Goal: Task Accomplishment & Management: Manage account settings

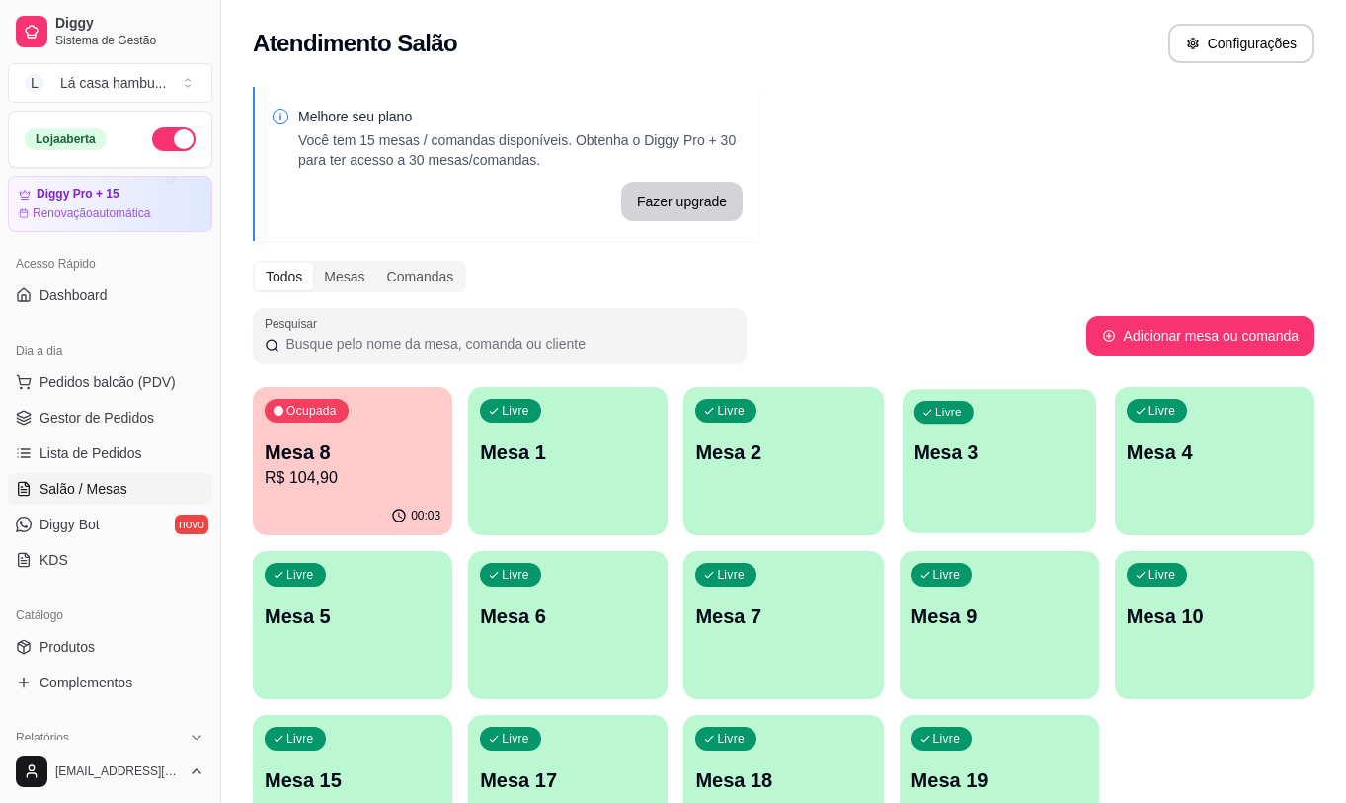
click at [1013, 472] on div "Livre Mesa 3" at bounding box center [1000, 449] width 194 height 121
click at [582, 646] on div "Livre Mesa 6" at bounding box center [568, 613] width 200 height 124
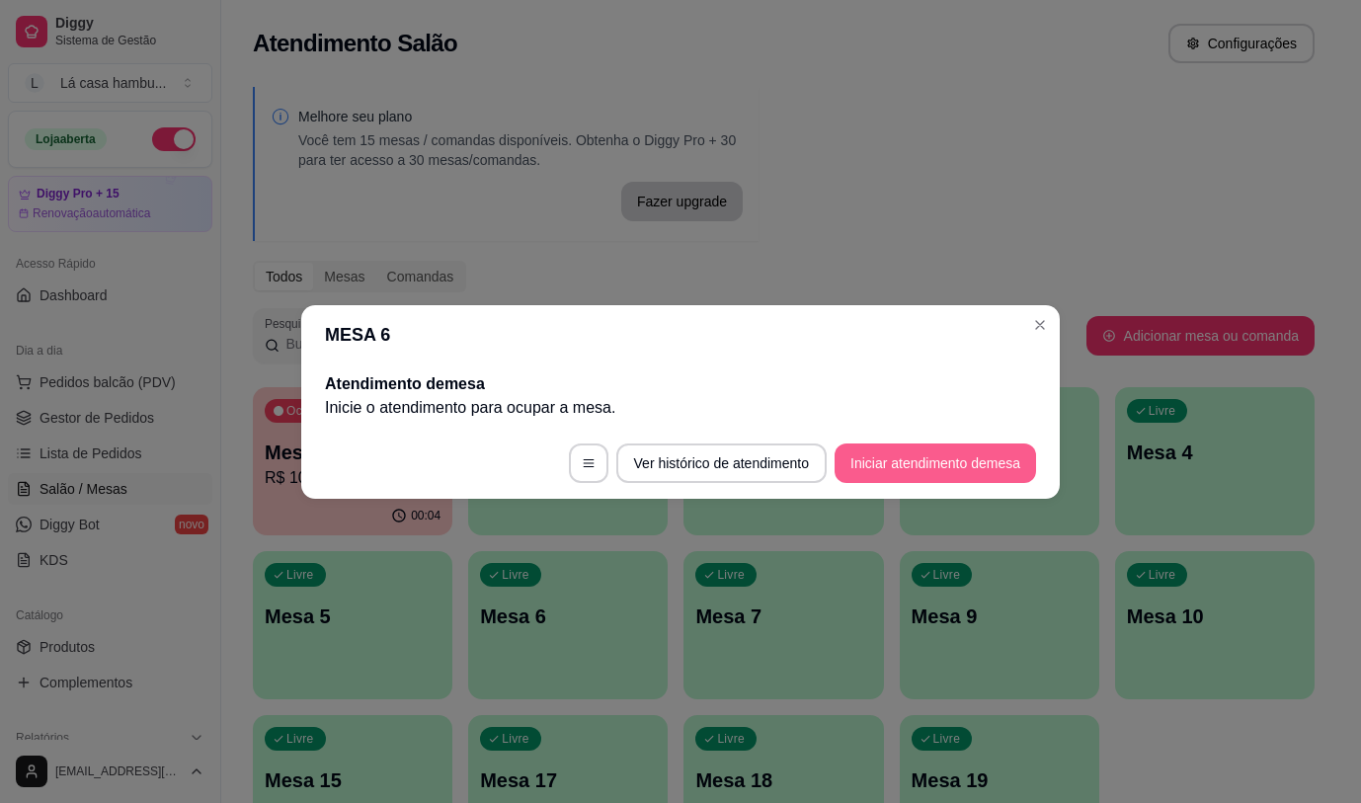
click at [923, 462] on button "Iniciar atendimento de mesa" at bounding box center [936, 464] width 202 height 40
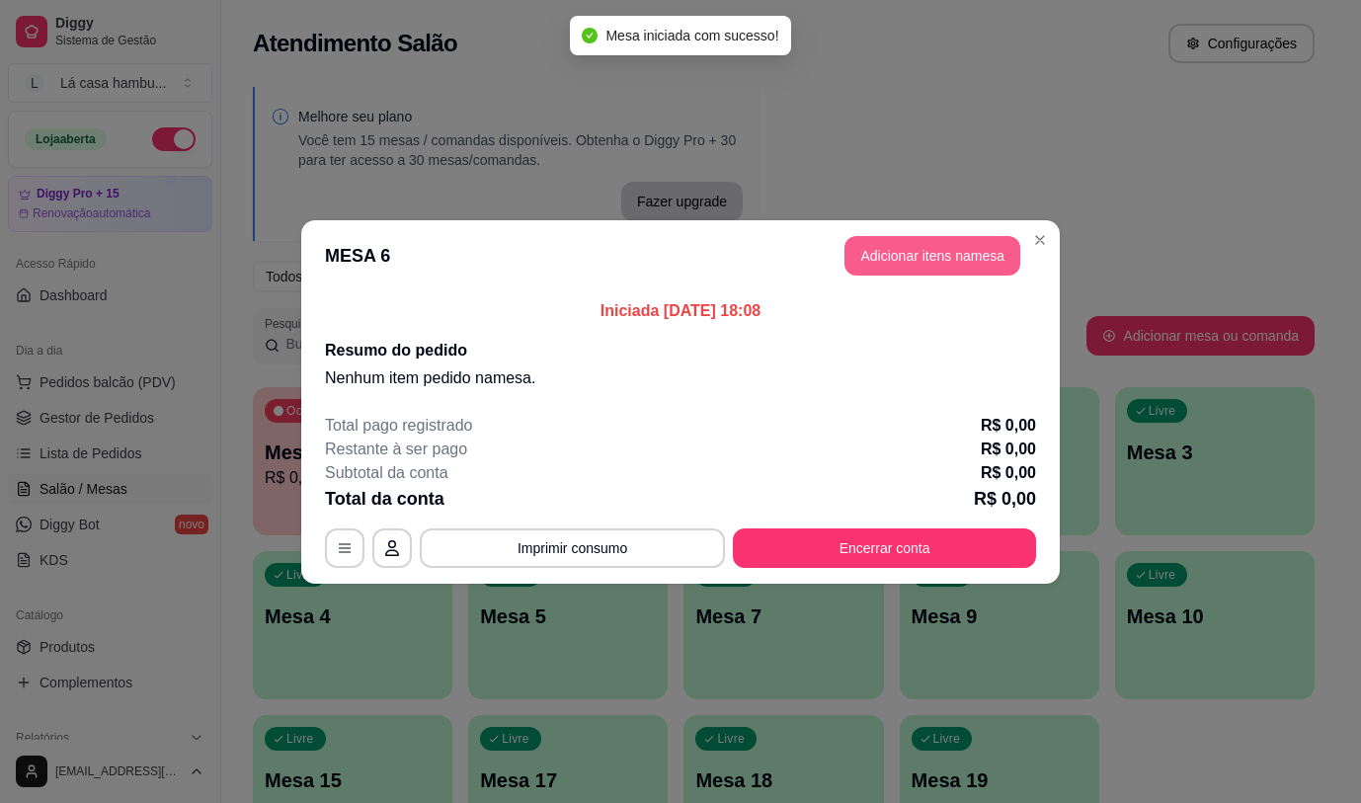
click at [940, 255] on button "Adicionar itens na mesa" at bounding box center [933, 256] width 176 height 40
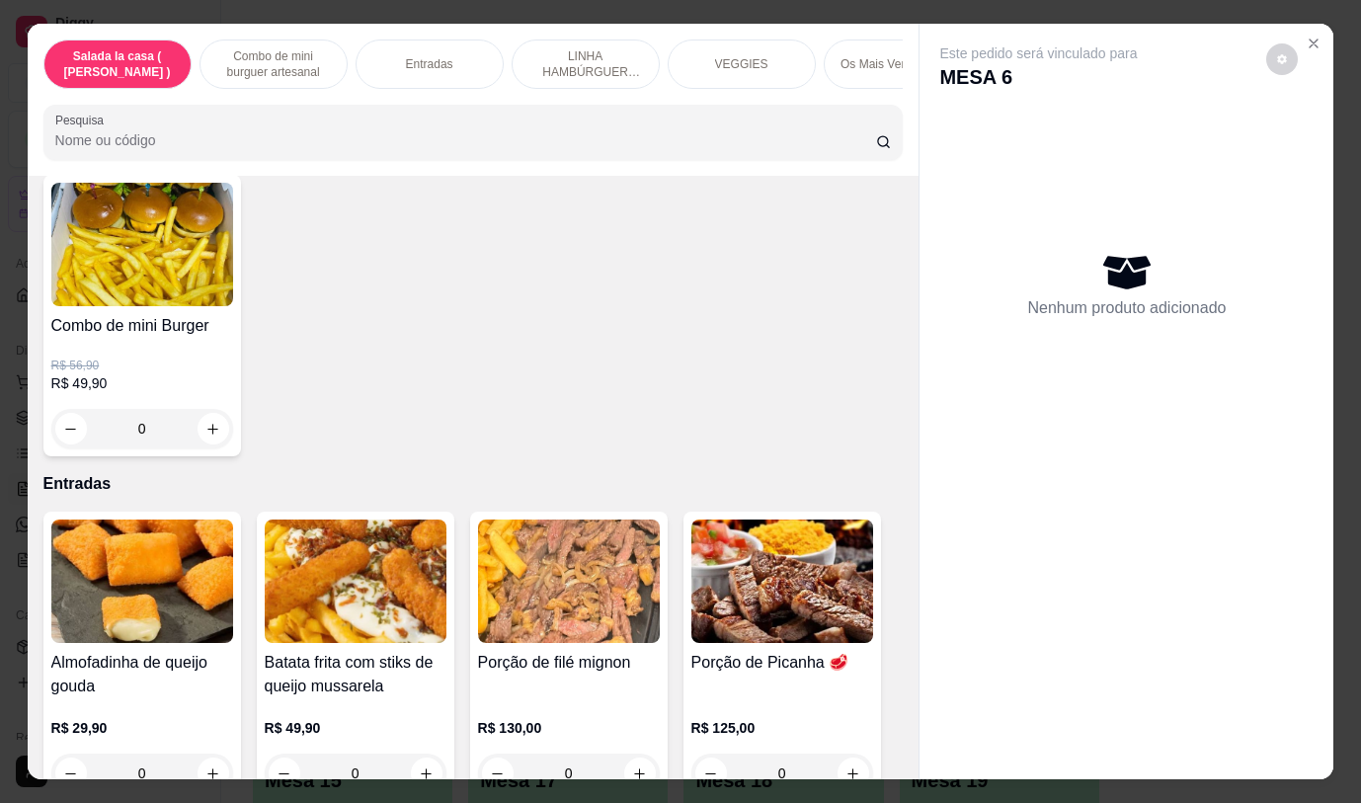
scroll to position [431, 0]
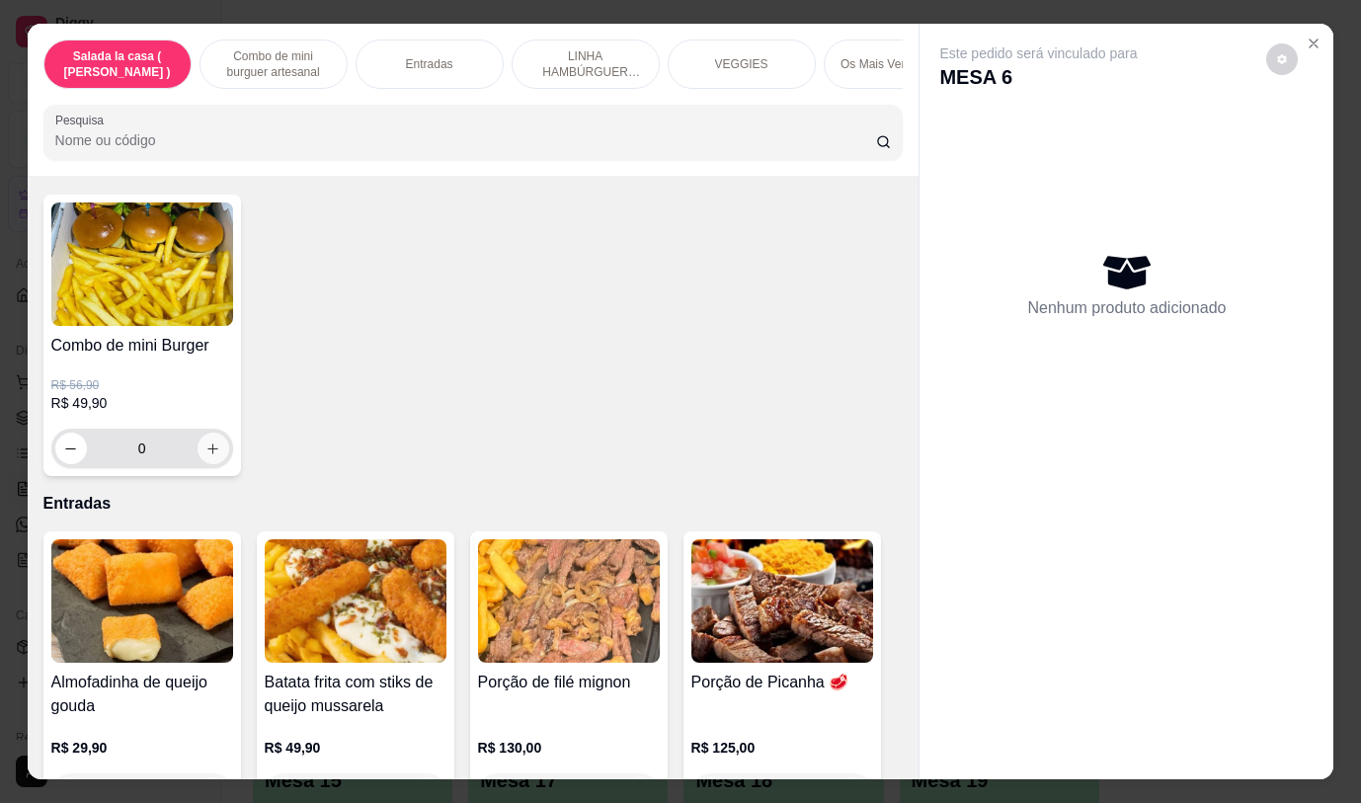
click at [205, 449] on icon "increase-product-quantity" at bounding box center [212, 449] width 15 height 15
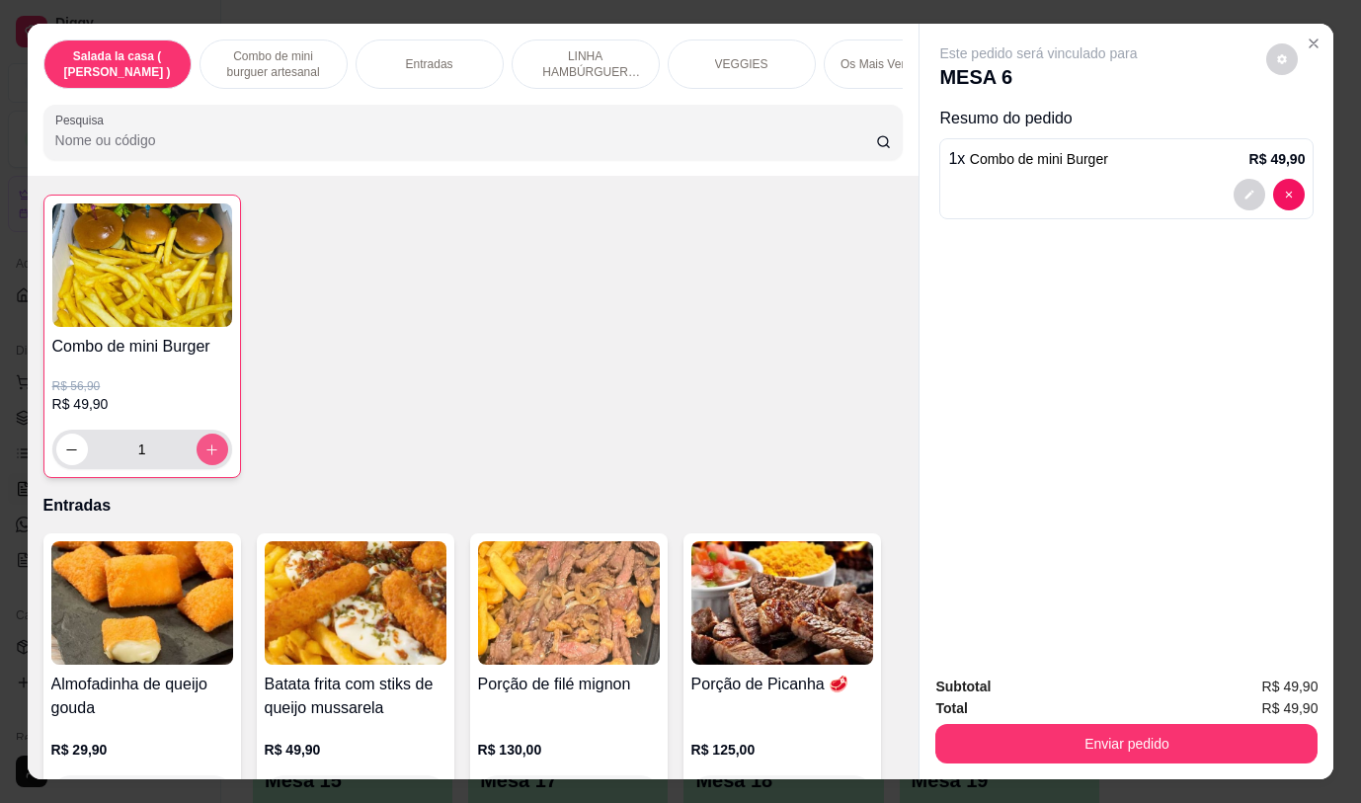
type input "1"
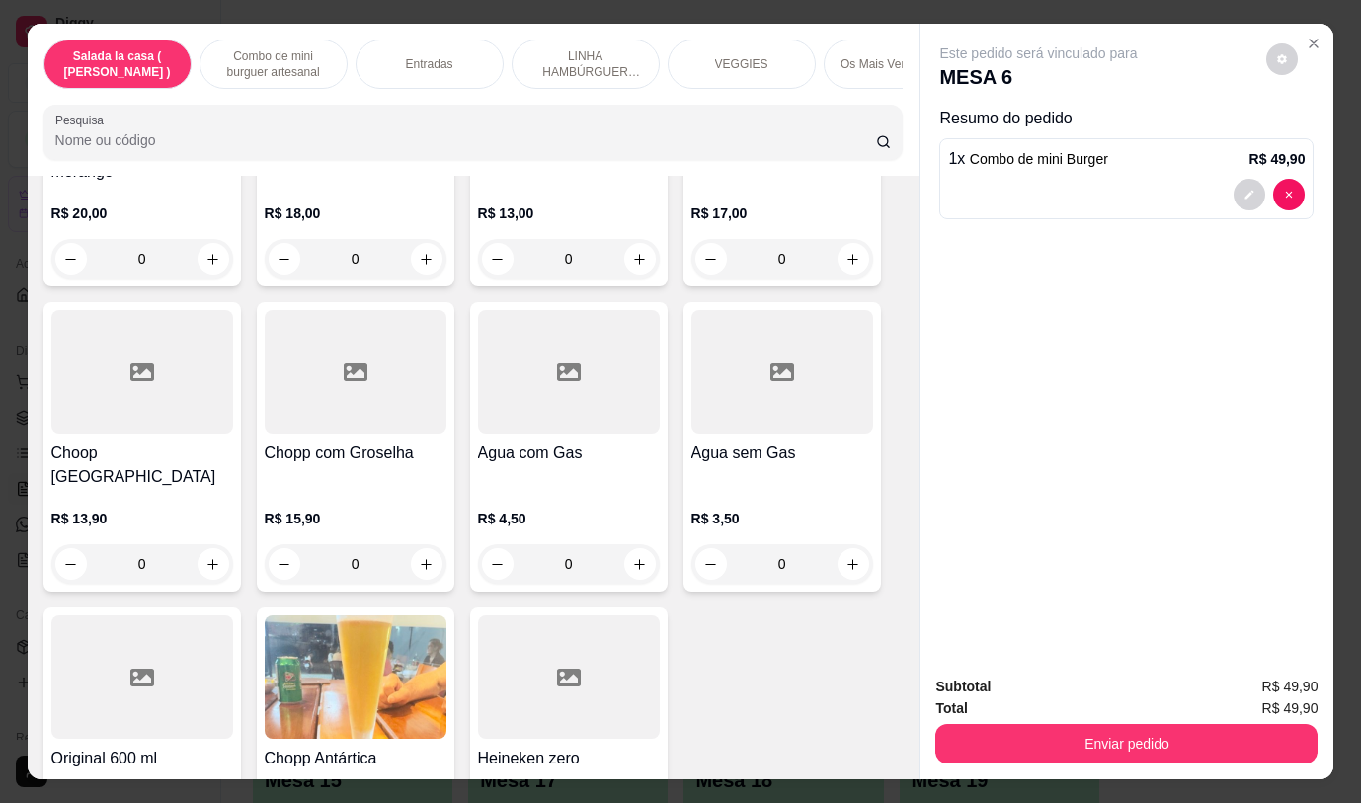
scroll to position [10360, 0]
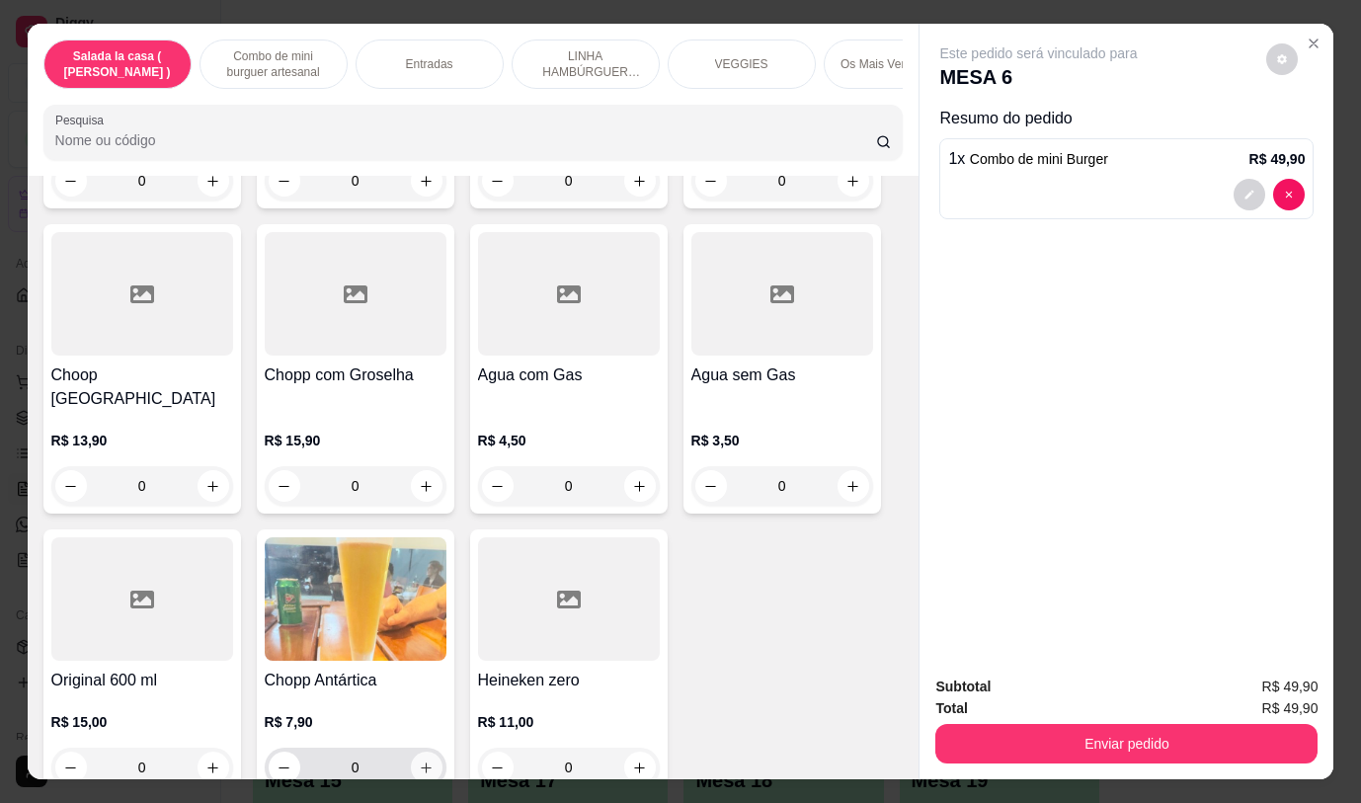
click at [419, 761] on icon "increase-product-quantity" at bounding box center [426, 768] width 15 height 15
type input "1"
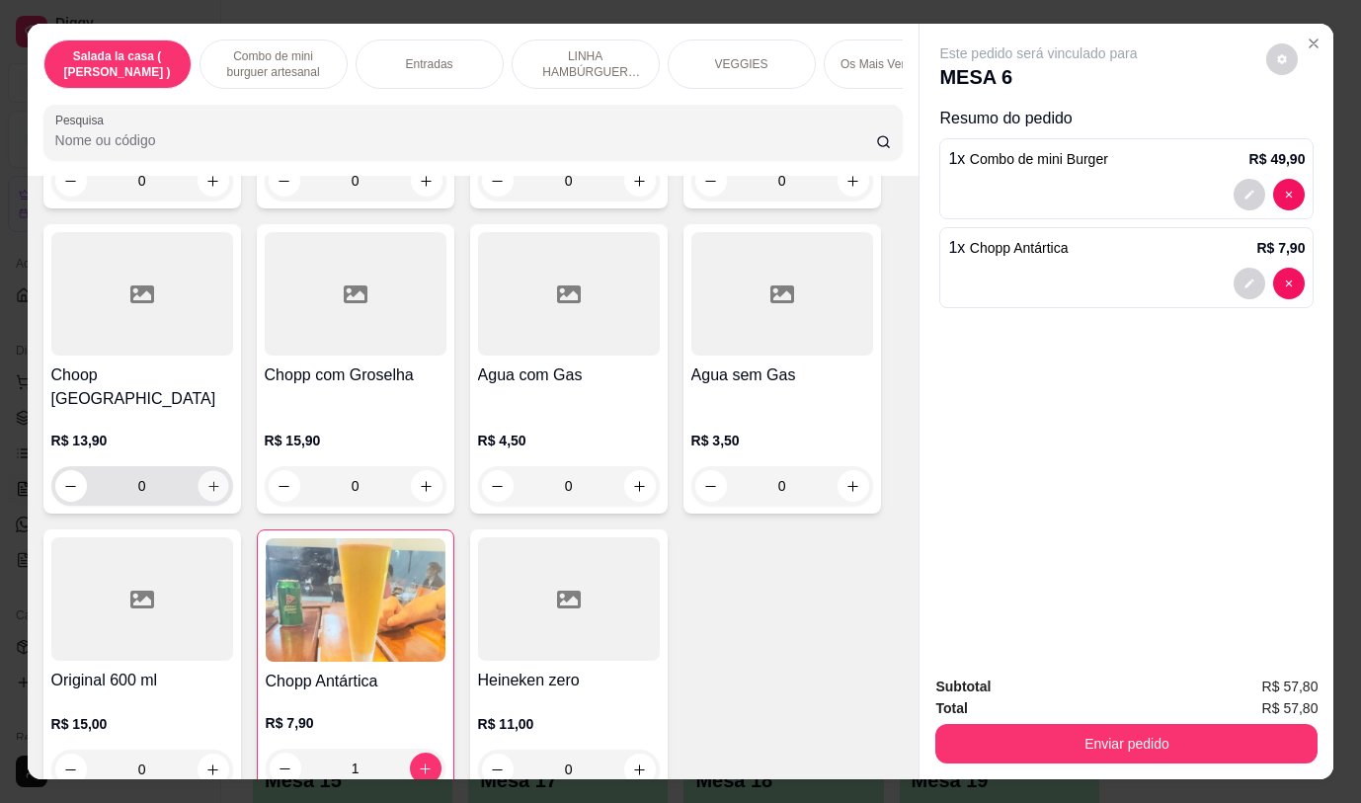
click at [198, 471] on button "increase-product-quantity" at bounding box center [213, 486] width 31 height 31
type input "1"
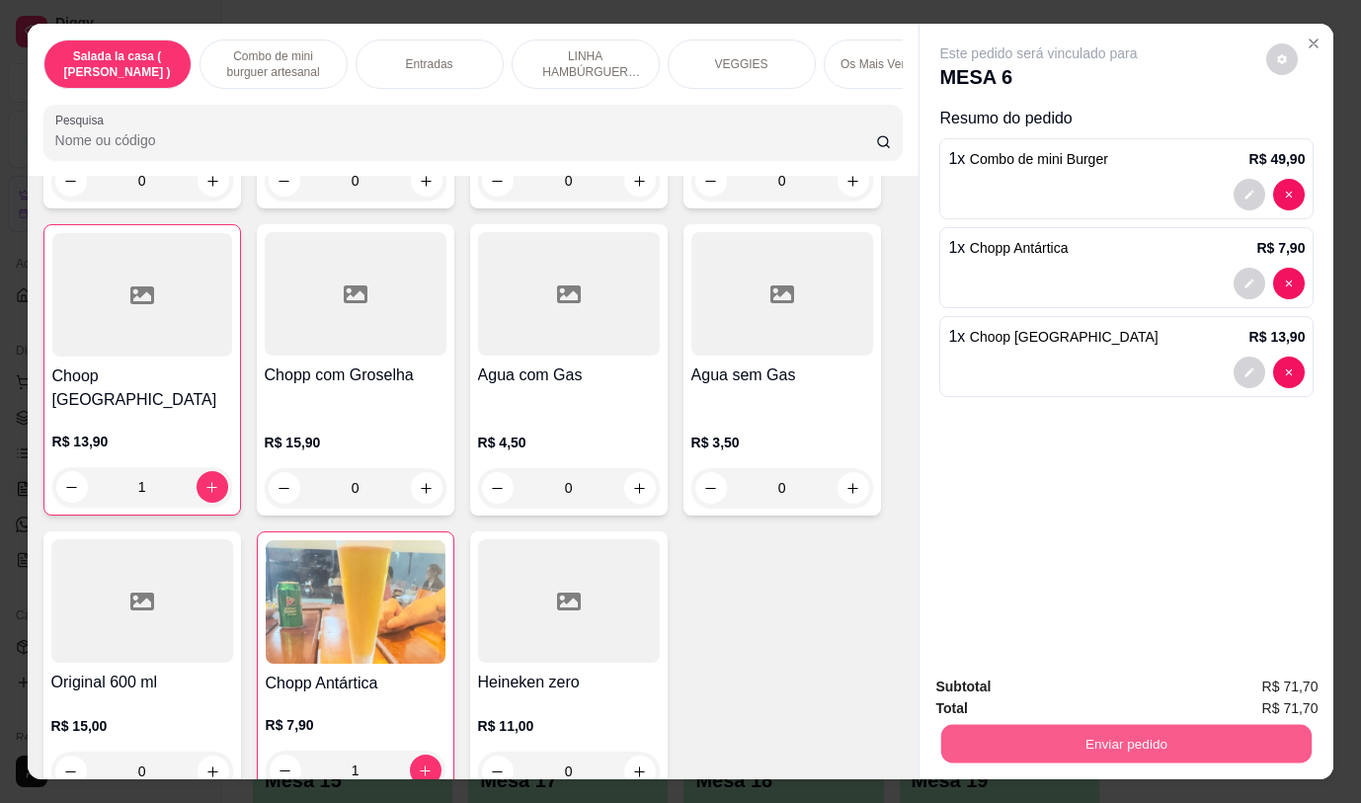
click at [1182, 743] on button "Enviar pedido" at bounding box center [1126, 743] width 370 height 39
click at [1109, 683] on button "Não registrar e enviar pedido" at bounding box center [1061, 688] width 205 height 38
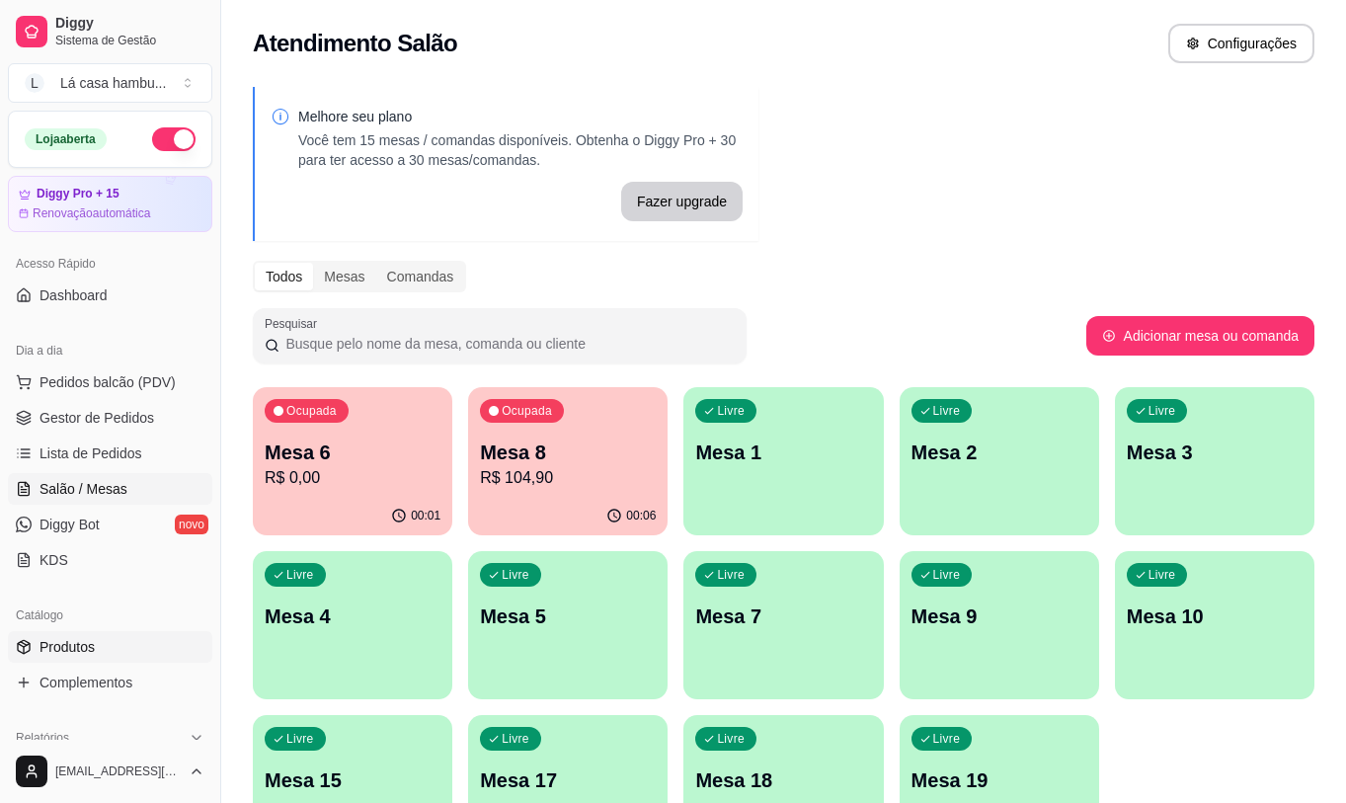
click at [136, 652] on link "Produtos" at bounding box center [110, 647] width 204 height 32
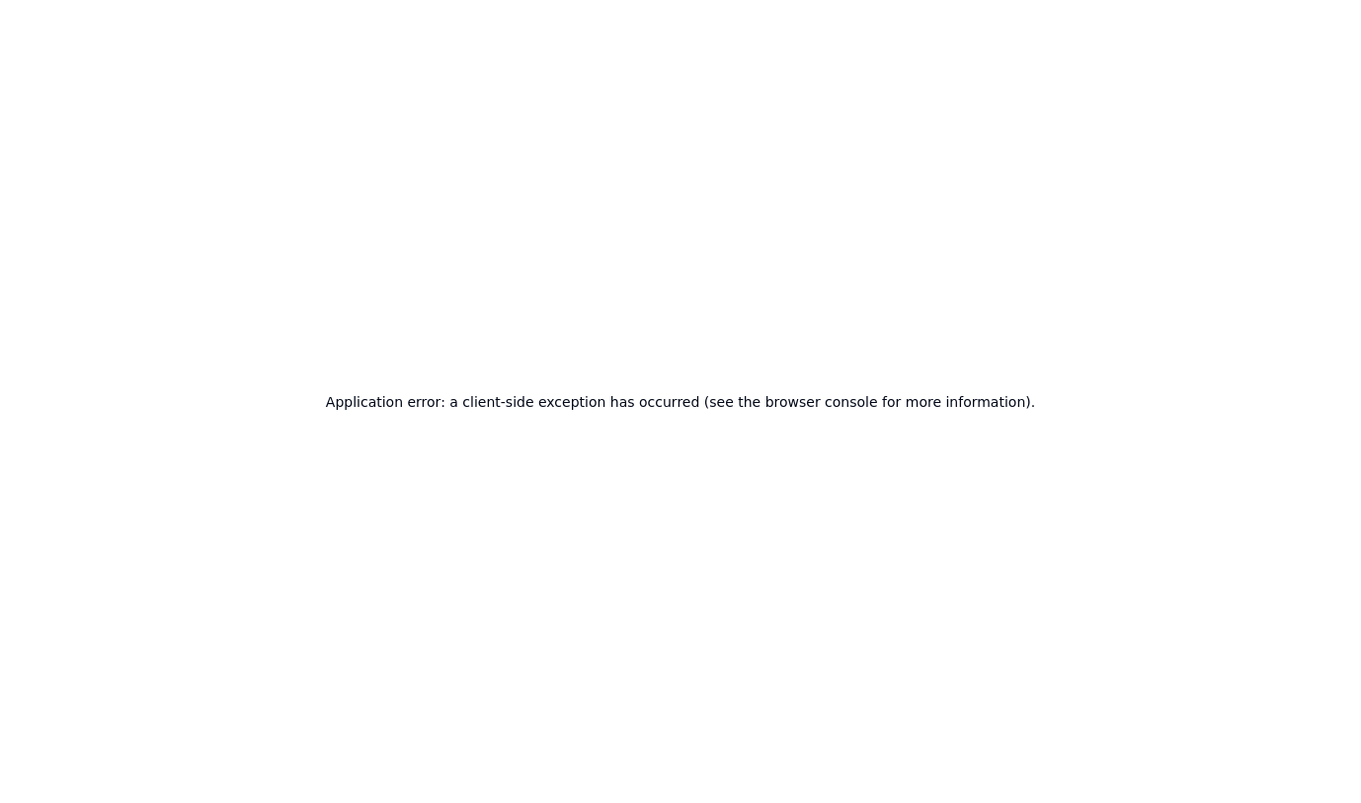
click at [71, 85] on div "Application error: a client-side exception has occurred (see the browser consol…" at bounding box center [680, 401] width 1361 height 803
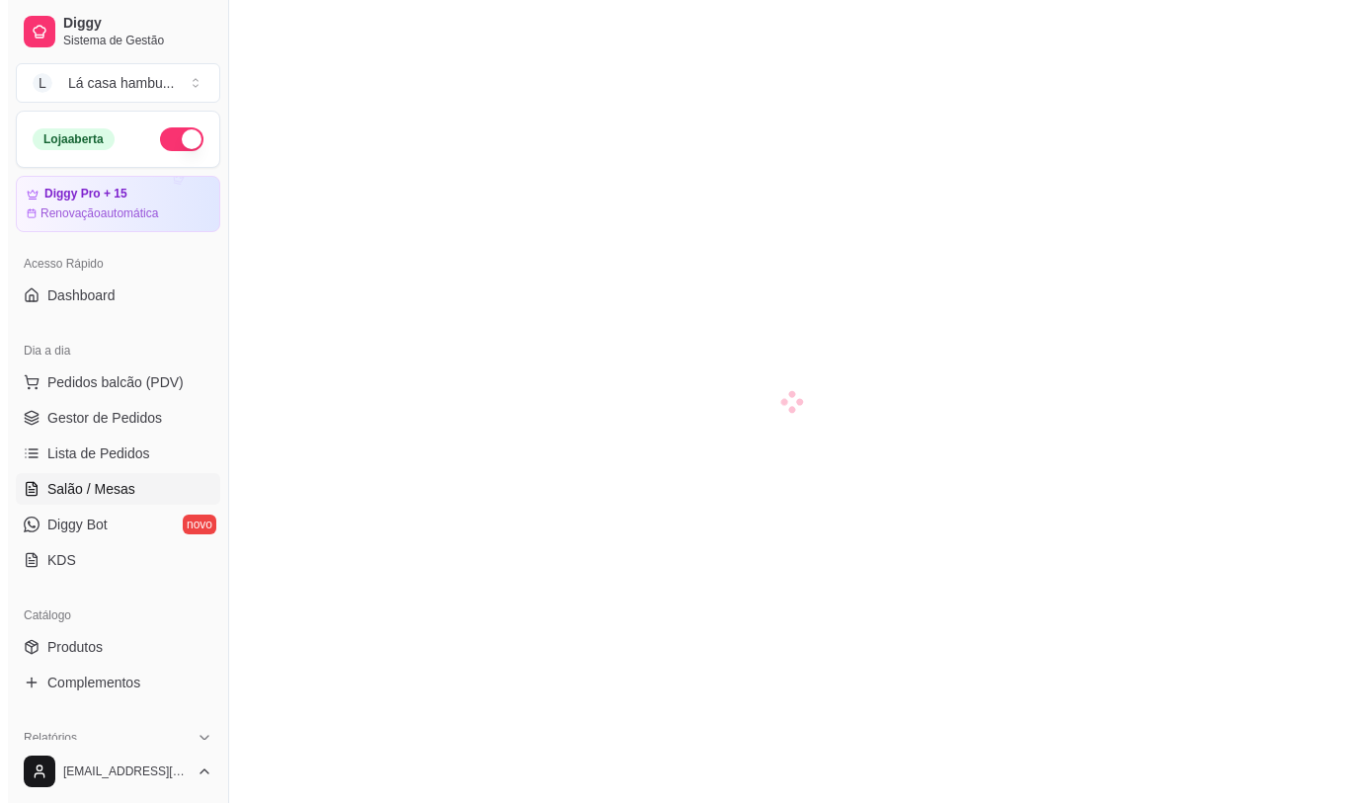
scroll to position [99, 0]
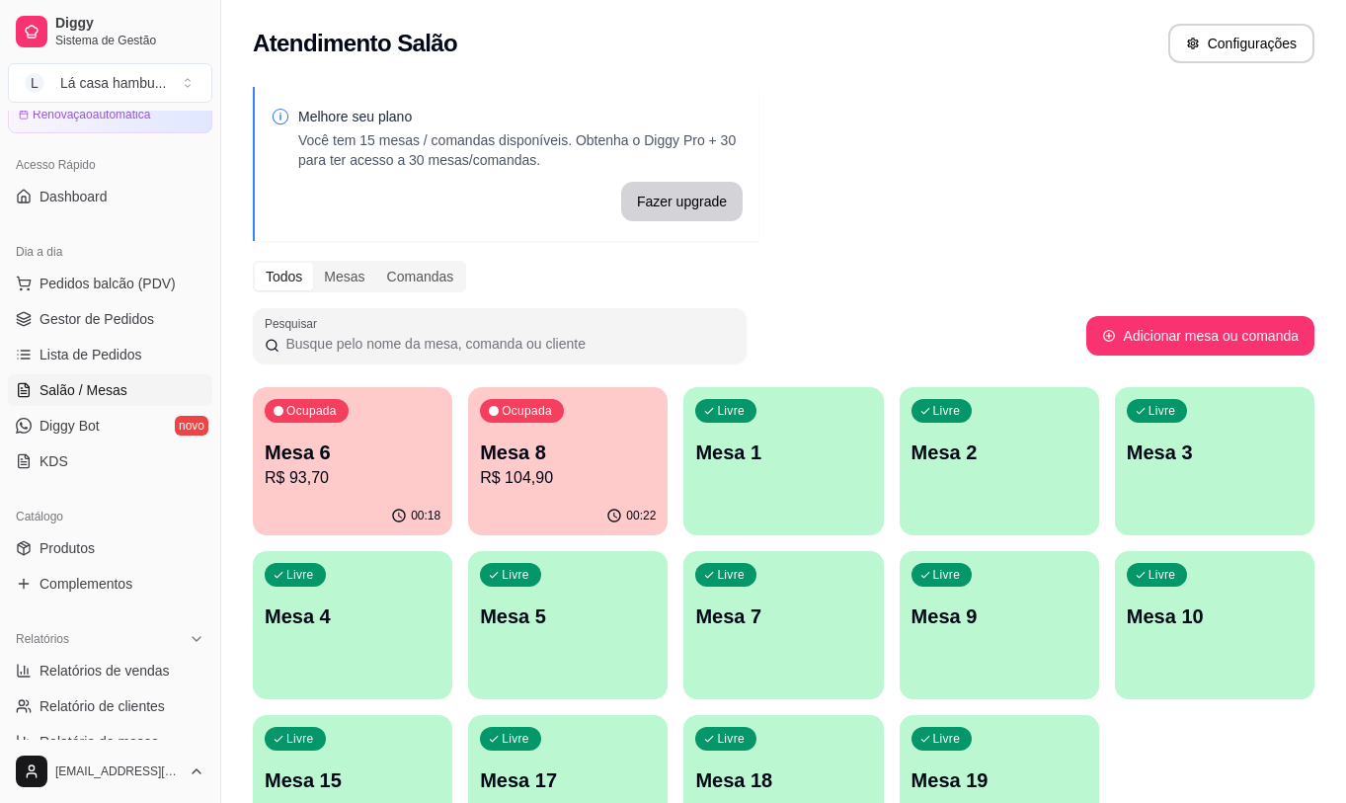
click at [371, 457] on p "Mesa 6" at bounding box center [353, 453] width 176 height 28
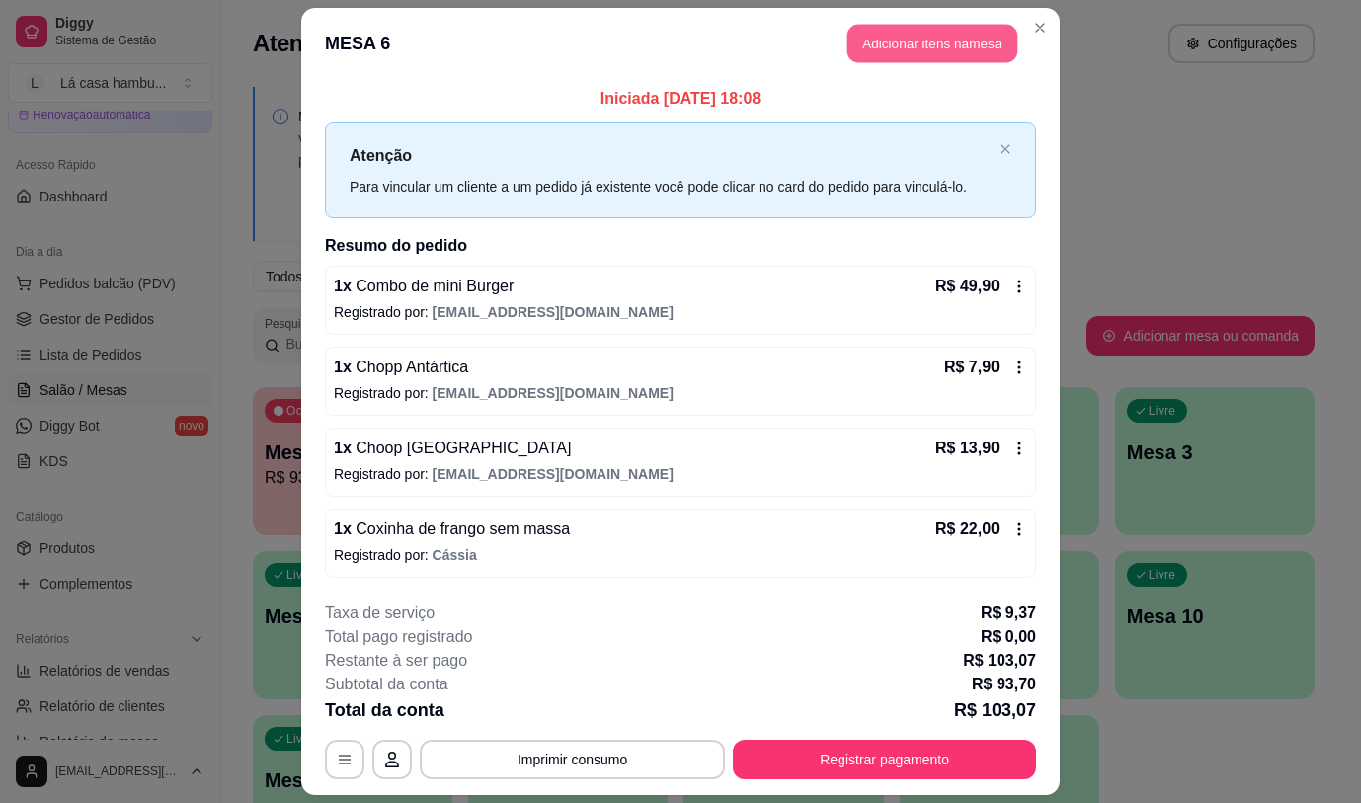
click at [965, 41] on button "Adicionar itens na mesa" at bounding box center [933, 44] width 170 height 39
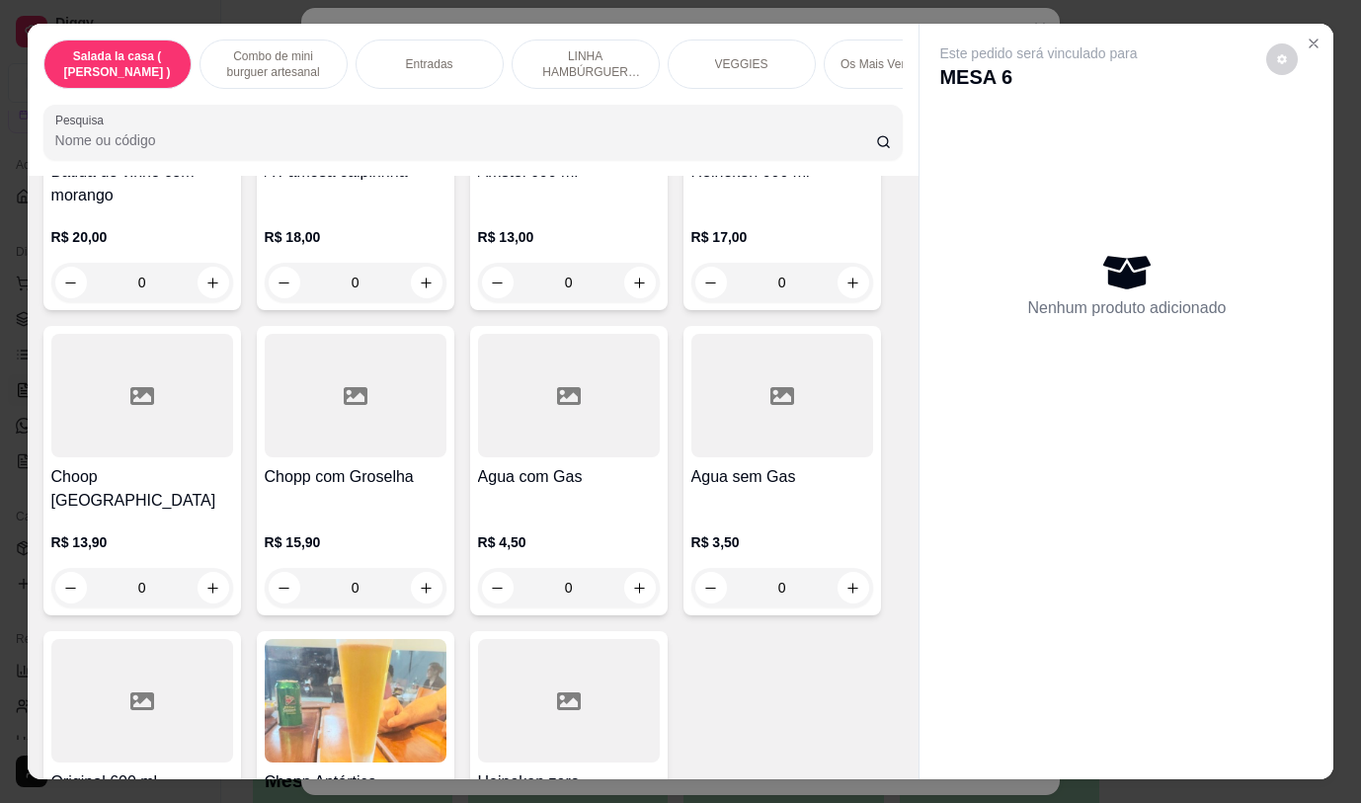
scroll to position [10273, 0]
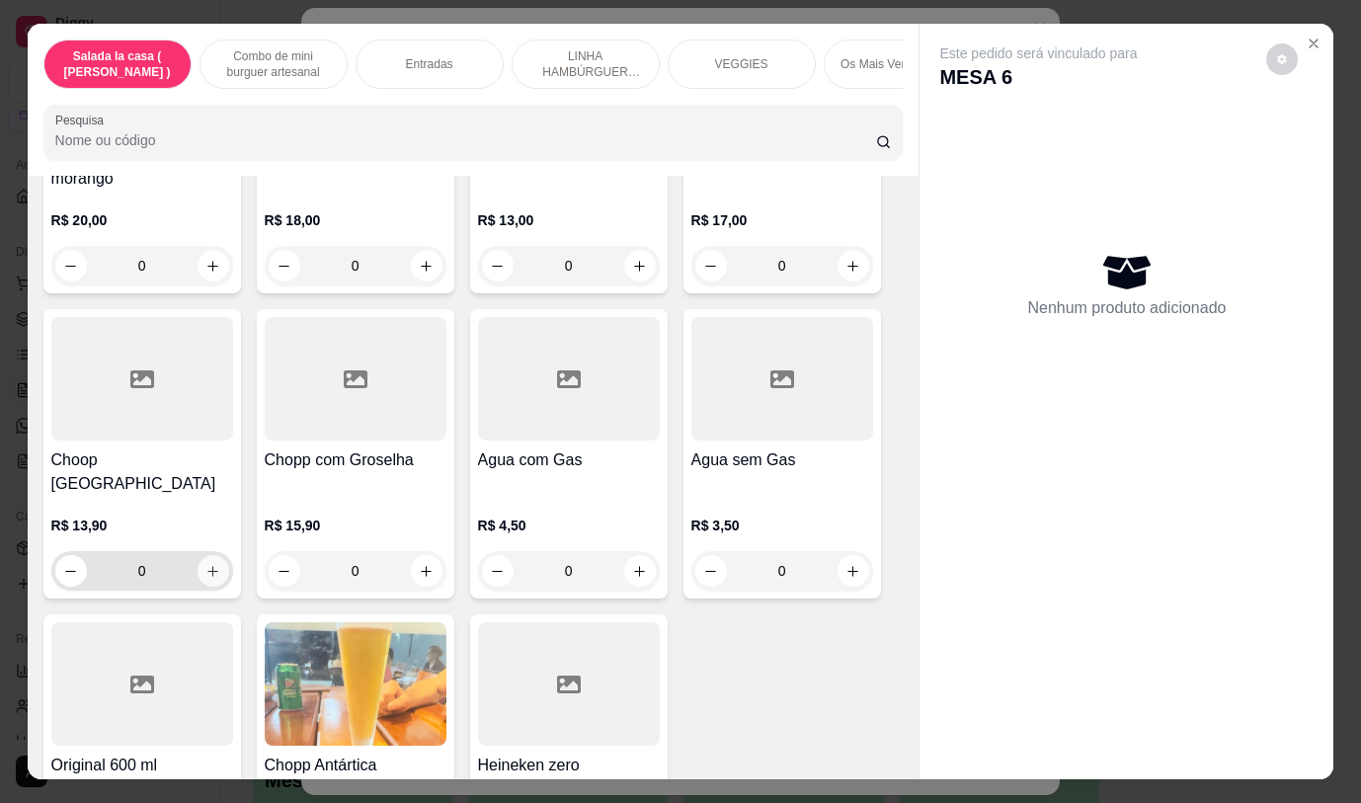
click at [206, 564] on icon "increase-product-quantity" at bounding box center [212, 571] width 15 height 15
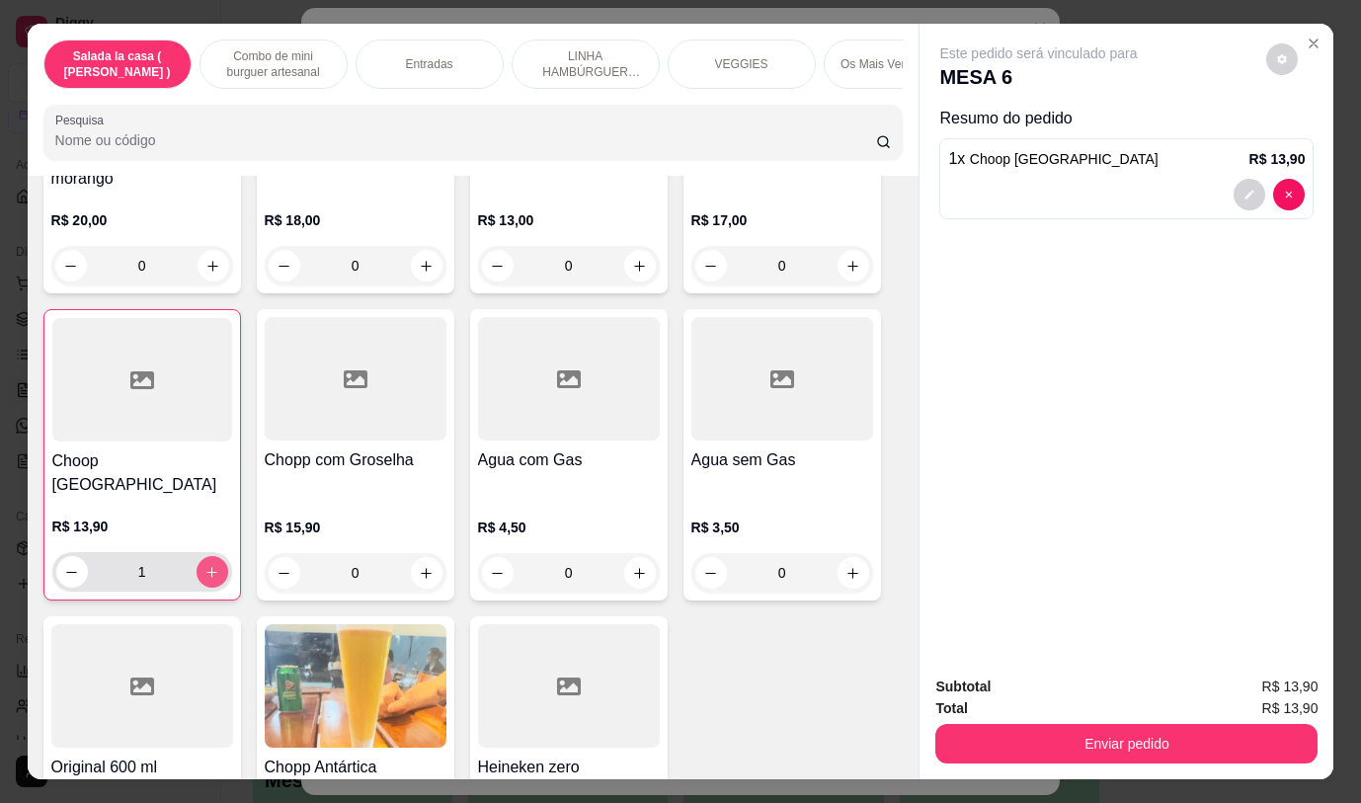
type input "1"
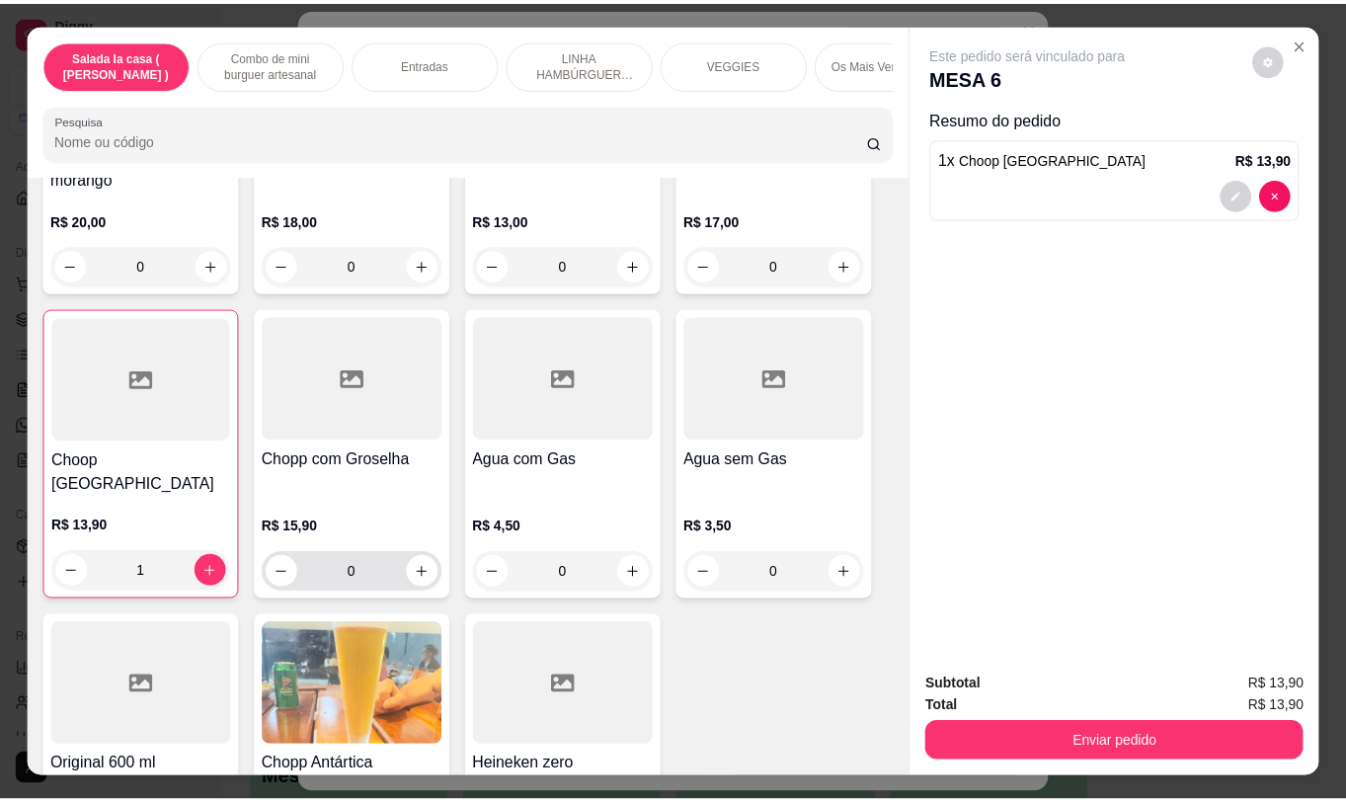
scroll to position [10360, 0]
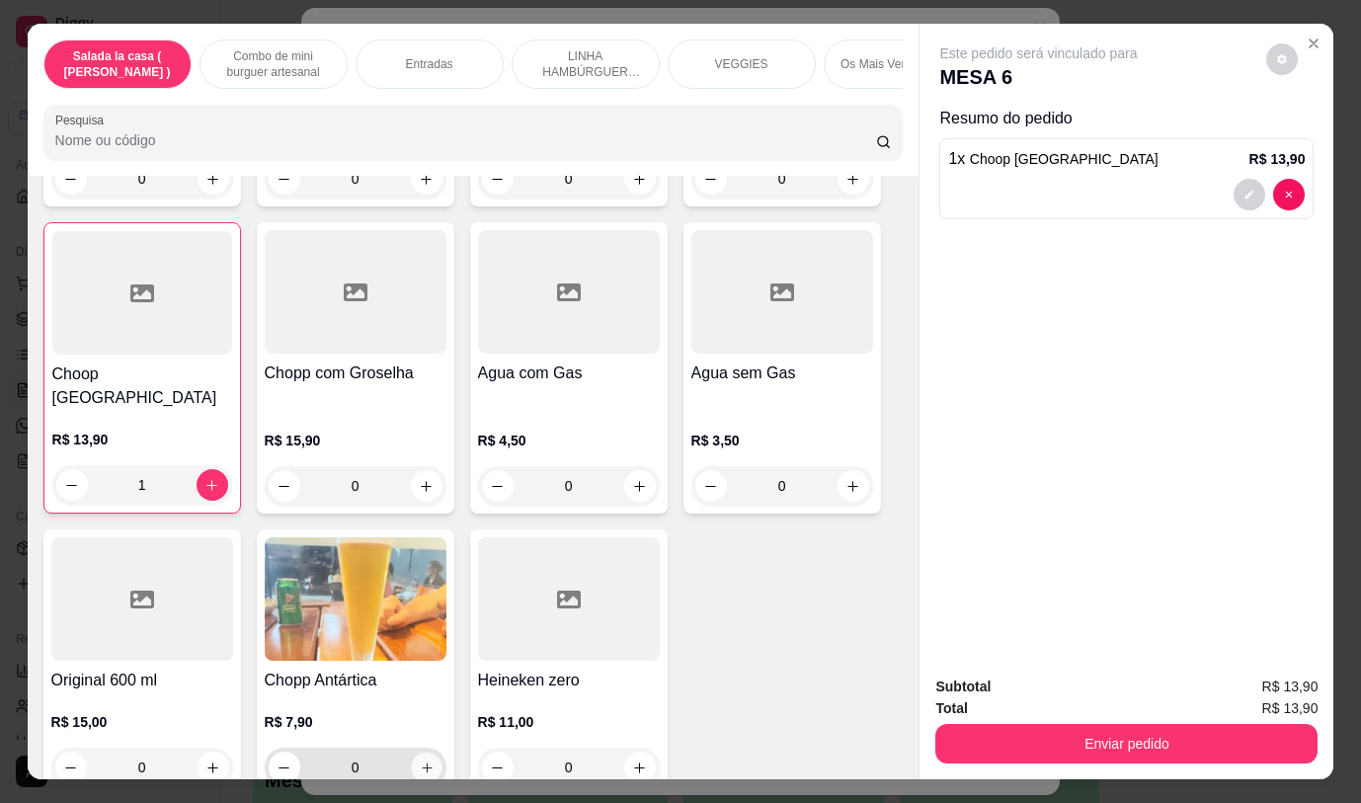
click at [421, 761] on icon "increase-product-quantity" at bounding box center [426, 768] width 15 height 15
type input "1"
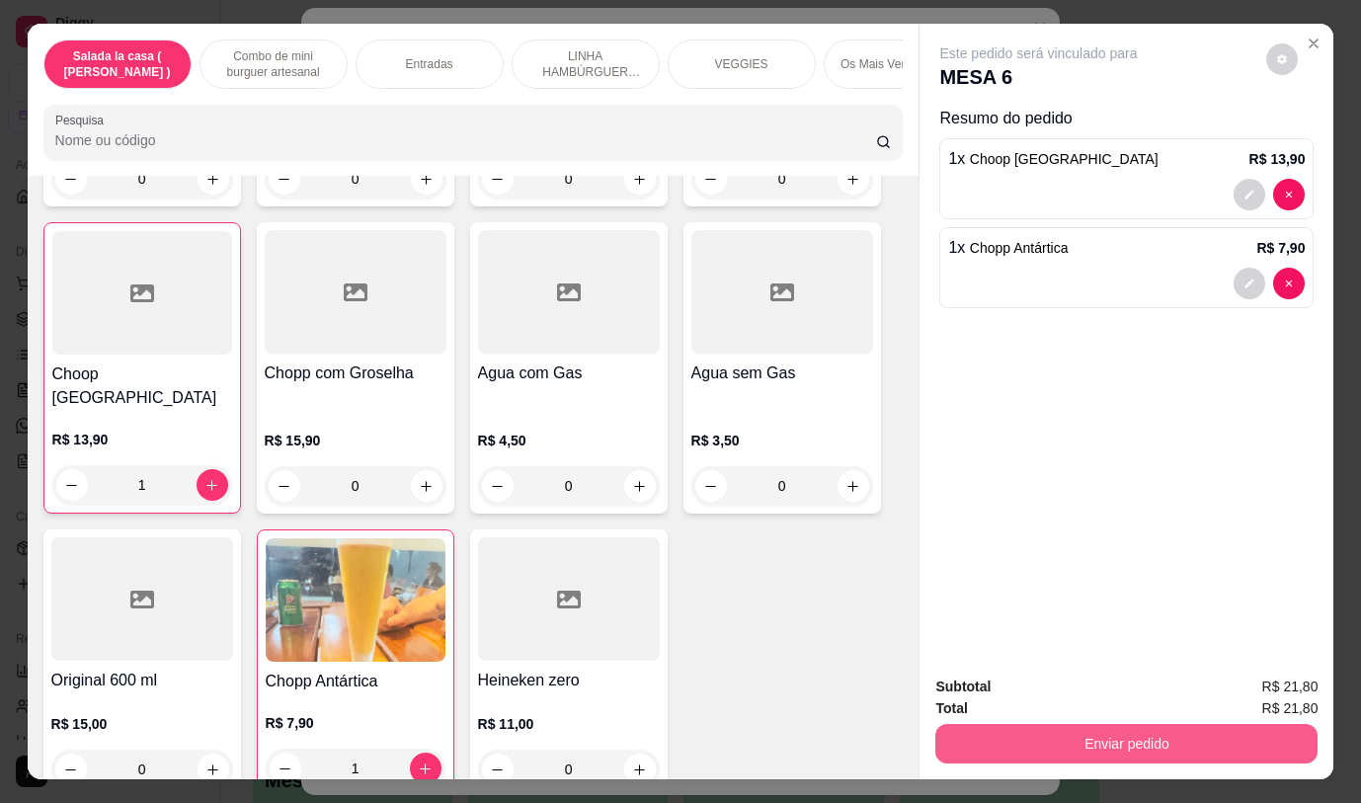
click at [1088, 733] on button "Enviar pedido" at bounding box center [1126, 744] width 382 height 40
click at [1088, 733] on button "Enviar pedido" at bounding box center [1126, 743] width 370 height 39
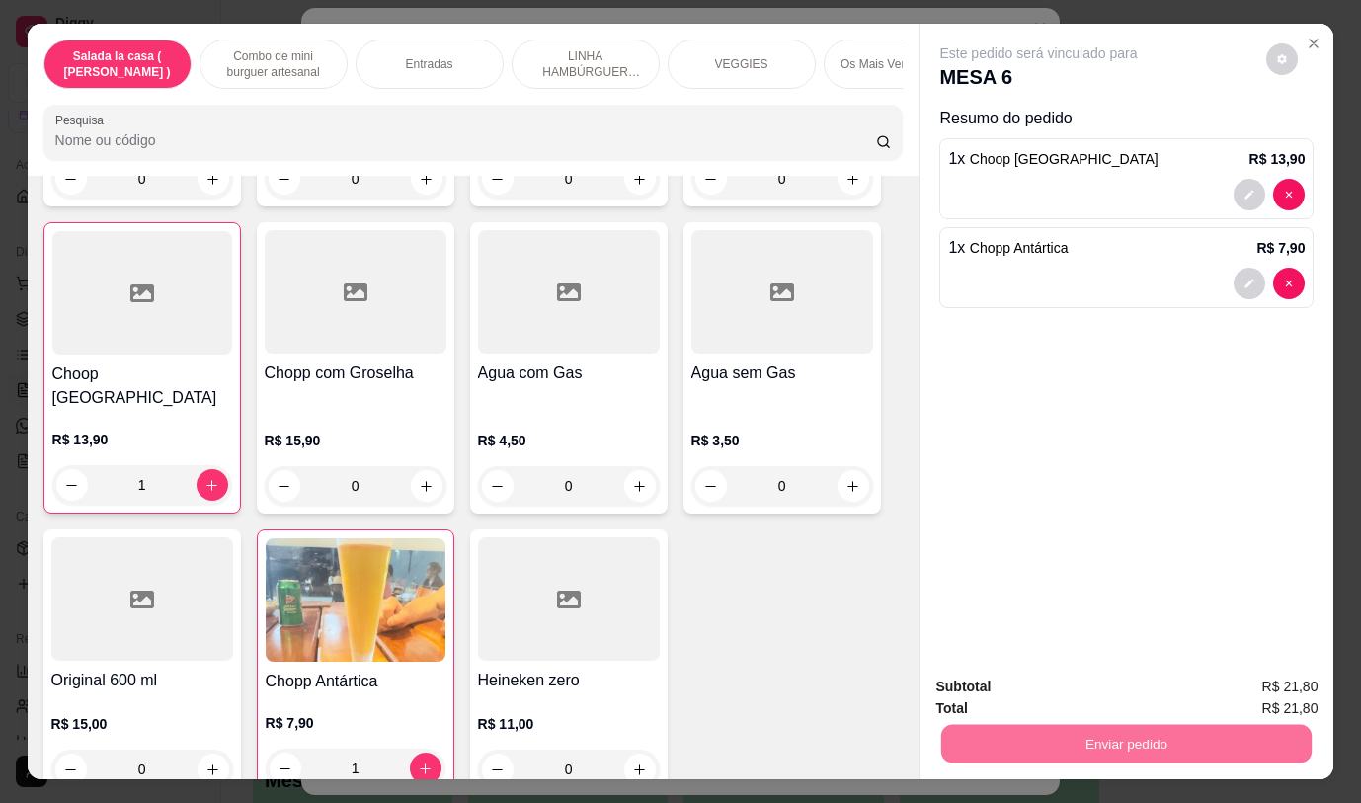
click at [1077, 691] on button "Não registrar e enviar pedido" at bounding box center [1061, 688] width 205 height 38
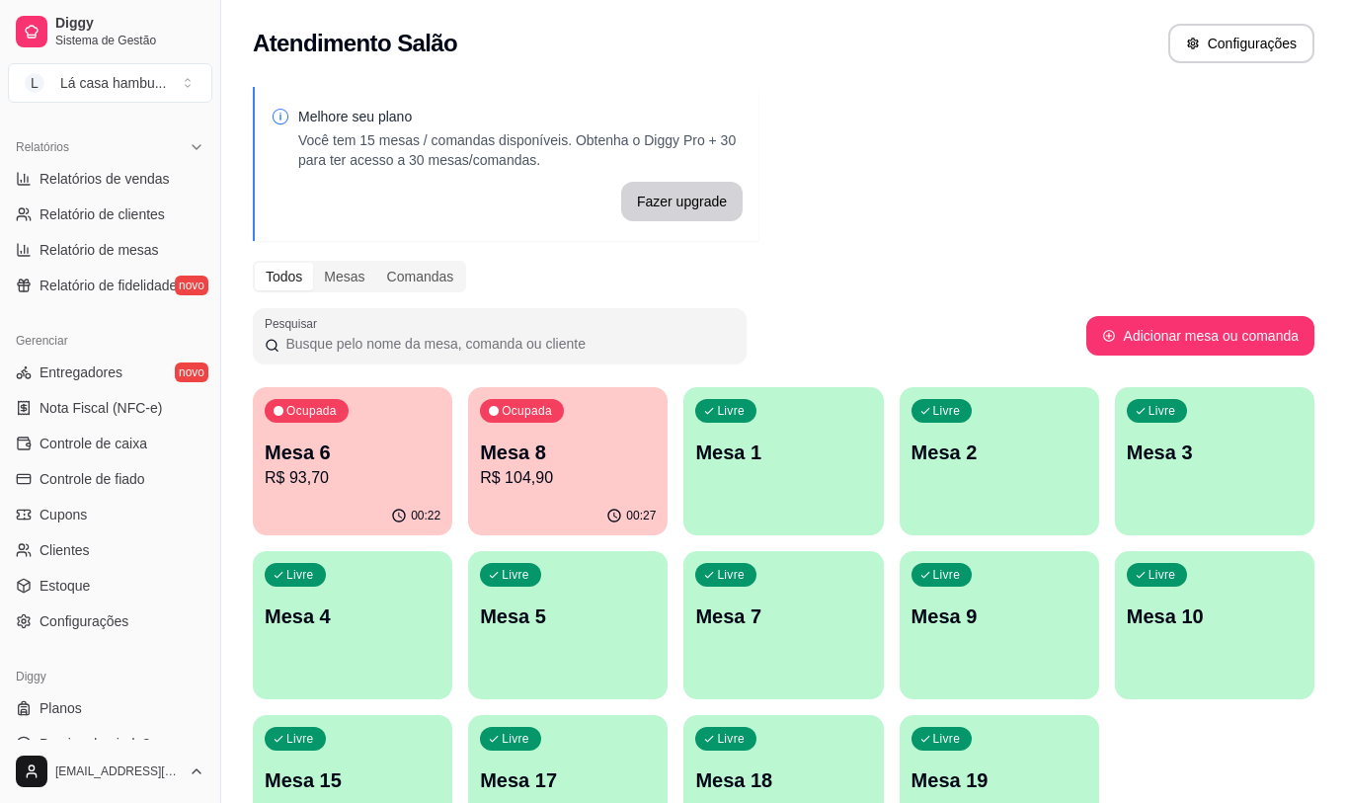
scroll to position [618, 0]
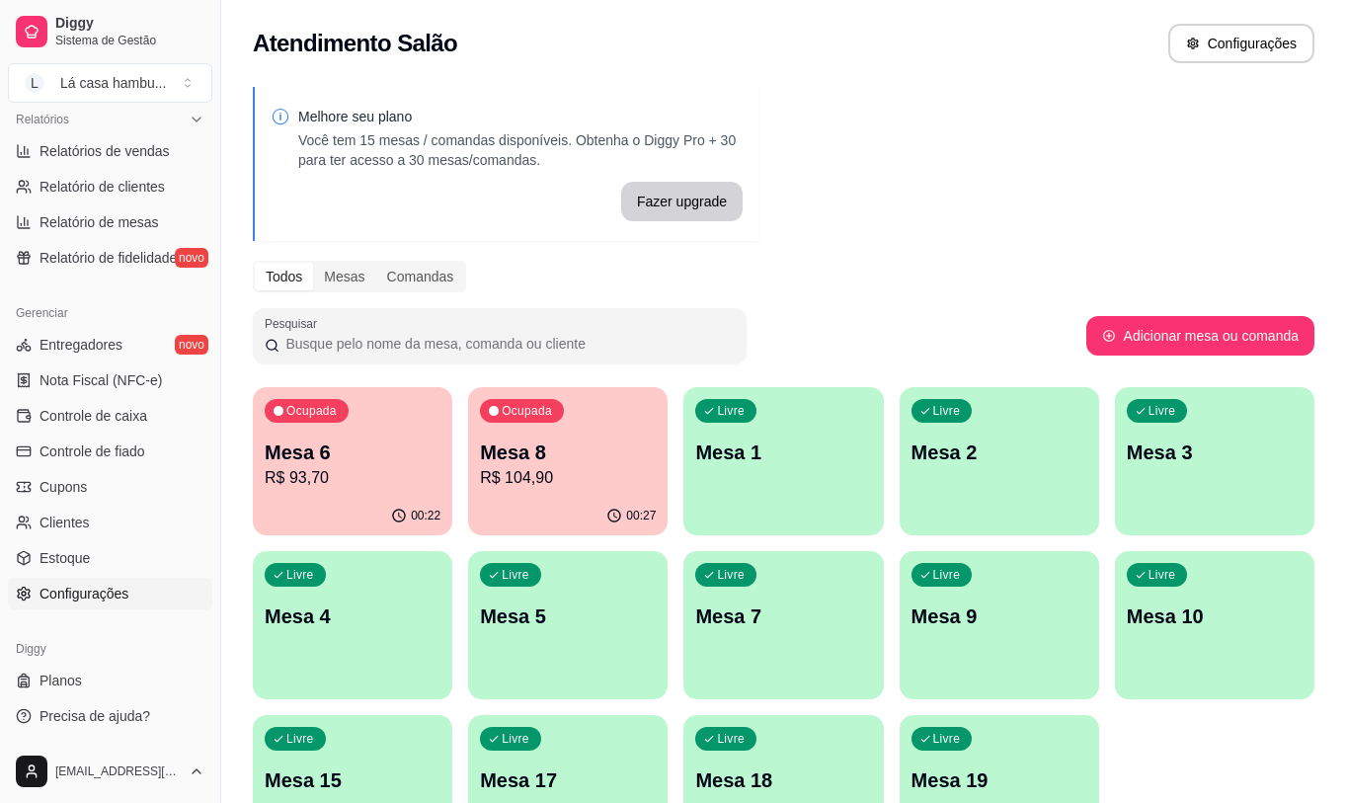
click at [121, 598] on span "Configurações" at bounding box center [84, 594] width 89 height 20
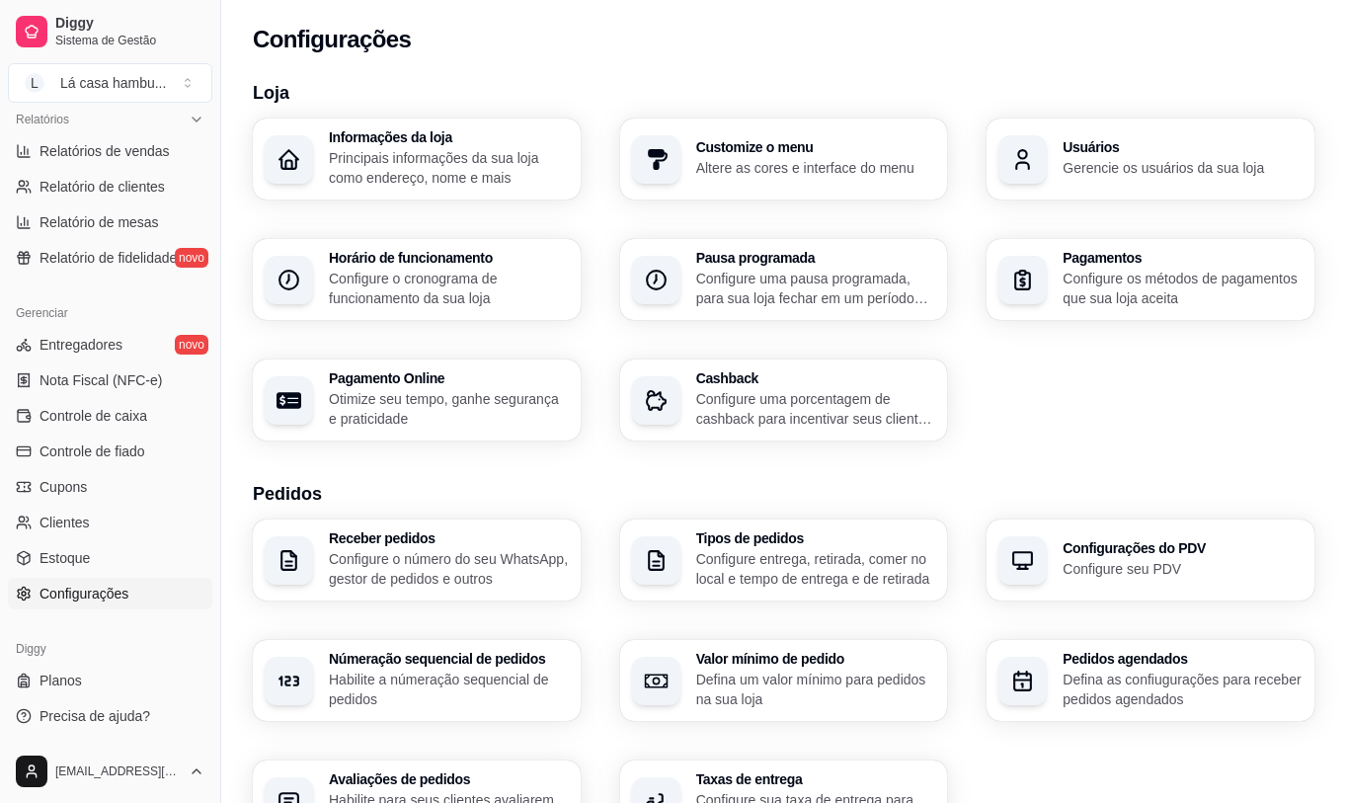
click at [1179, 153] on h3 "Usuários" at bounding box center [1183, 147] width 240 height 14
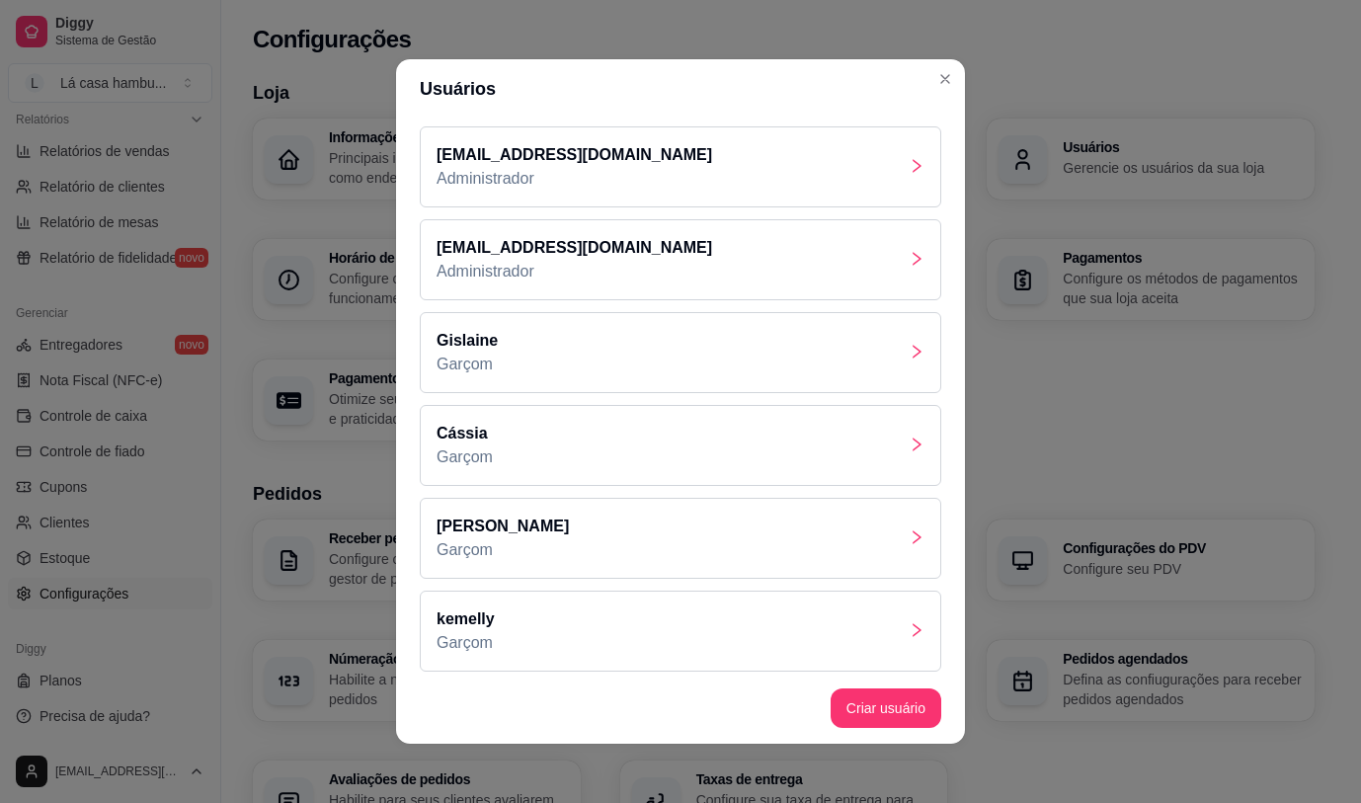
click at [913, 535] on icon "right" at bounding box center [917, 537] width 9 height 14
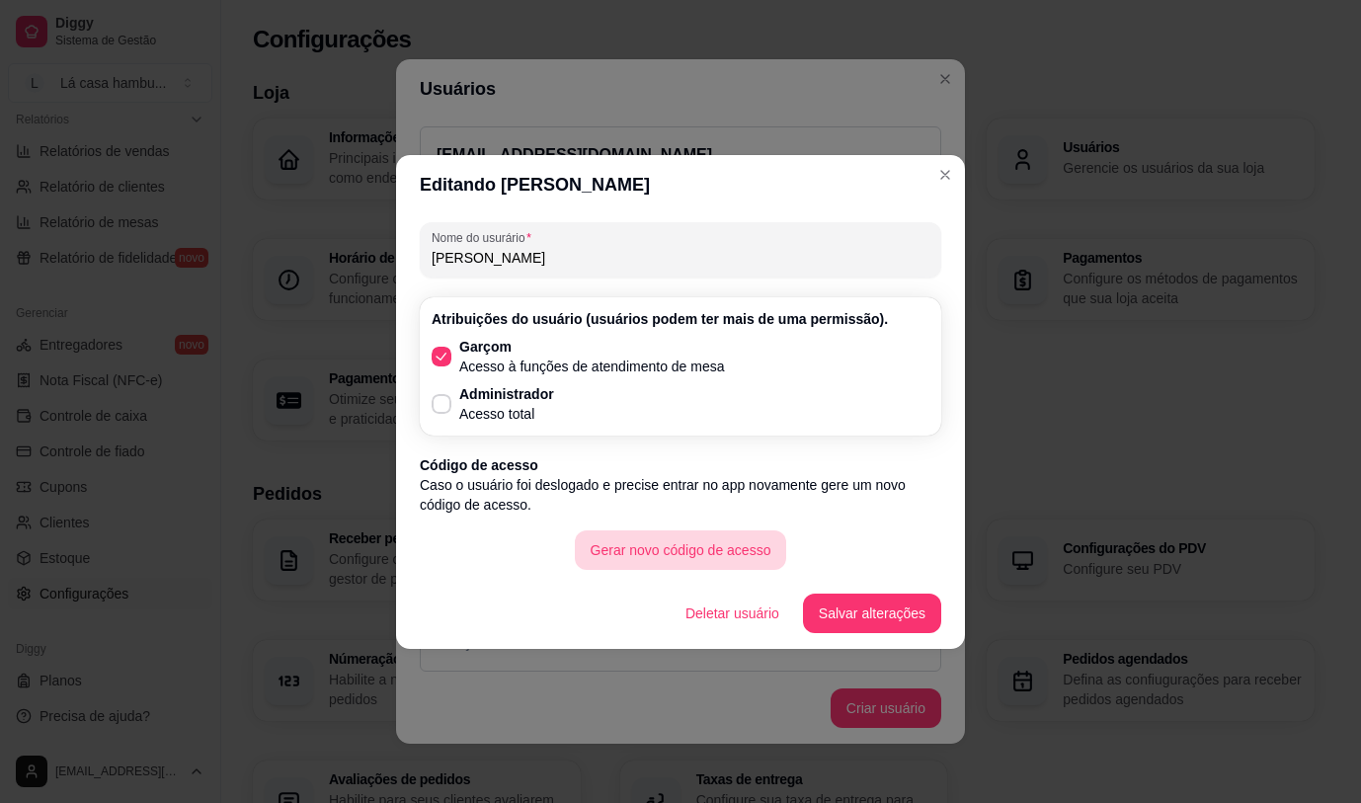
click at [690, 562] on button "Gerar novo código de acesso" at bounding box center [681, 550] width 212 height 40
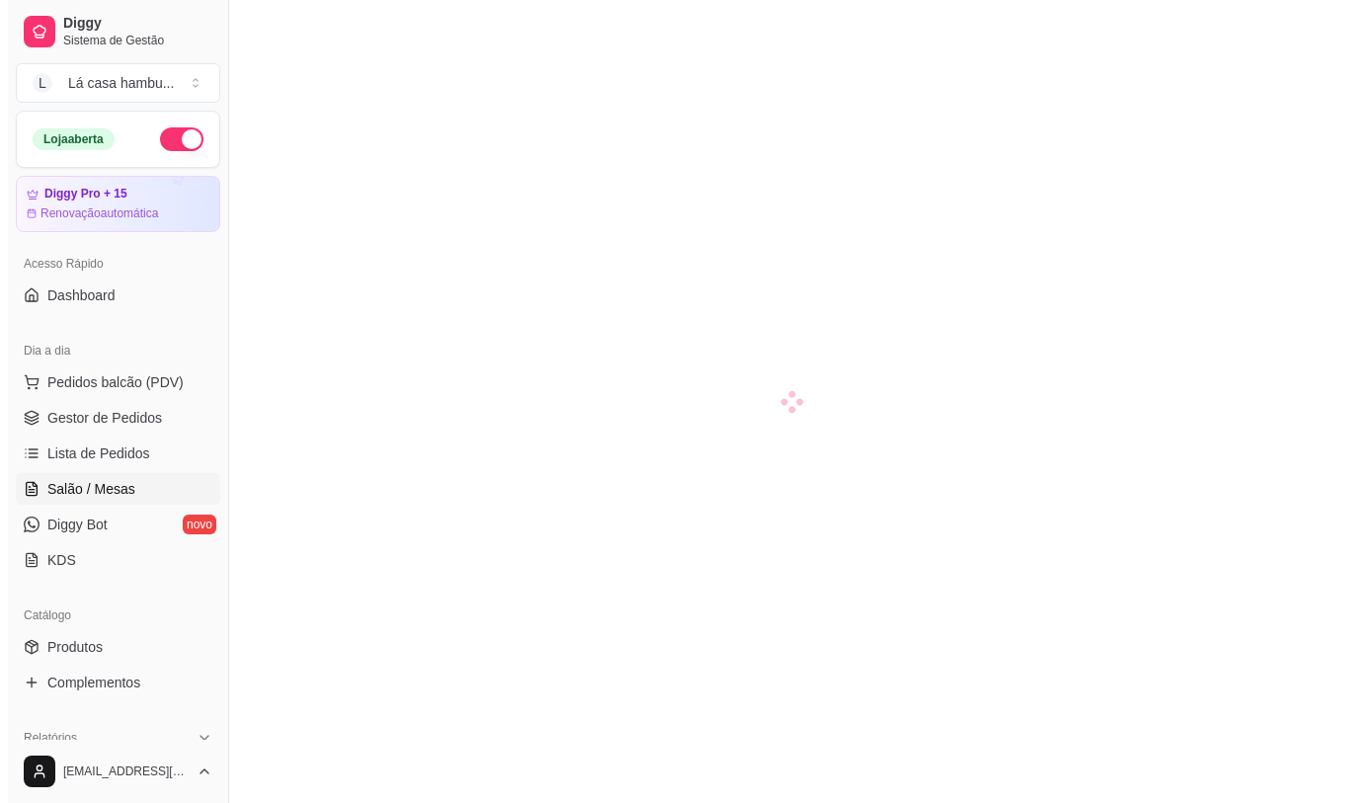
scroll to position [26, 0]
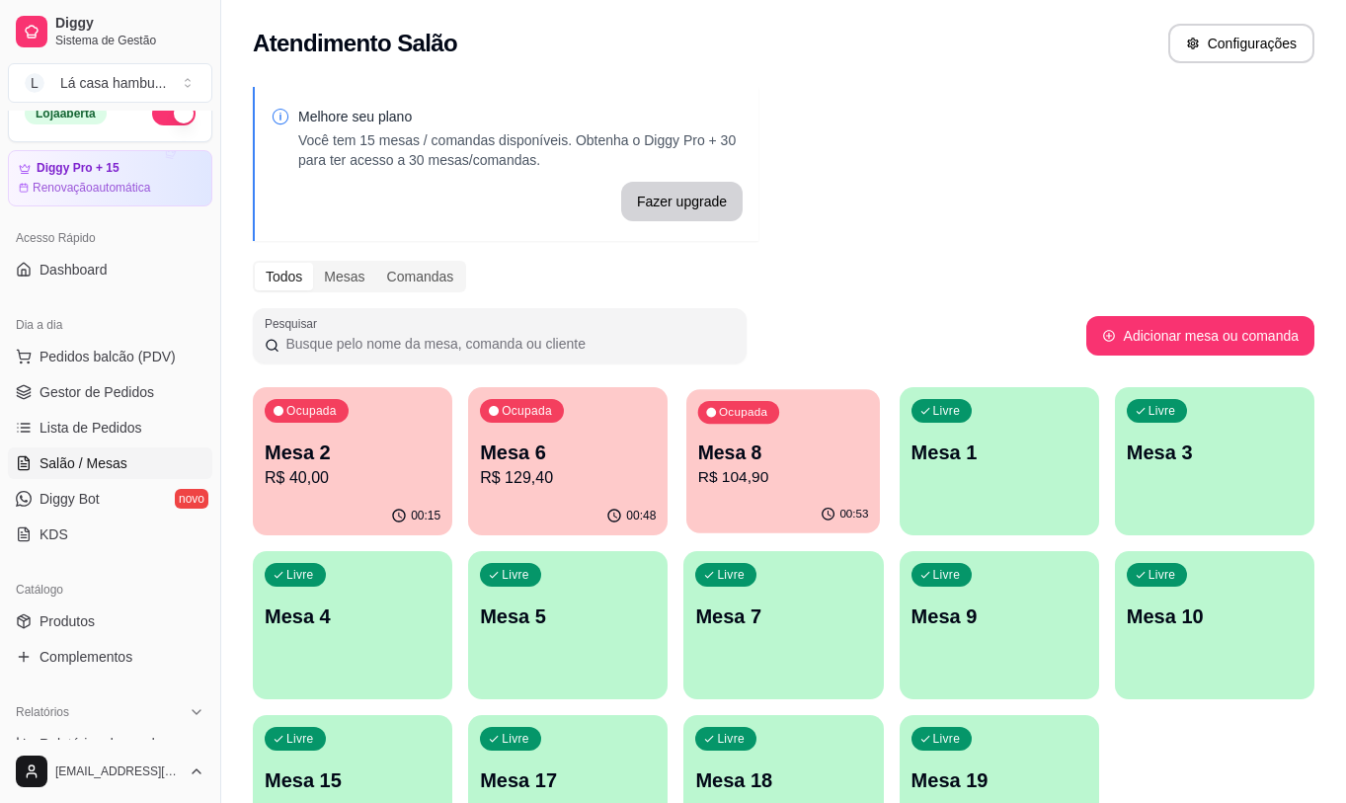
click at [800, 424] on div "Ocupada Mesa 8 R$ 104,90" at bounding box center [784, 442] width 194 height 107
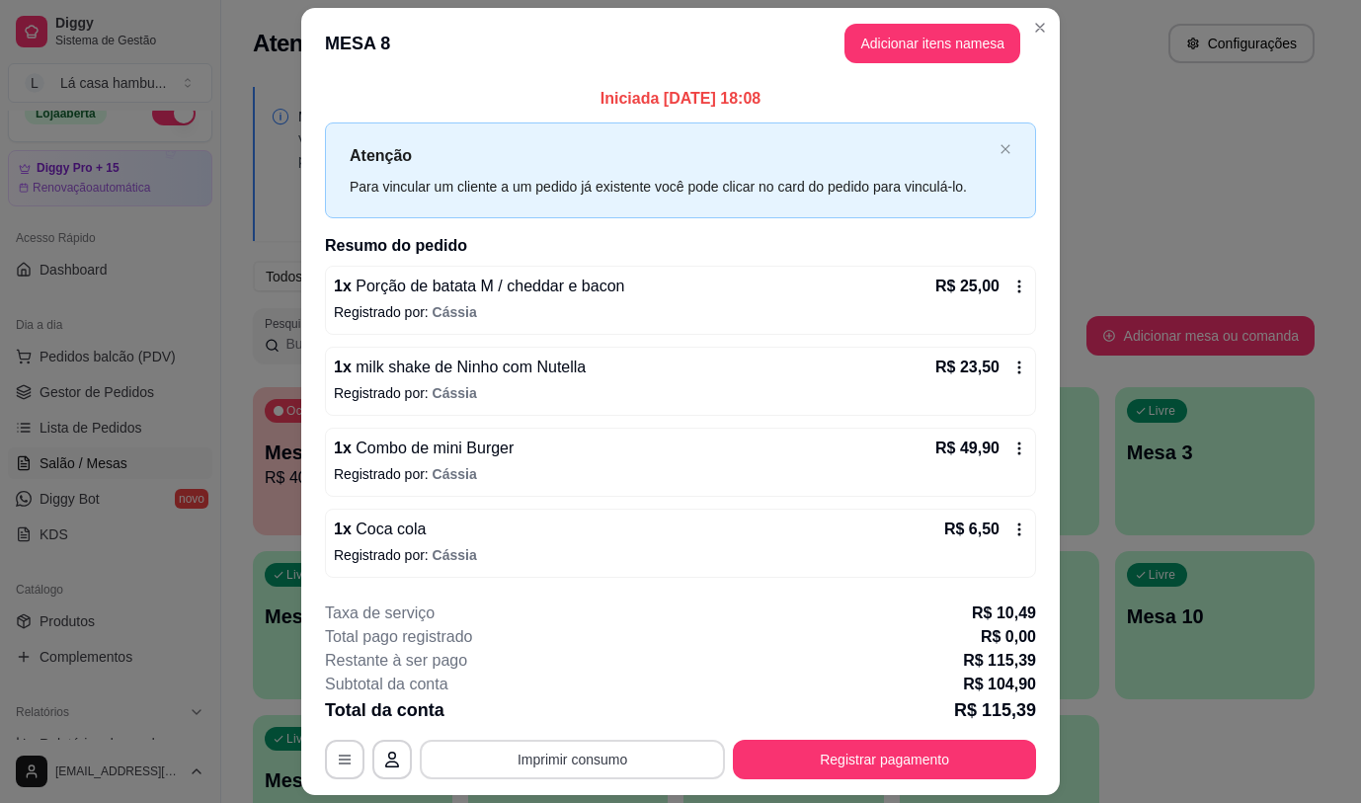
click at [566, 747] on button "Imprimir consumo" at bounding box center [572, 760] width 305 height 40
click at [582, 711] on button "IMPRESSORA" at bounding box center [571, 714] width 143 height 32
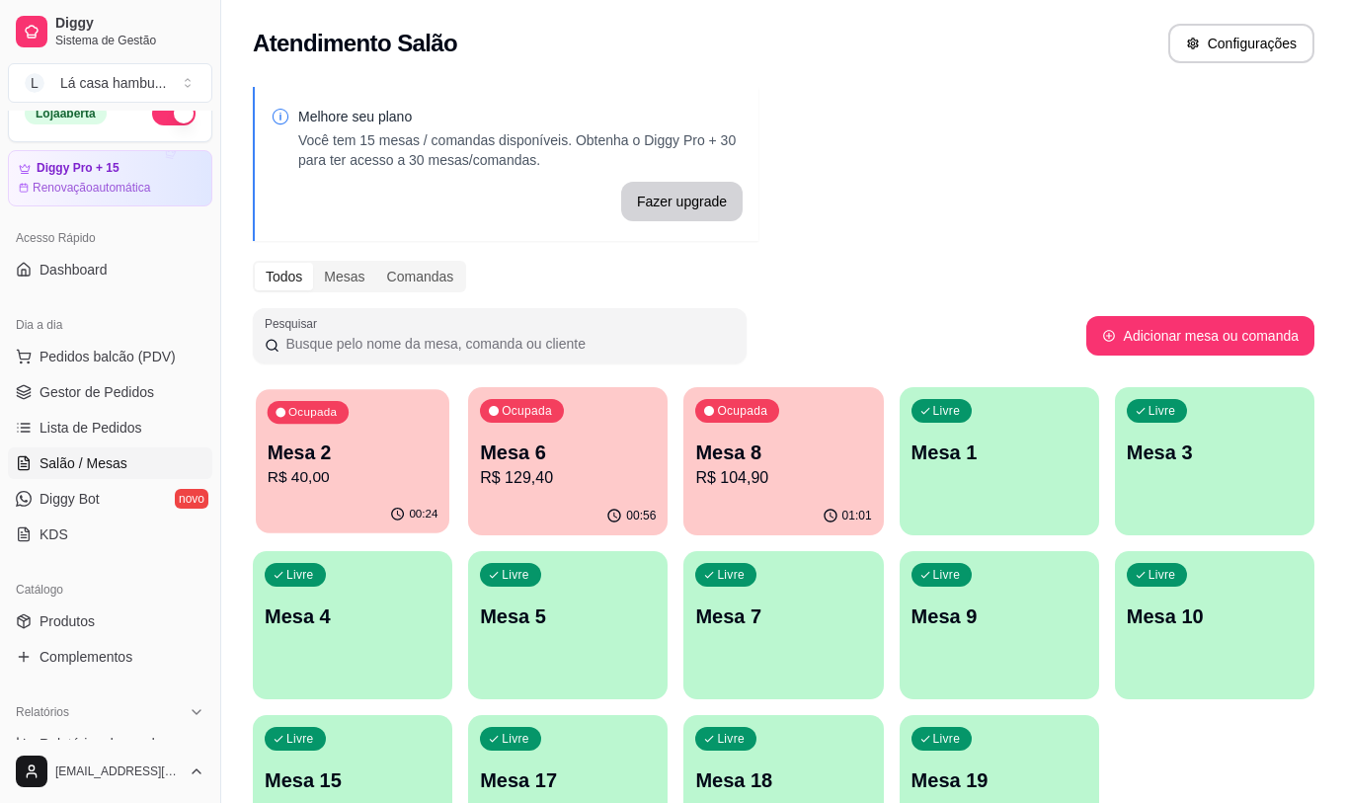
click at [386, 470] on p "R$ 40,00" at bounding box center [353, 477] width 171 height 23
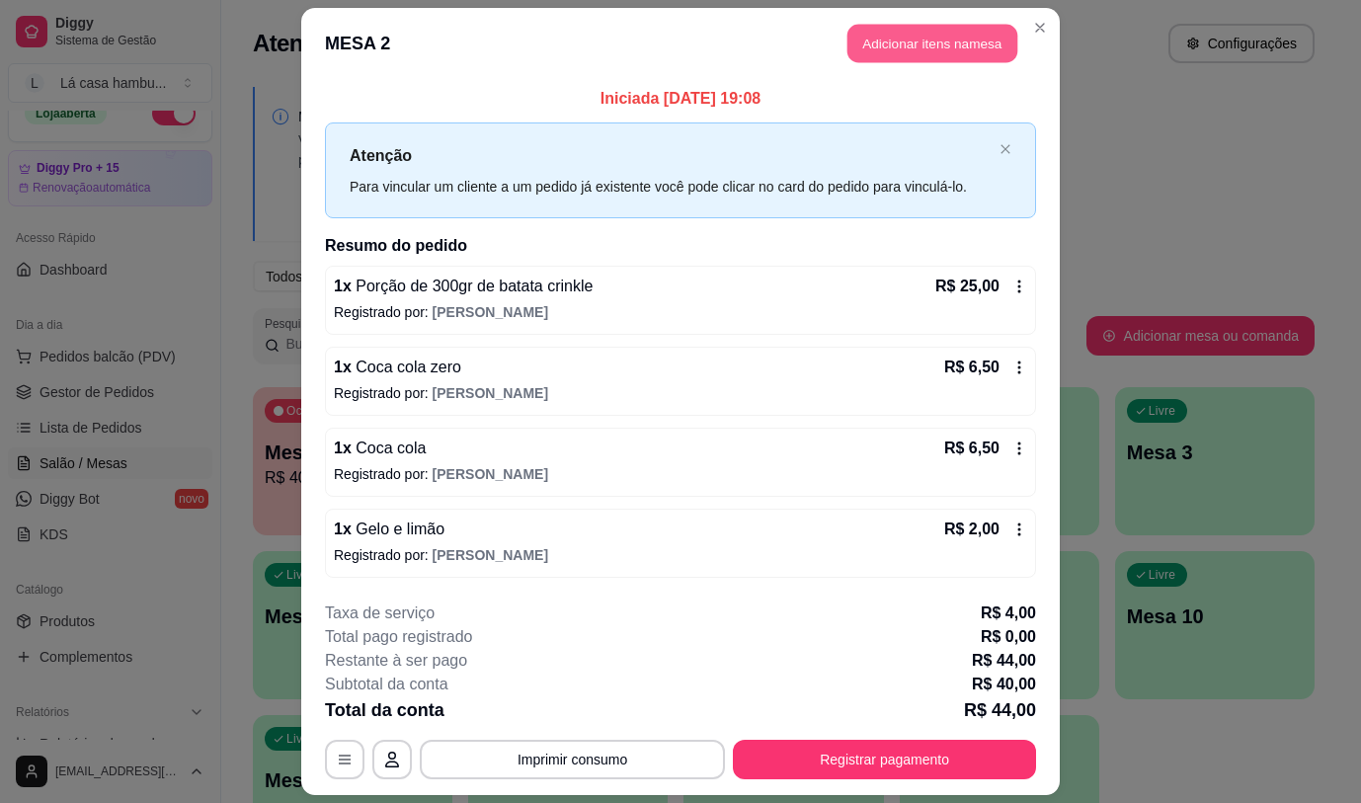
click at [941, 41] on button "Adicionar itens na mesa" at bounding box center [933, 44] width 170 height 39
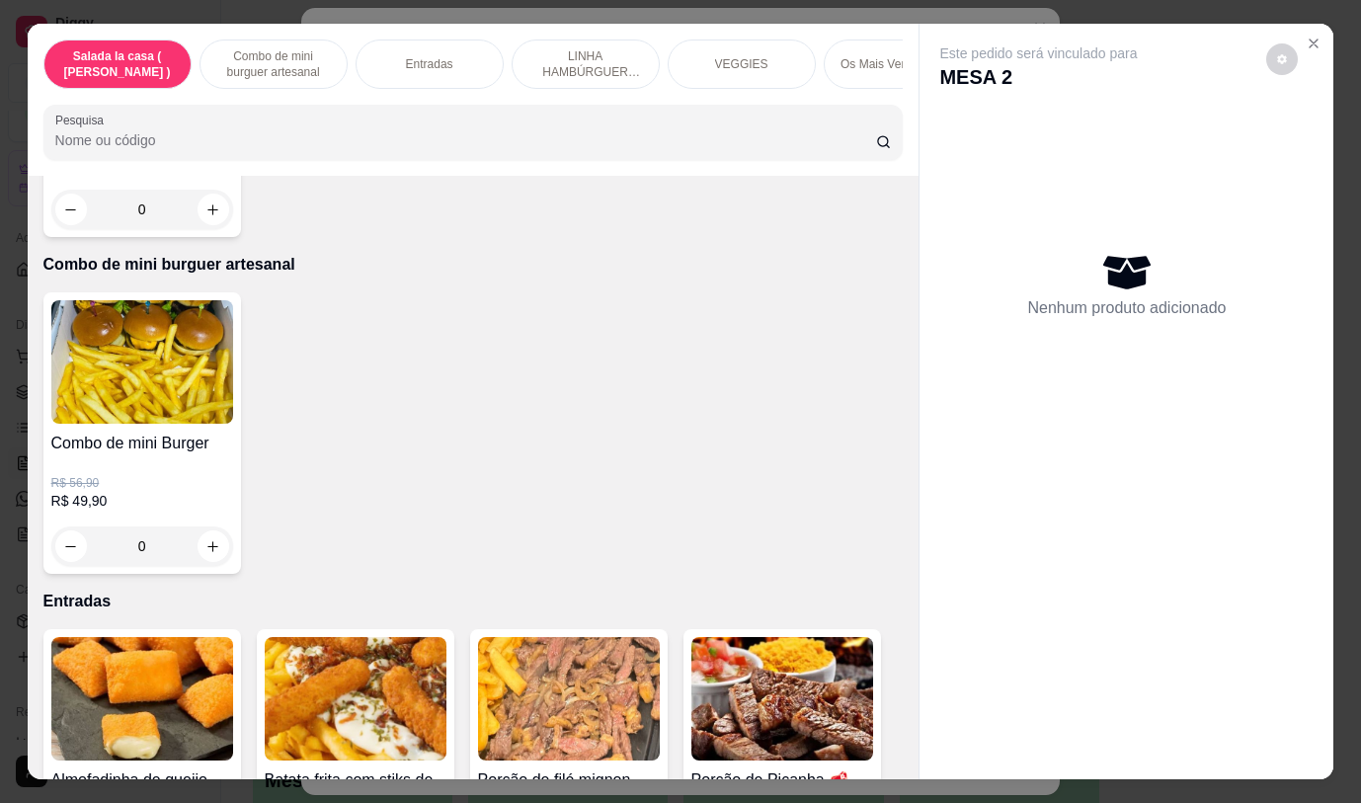
scroll to position [392, 0]
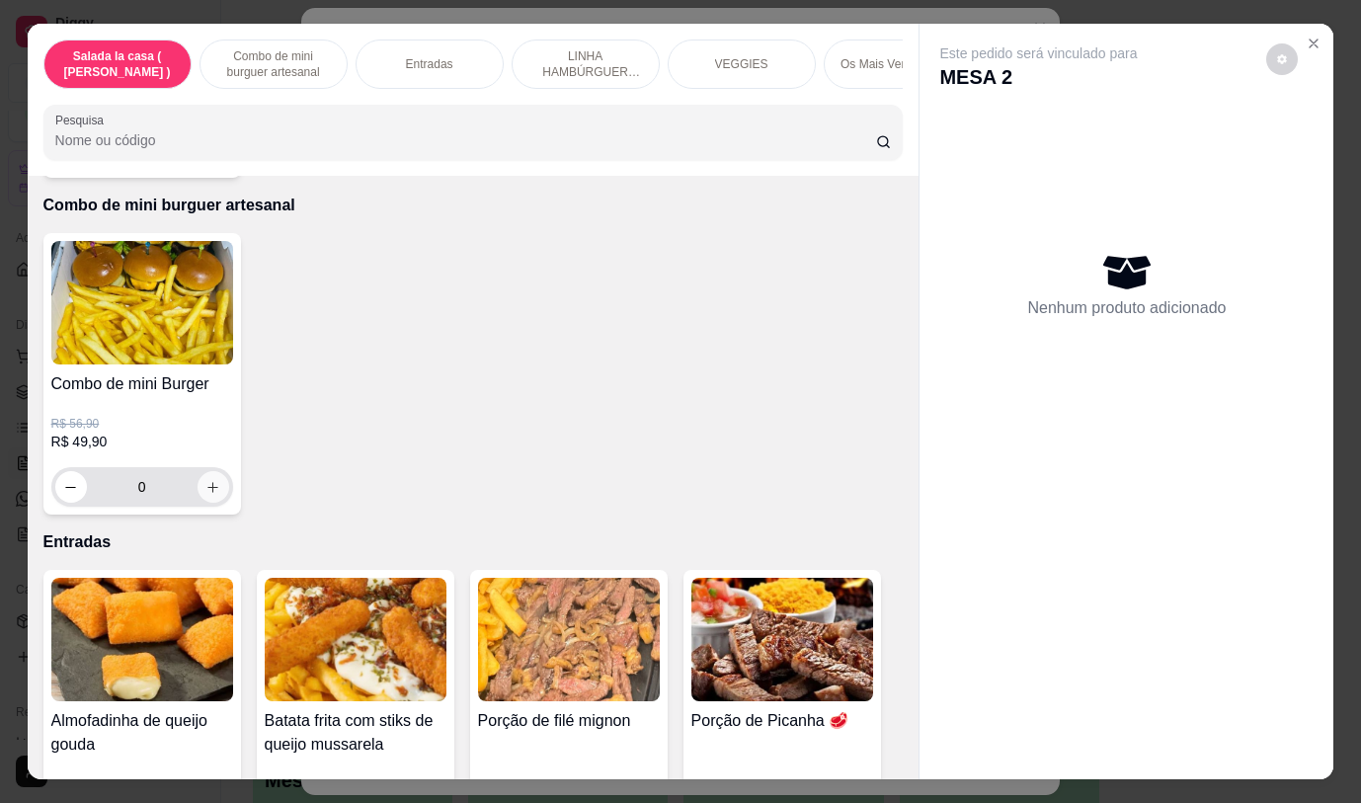
click at [214, 501] on button "increase-product-quantity" at bounding box center [214, 487] width 32 height 32
type input "1"
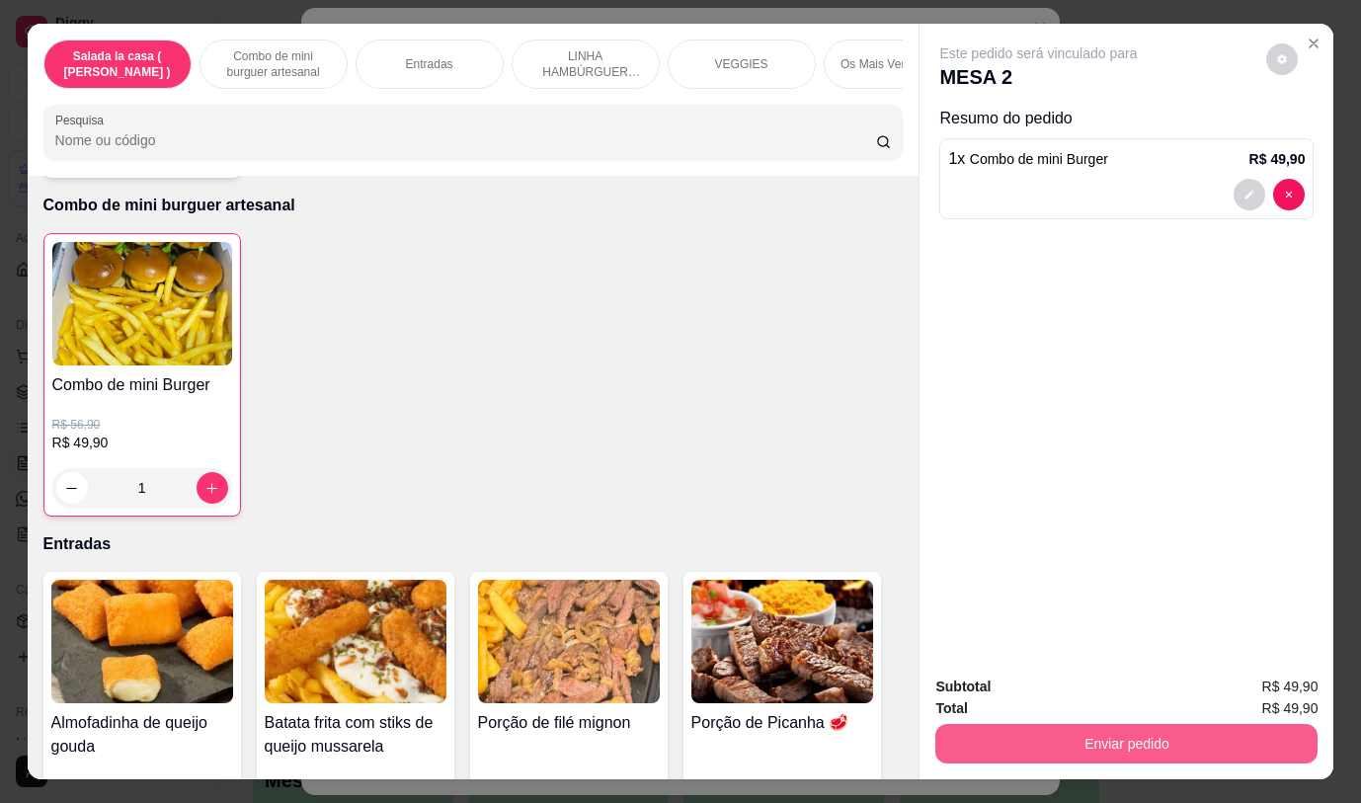
click at [1115, 726] on button "Enviar pedido" at bounding box center [1126, 744] width 382 height 40
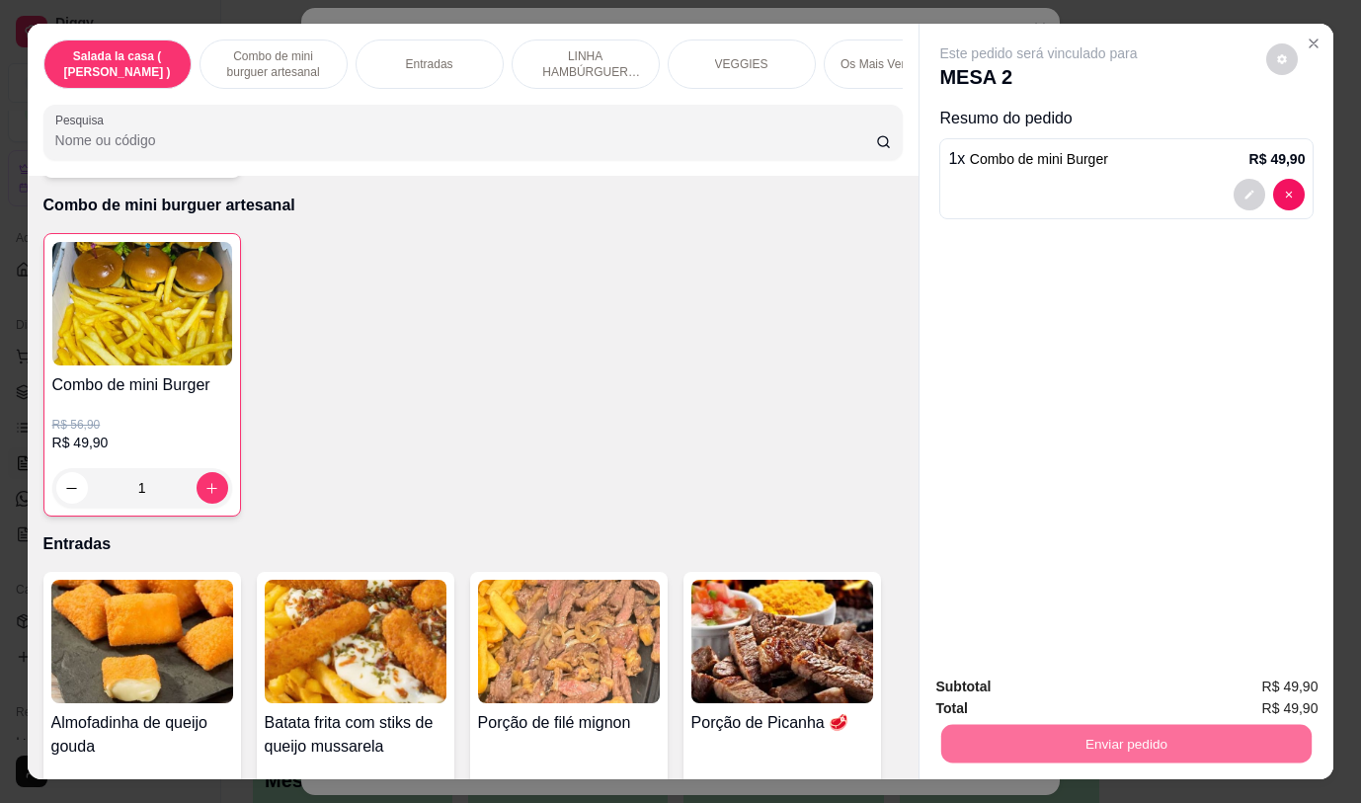
click at [1086, 687] on button "Não registrar e enviar pedido" at bounding box center [1061, 688] width 205 height 38
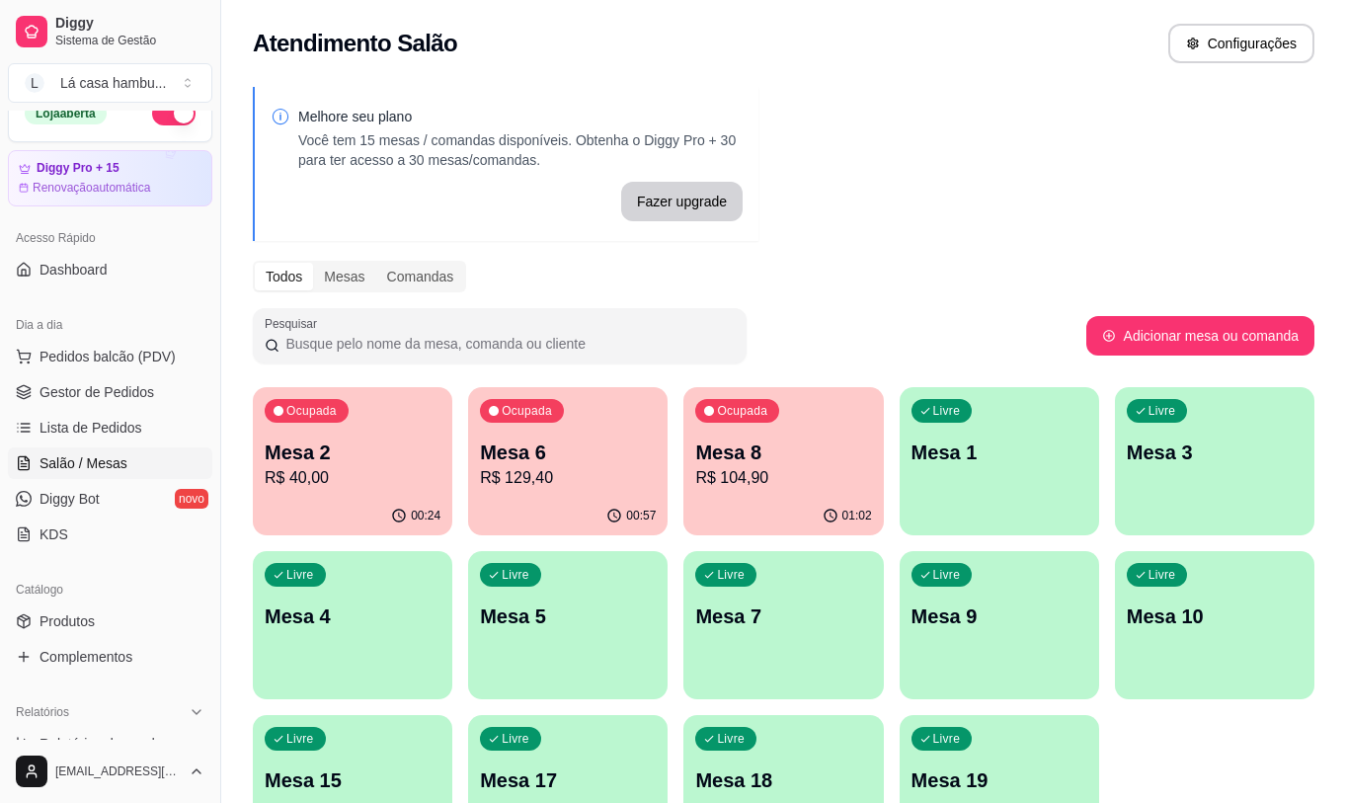
click at [572, 479] on p "R$ 129,40" at bounding box center [568, 478] width 176 height 24
click at [572, 479] on body "Diggy Sistema de Gestão L Lá casa hambu ... Loja aberta Diggy Pro + 15 Renovaçã…" at bounding box center [673, 401] width 1346 height 803
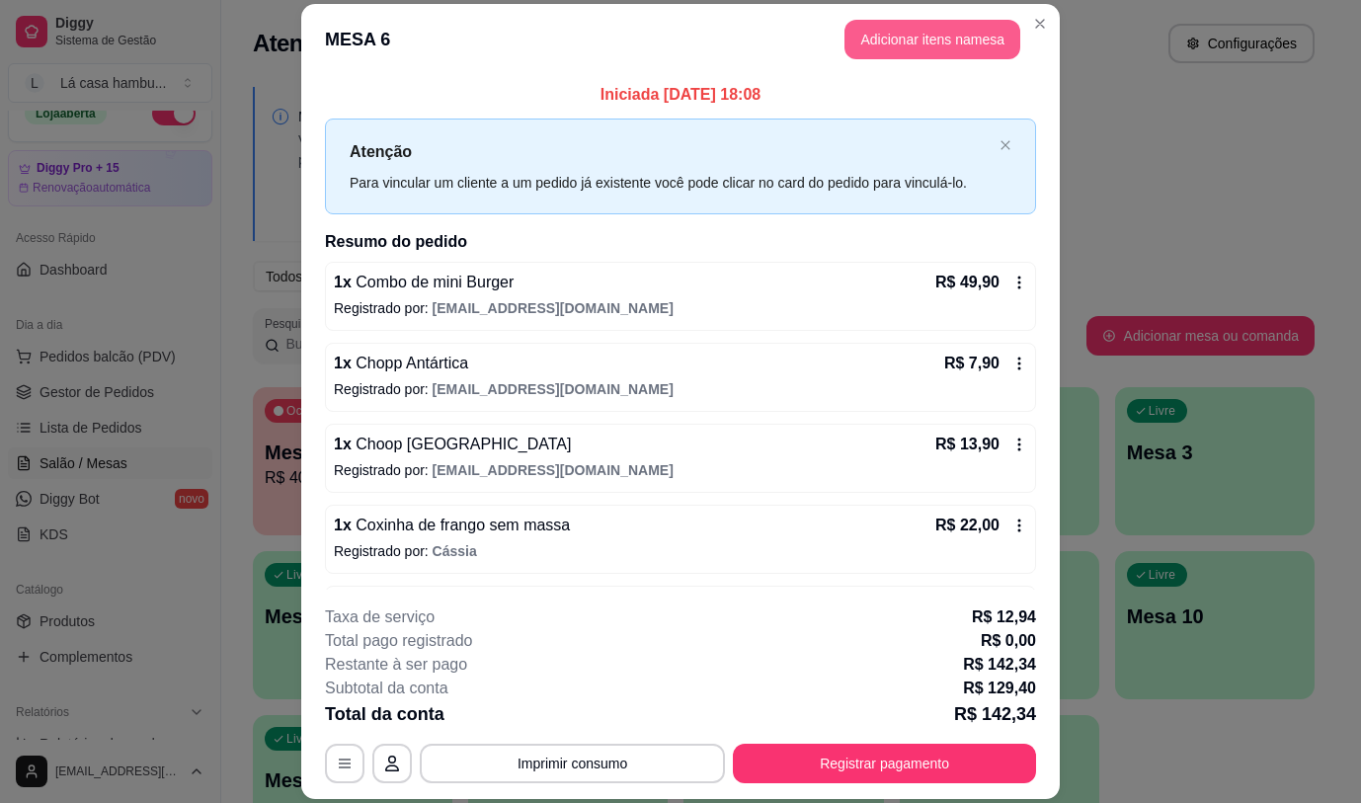
click at [912, 40] on button "Adicionar itens na mesa" at bounding box center [933, 40] width 176 height 40
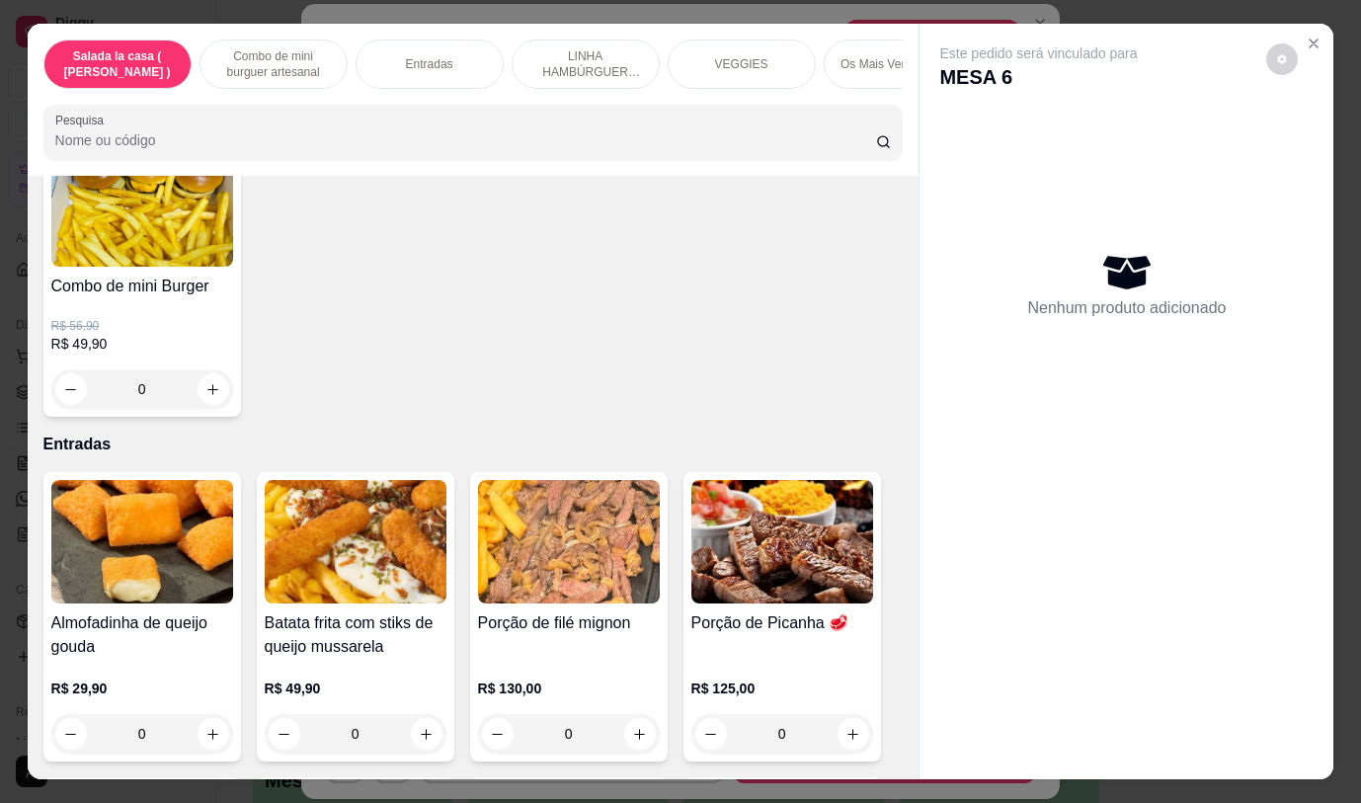
scroll to position [313, 0]
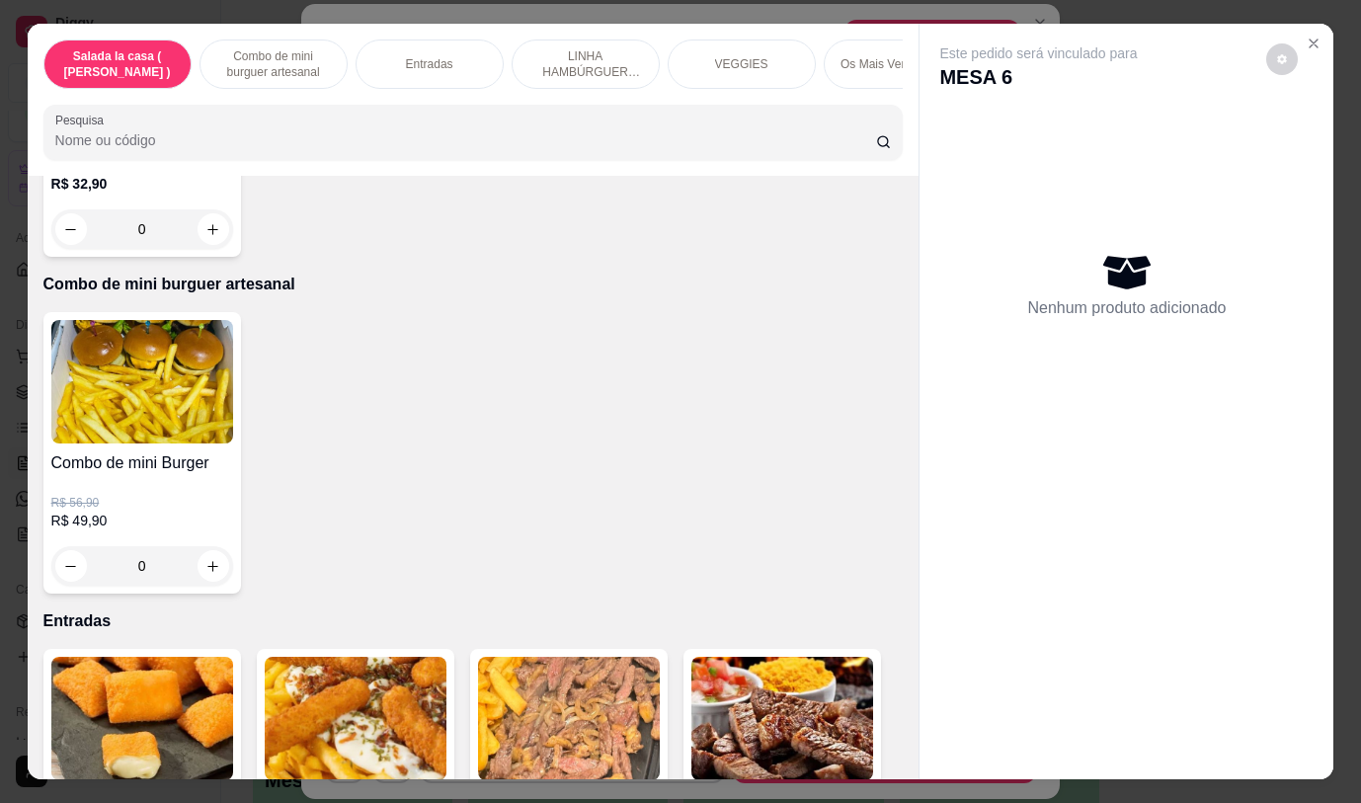
click at [1147, 599] on div "Este pedido será vinculado para MESA 6 Nenhum produto adicionado" at bounding box center [1127, 385] width 414 height 723
click at [1310, 36] on icon "Close" at bounding box center [1314, 44] width 16 height 16
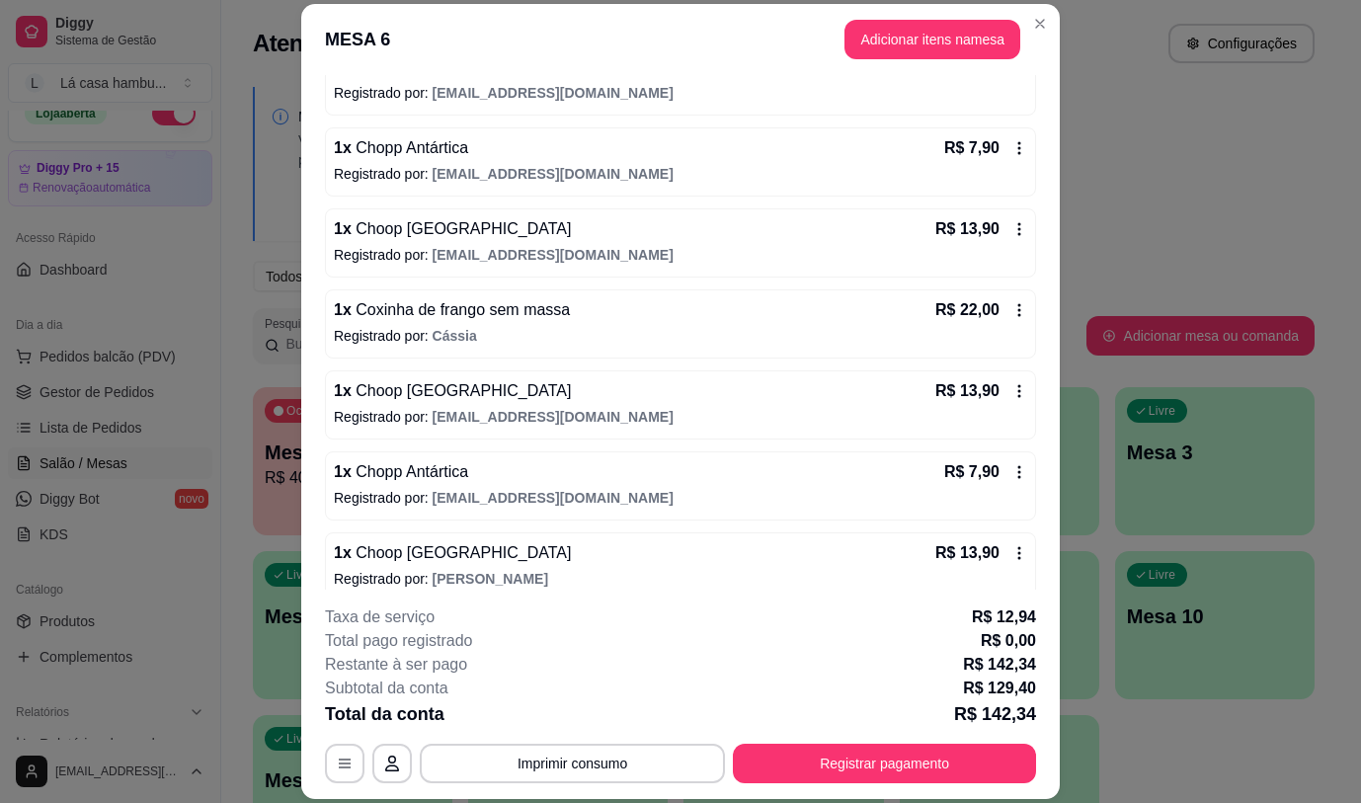
scroll to position [235, 0]
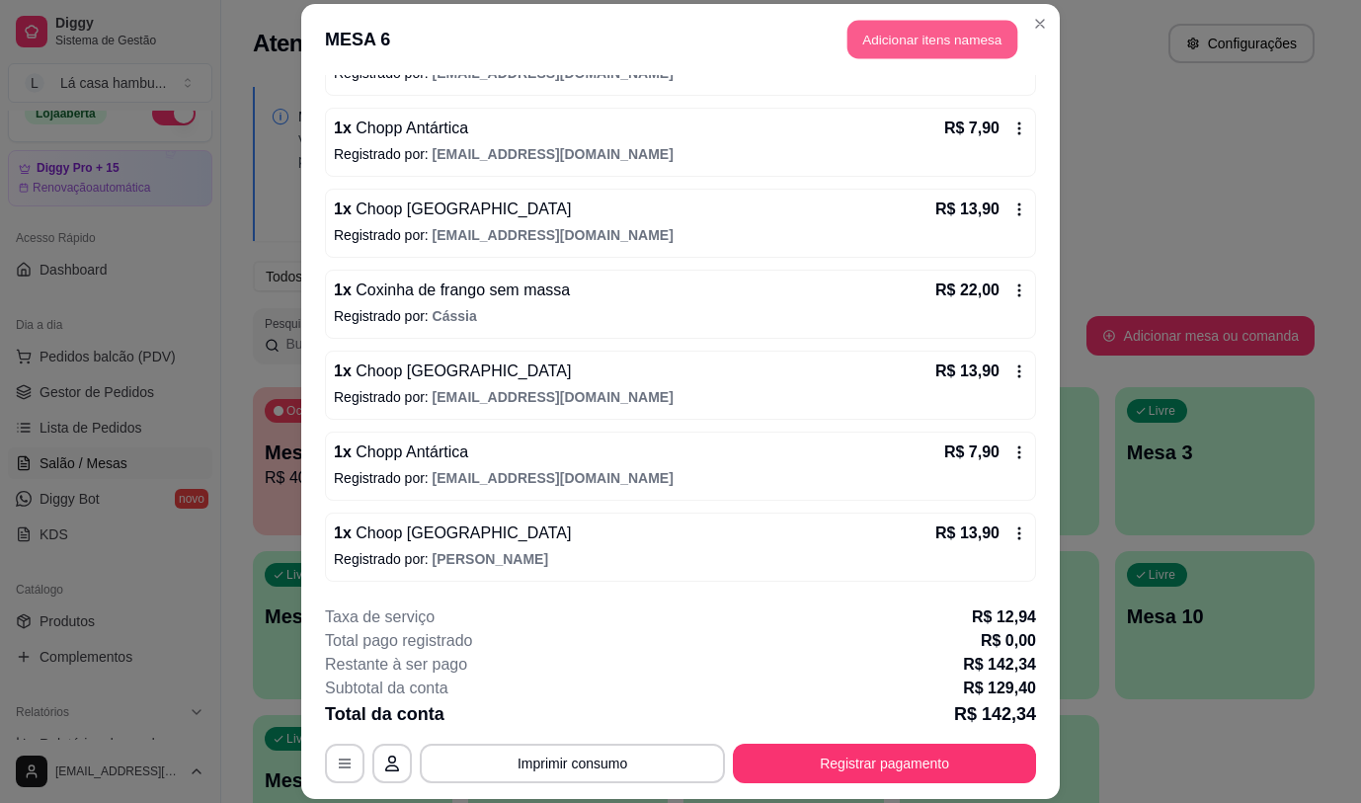
click at [892, 35] on button "Adicionar itens na mesa" at bounding box center [933, 40] width 170 height 39
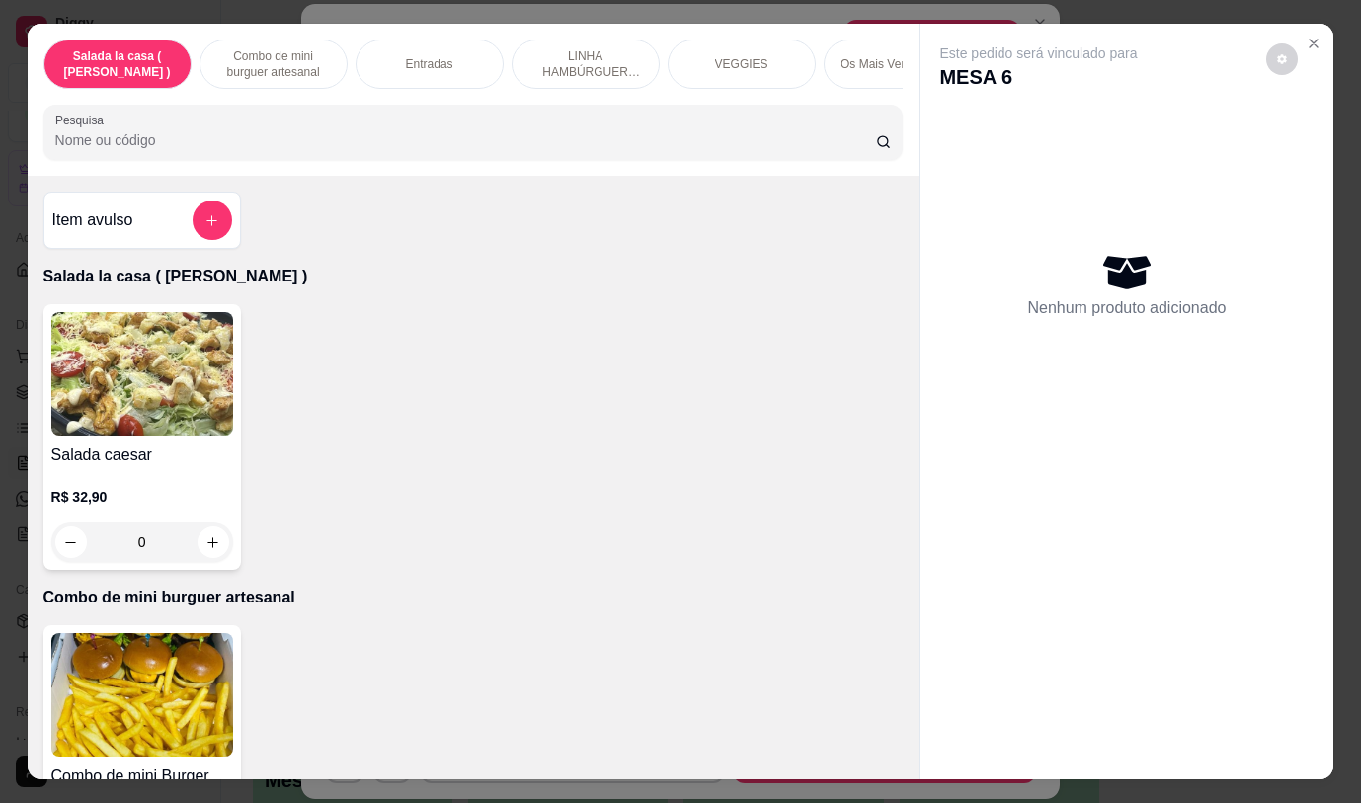
scroll to position [78, 0]
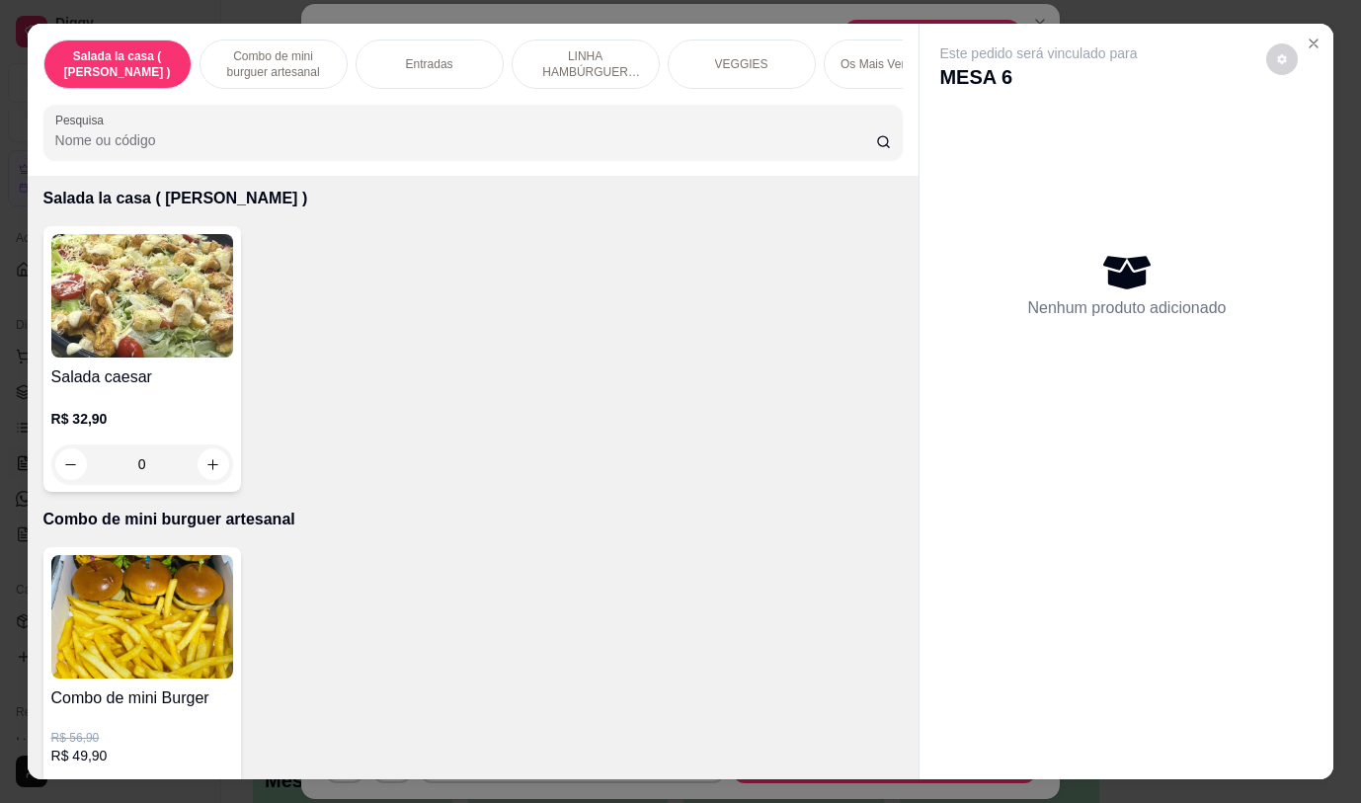
drag, startPoint x: 924, startPoint y: 308, endPoint x: 933, endPoint y: 330, distance: 23.9
click at [933, 330] on div "Este pedido será vinculado para MESA 6 Nenhum produto adicionado" at bounding box center [1127, 385] width 414 height 723
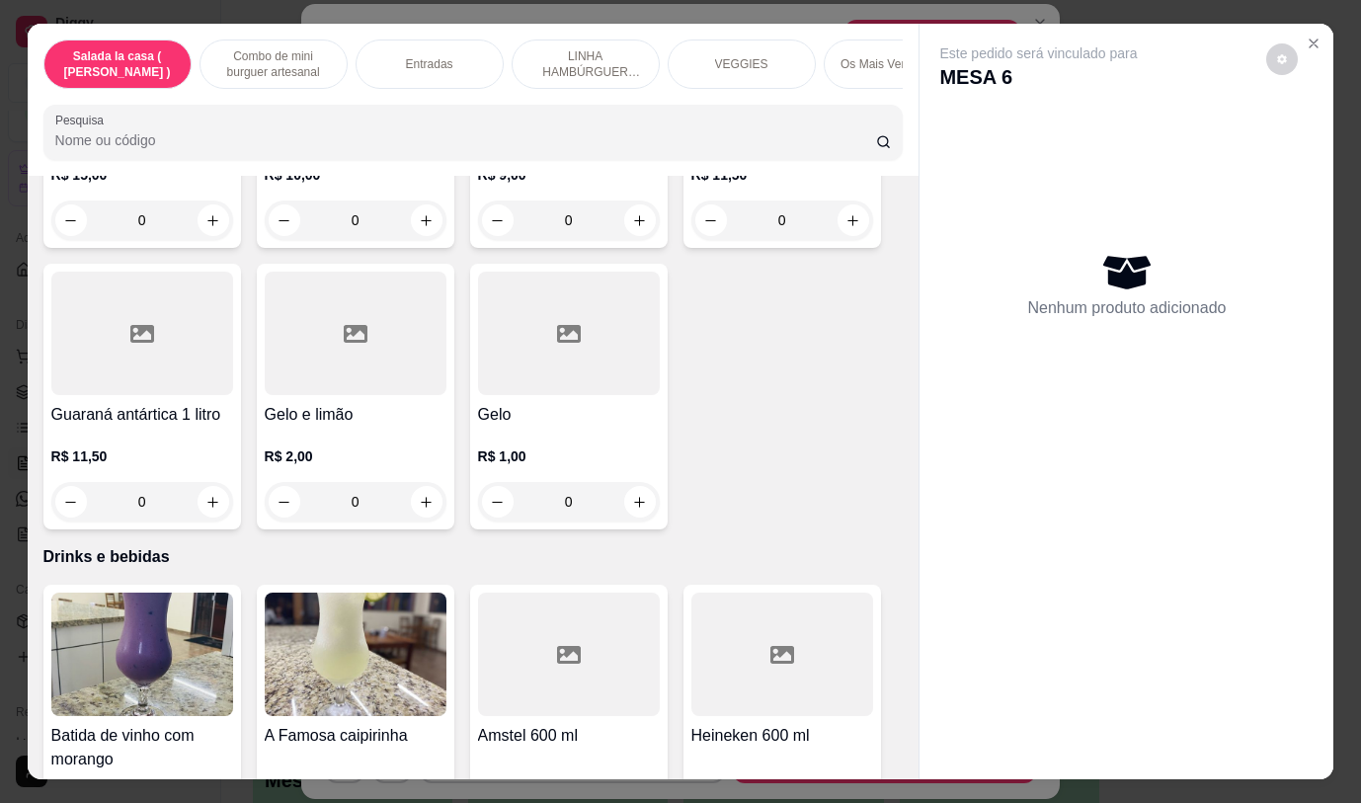
scroll to position [10358, 0]
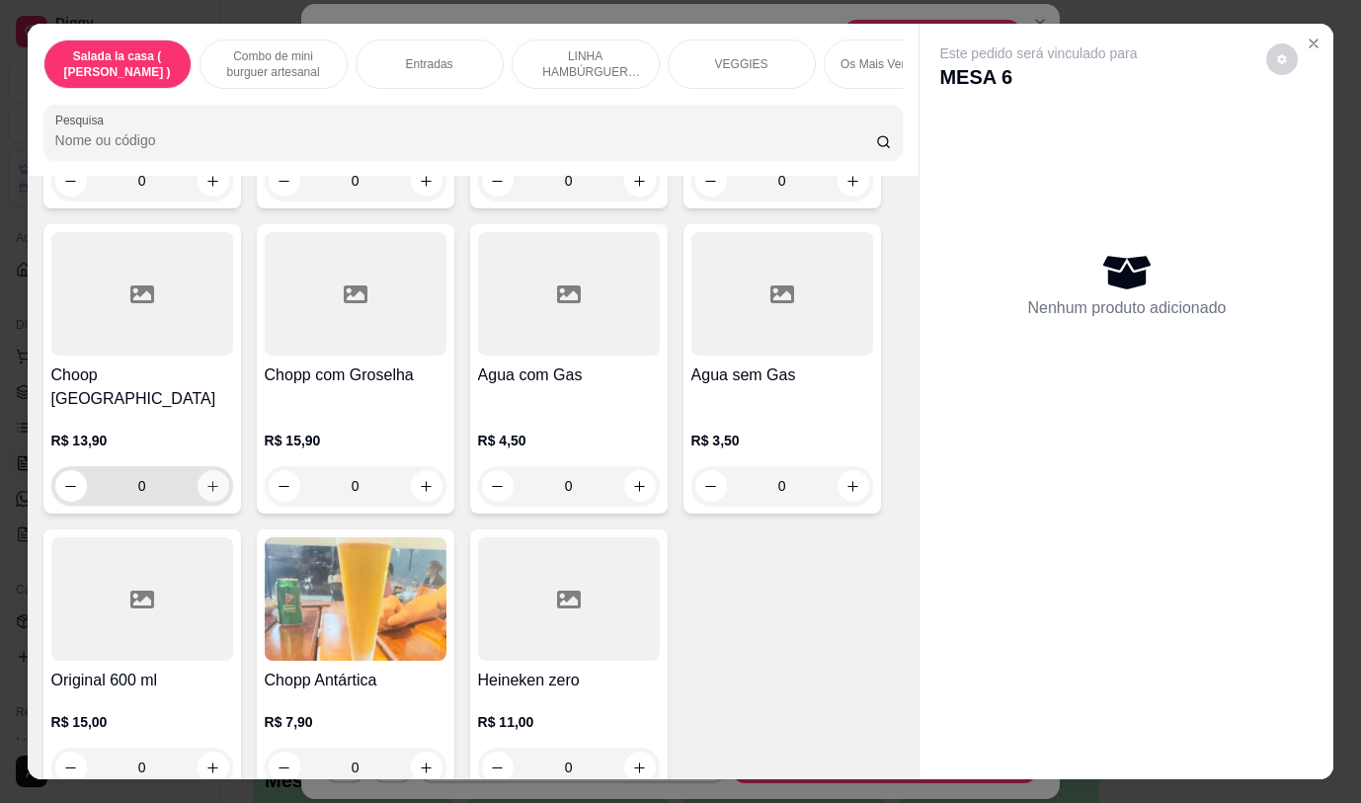
click at [207, 481] on icon "increase-product-quantity" at bounding box center [212, 486] width 11 height 11
type input "1"
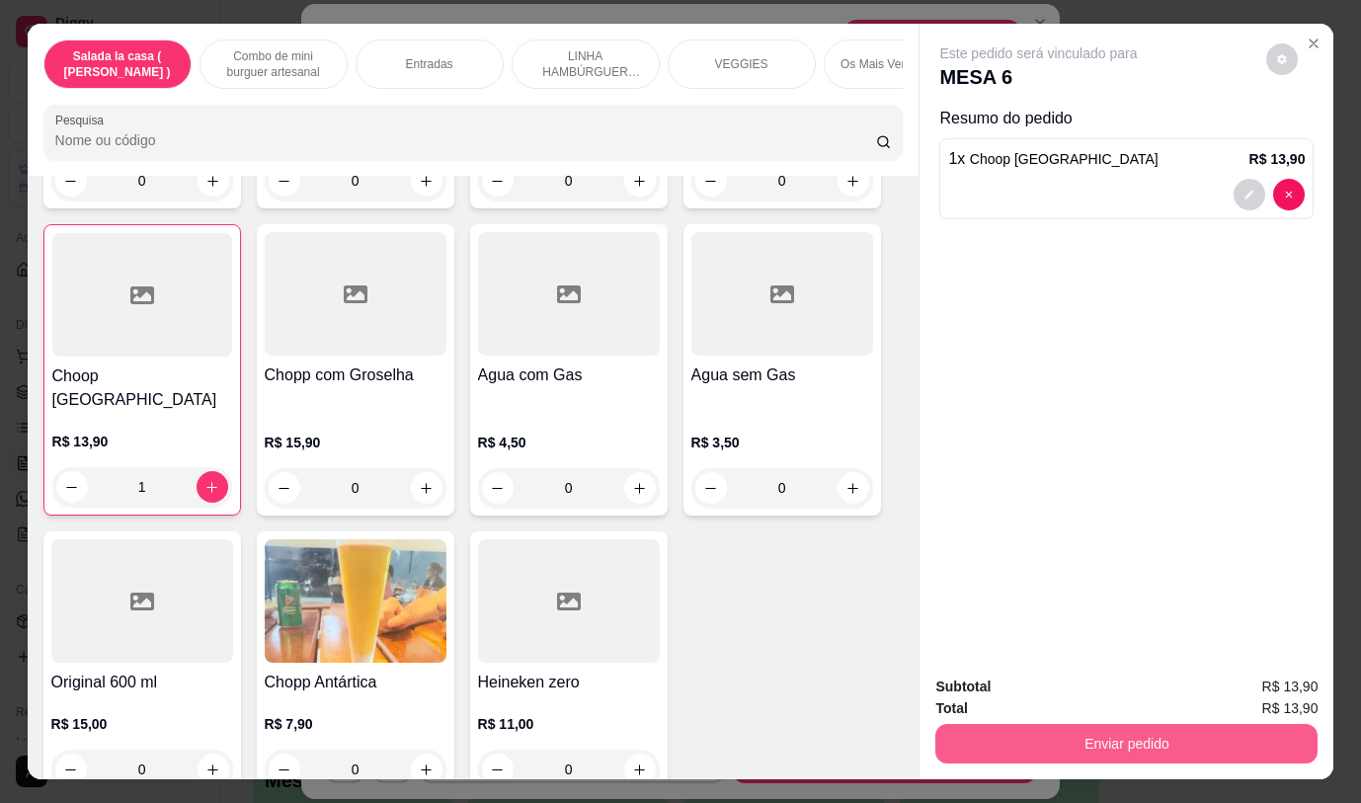
click at [1158, 740] on button "Enviar pedido" at bounding box center [1126, 744] width 382 height 40
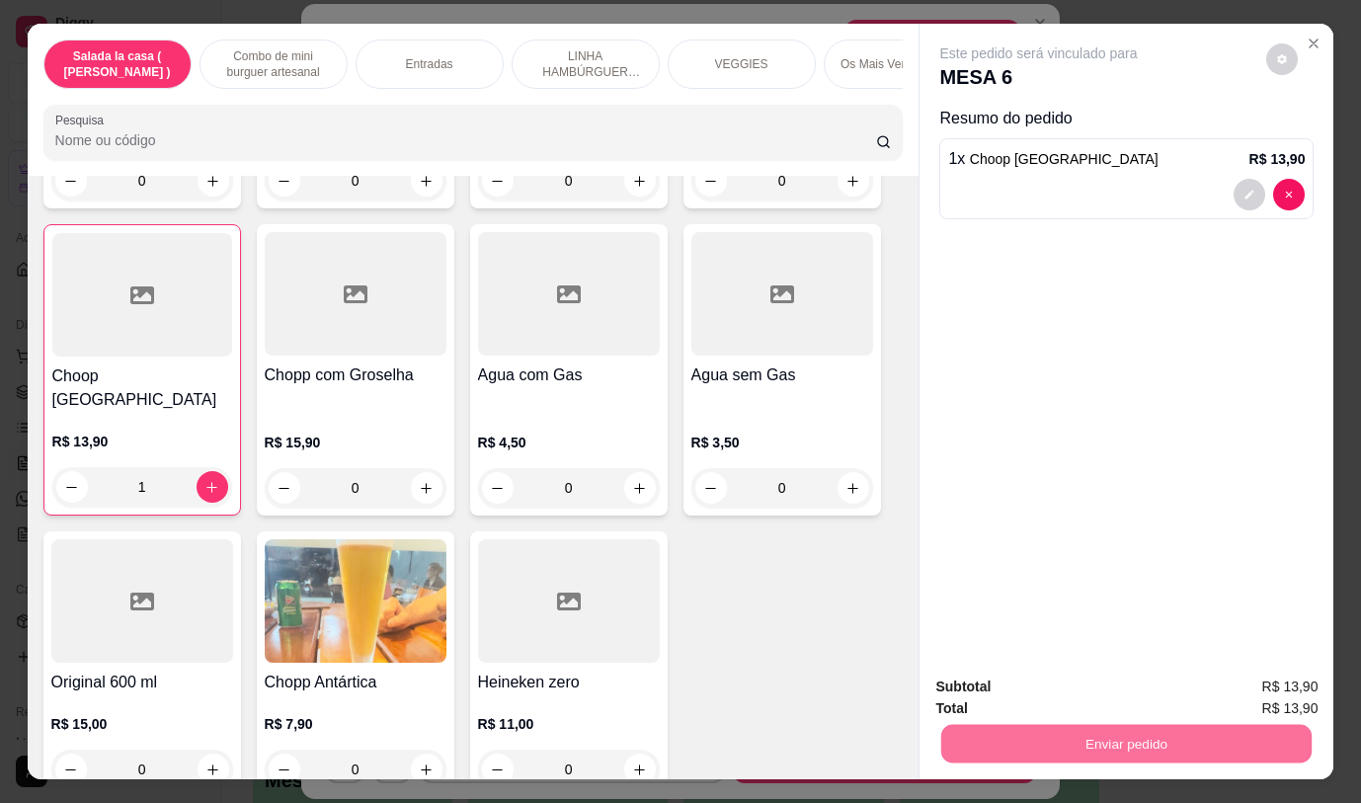
click at [1104, 686] on button "Não registrar e enviar pedido" at bounding box center [1062, 687] width 200 height 37
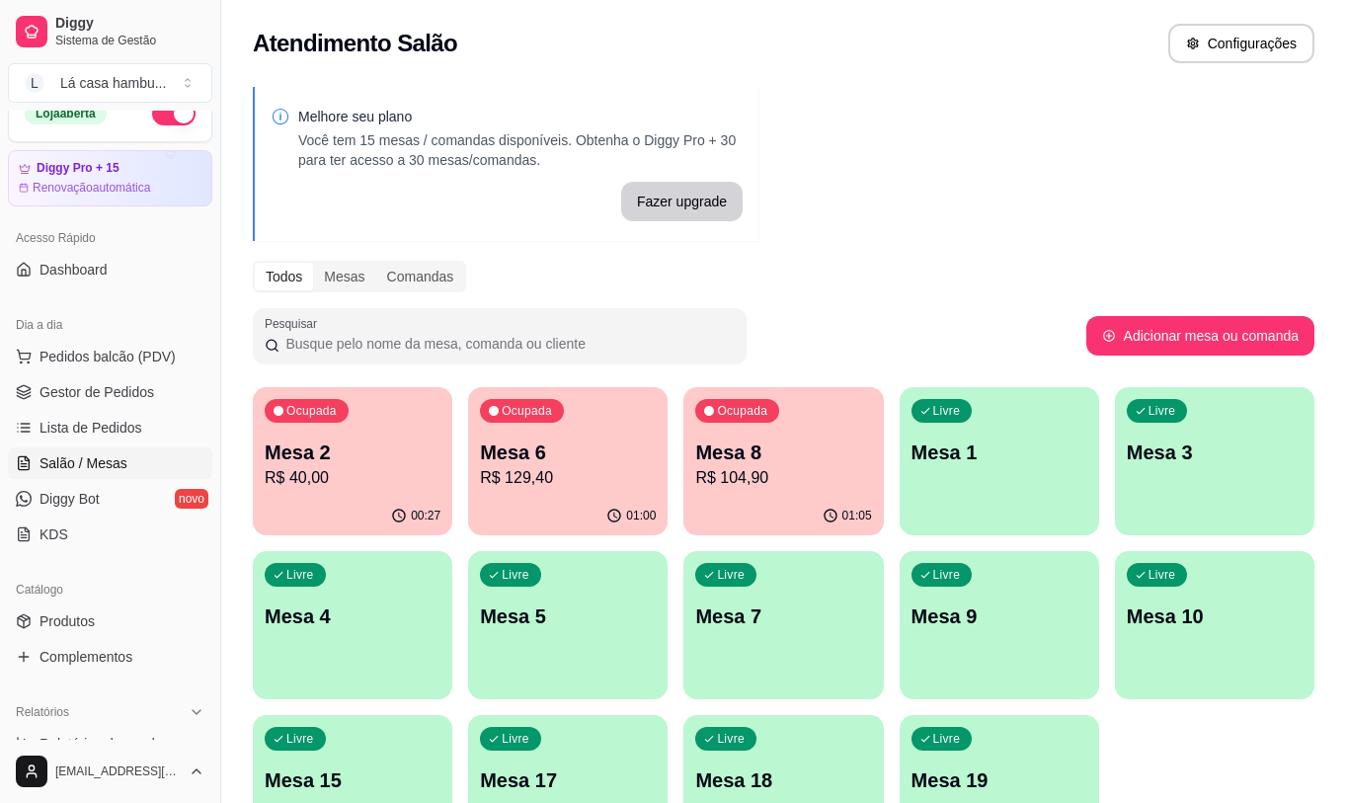
click at [1002, 613] on p "Mesa 9" at bounding box center [1000, 617] width 176 height 28
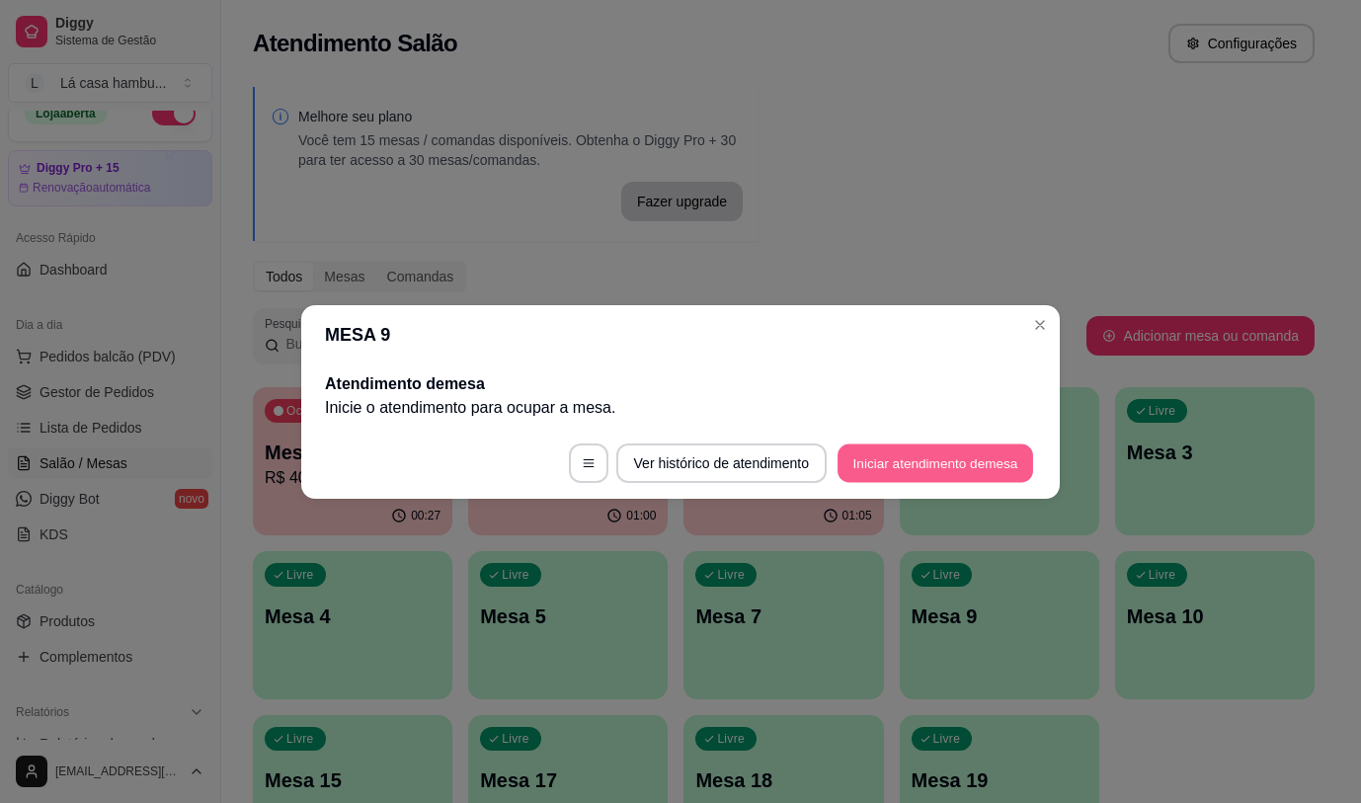
click at [964, 462] on button "Iniciar atendimento de mesa" at bounding box center [936, 463] width 196 height 39
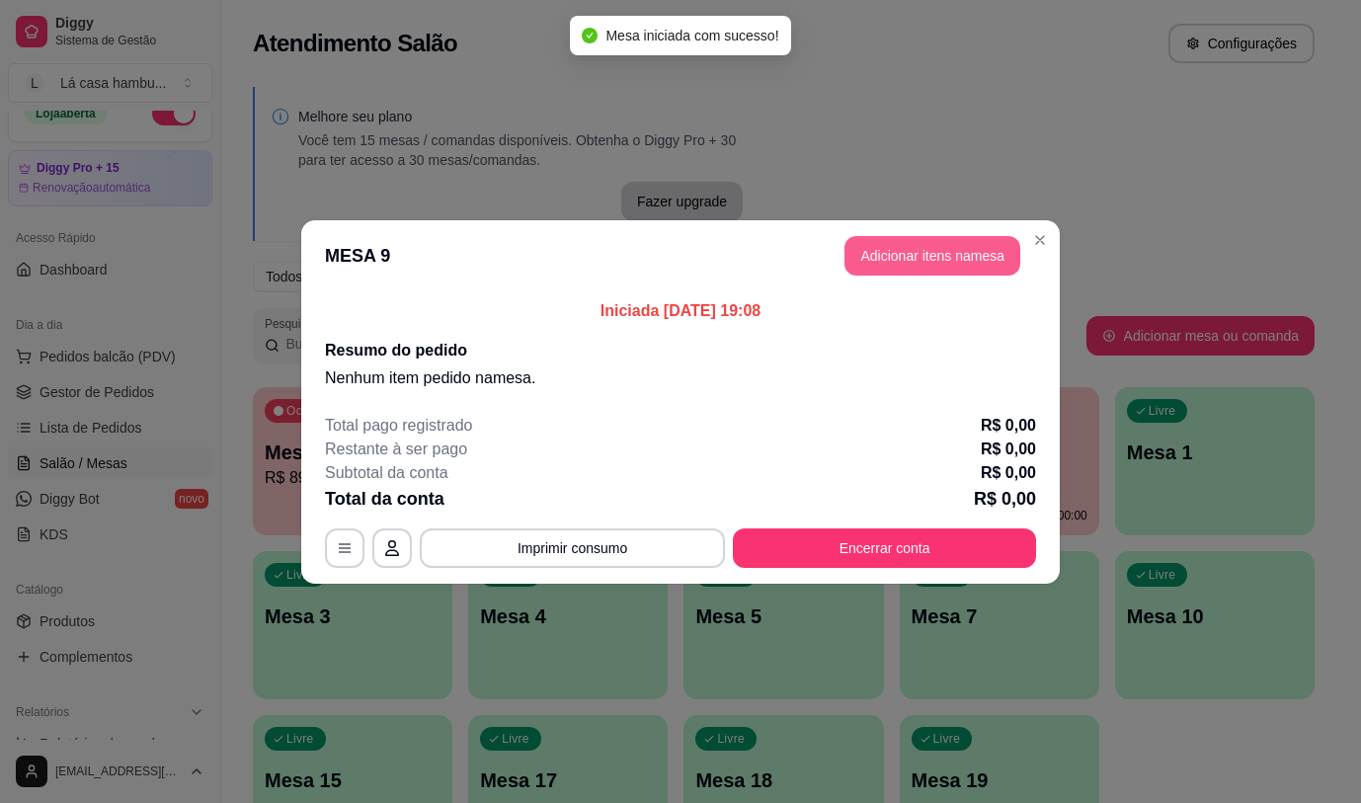
click at [963, 256] on button "Adicionar itens na mesa" at bounding box center [933, 256] width 176 height 40
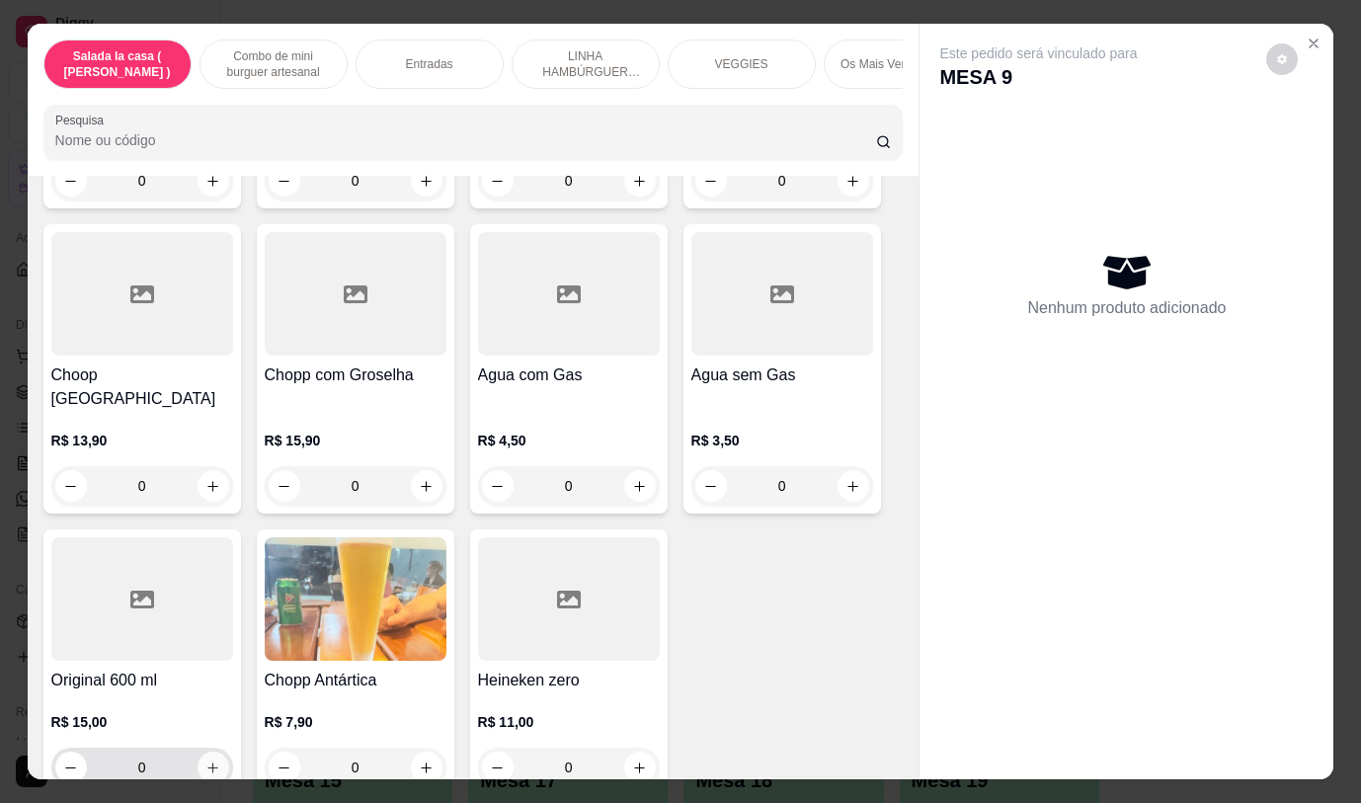
click at [205, 761] on icon "increase-product-quantity" at bounding box center [212, 768] width 15 height 15
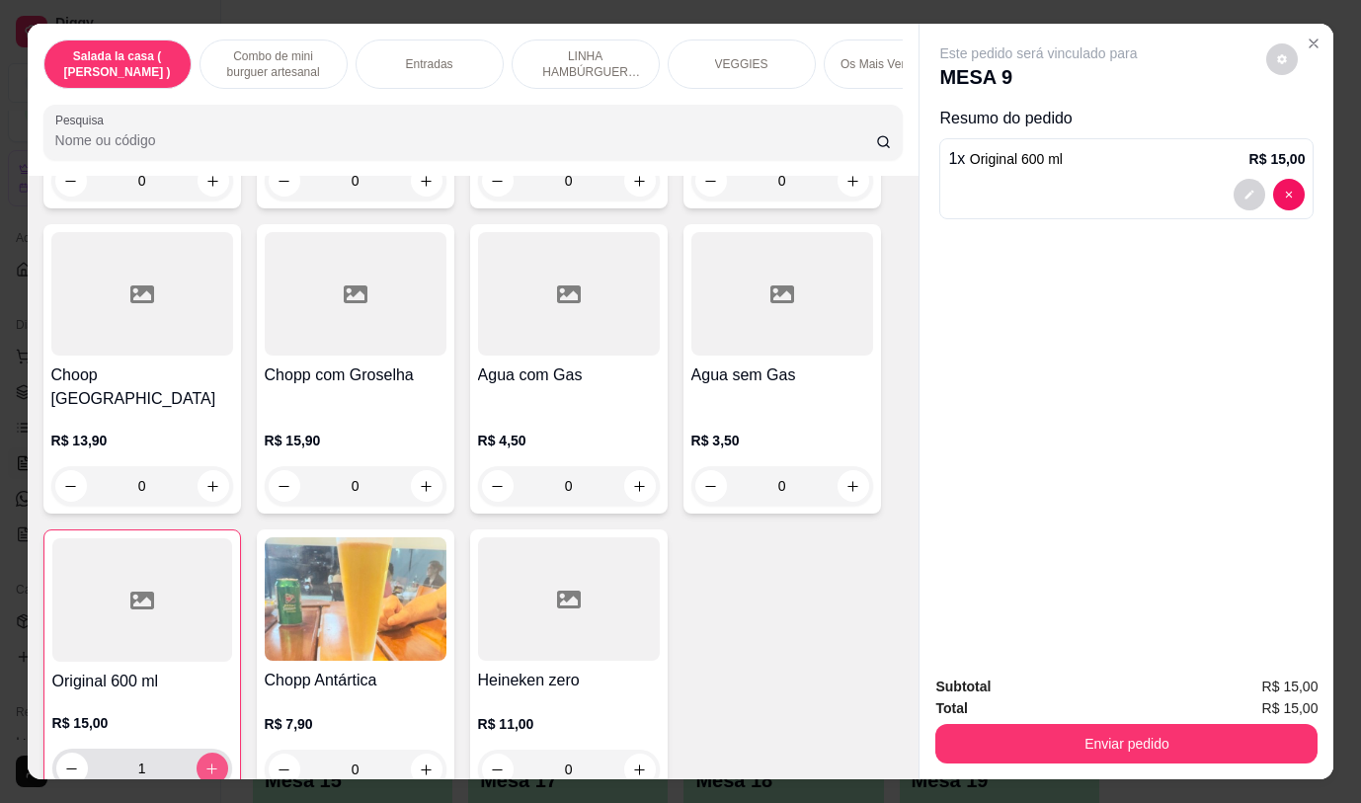
type input "1"
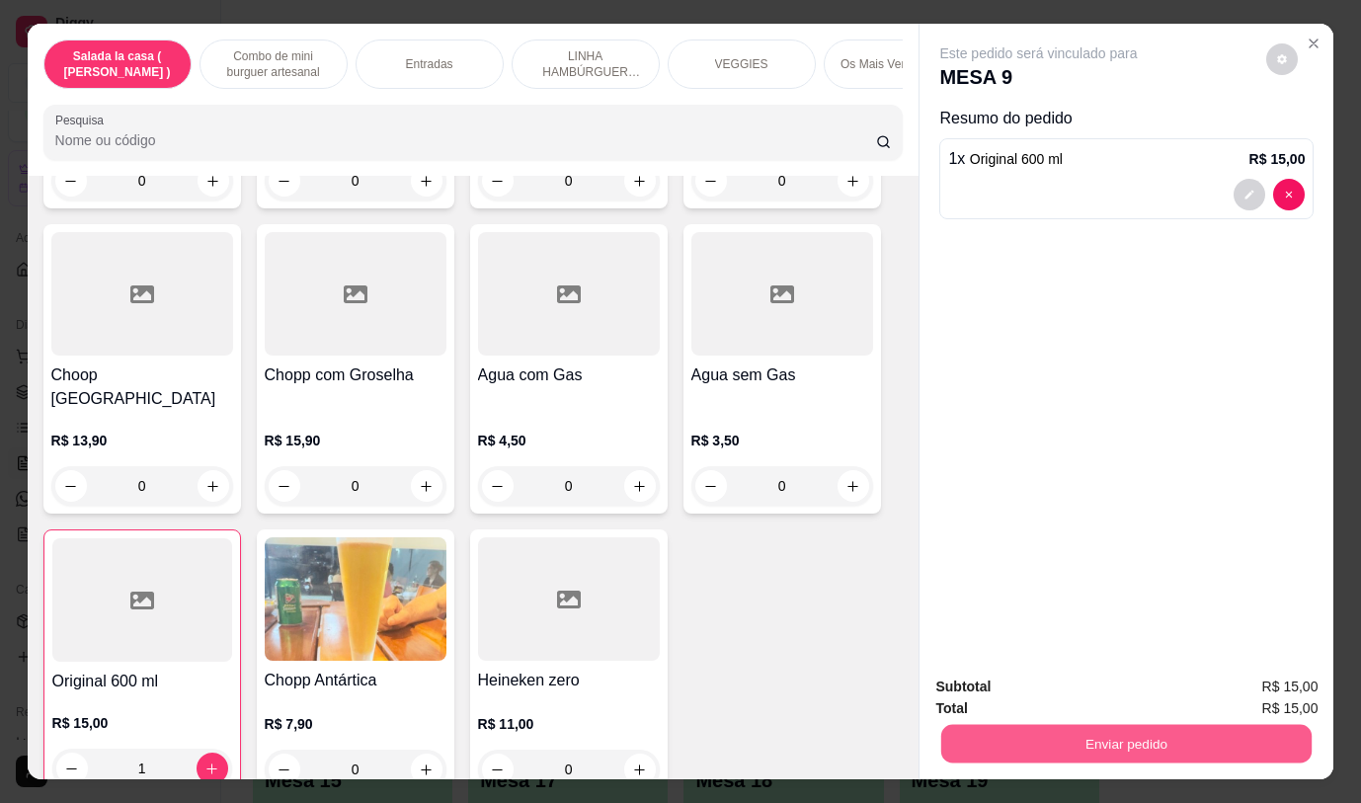
click at [1110, 741] on button "Enviar pedido" at bounding box center [1126, 743] width 370 height 39
click at [1064, 684] on button "Não registrar e enviar pedido" at bounding box center [1061, 688] width 205 height 38
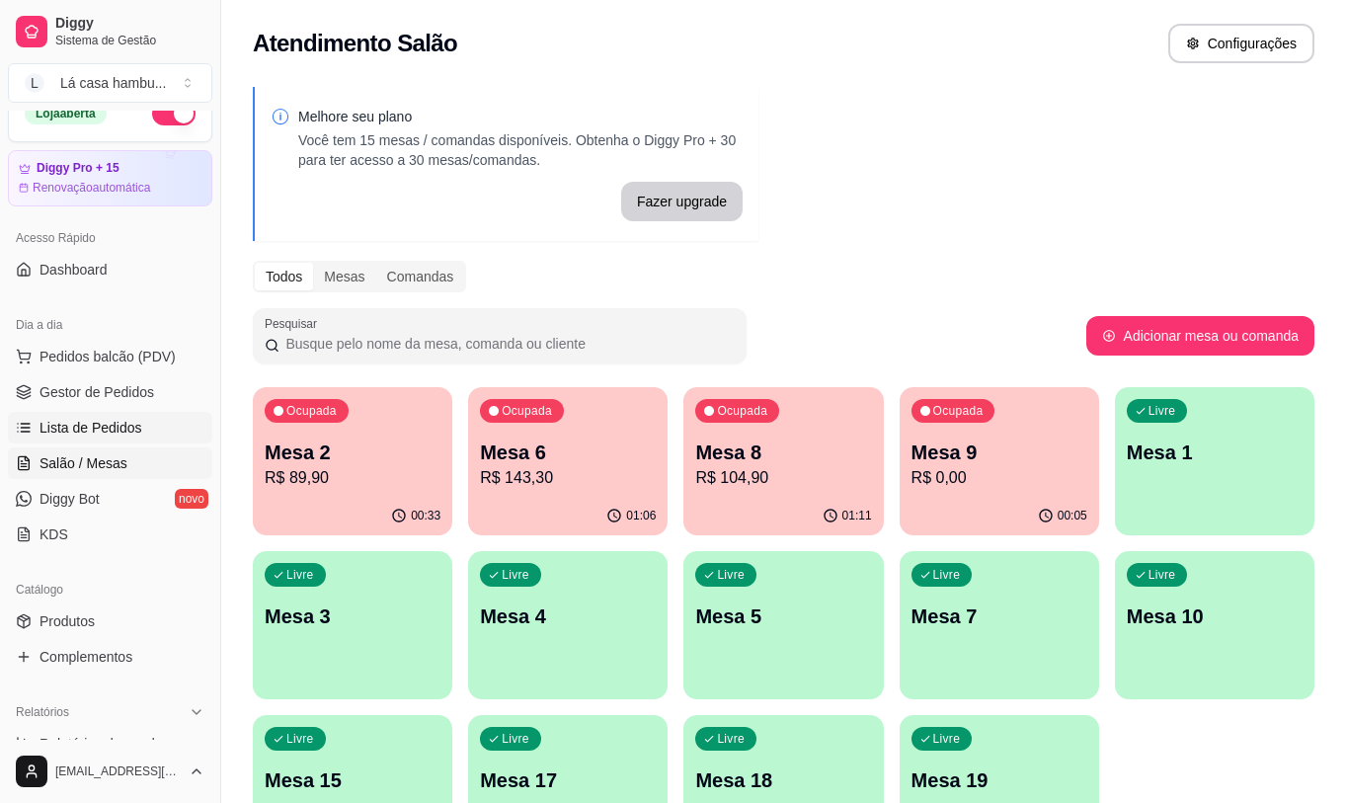
click at [151, 424] on link "Lista de Pedidos" at bounding box center [110, 428] width 204 height 32
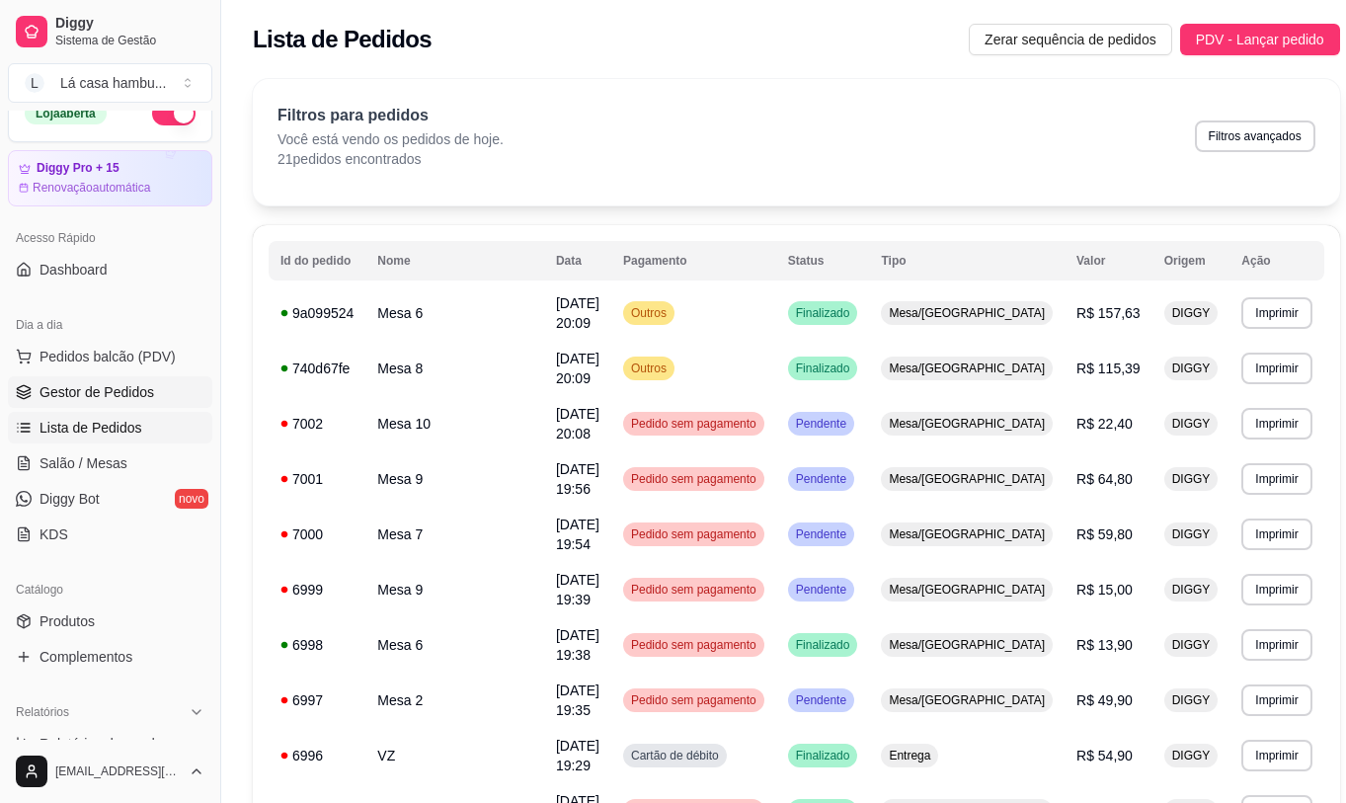
click at [135, 391] on span "Gestor de Pedidos" at bounding box center [97, 392] width 115 height 20
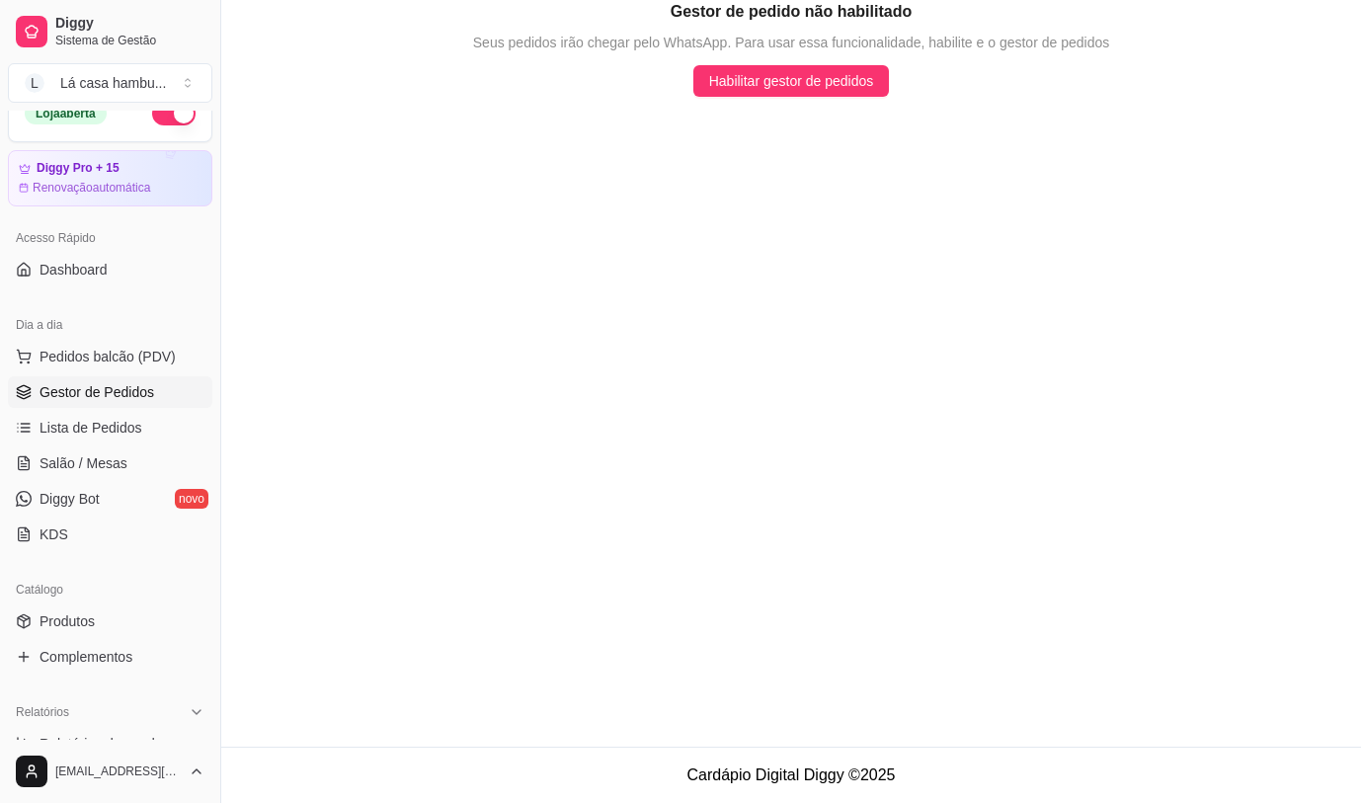
click at [136, 394] on span "Gestor de Pedidos" at bounding box center [97, 392] width 115 height 20
click at [125, 467] on link "Salão / Mesas" at bounding box center [110, 463] width 204 height 32
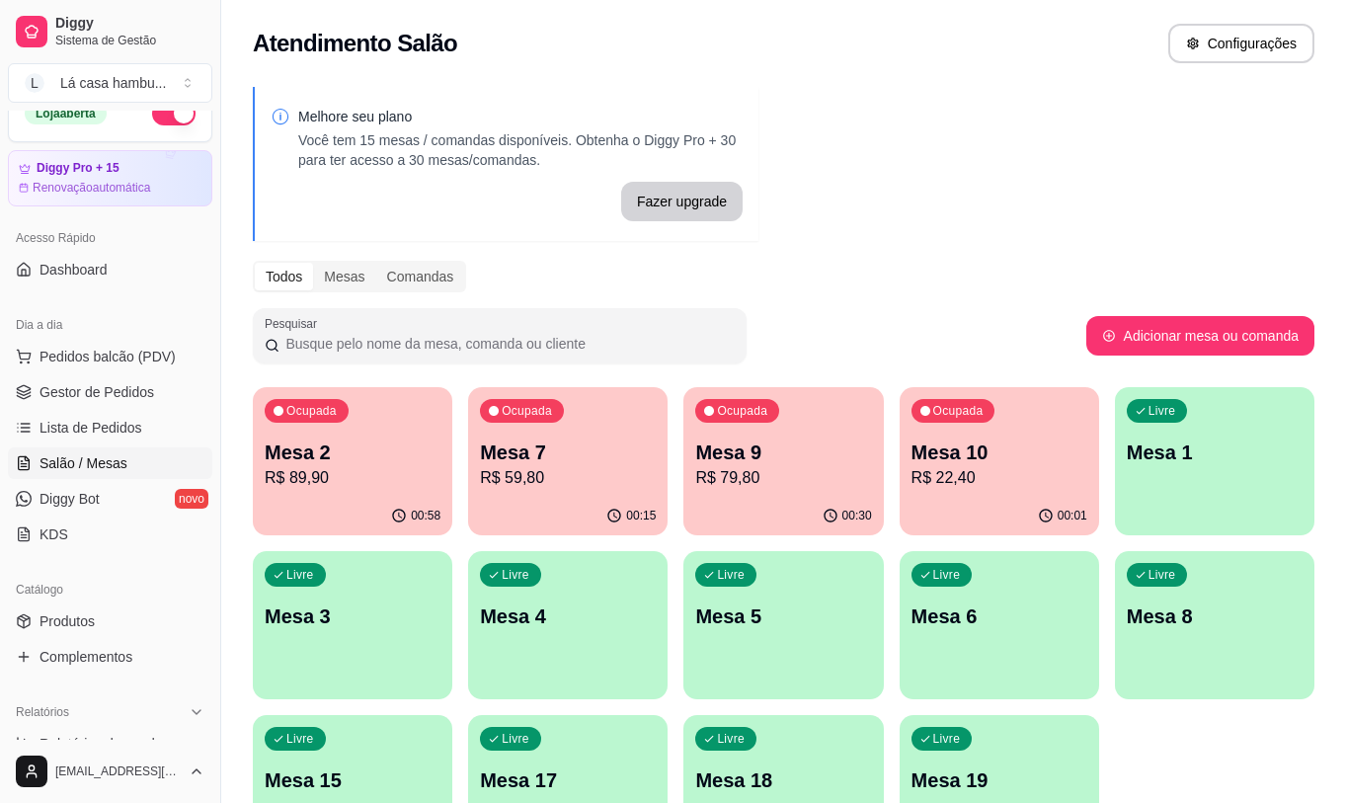
click at [125, 467] on span "Salão / Mesas" at bounding box center [84, 463] width 88 height 20
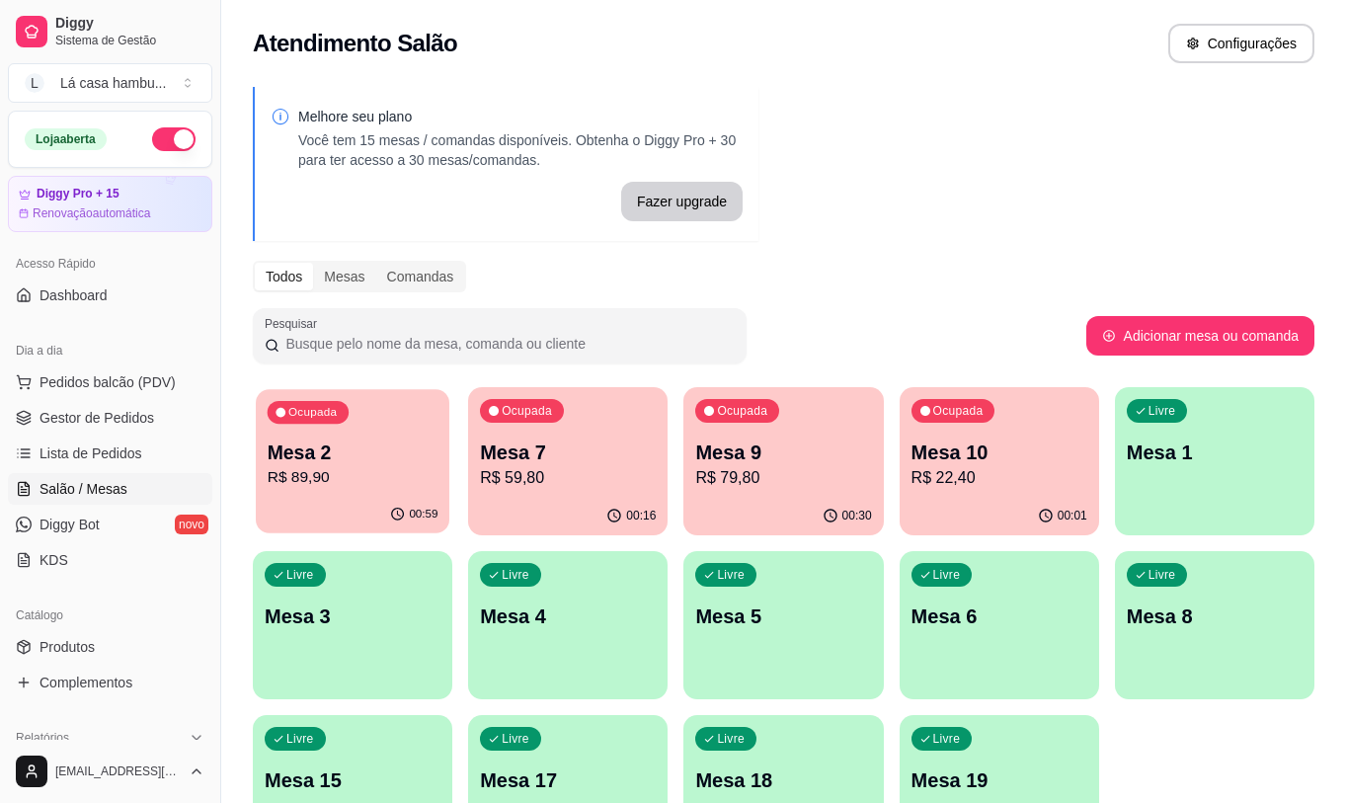
click at [348, 493] on div "Ocupada Mesa 2 R$ 89,90" at bounding box center [353, 442] width 194 height 107
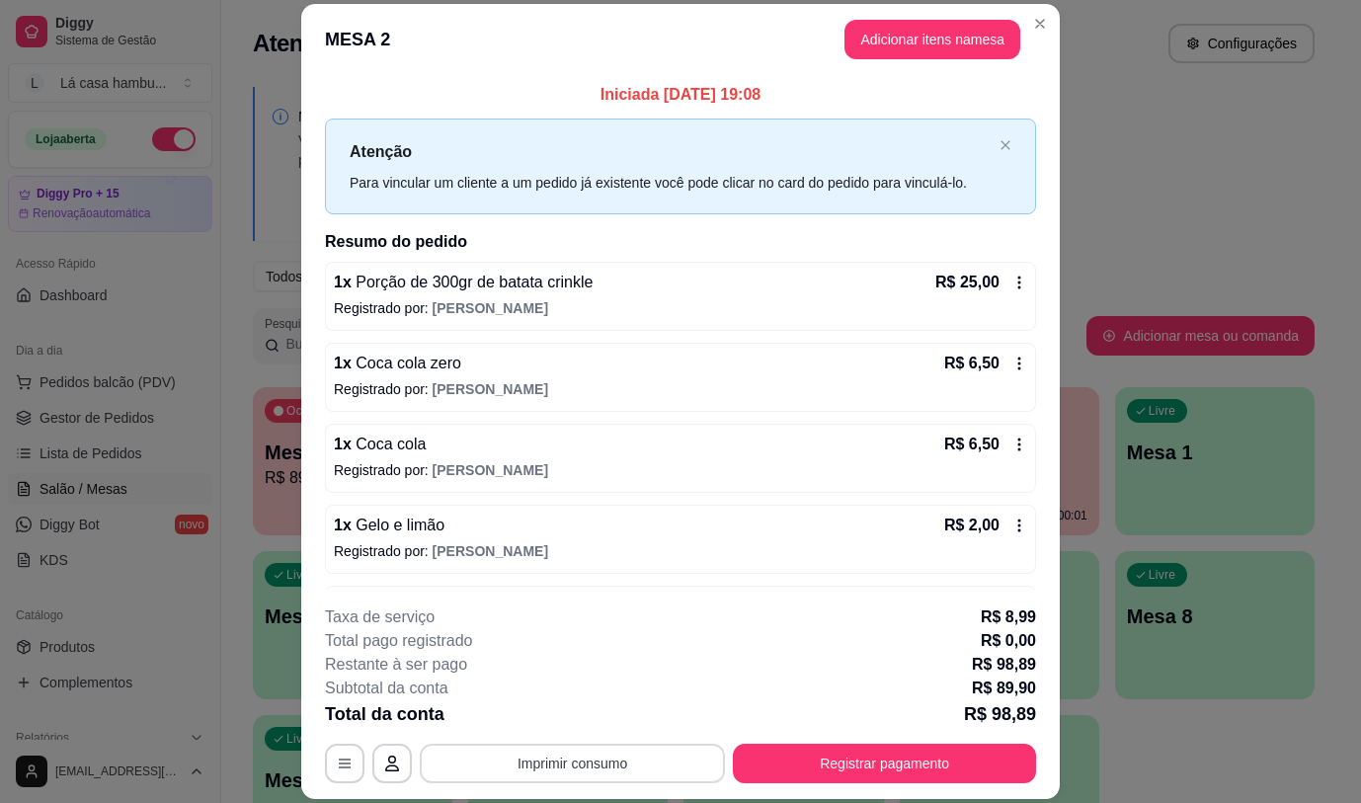
click at [651, 757] on button "Imprimir consumo" at bounding box center [572, 764] width 305 height 40
click at [612, 718] on button "IMPRESSORA" at bounding box center [571, 718] width 143 height 32
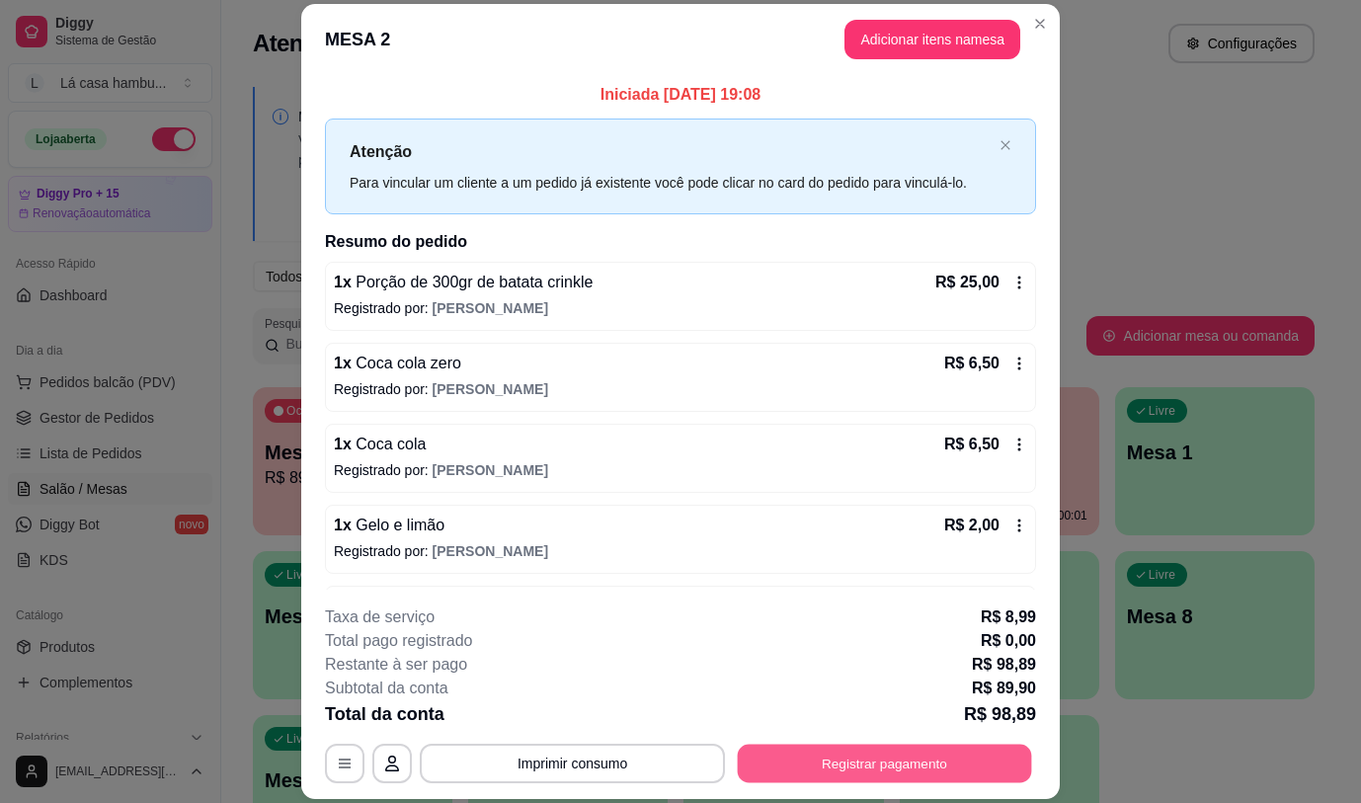
click at [850, 761] on button "Registrar pagamento" at bounding box center [885, 764] width 294 height 39
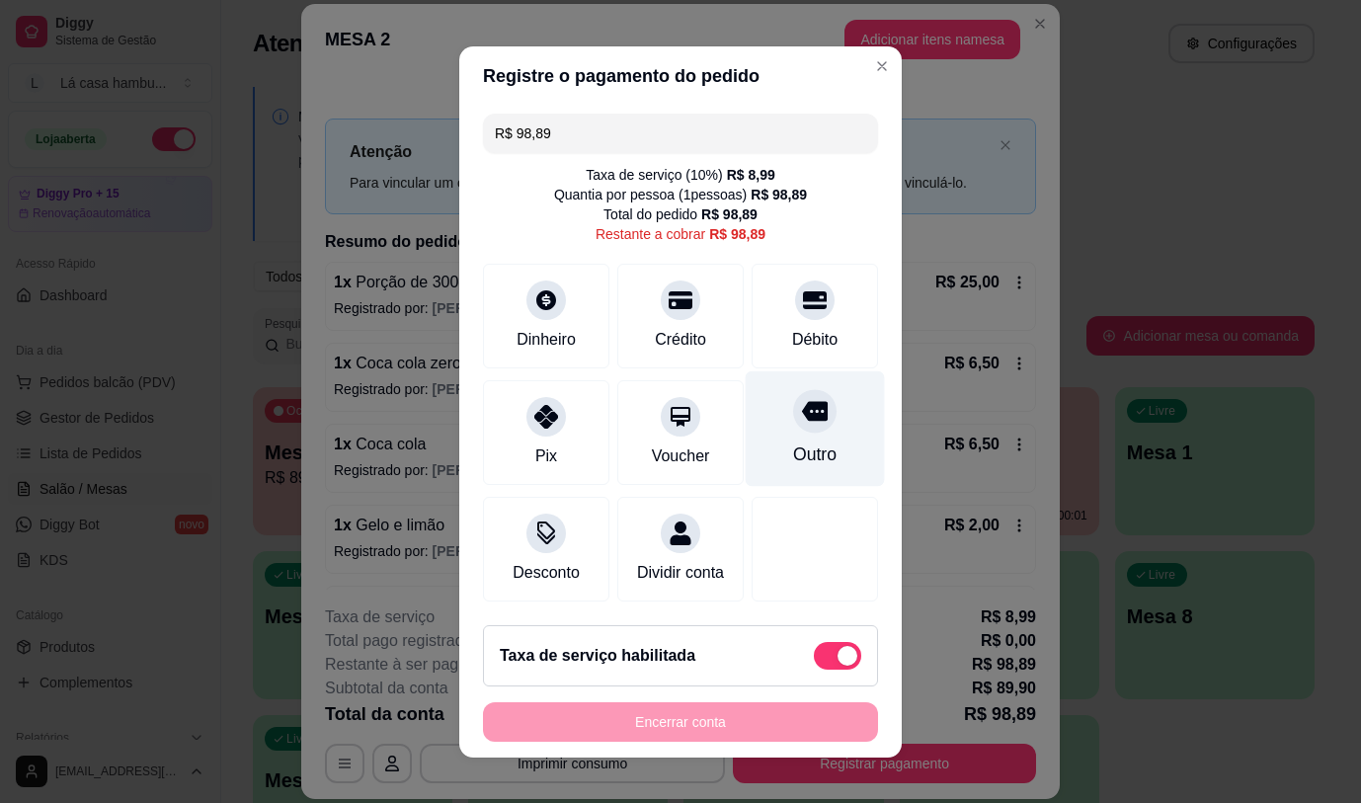
click at [802, 407] on icon at bounding box center [815, 411] width 26 height 20
type input "R$ 0,00"
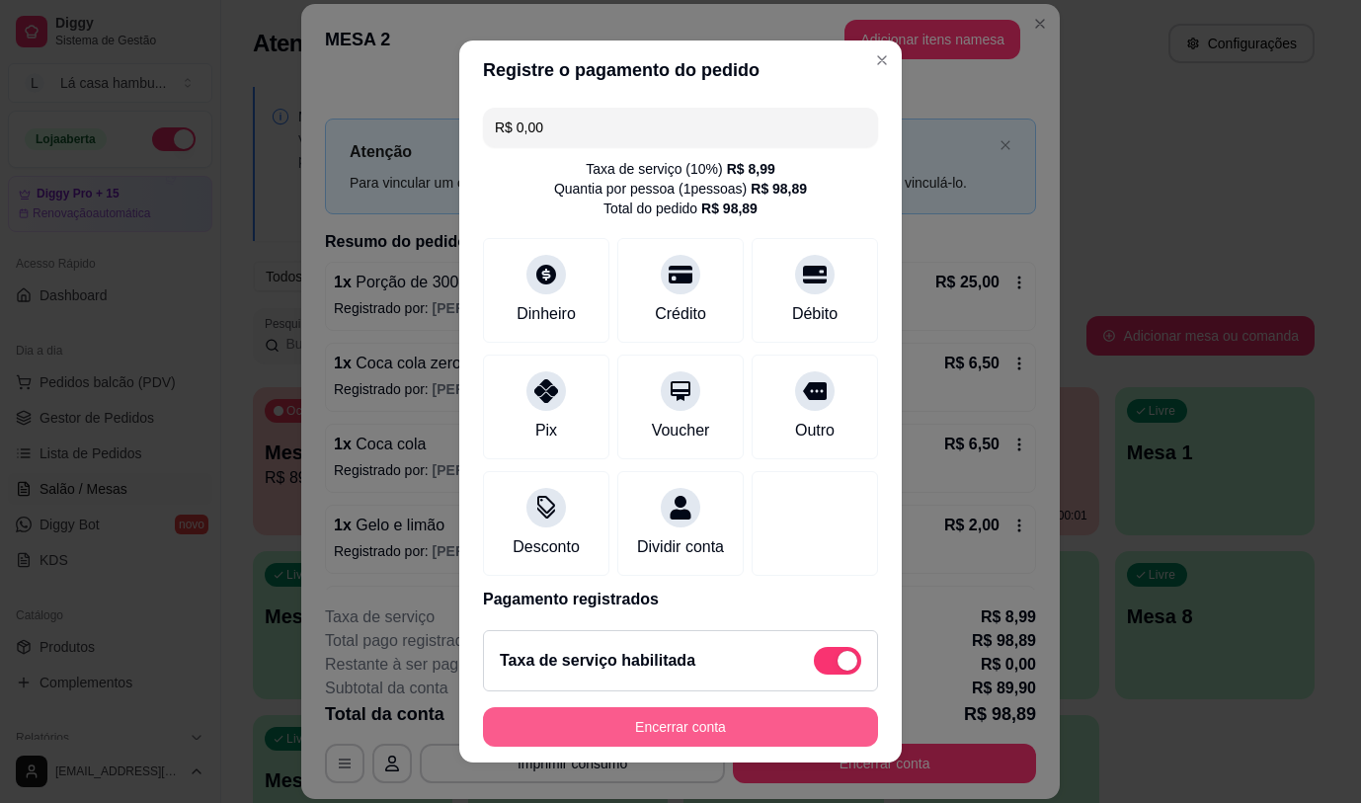
click at [703, 727] on button "Encerrar conta" at bounding box center [680, 727] width 395 height 40
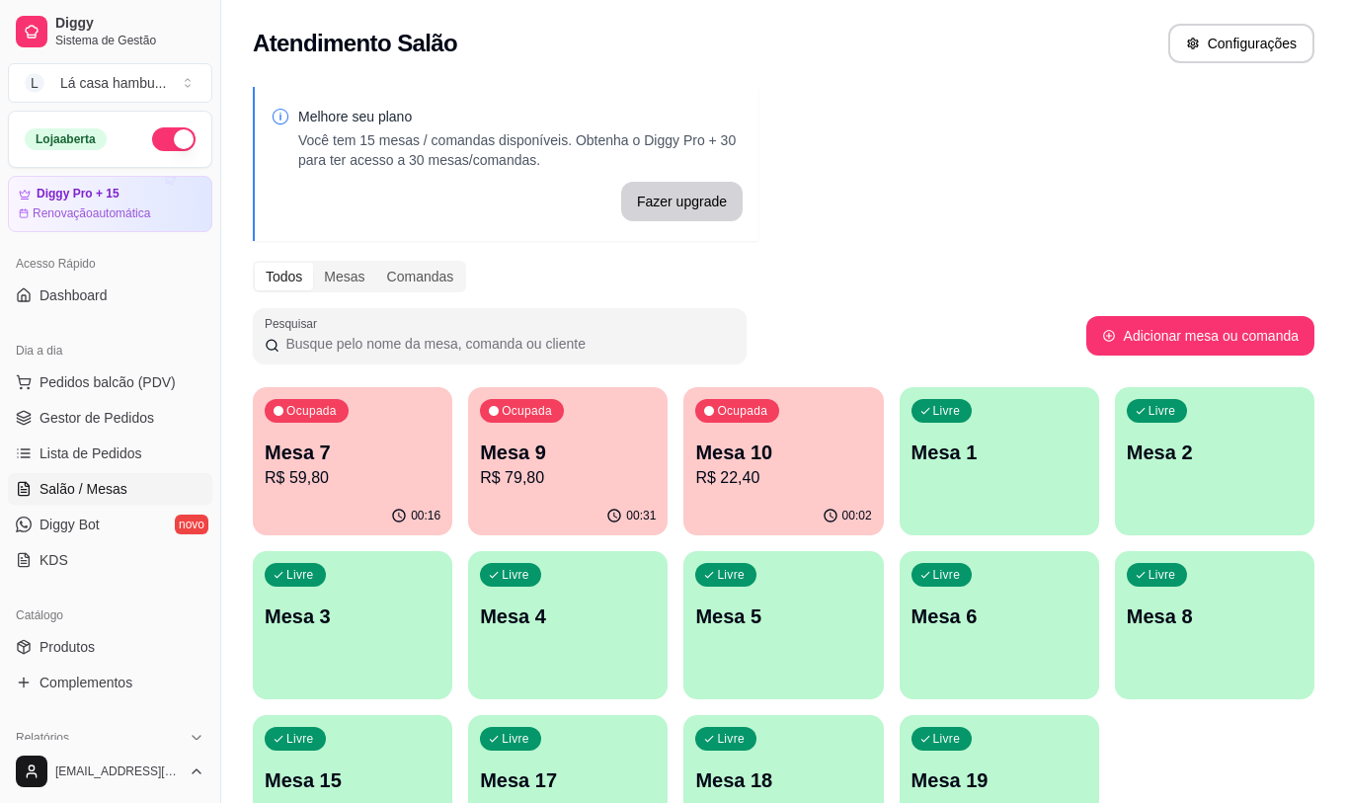
click at [849, 438] on div "Ocupada Mesa 10 R$ 22,40" at bounding box center [784, 442] width 200 height 110
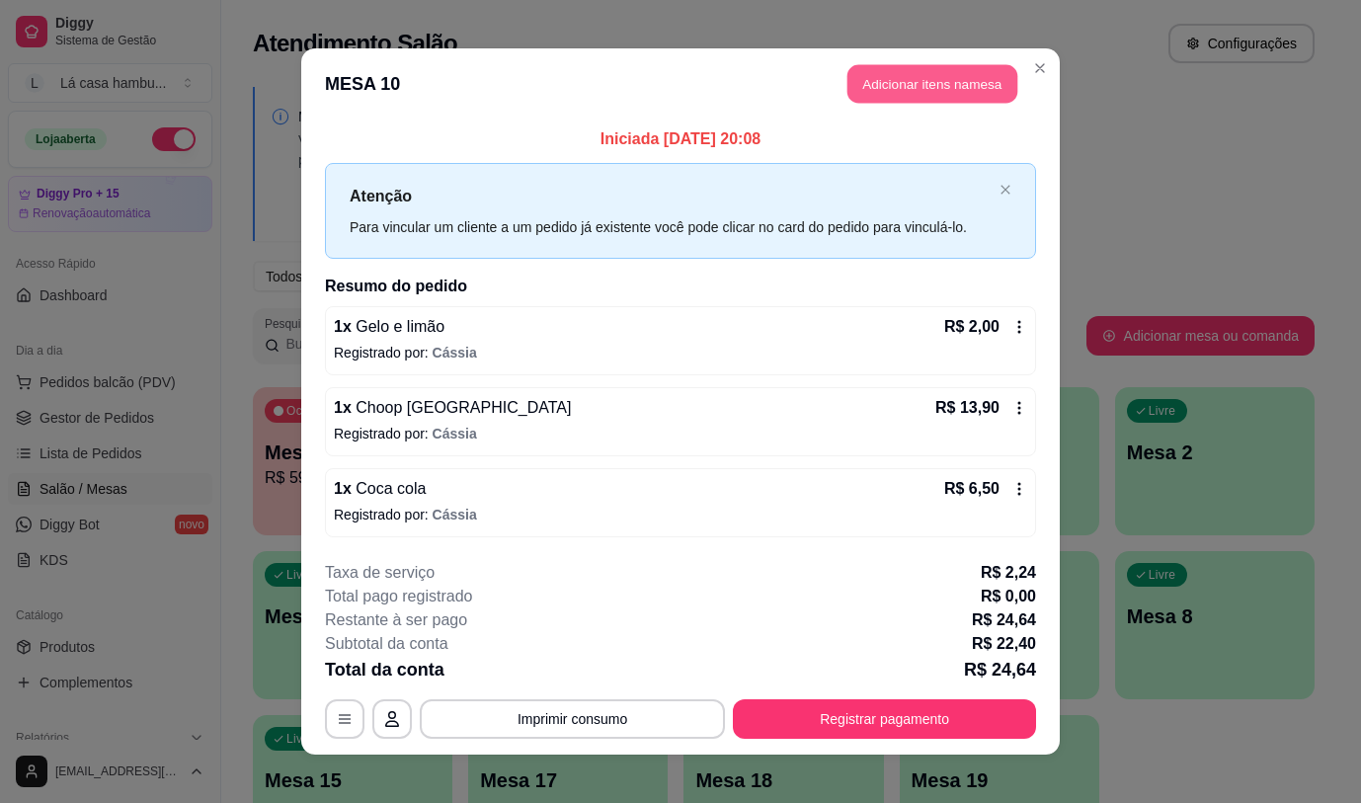
click at [898, 84] on button "Adicionar itens na mesa" at bounding box center [933, 84] width 170 height 39
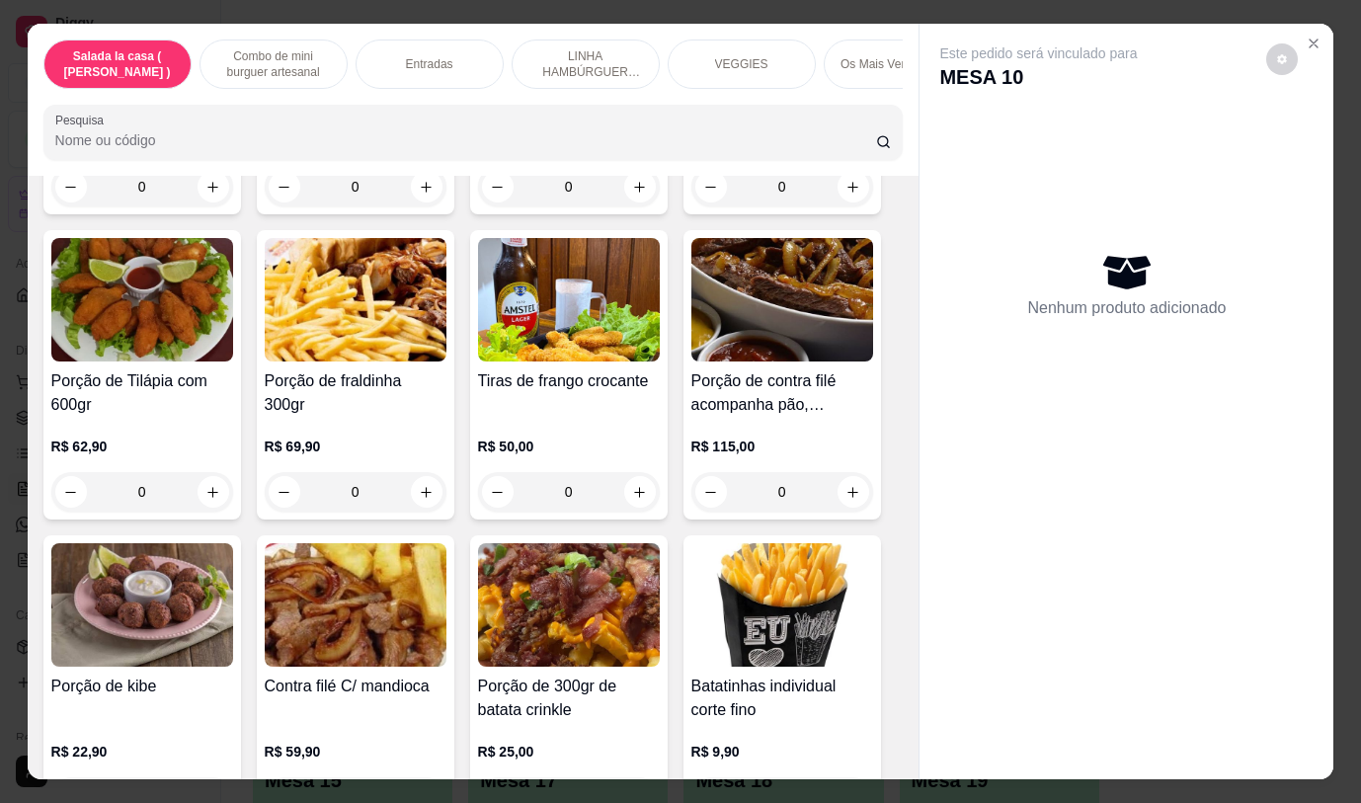
scroll to position [1058, 0]
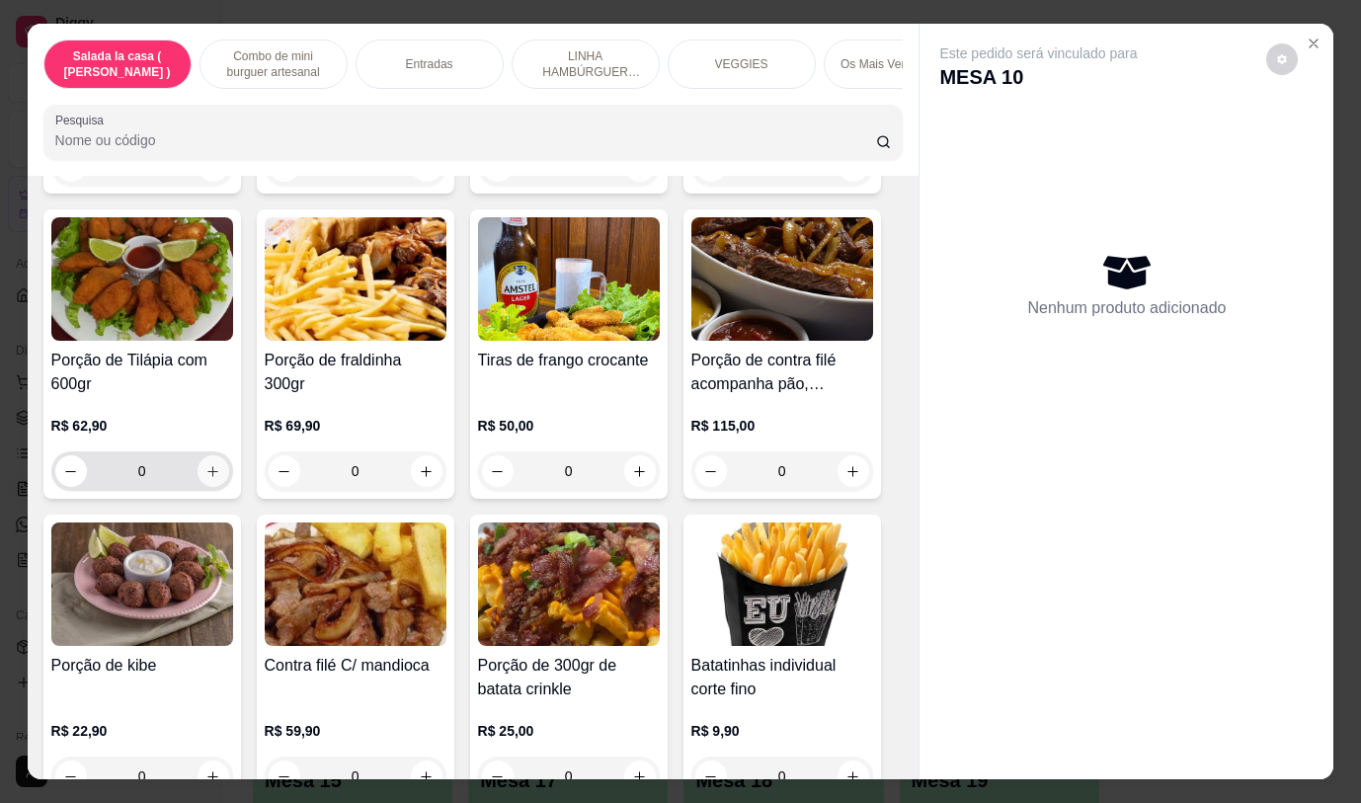
click at [207, 478] on icon "increase-product-quantity" at bounding box center [212, 471] width 15 height 15
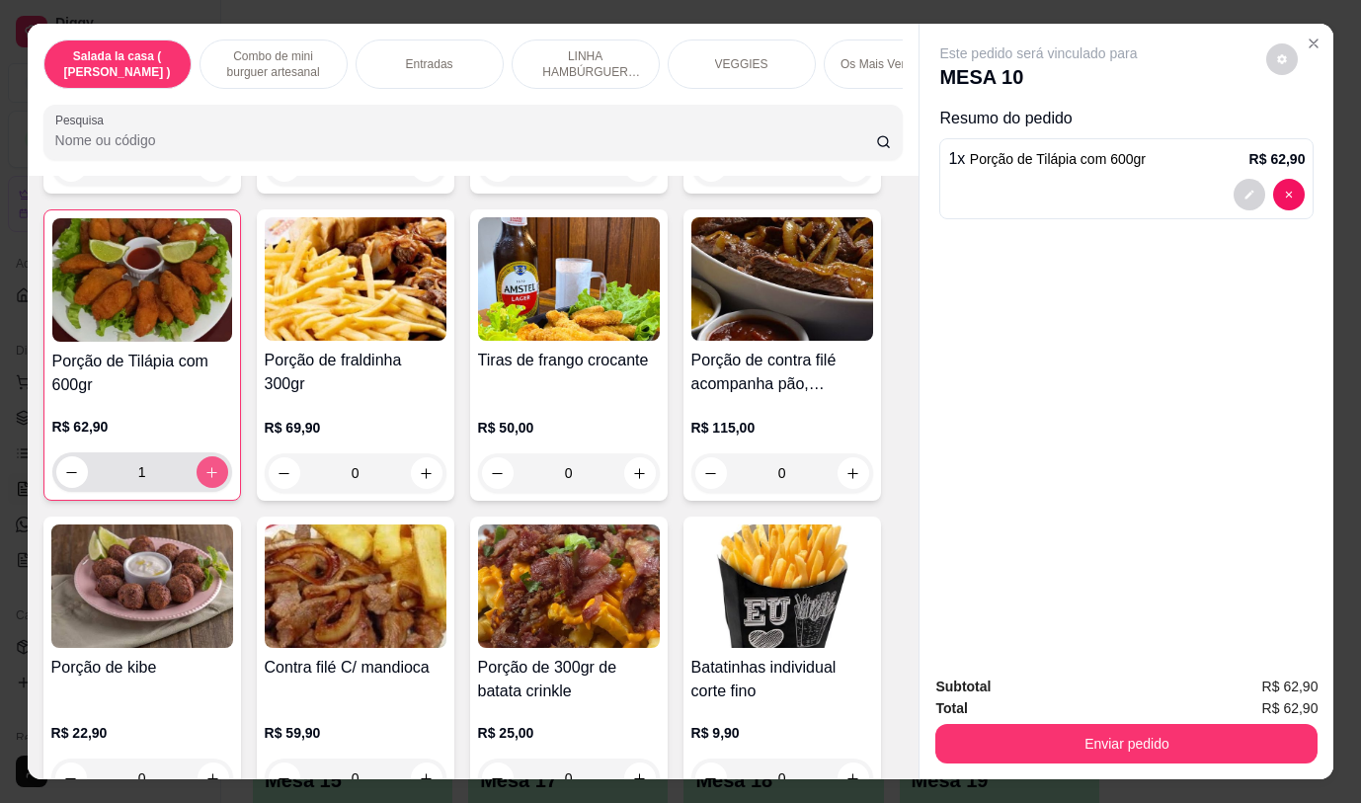
type input "1"
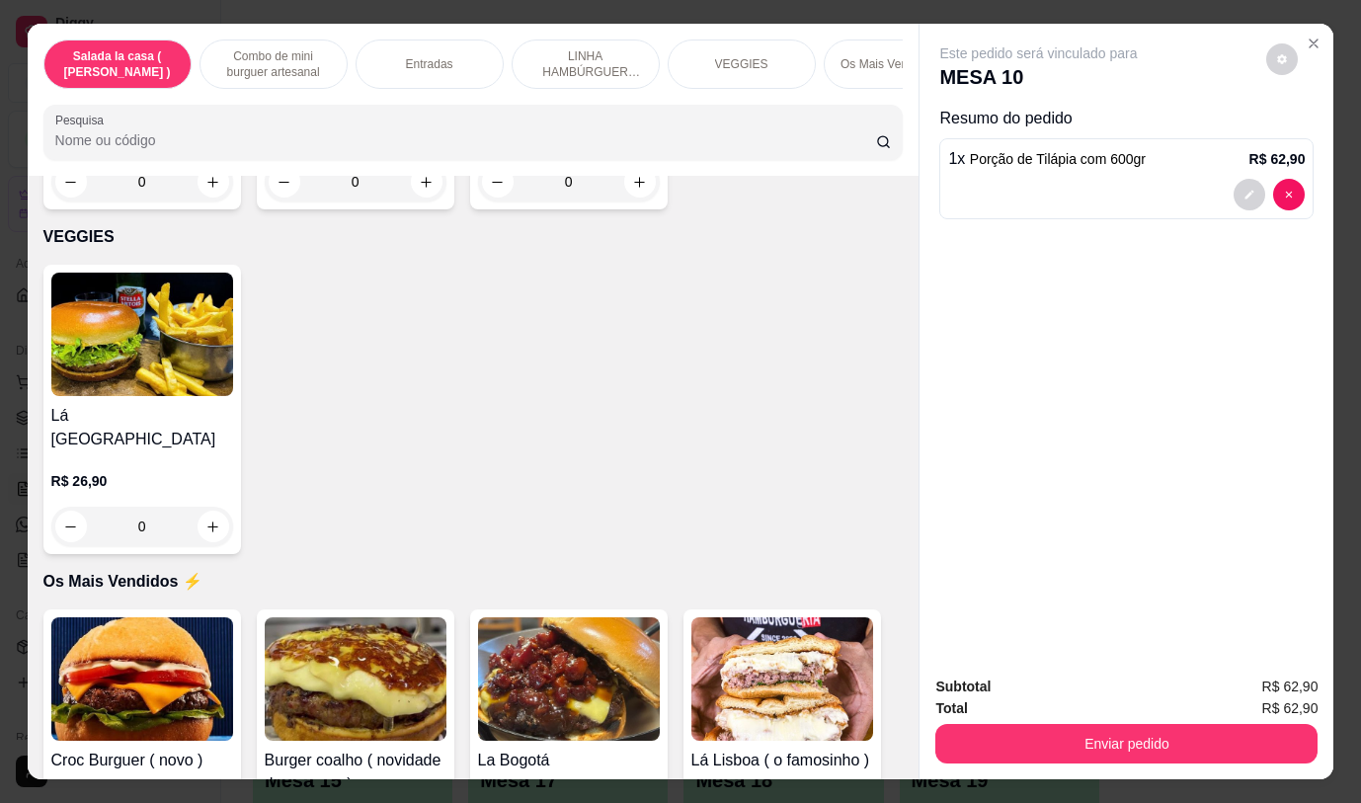
scroll to position [3330, 0]
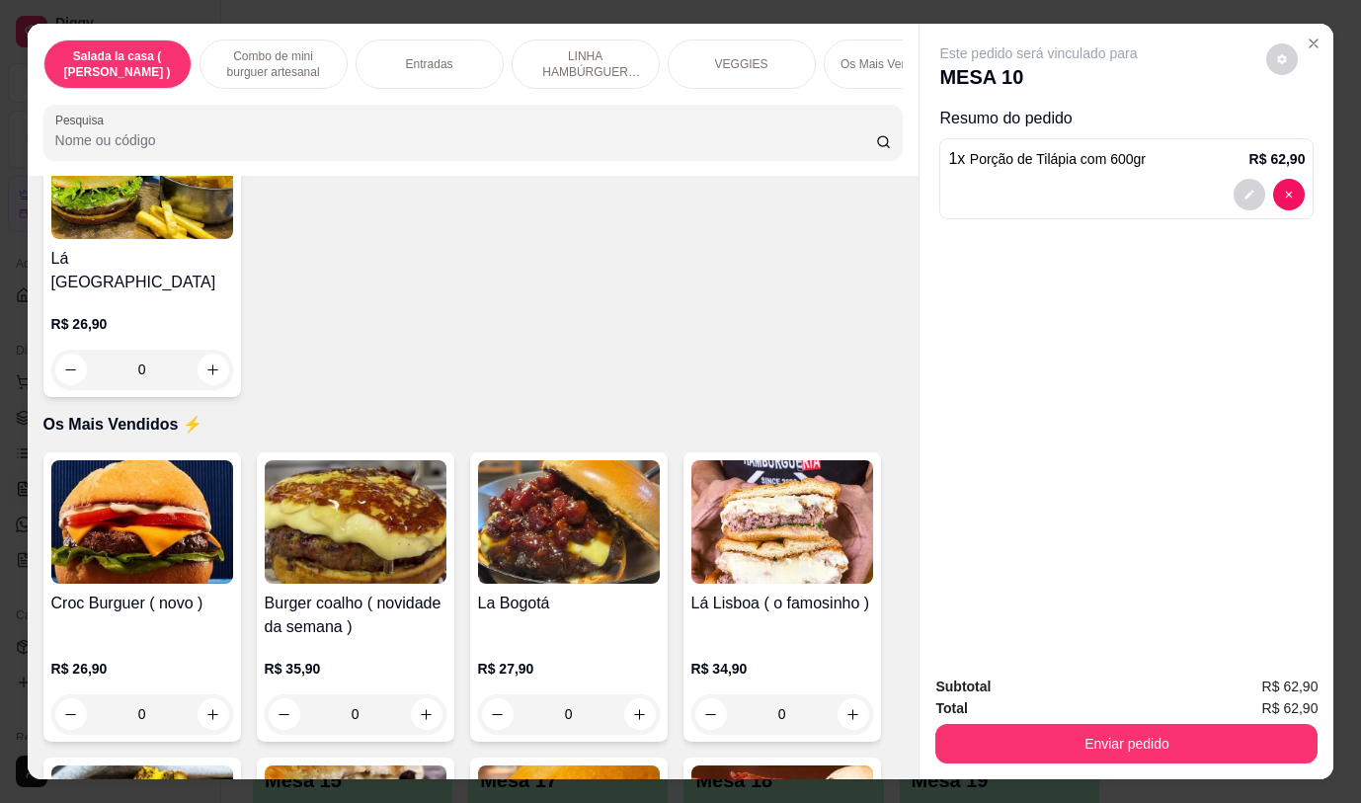
click at [213, 694] on div "0" at bounding box center [142, 714] width 182 height 40
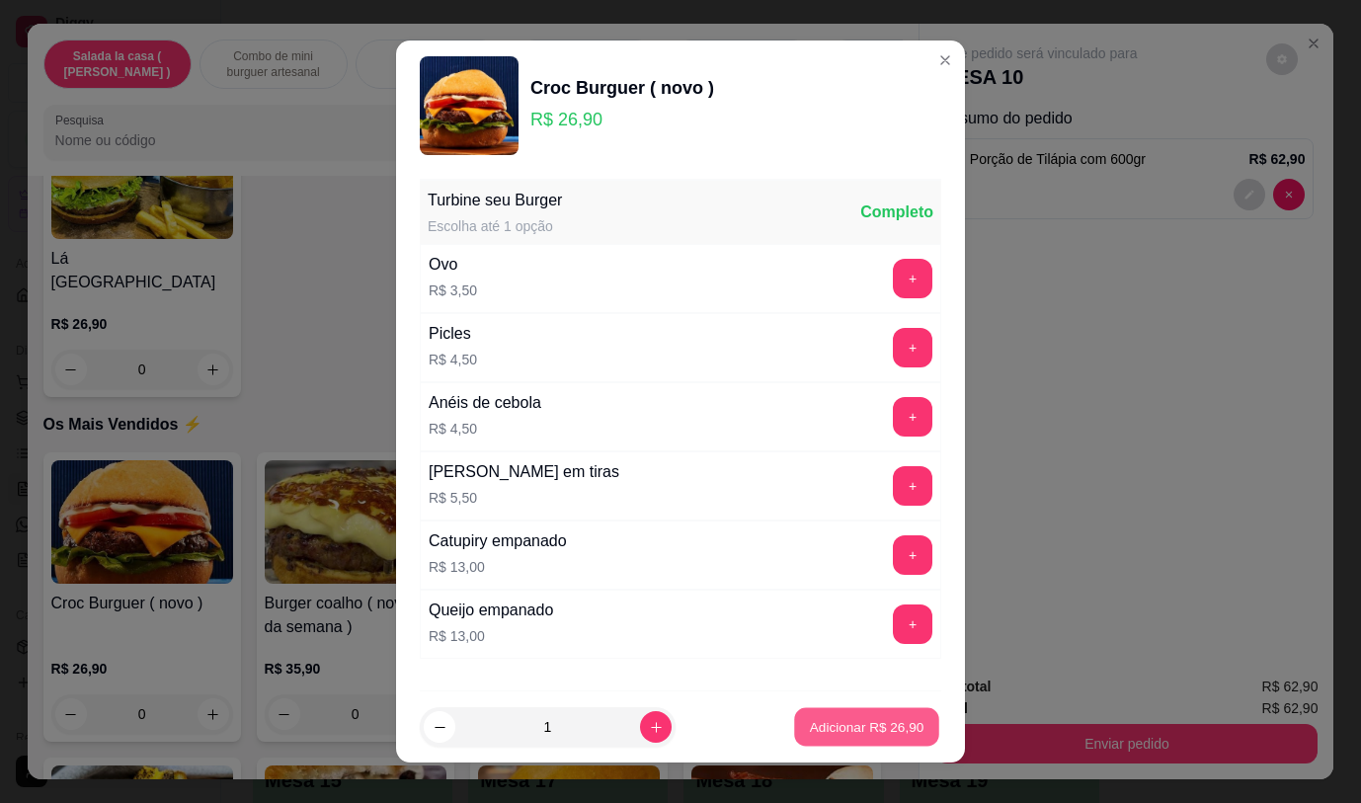
click at [827, 716] on button "Adicionar R$ 26,90" at bounding box center [866, 727] width 145 height 39
type input "1"
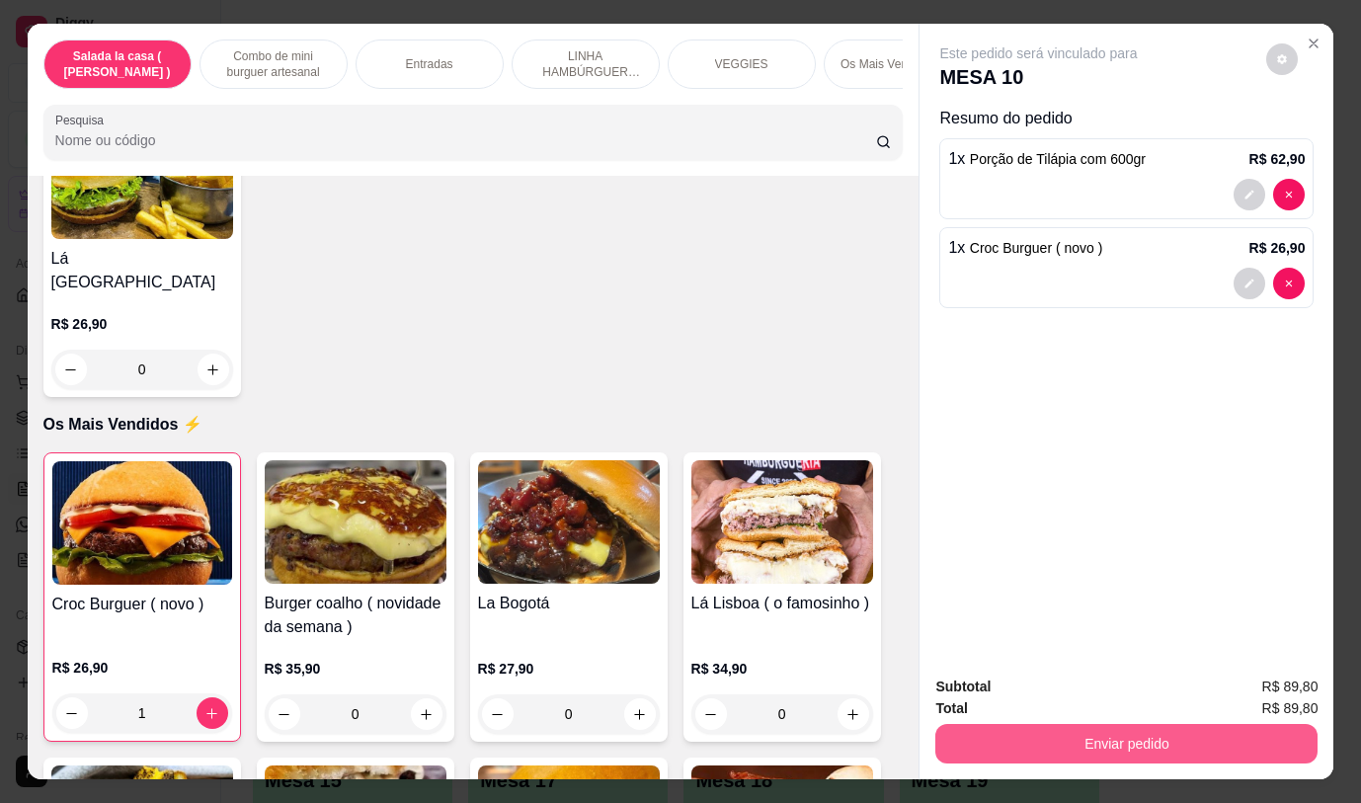
click at [1092, 738] on button "Enviar pedido" at bounding box center [1126, 744] width 382 height 40
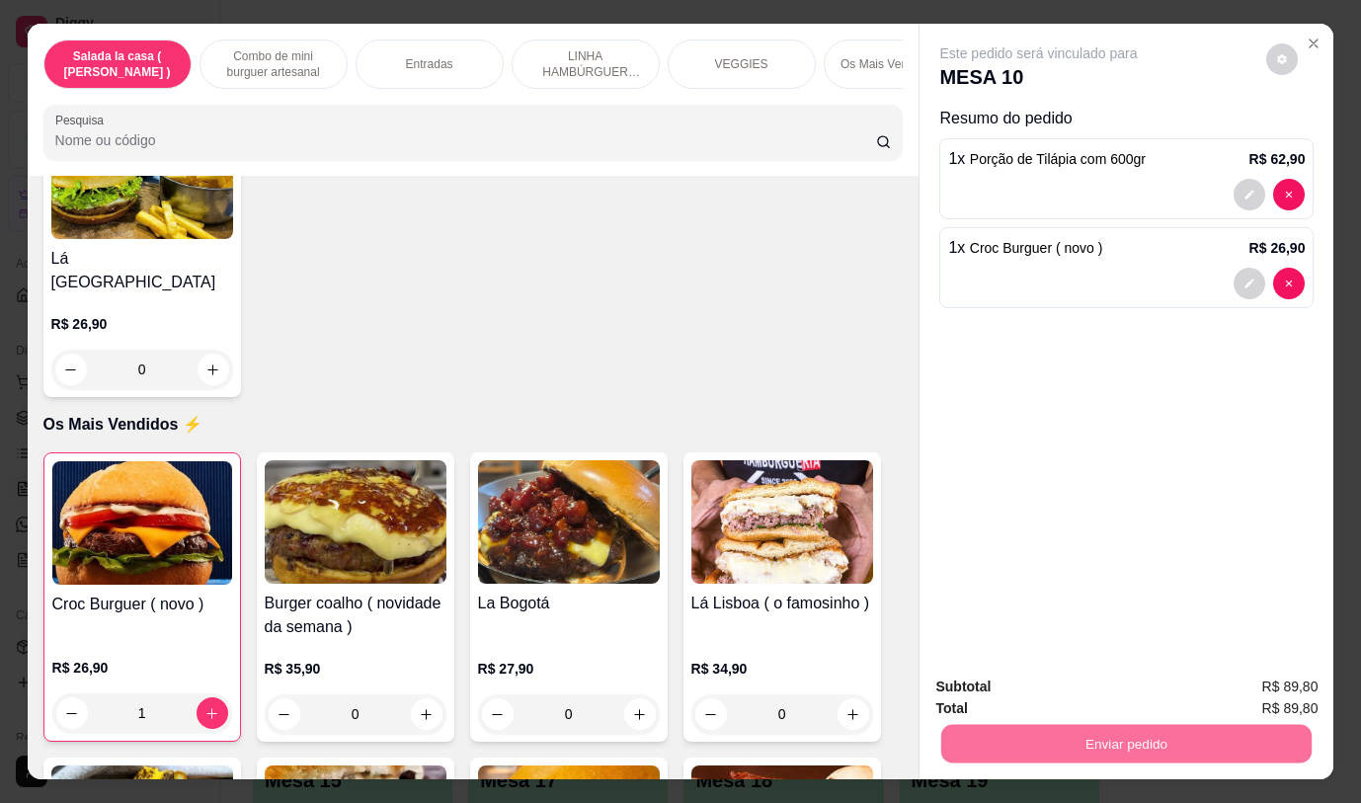
click at [1078, 681] on button "Não registrar e enviar pedido" at bounding box center [1061, 688] width 205 height 38
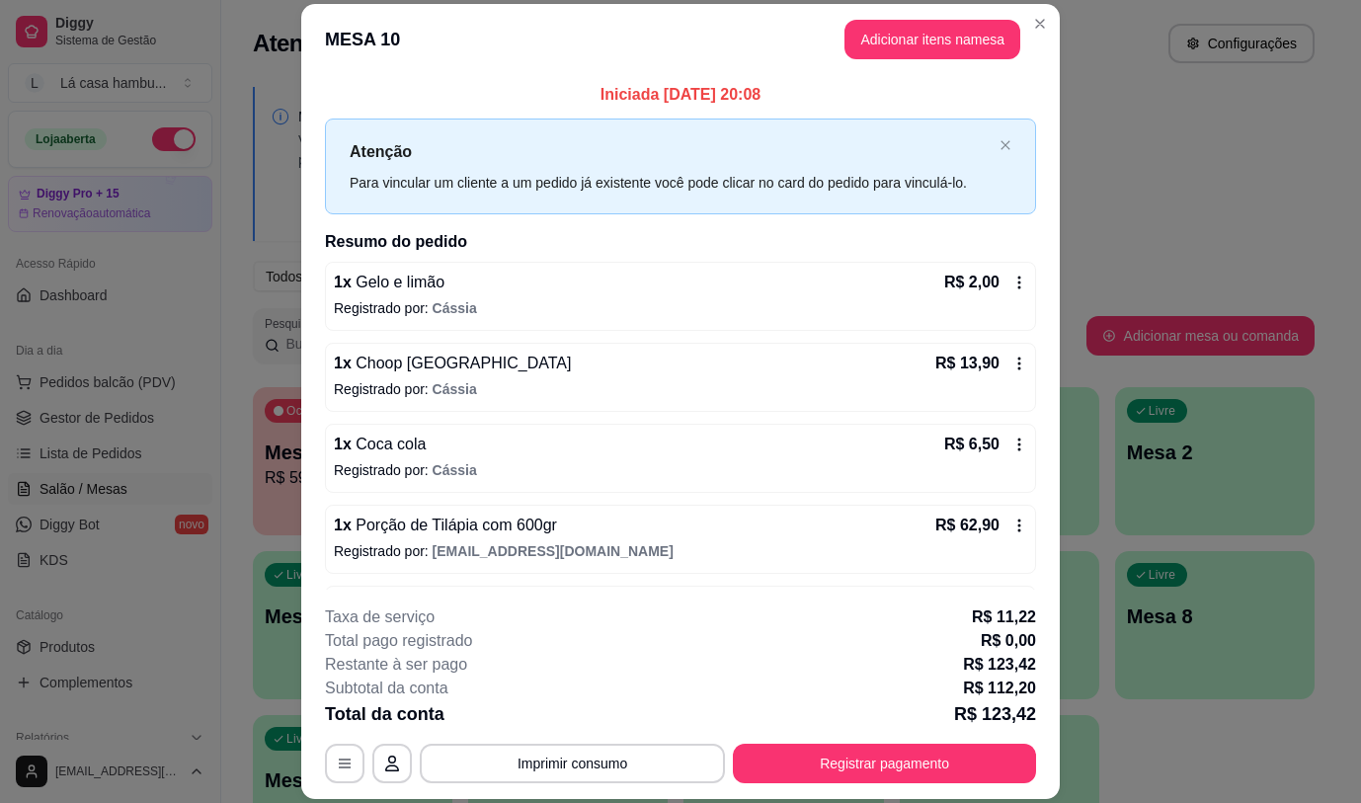
click at [1003, 15] on header "MESA 10 Adicionar itens na mesa" at bounding box center [680, 39] width 759 height 71
click at [941, 37] on button "Adicionar itens na mesa" at bounding box center [933, 40] width 170 height 39
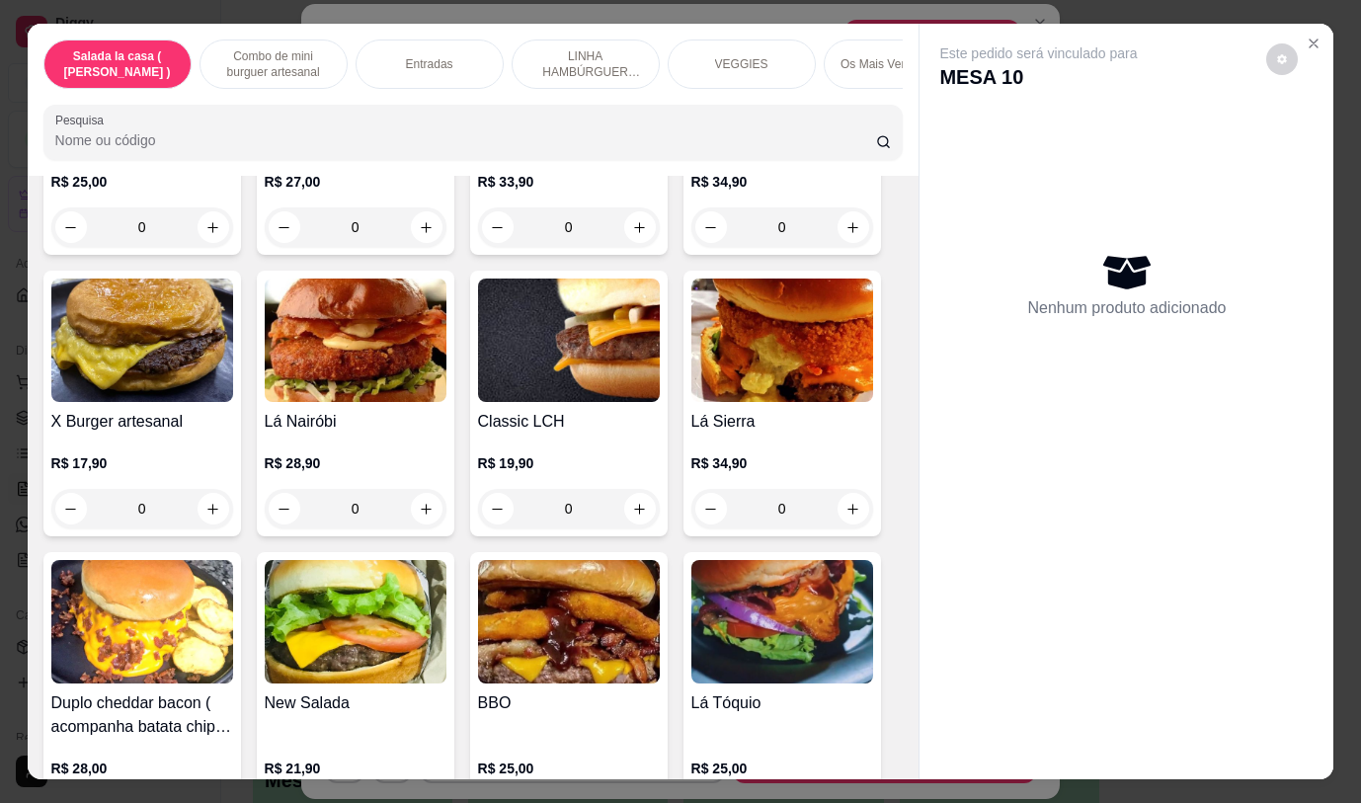
scroll to position [4445, 0]
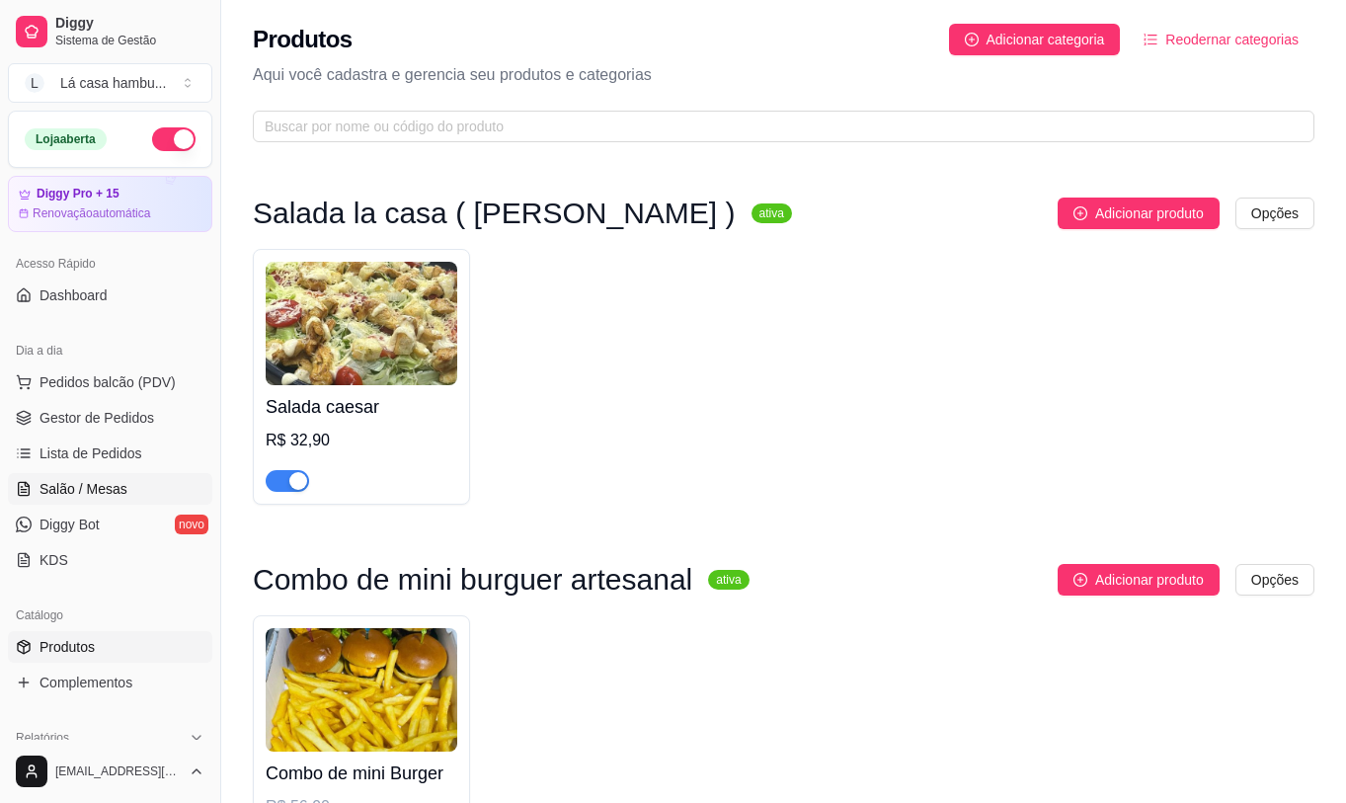
click at [114, 489] on span "Salão / Mesas" at bounding box center [84, 489] width 88 height 20
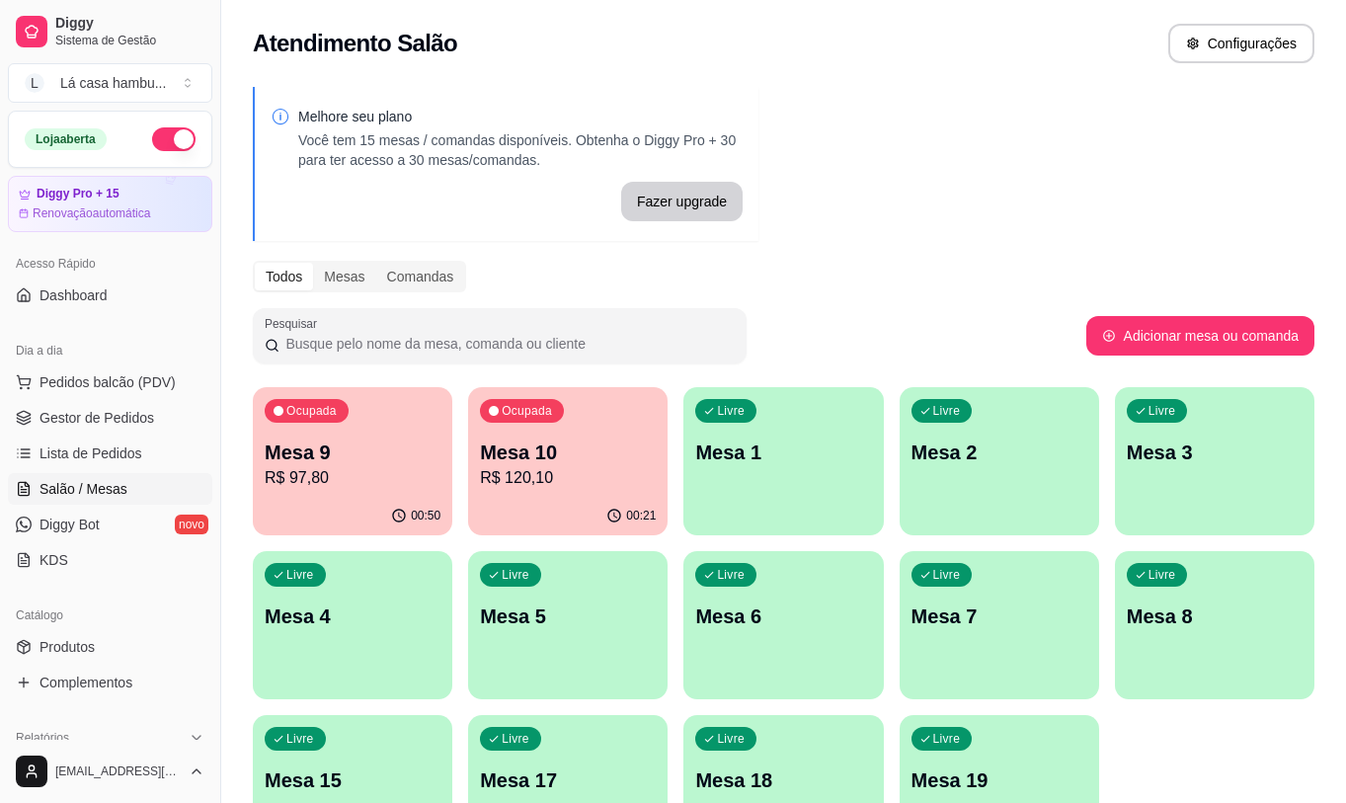
click at [540, 500] on div "00:21" at bounding box center [568, 516] width 200 height 39
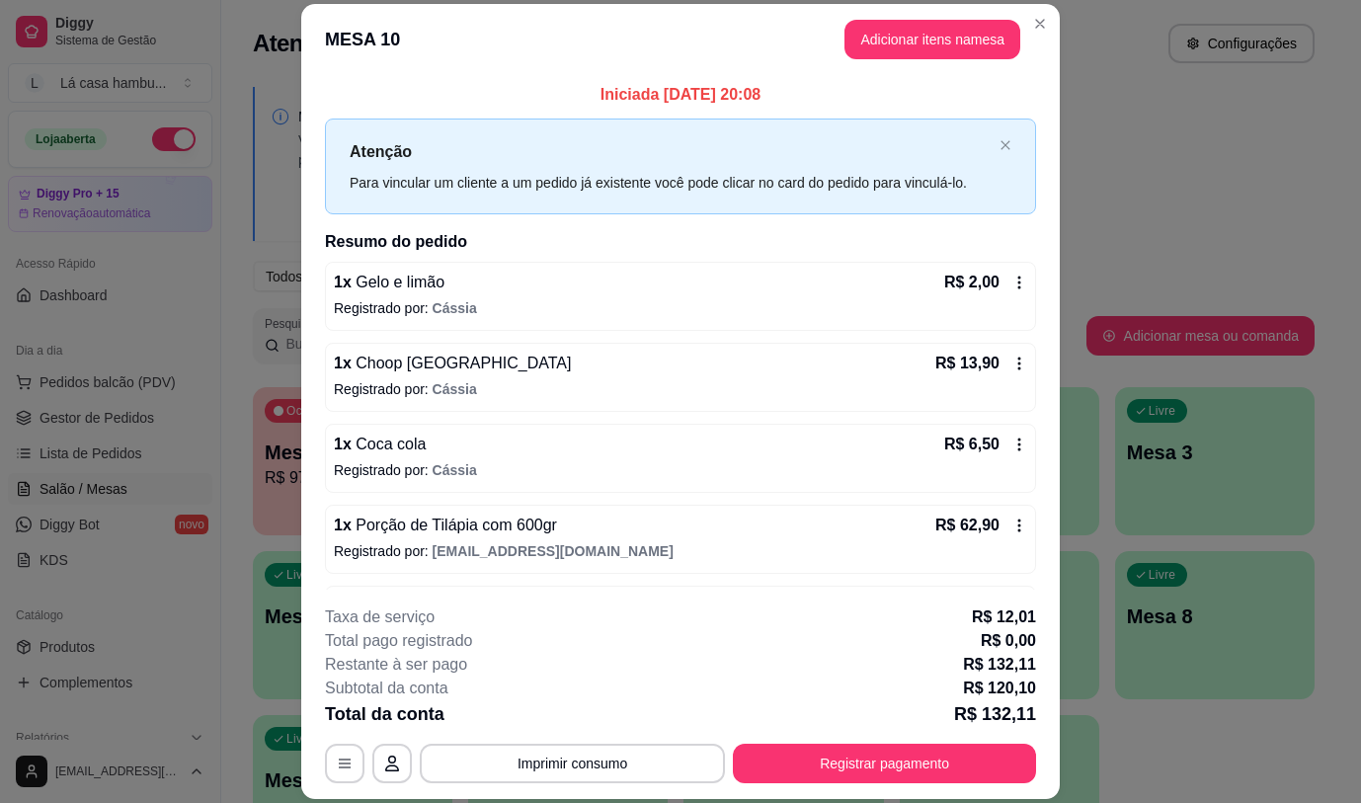
click at [465, 381] on p "Registrado por: Cássia" at bounding box center [680, 389] width 693 height 20
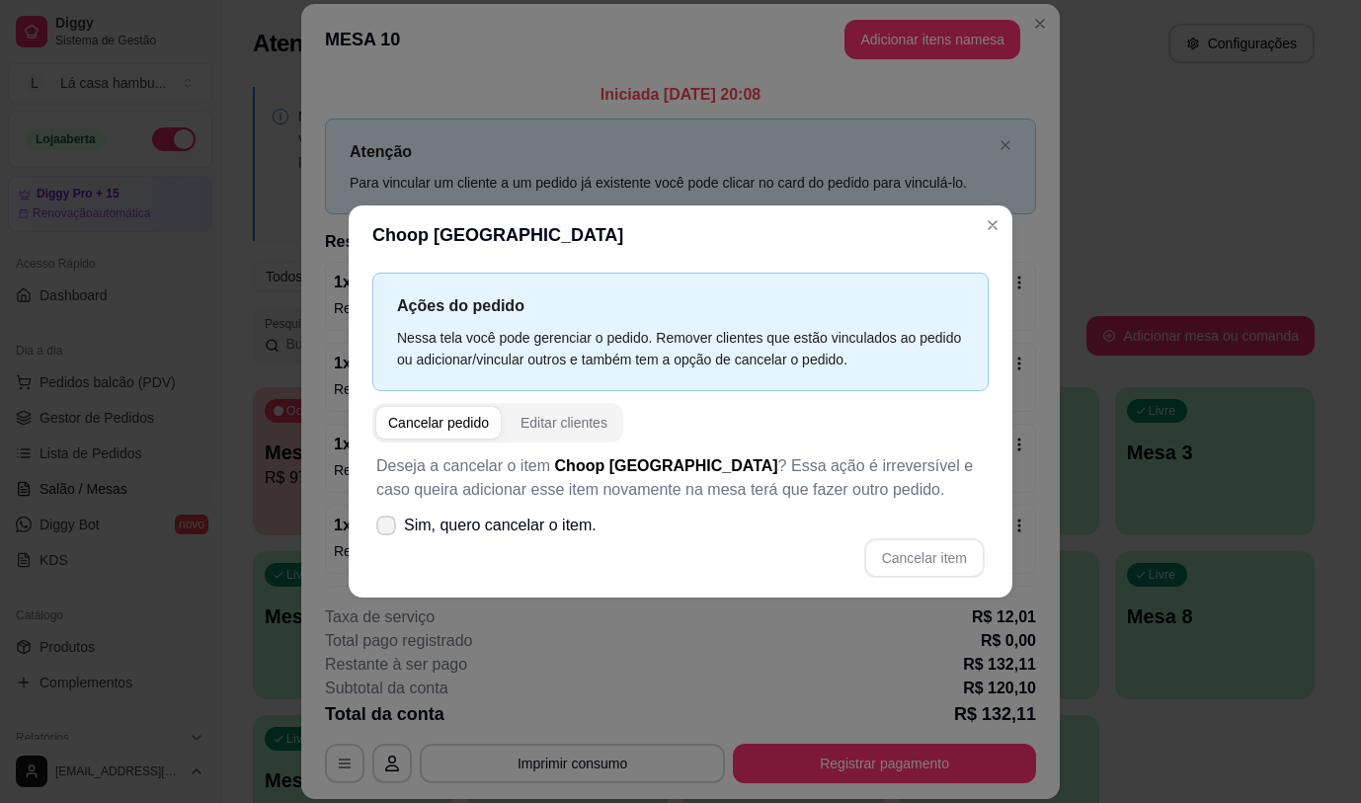
click at [380, 523] on icon at bounding box center [386, 526] width 16 height 12
click at [380, 528] on input "Sim, quero cancelar o item." at bounding box center [381, 534] width 13 height 13
checkbox input "true"
click at [926, 556] on button "Cancelar item" at bounding box center [924, 558] width 121 height 40
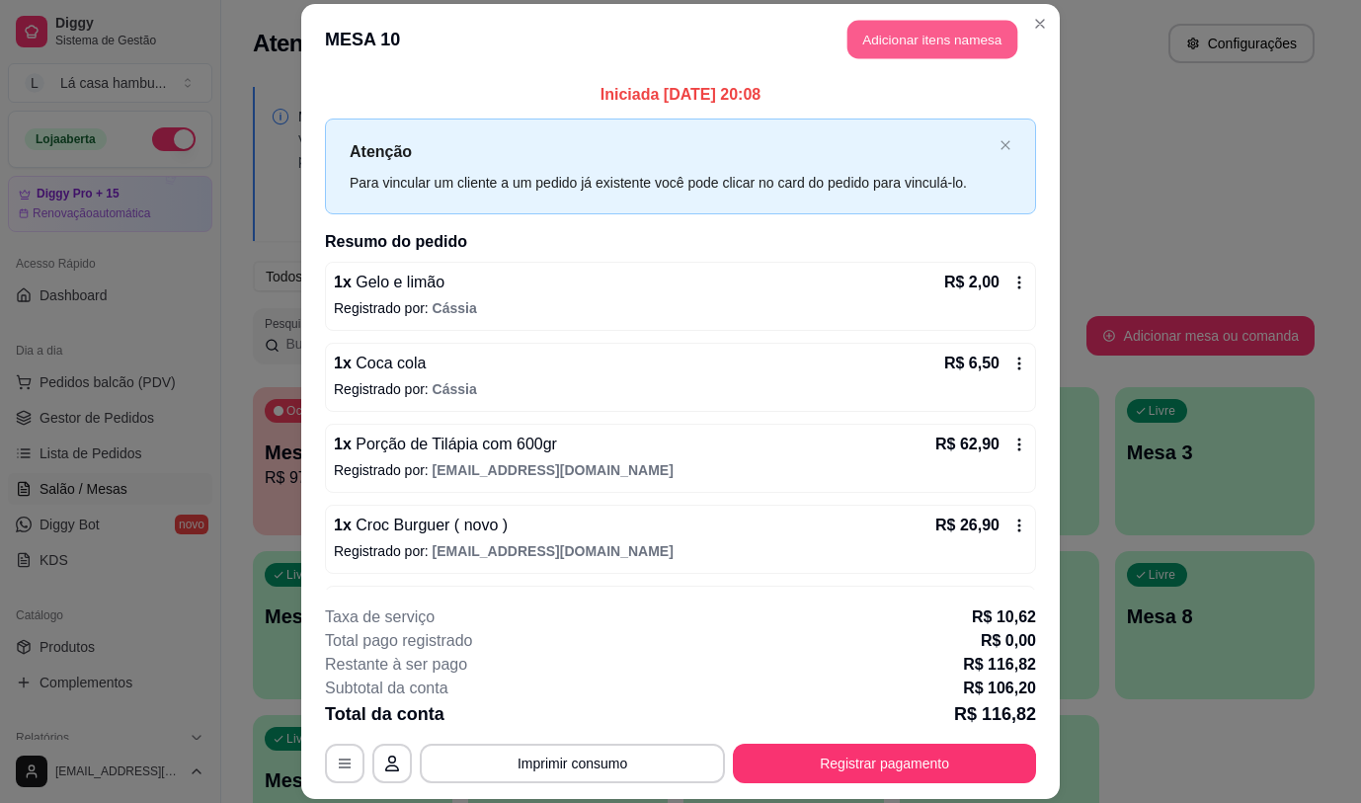
click at [961, 39] on button "Adicionar itens na mesa" at bounding box center [933, 40] width 170 height 39
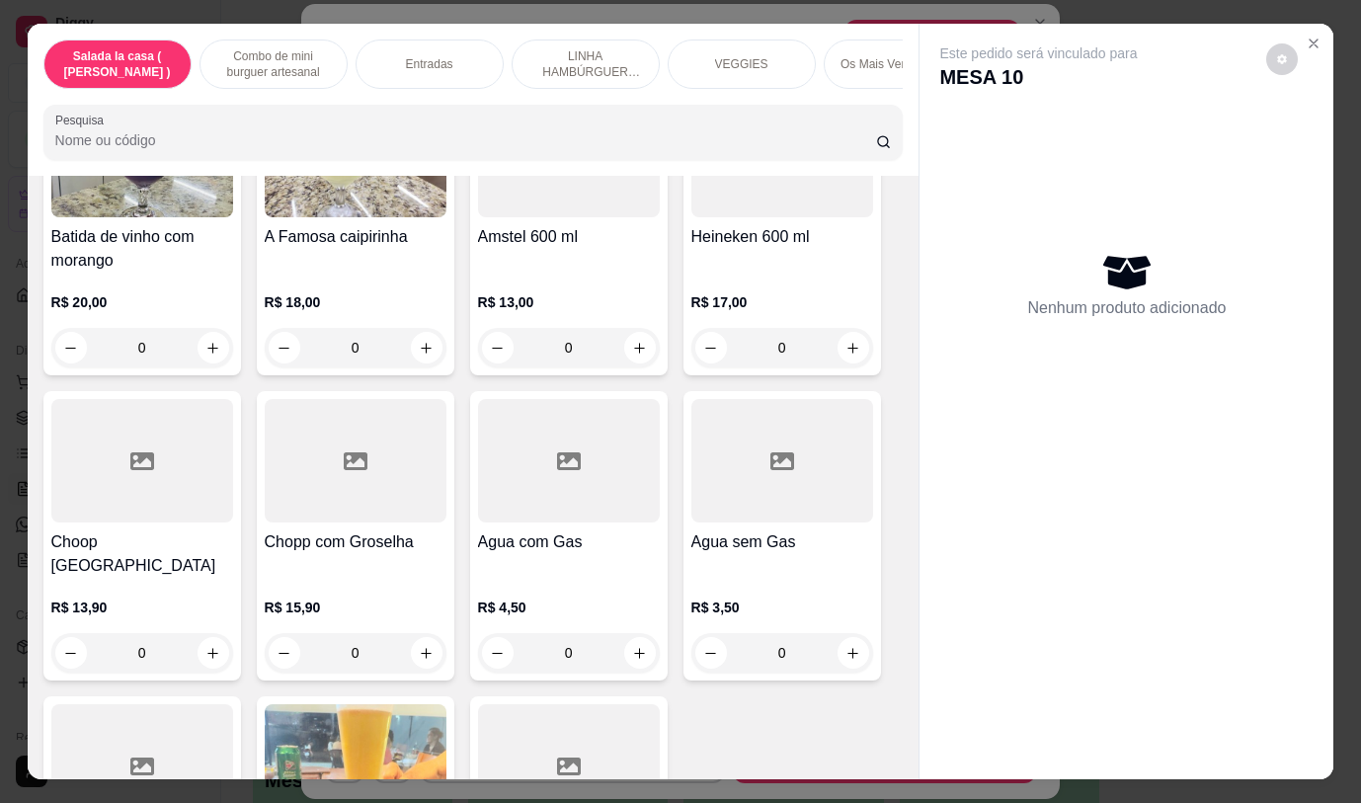
scroll to position [10358, 0]
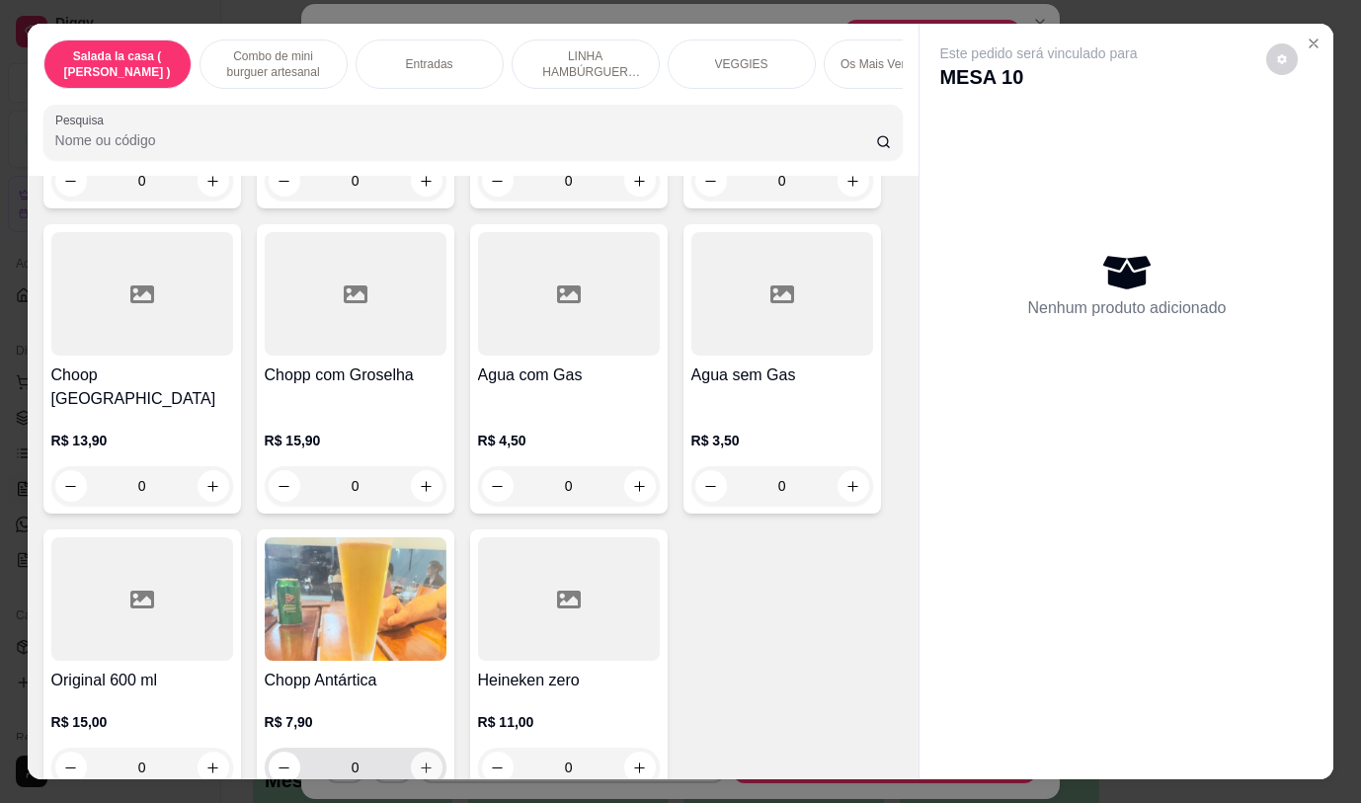
click at [420, 761] on icon "increase-product-quantity" at bounding box center [426, 768] width 15 height 15
type input "1"
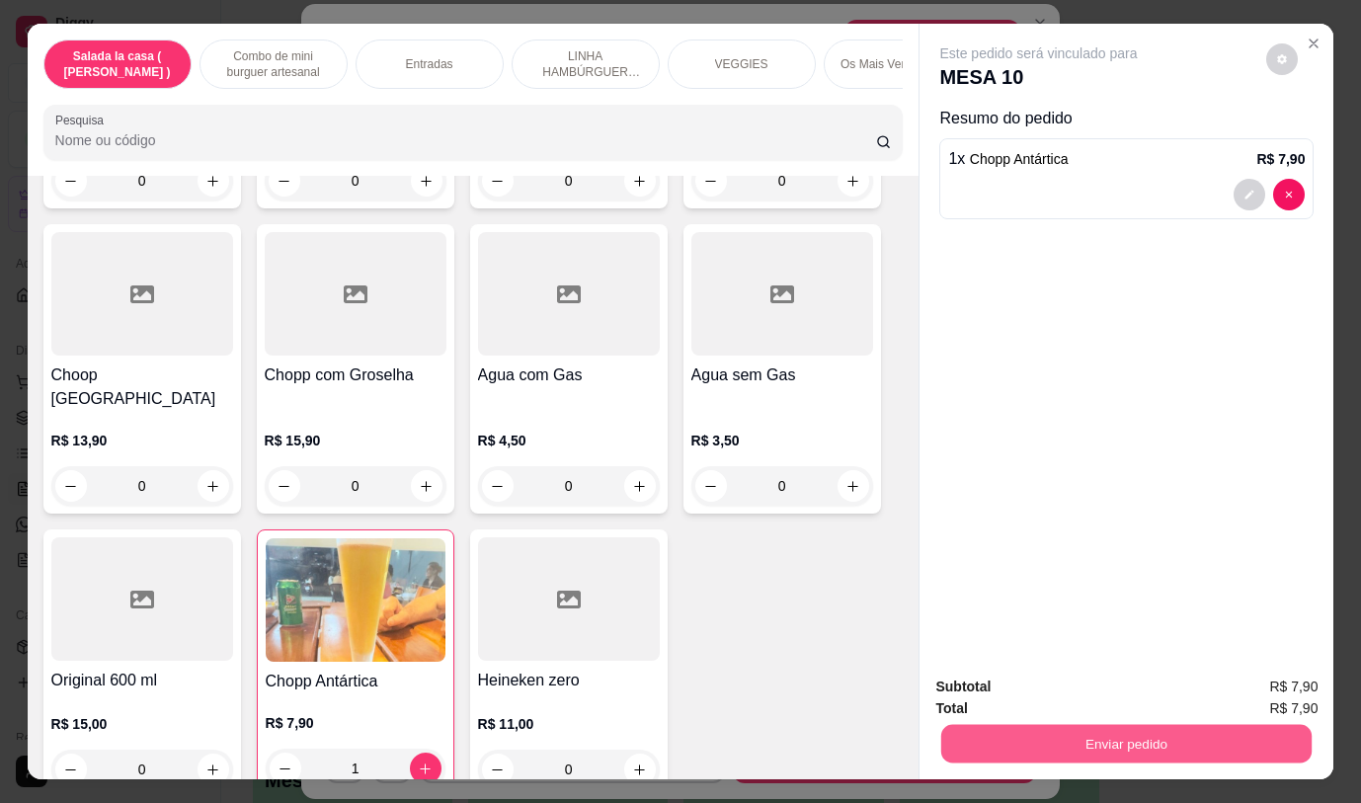
click at [1152, 737] on button "Enviar pedido" at bounding box center [1126, 743] width 370 height 39
click at [1121, 687] on button "Não registrar e enviar pedido" at bounding box center [1061, 688] width 205 height 38
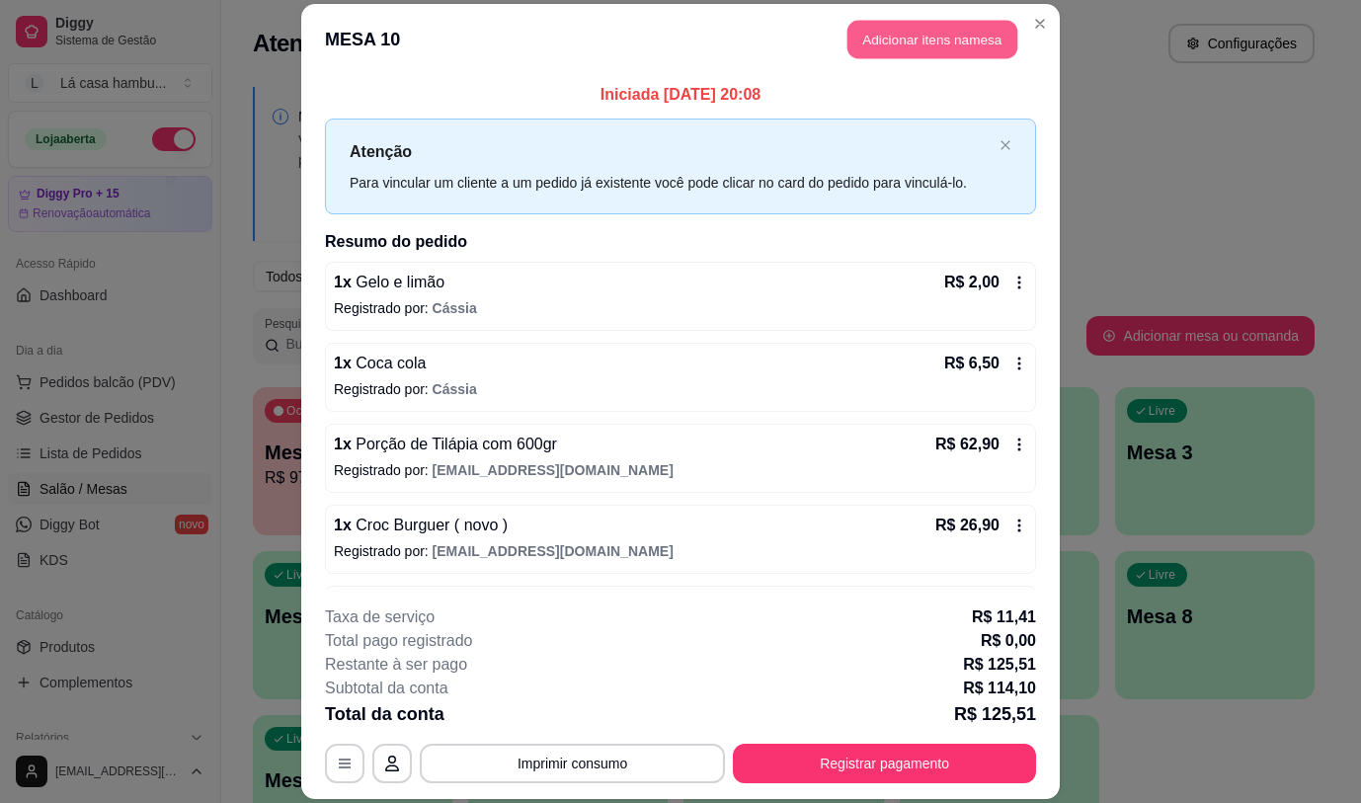
click at [960, 45] on button "Adicionar itens na mesa" at bounding box center [933, 40] width 170 height 39
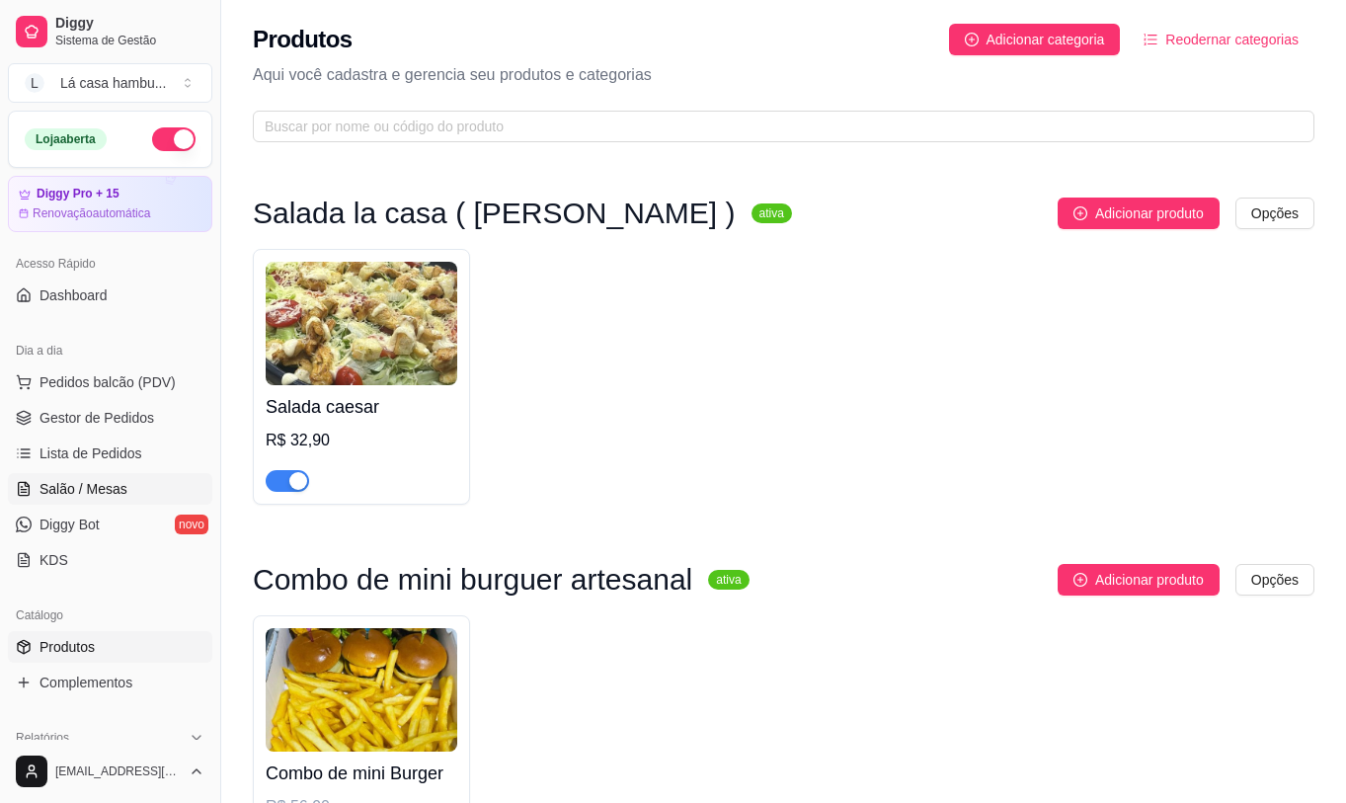
click at [121, 488] on span "Salão / Mesas" at bounding box center [84, 489] width 88 height 20
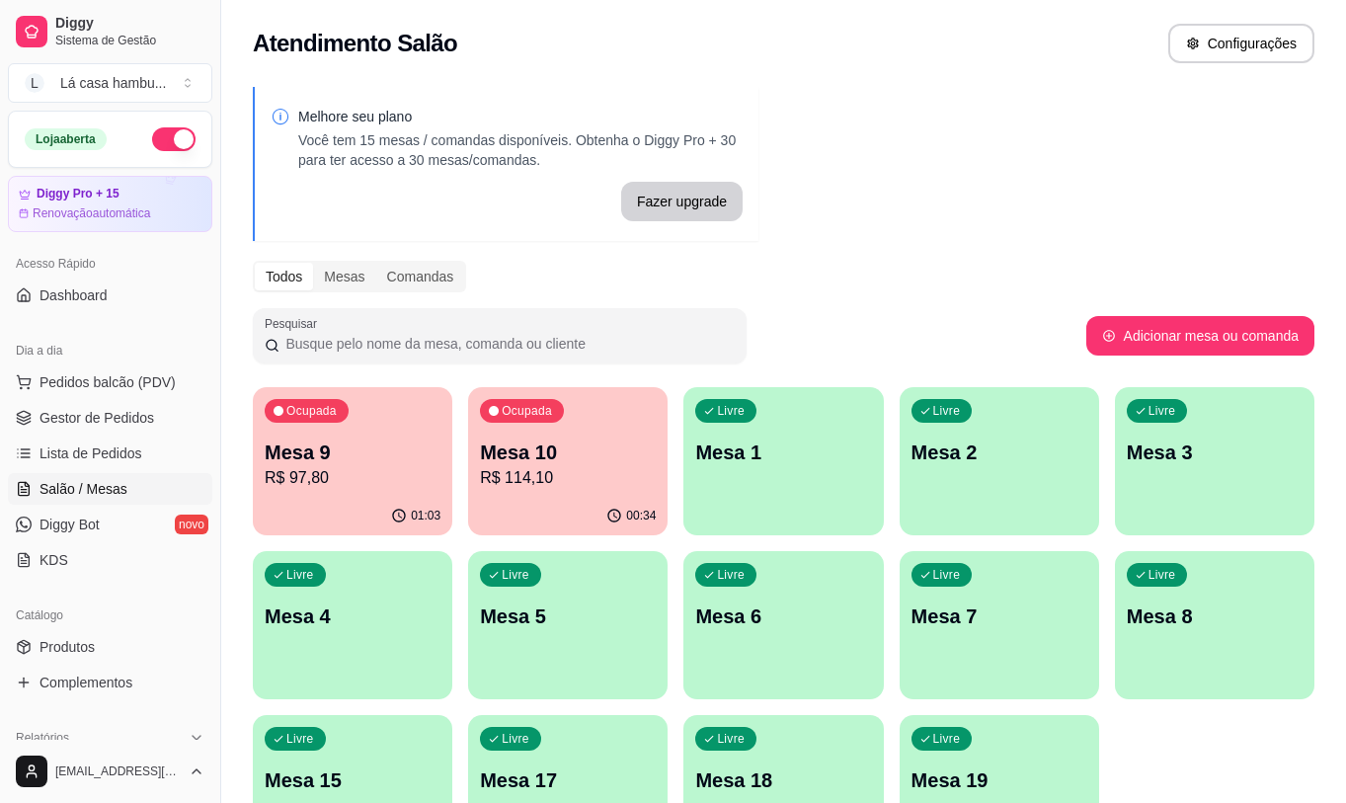
click at [1201, 474] on div "Livre Mesa 3" at bounding box center [1215, 449] width 200 height 124
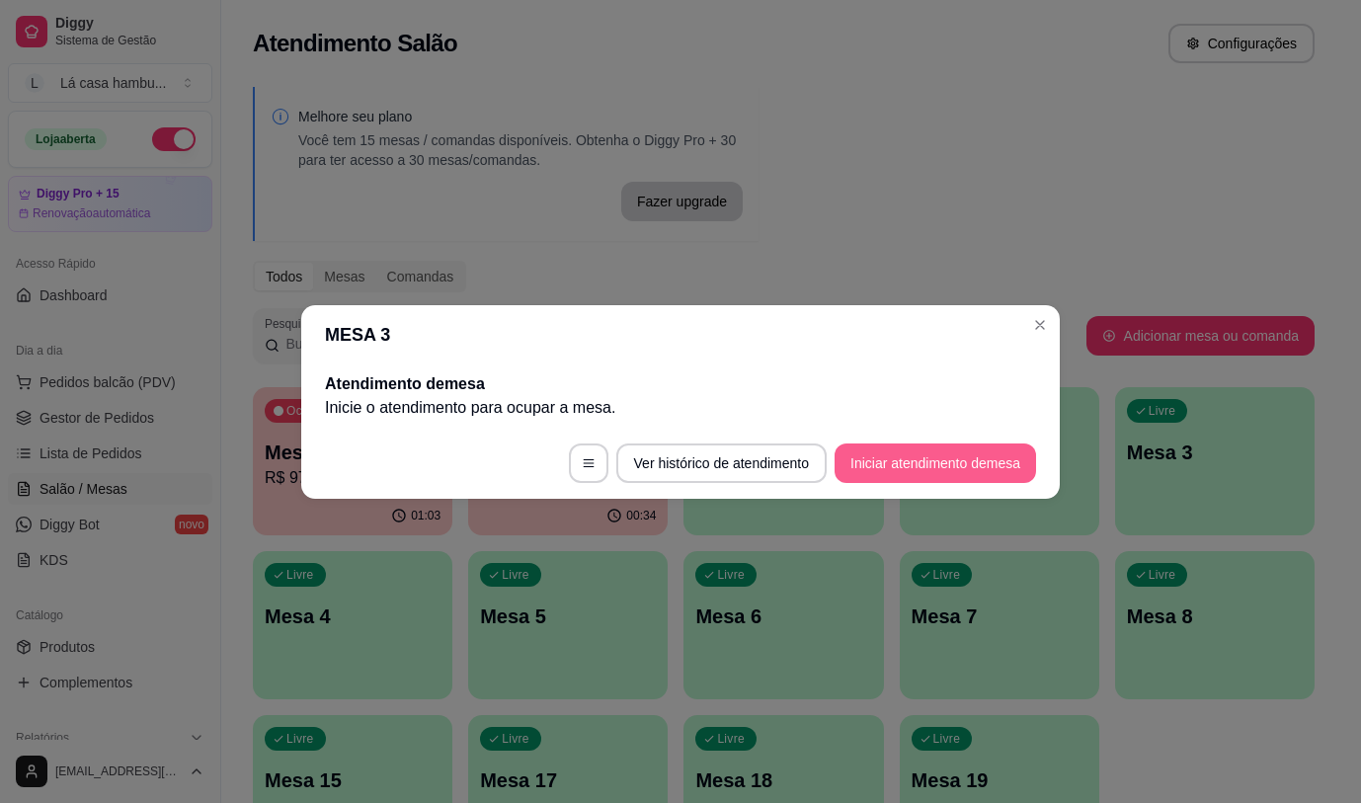
click at [970, 462] on button "Iniciar atendimento de mesa" at bounding box center [936, 464] width 202 height 40
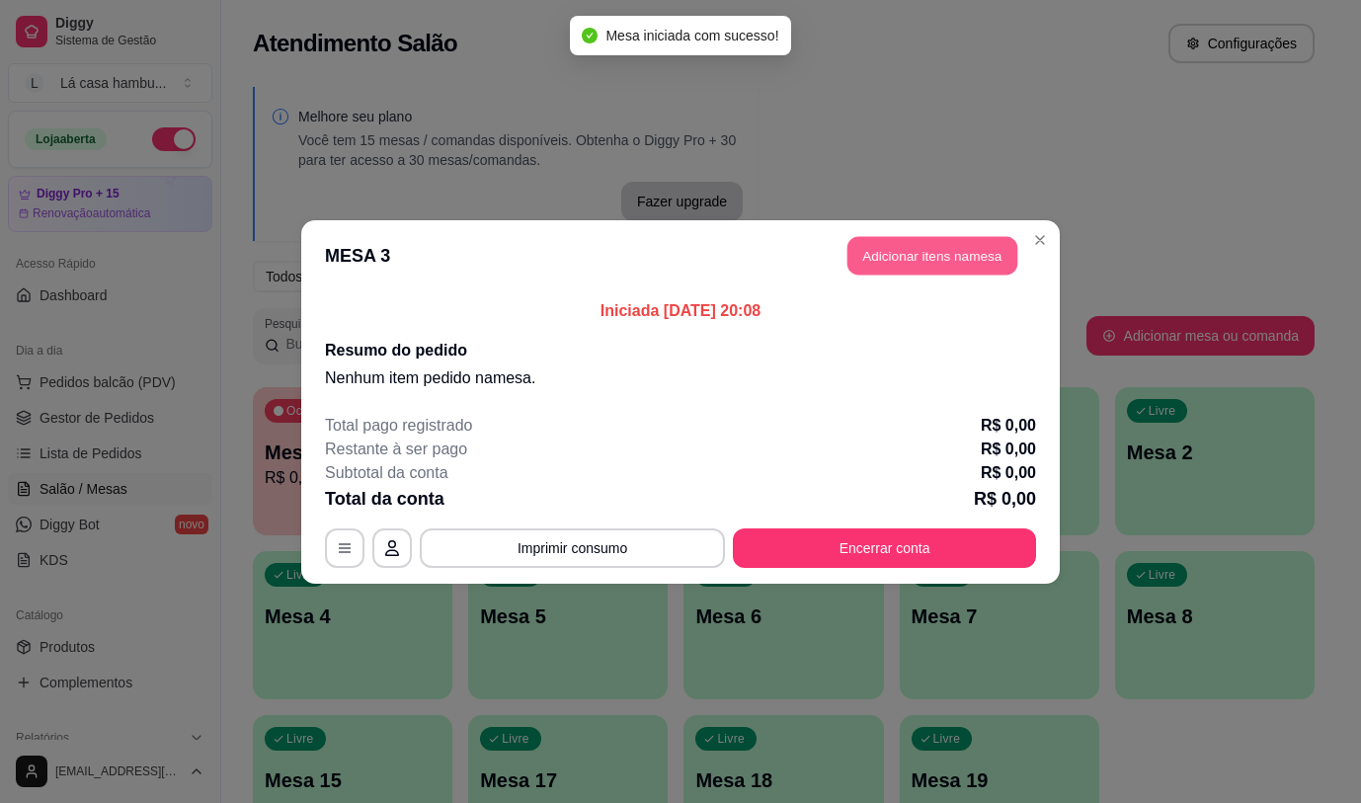
click at [950, 250] on button "Adicionar itens na mesa" at bounding box center [933, 255] width 170 height 39
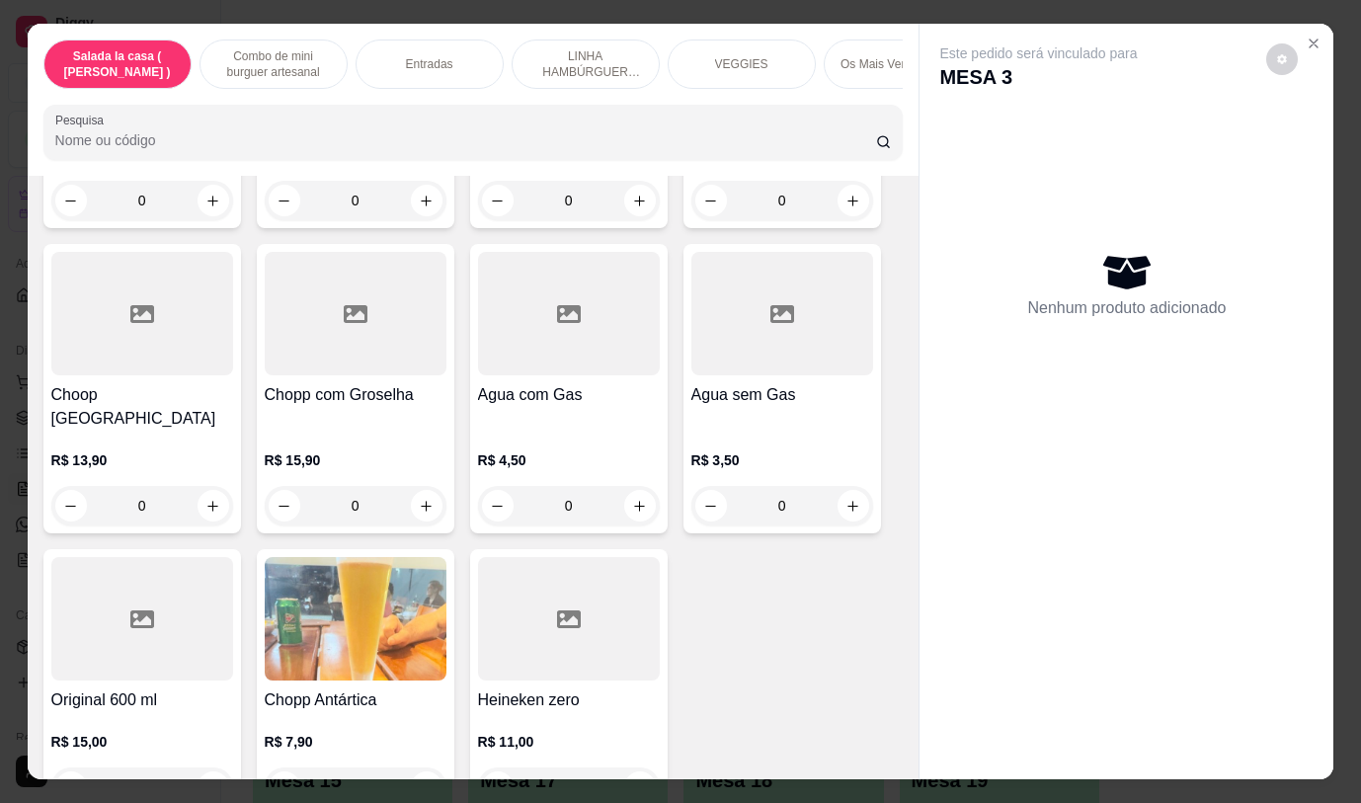
scroll to position [10358, 0]
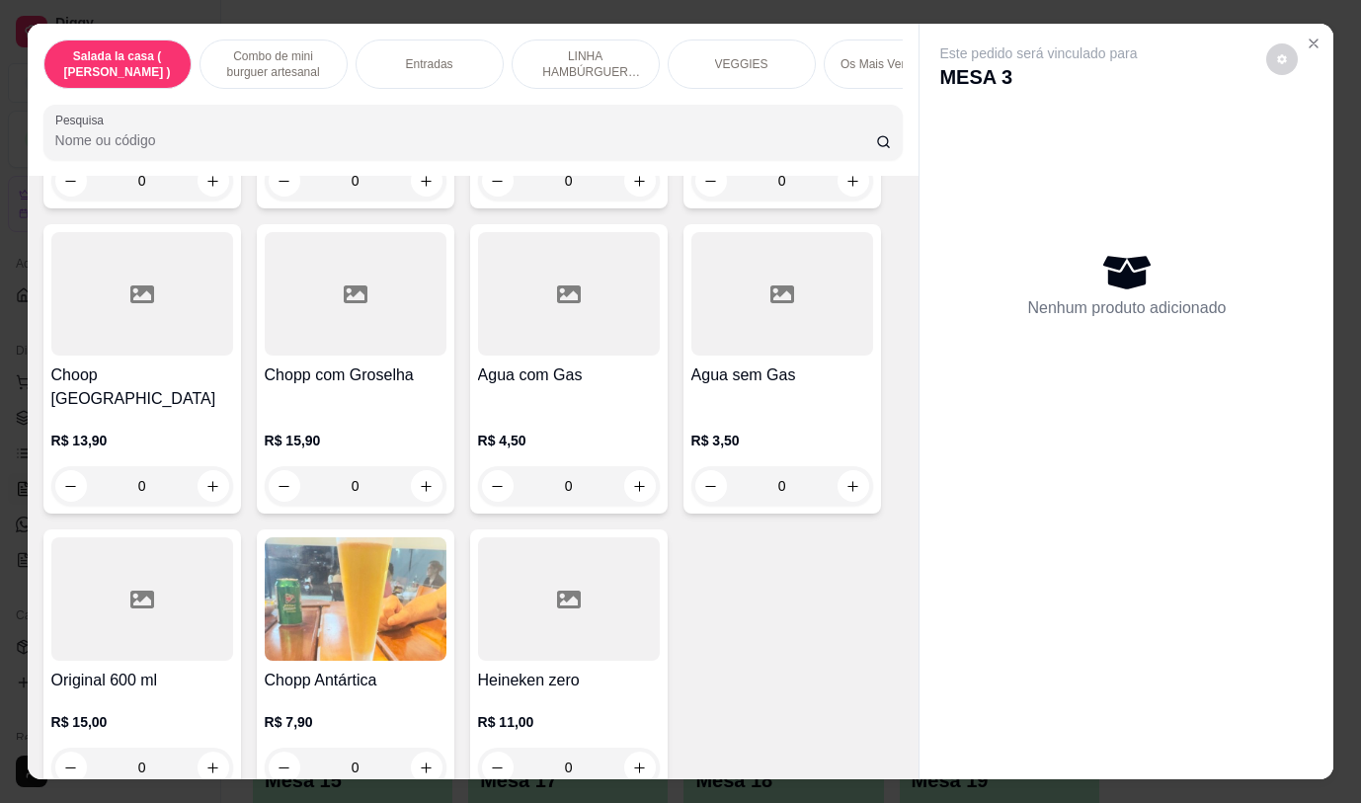
click at [946, 748] on div at bounding box center [1127, 764] width 414 height 32
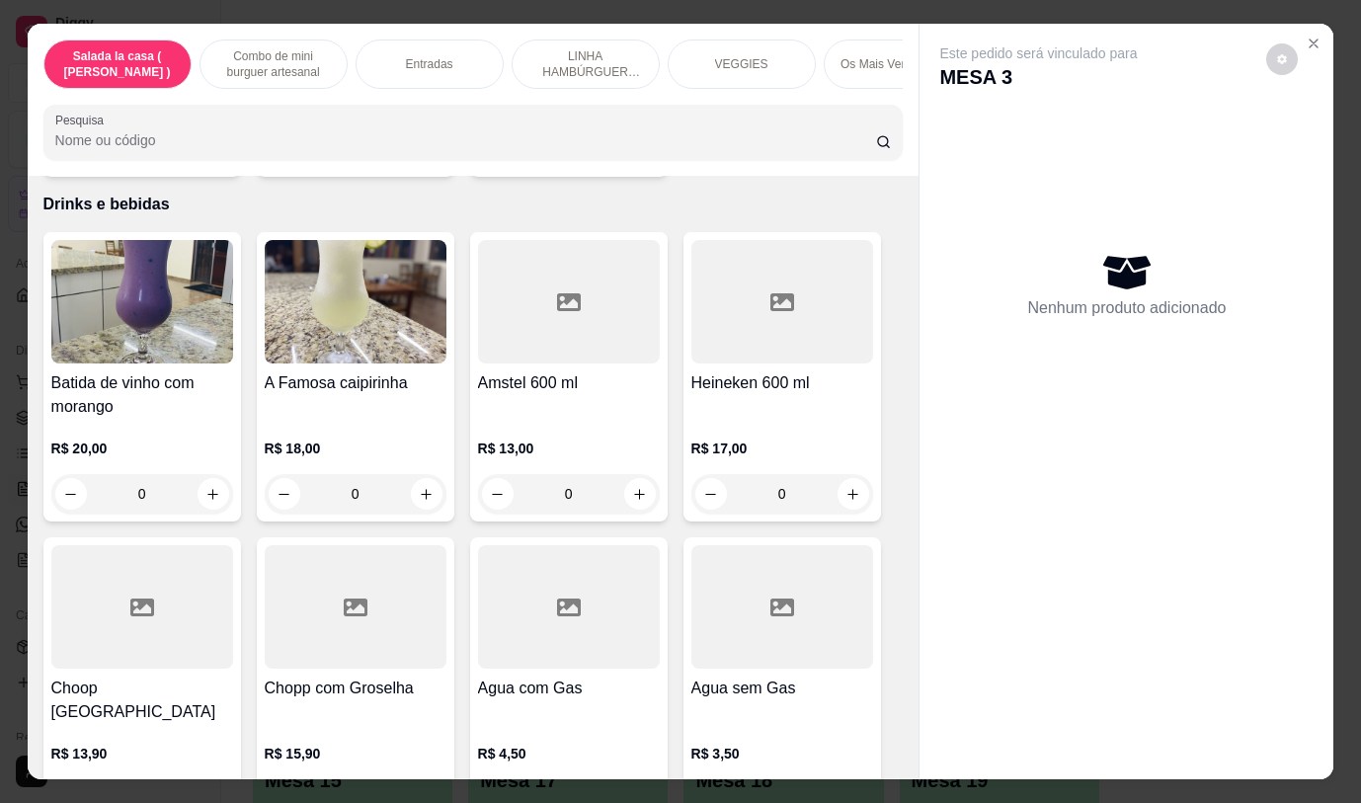
scroll to position [9986, 0]
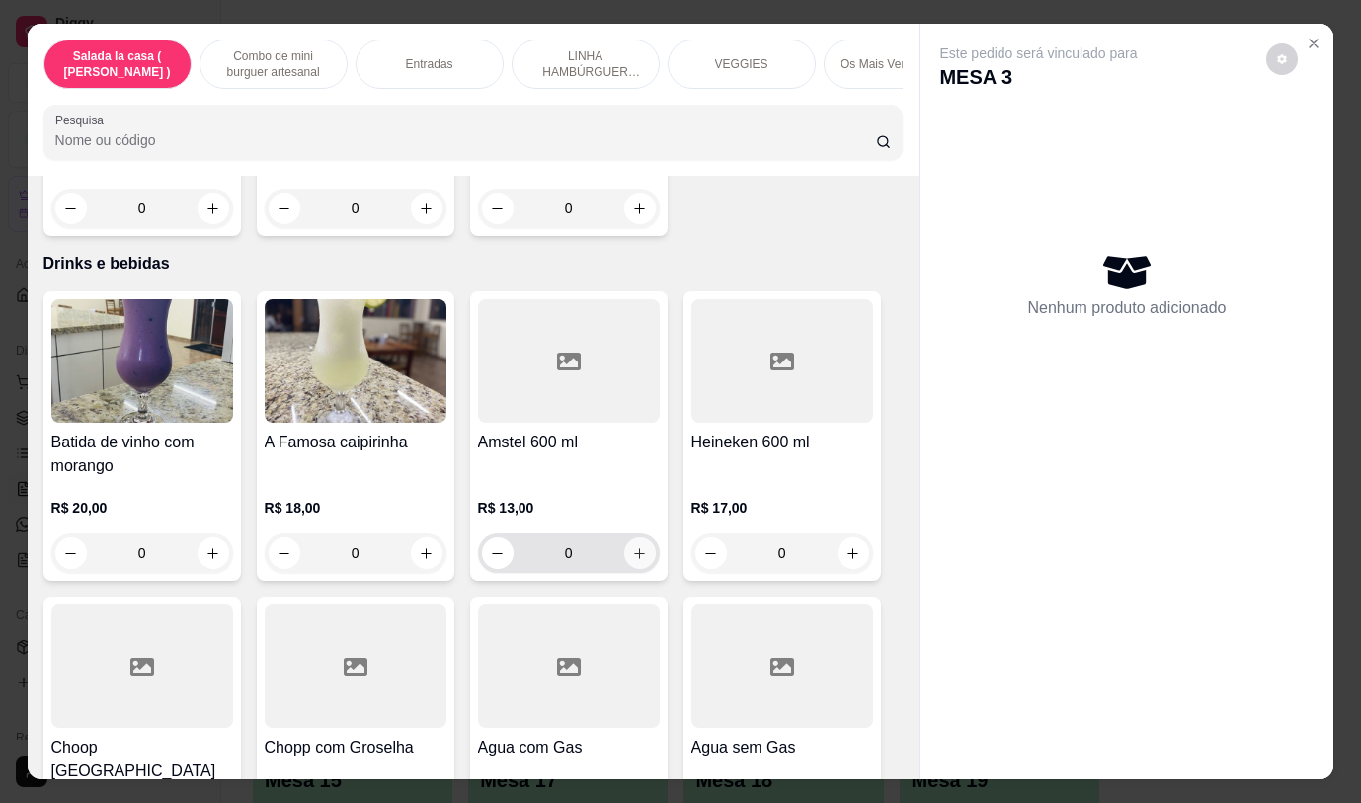
click at [632, 546] on icon "increase-product-quantity" at bounding box center [639, 553] width 15 height 15
type input "1"
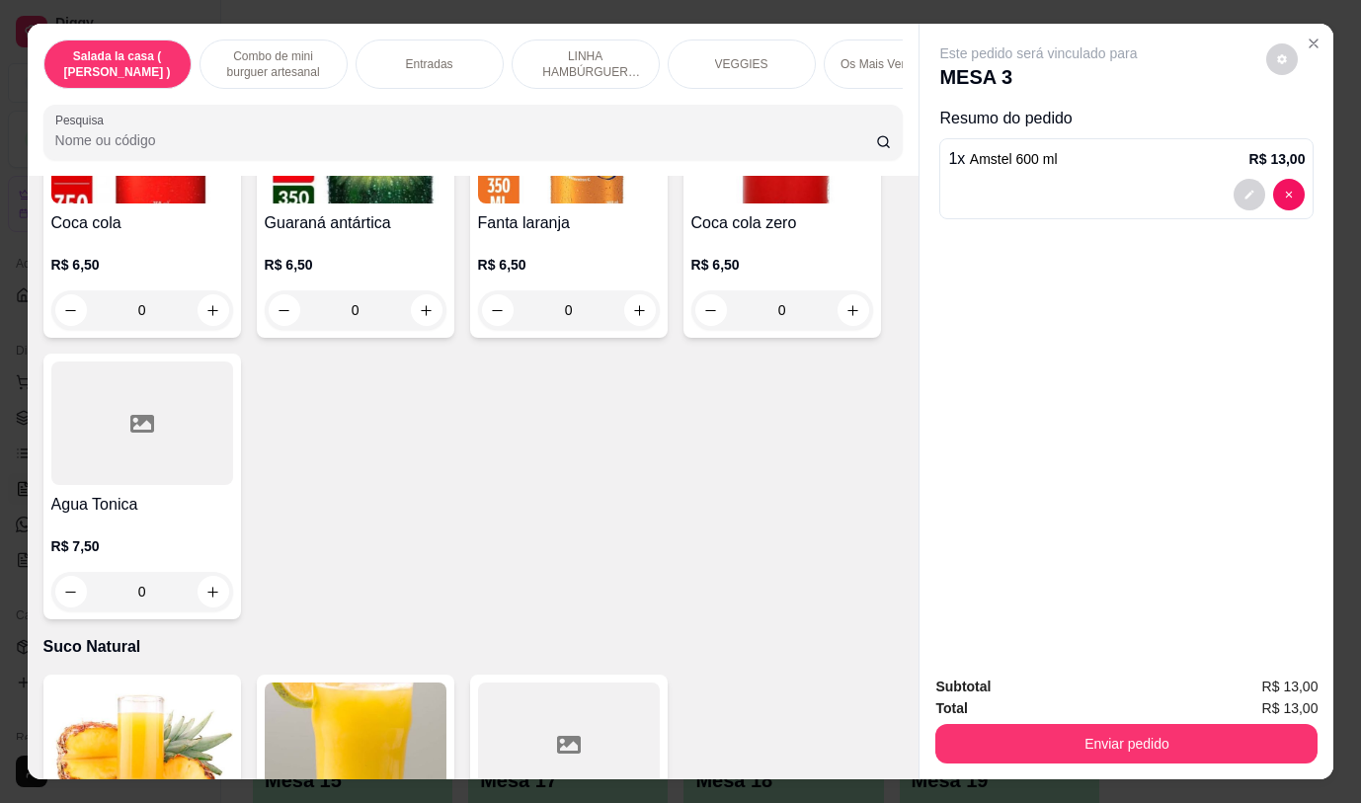
scroll to position [8303, 0]
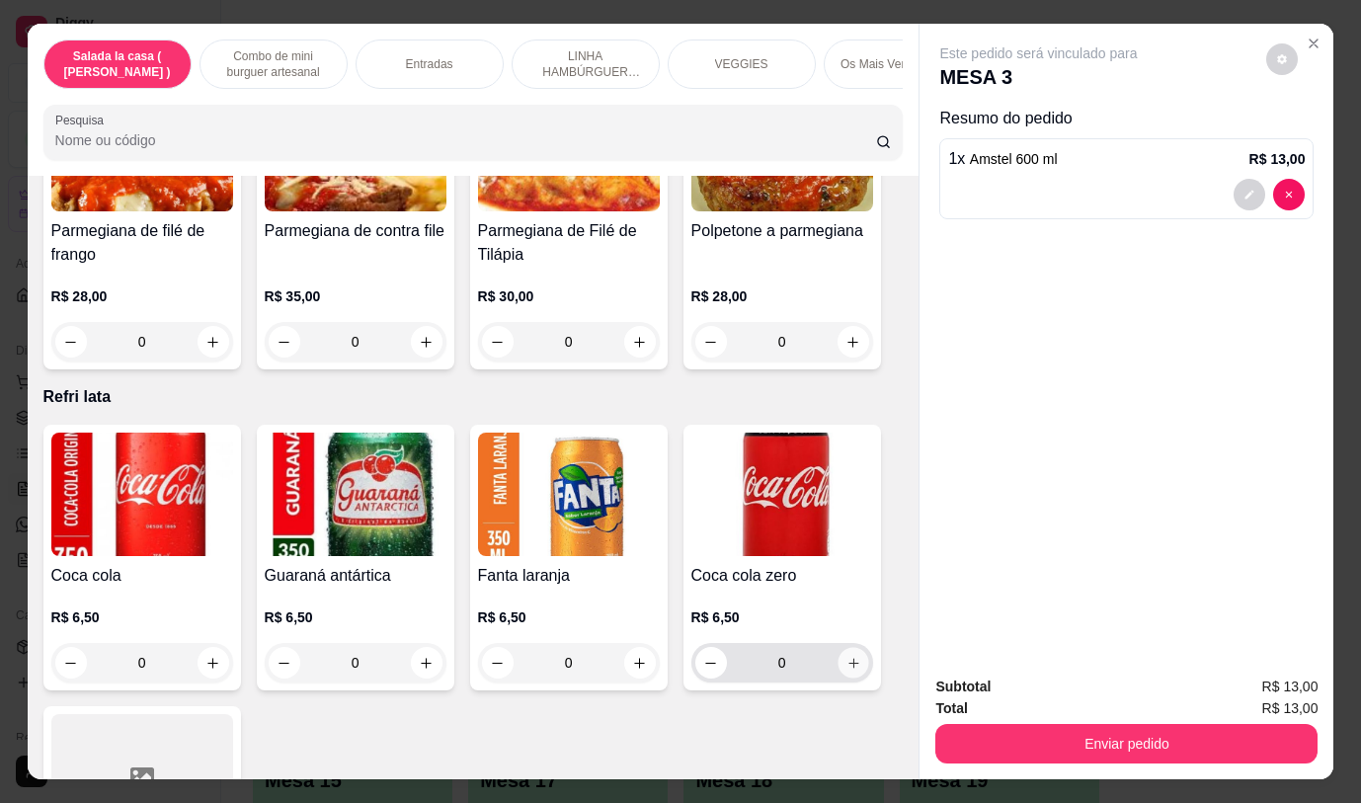
click at [848, 658] on icon "increase-product-quantity" at bounding box center [853, 663] width 10 height 10
type input "1"
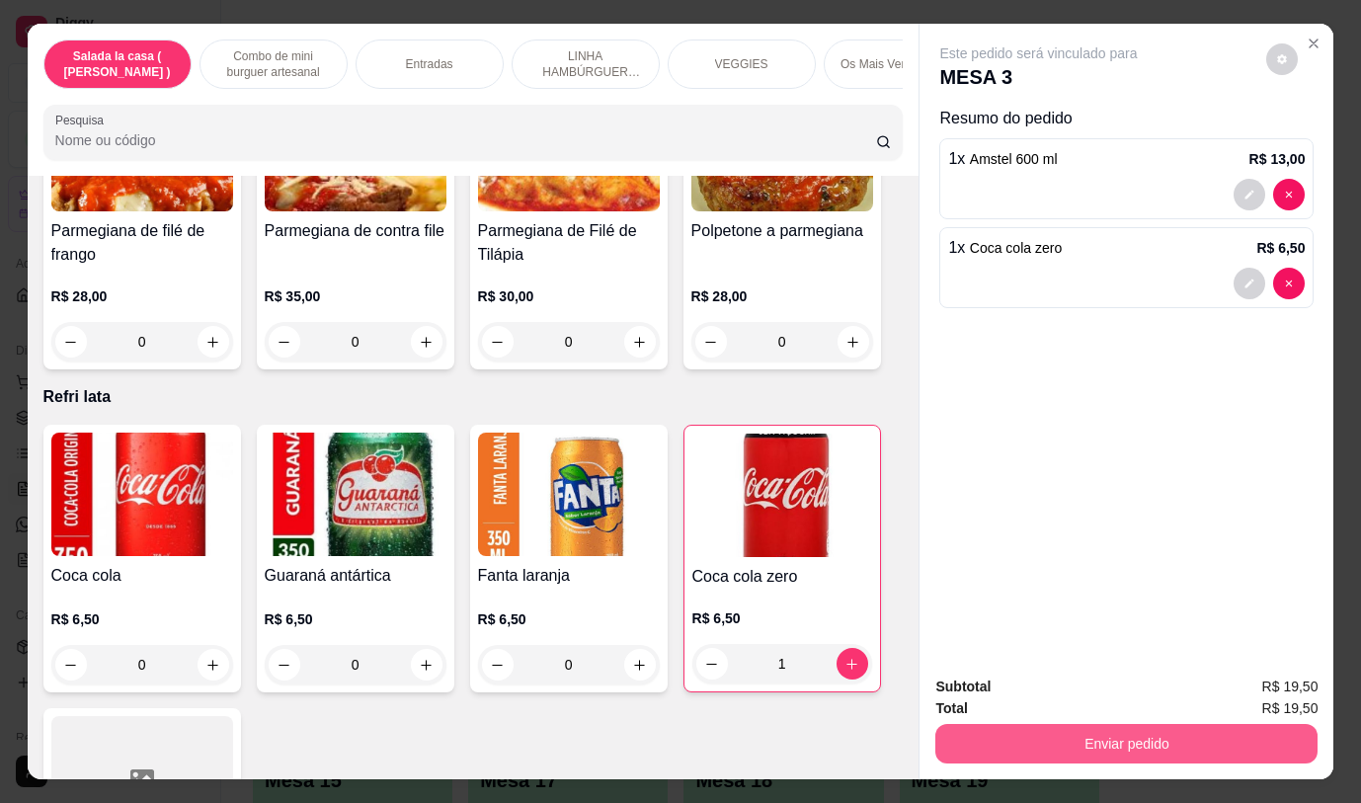
click at [1074, 738] on button "Enviar pedido" at bounding box center [1126, 744] width 382 height 40
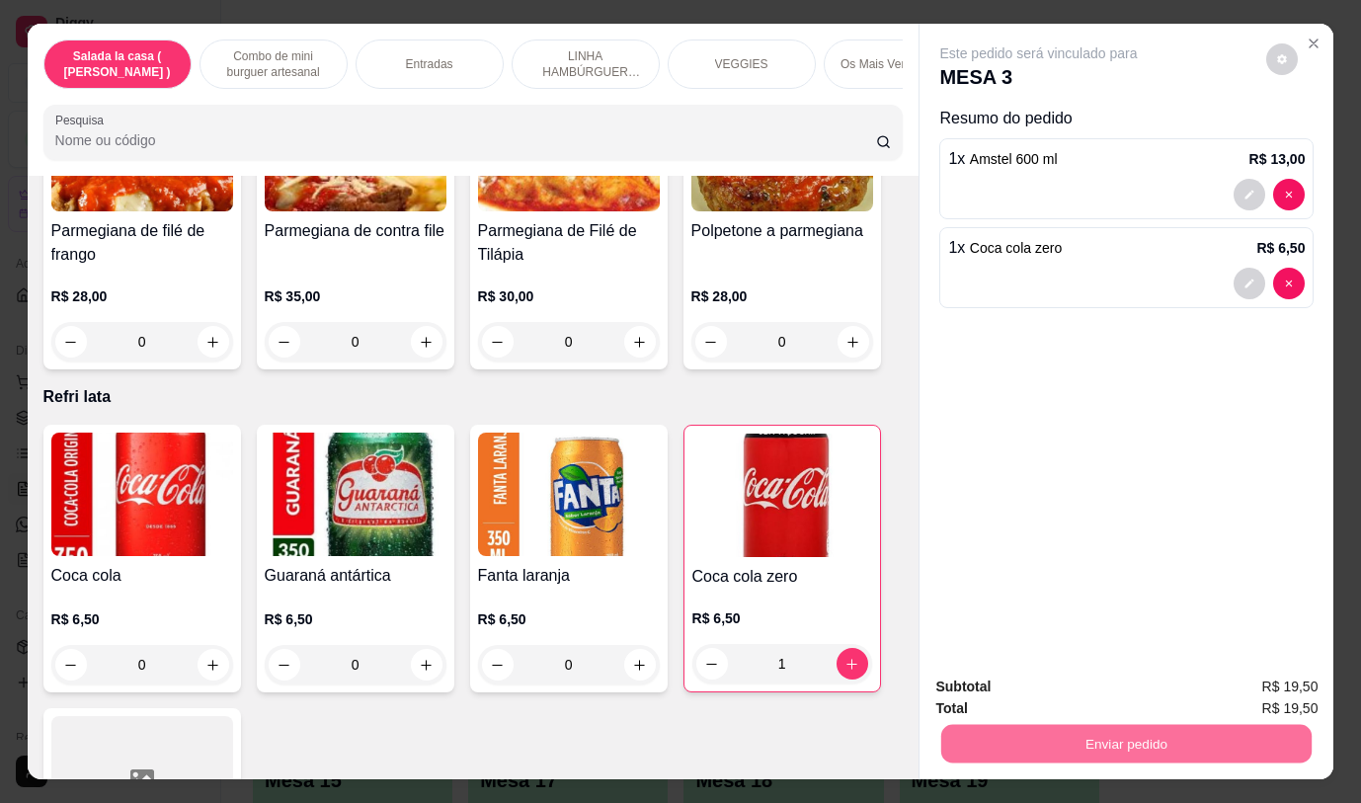
click at [1121, 692] on button "Não registrar e enviar pedido" at bounding box center [1061, 688] width 205 height 38
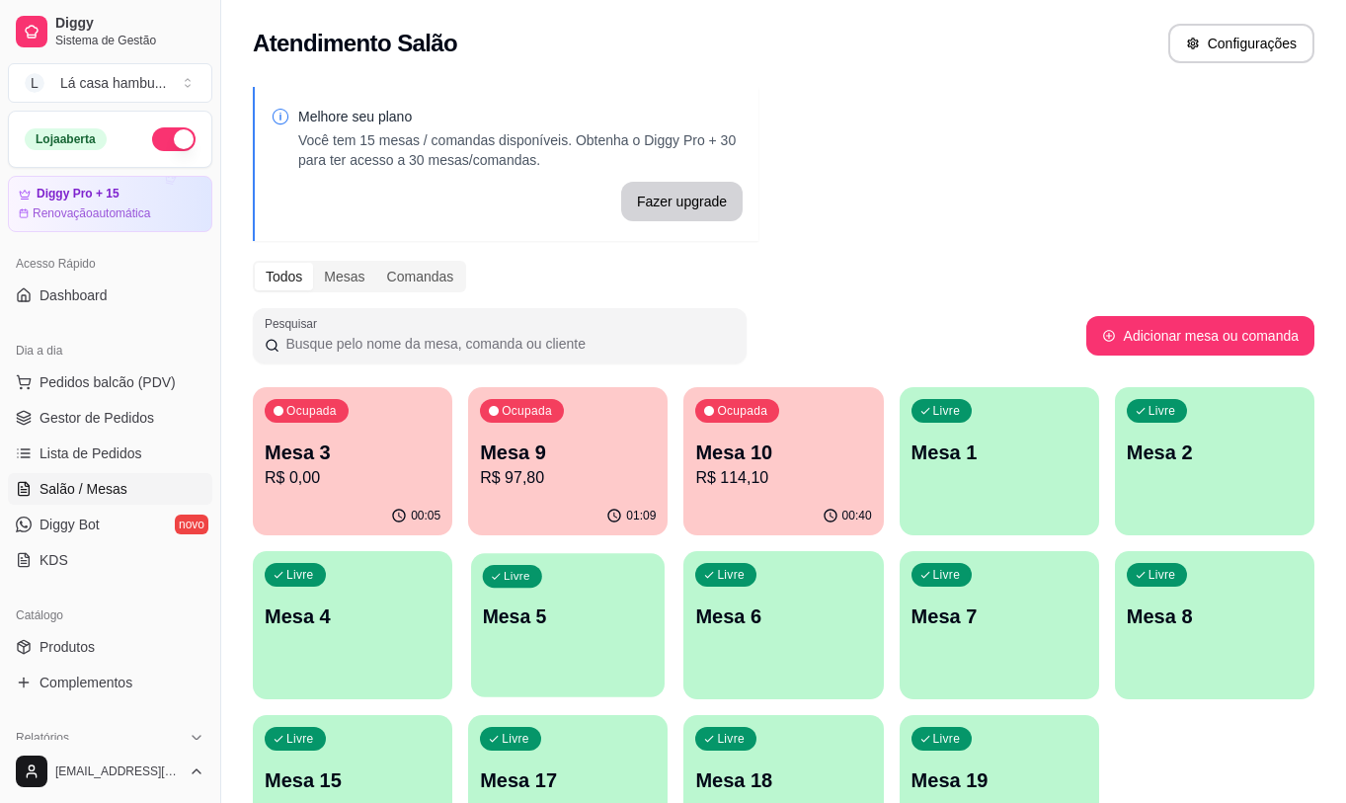
click at [581, 617] on p "Mesa 5" at bounding box center [568, 617] width 171 height 27
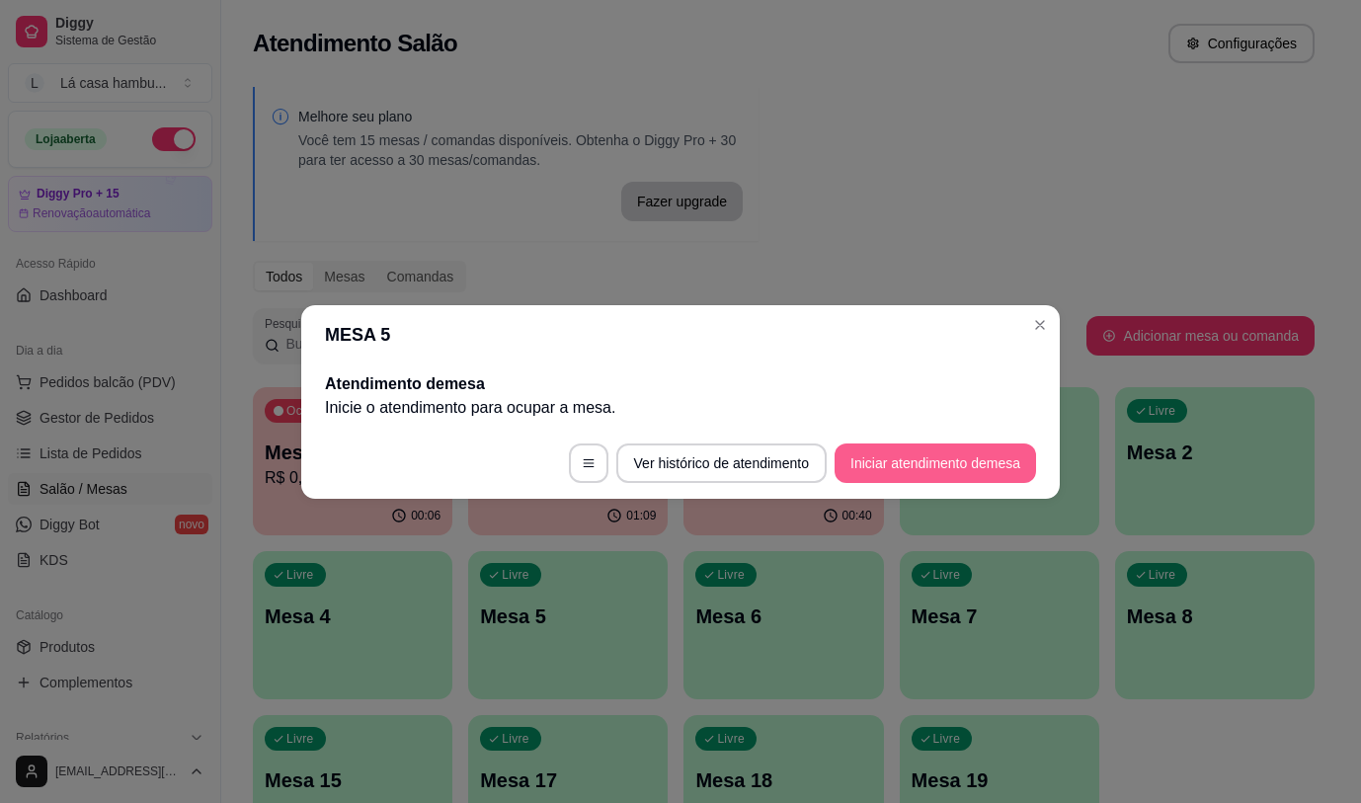
click at [921, 462] on button "Iniciar atendimento de mesa" at bounding box center [936, 464] width 202 height 40
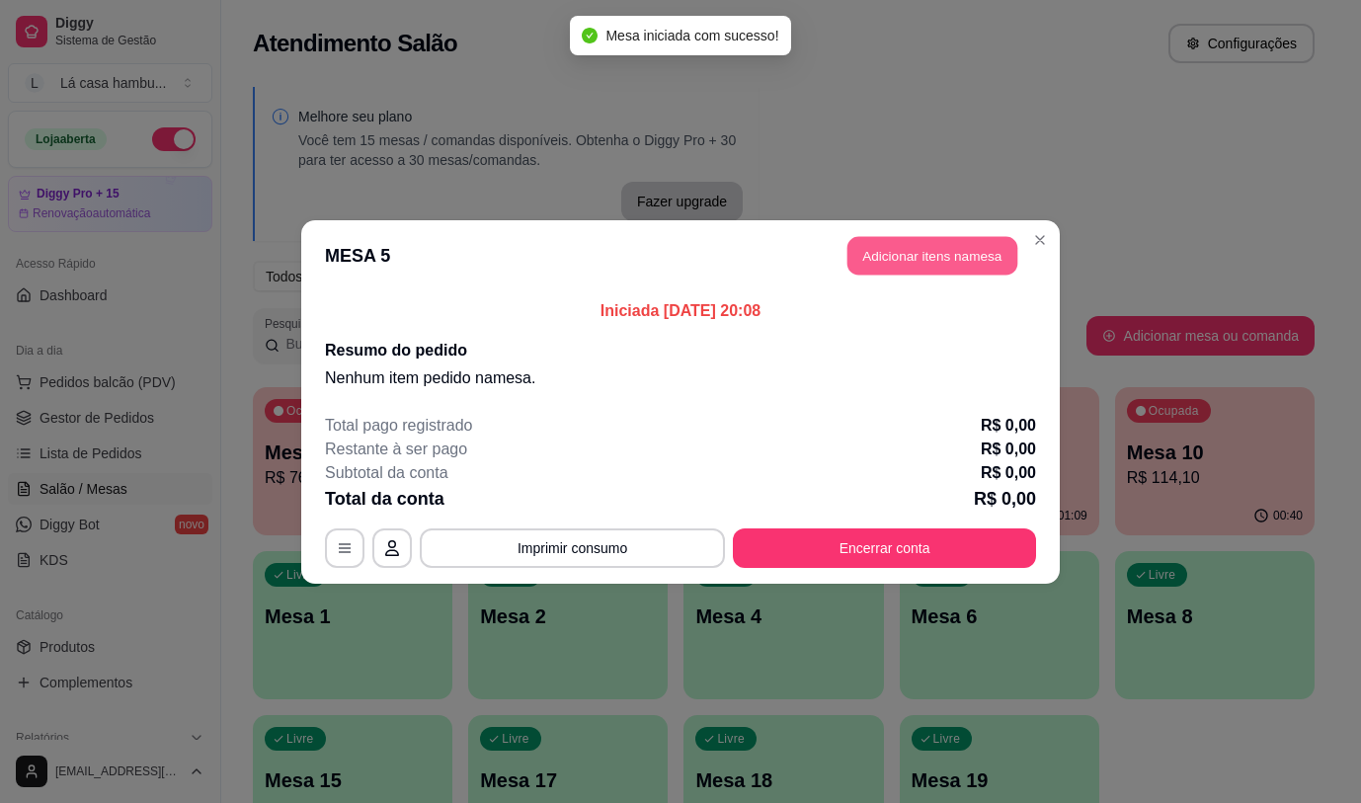
click at [928, 257] on button "Adicionar itens na mesa" at bounding box center [933, 255] width 170 height 39
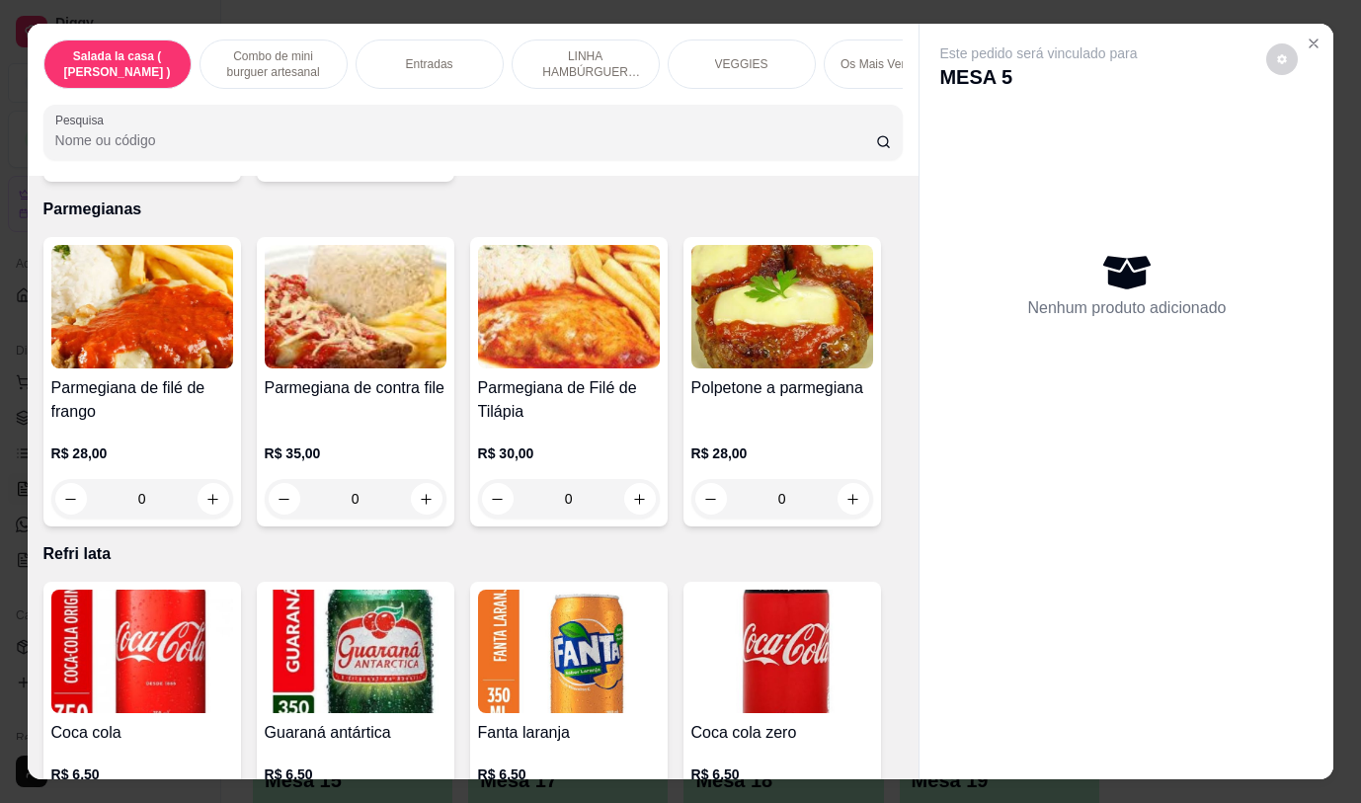
scroll to position [8479, 0]
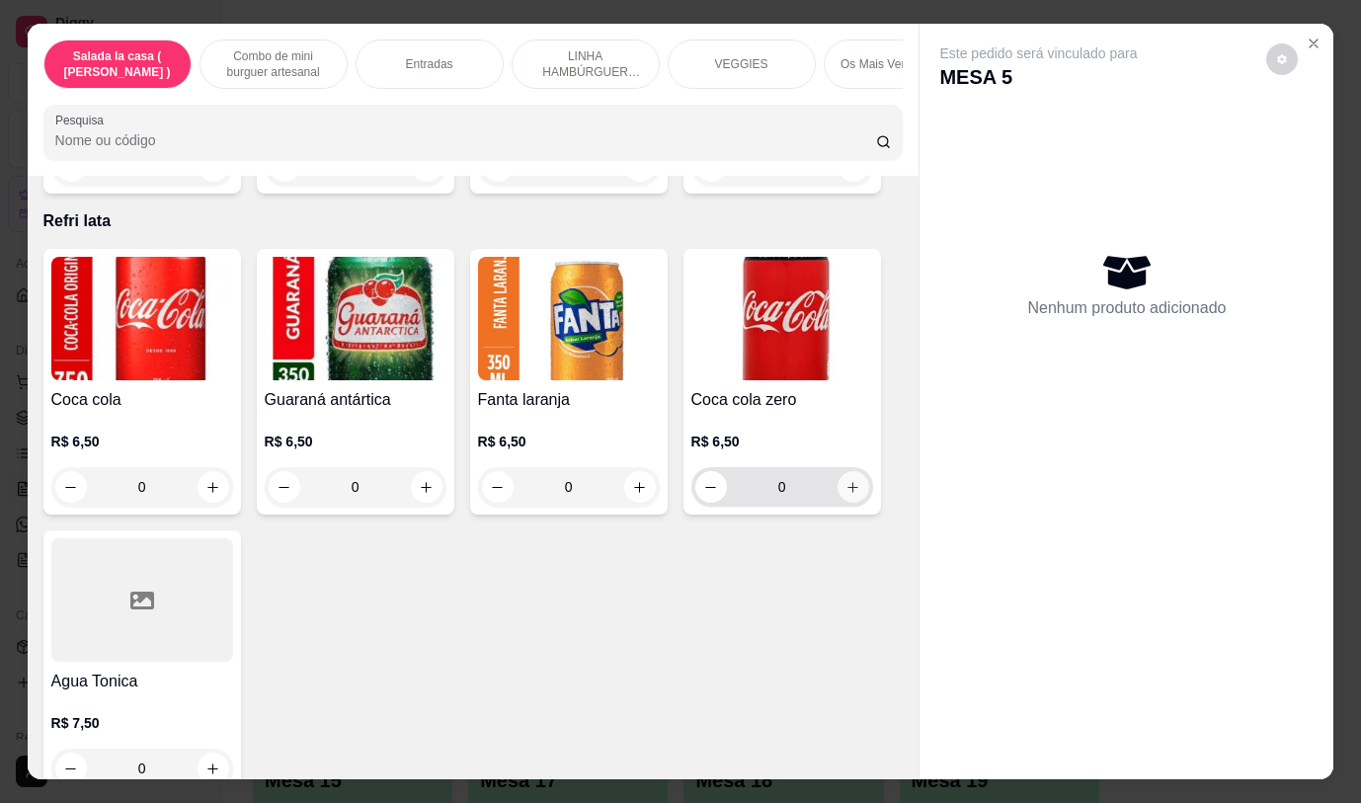
click at [846, 480] on icon "increase-product-quantity" at bounding box center [853, 487] width 15 height 15
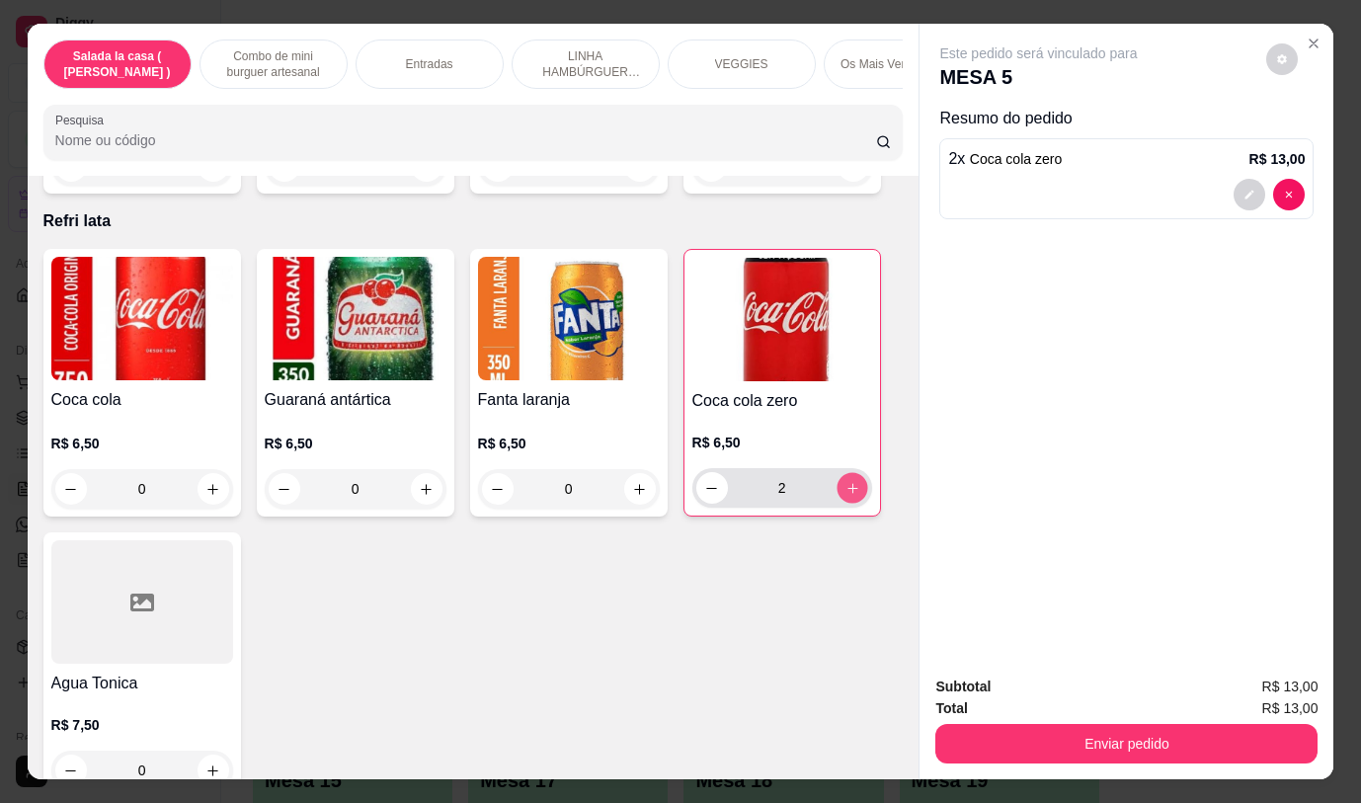
click at [845, 481] on icon "increase-product-quantity" at bounding box center [852, 488] width 15 height 15
click at [713, 473] on button "decrease-product-quantity" at bounding box center [711, 488] width 31 height 31
type input "2"
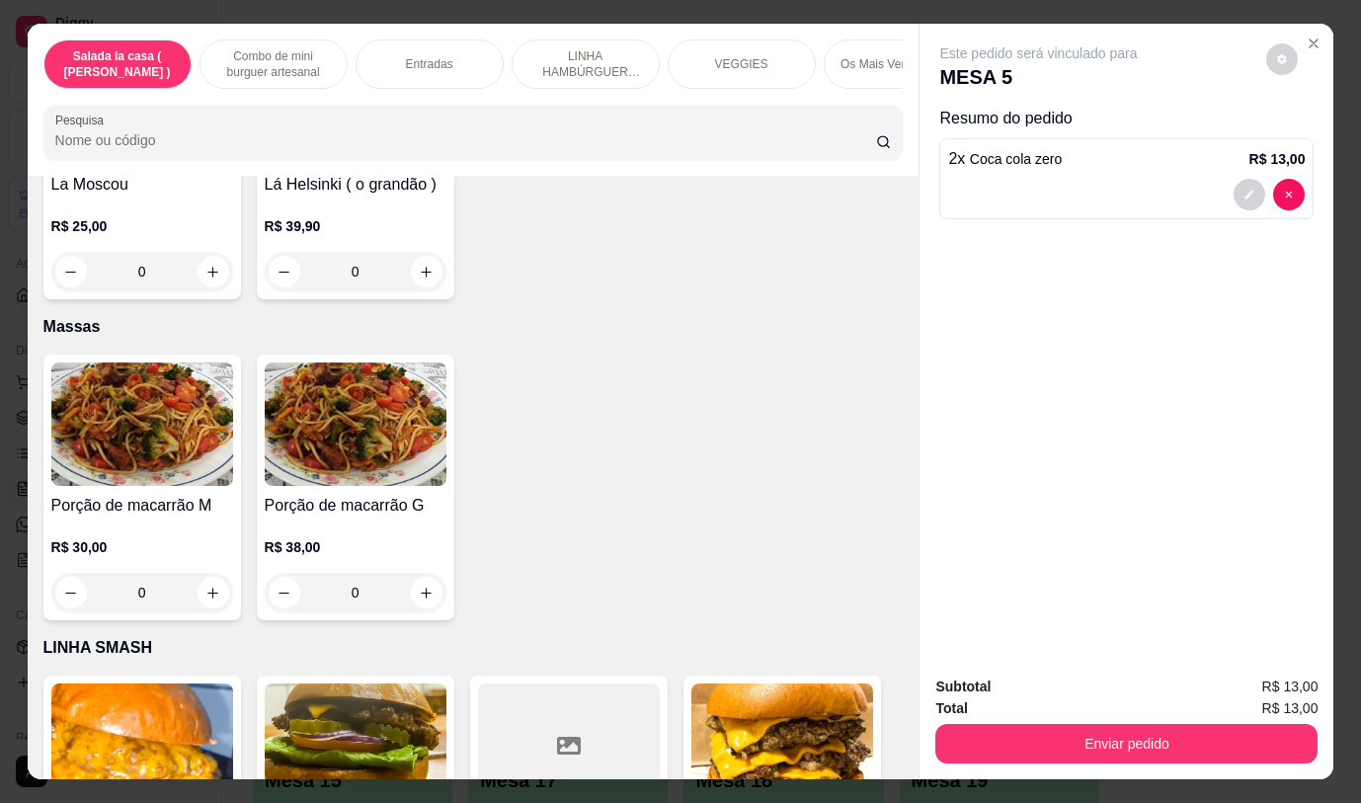
scroll to position [4837, 0]
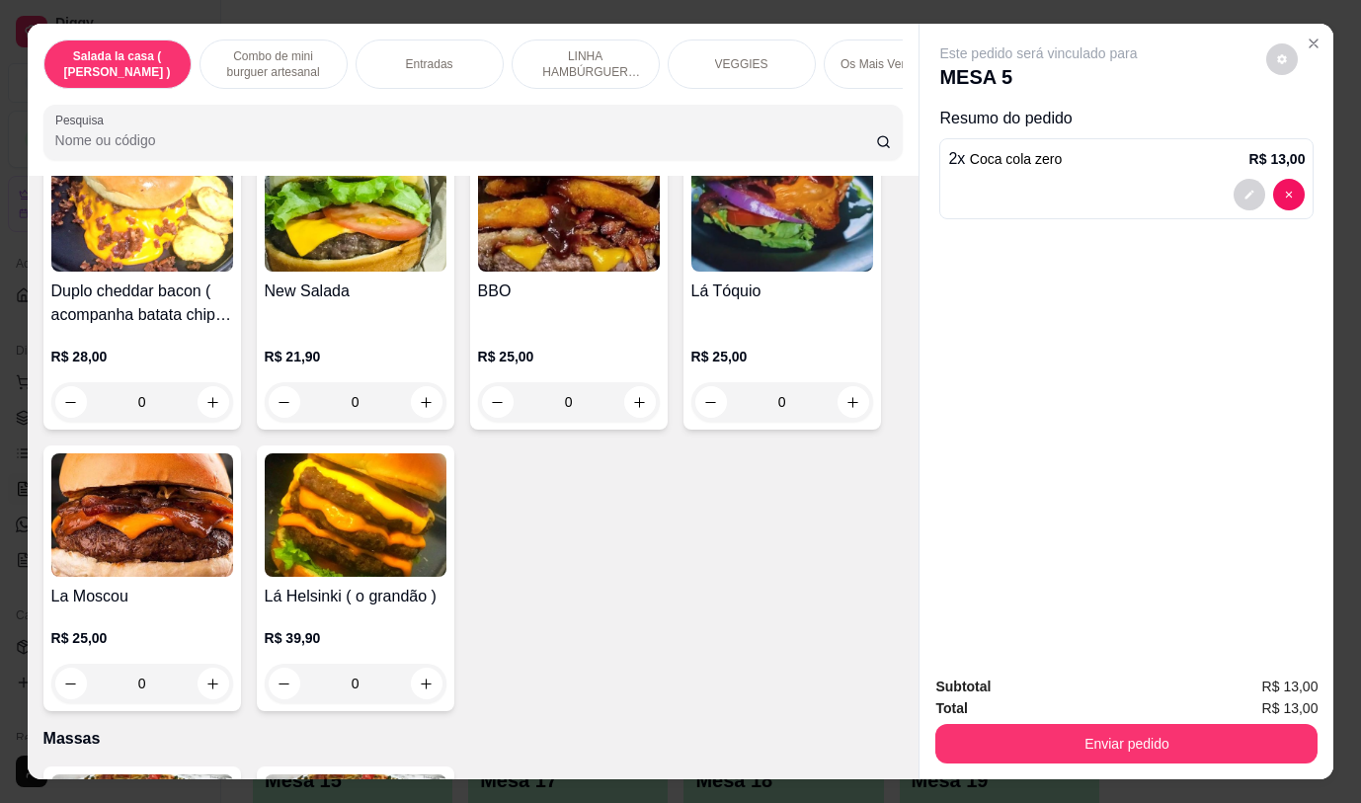
click at [417, 382] on div "0" at bounding box center [356, 402] width 182 height 40
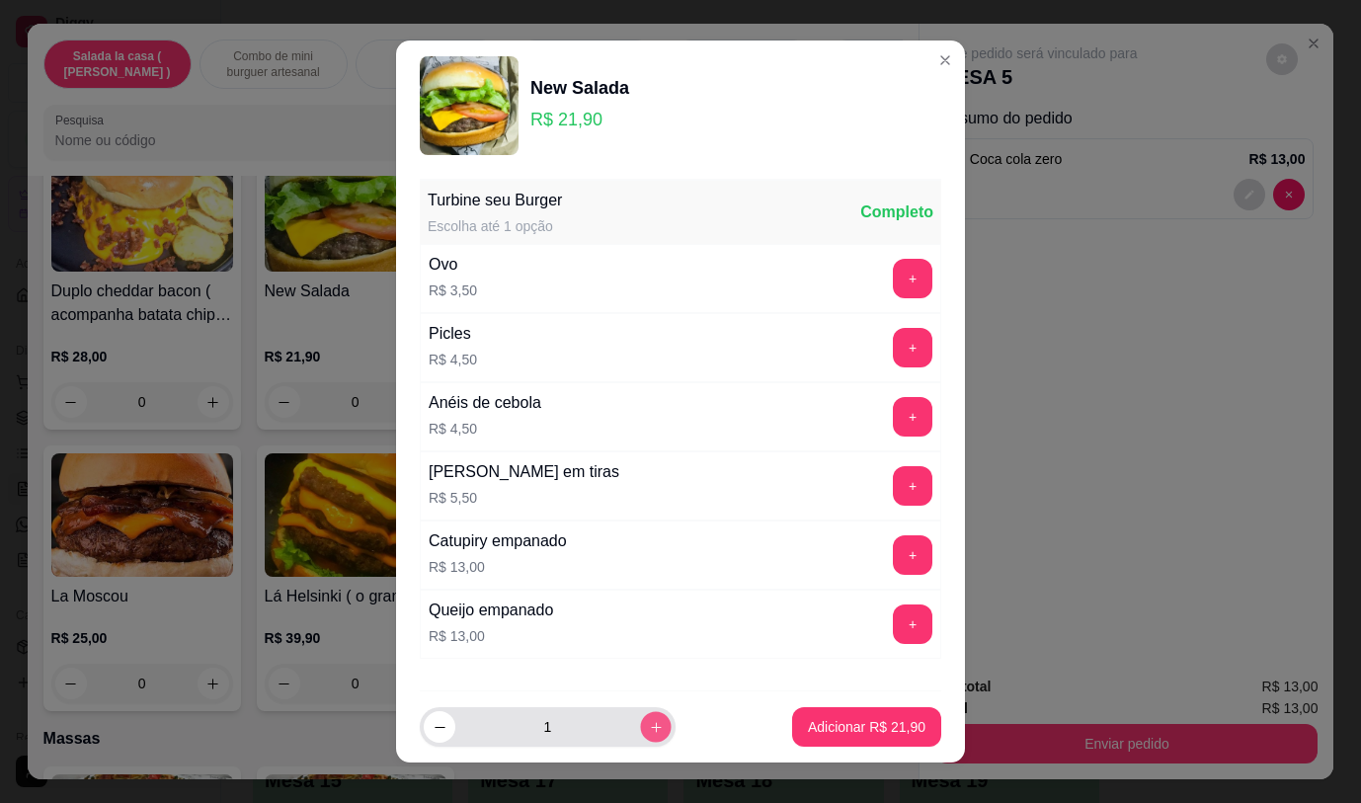
click at [649, 721] on icon "increase-product-quantity" at bounding box center [656, 727] width 15 height 15
type input "2"
click at [856, 726] on p "Adicionar R$ 43,80" at bounding box center [867, 727] width 115 height 19
type input "2"
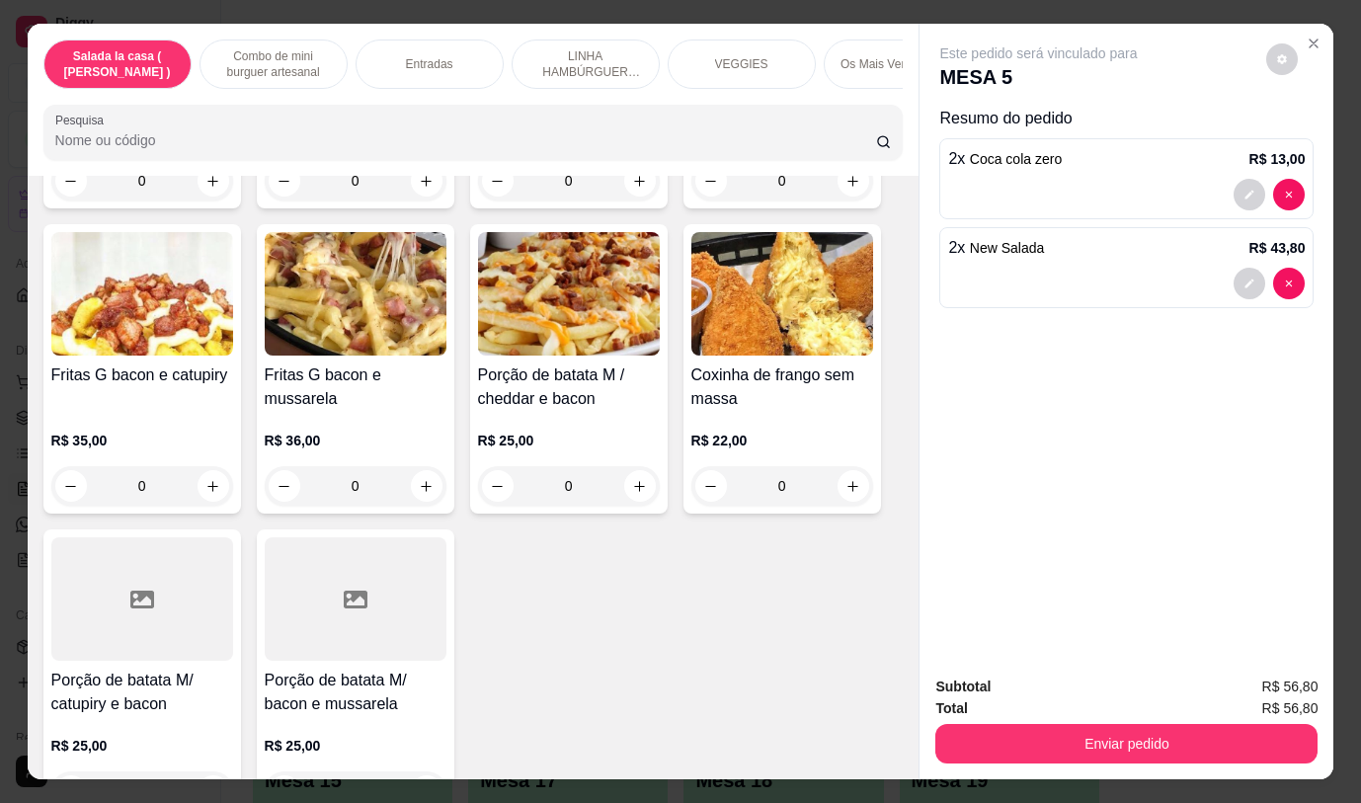
scroll to position [1507, 0]
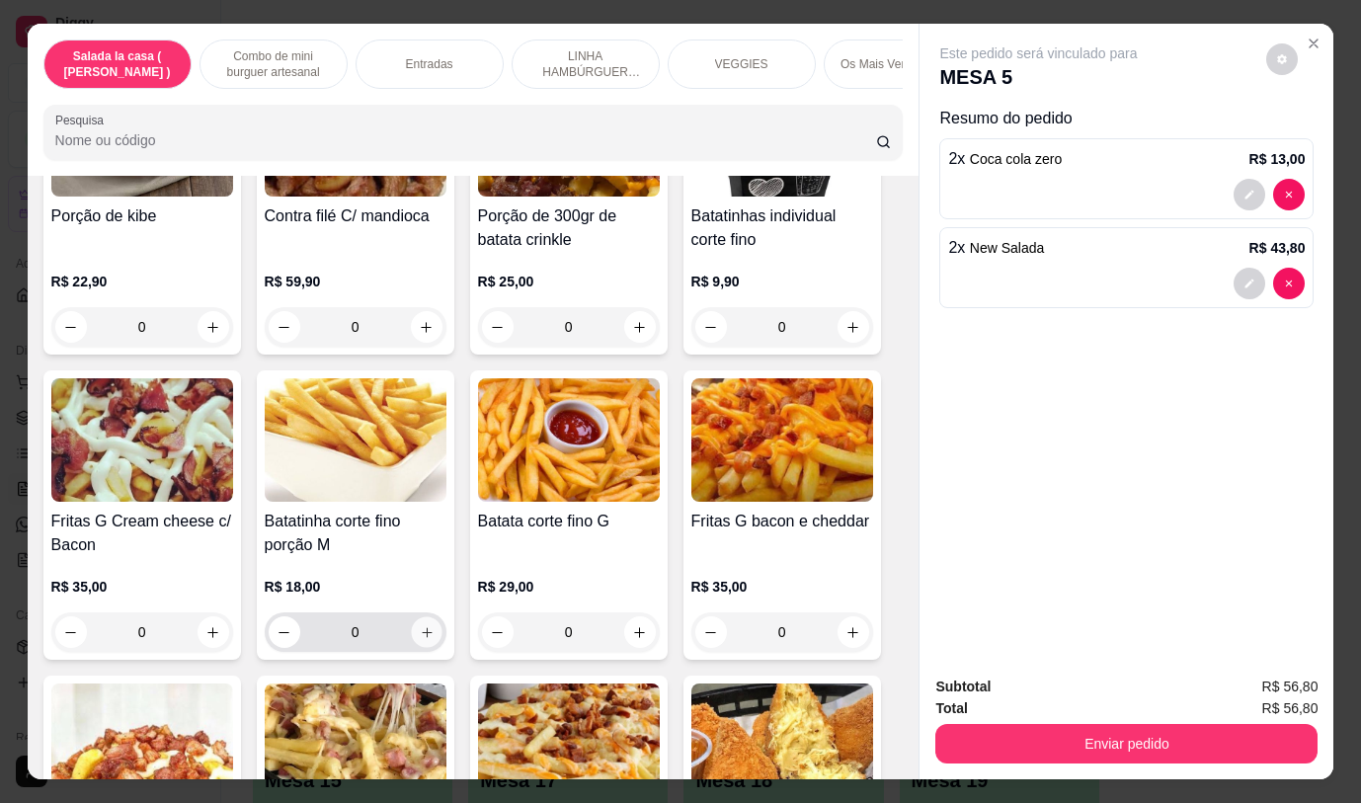
click at [422, 637] on icon "increase-product-quantity" at bounding box center [426, 632] width 15 height 15
type input "1"
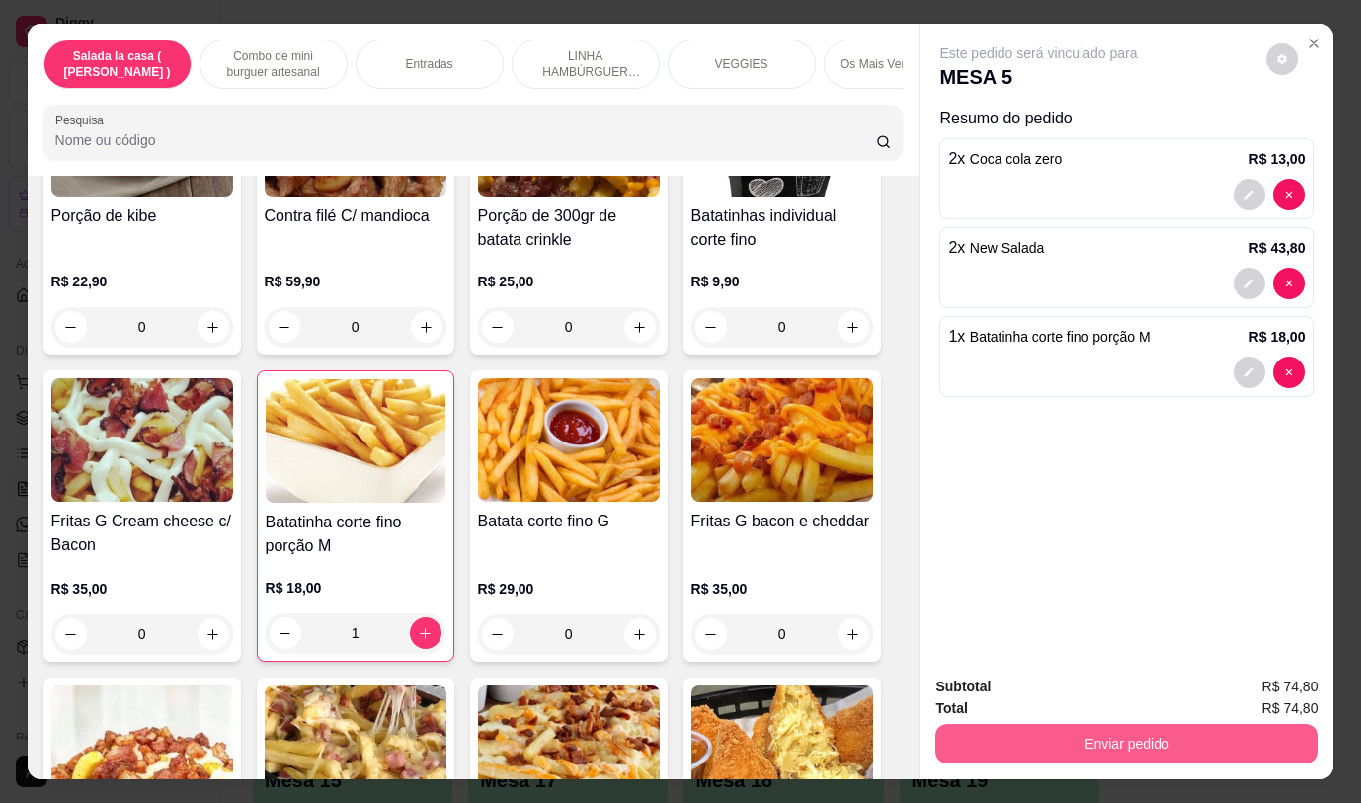
click at [1124, 733] on button "Enviar pedido" at bounding box center [1126, 744] width 382 height 40
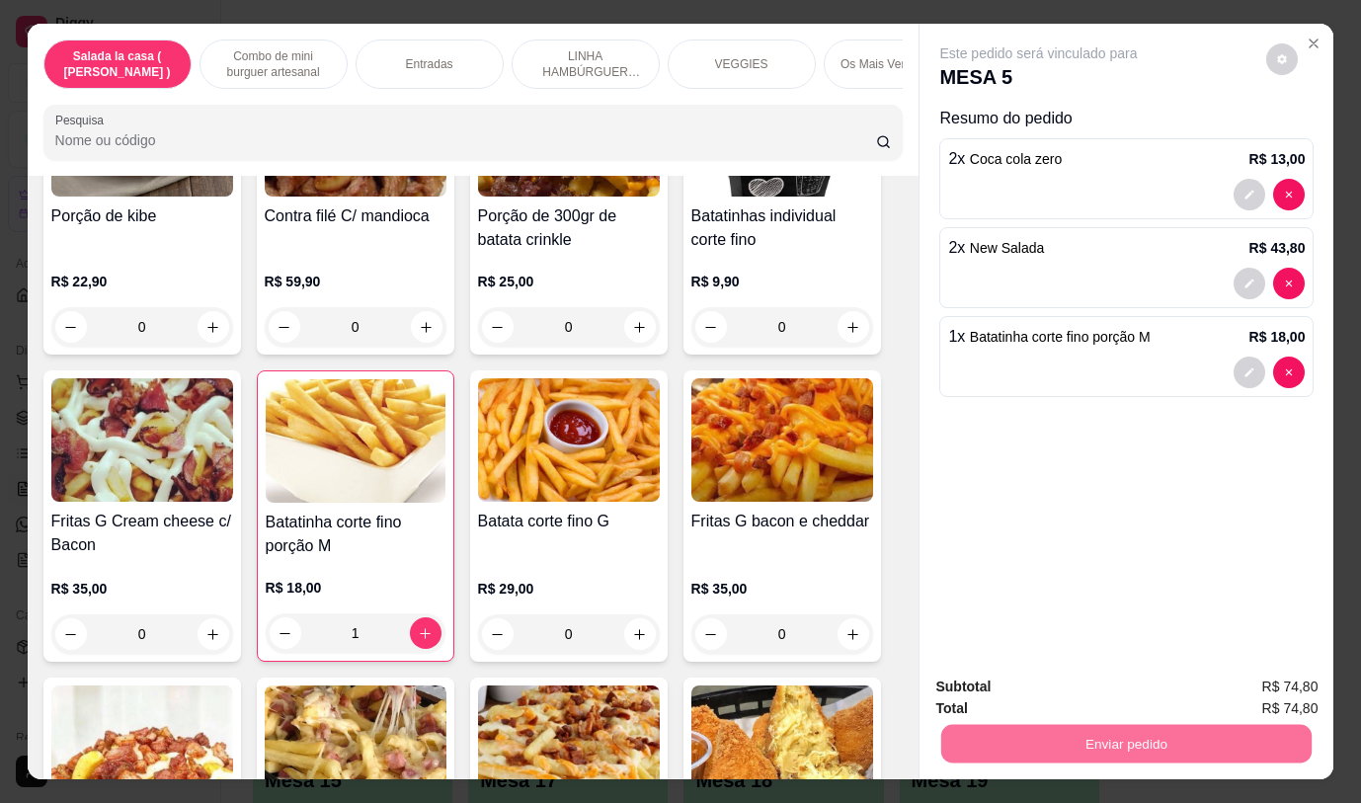
click at [1096, 692] on button "Não registrar e enviar pedido" at bounding box center [1061, 688] width 205 height 38
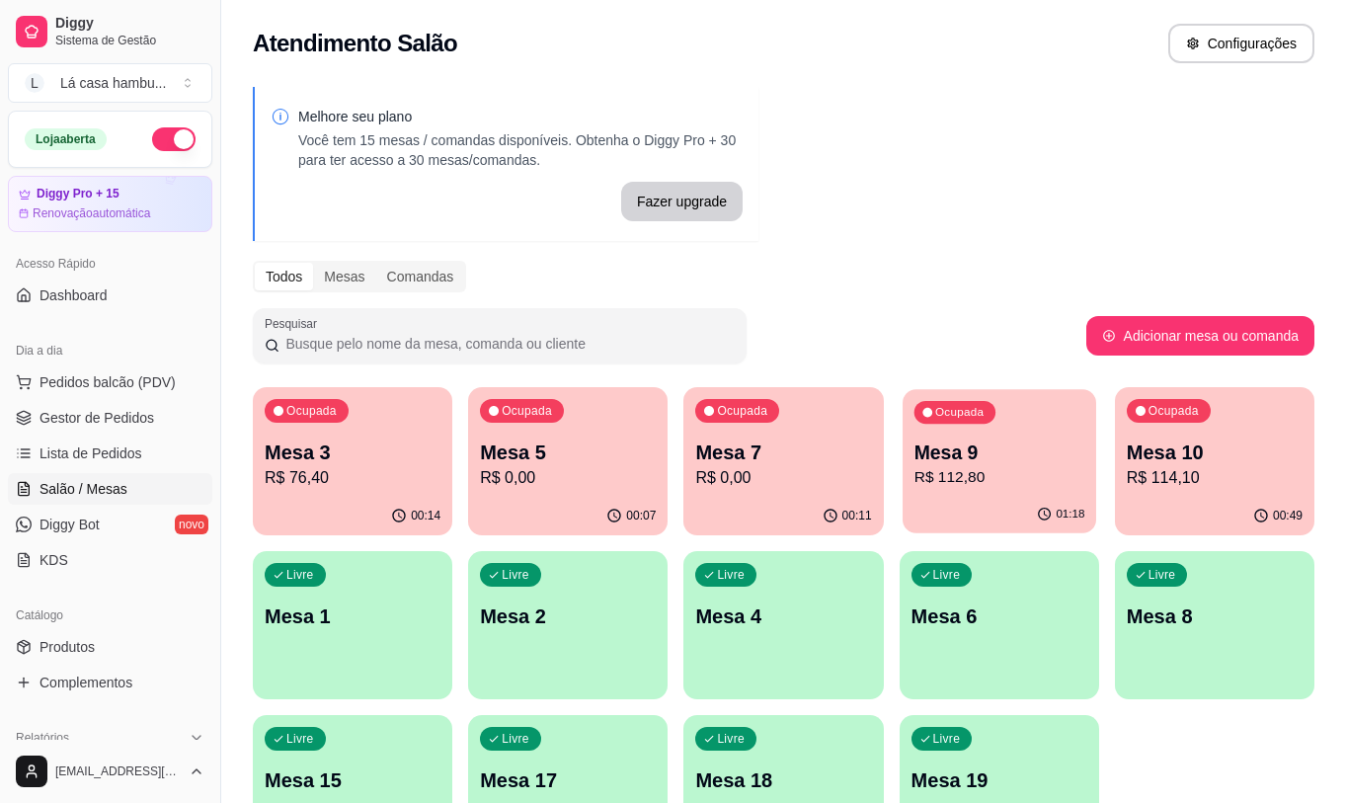
click at [1015, 466] on p "R$ 112,80" at bounding box center [999, 477] width 171 height 23
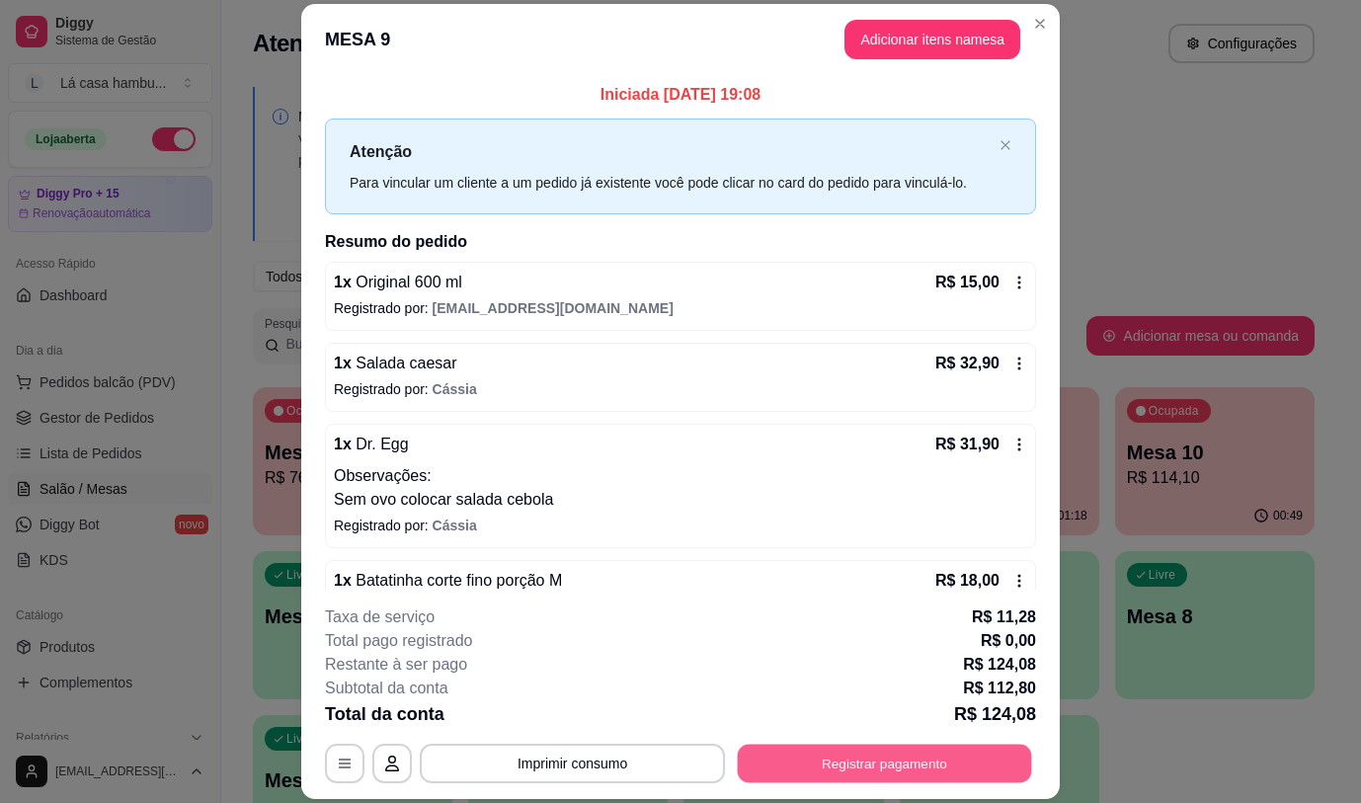
click at [922, 758] on button "Registrar pagamento" at bounding box center [885, 764] width 294 height 39
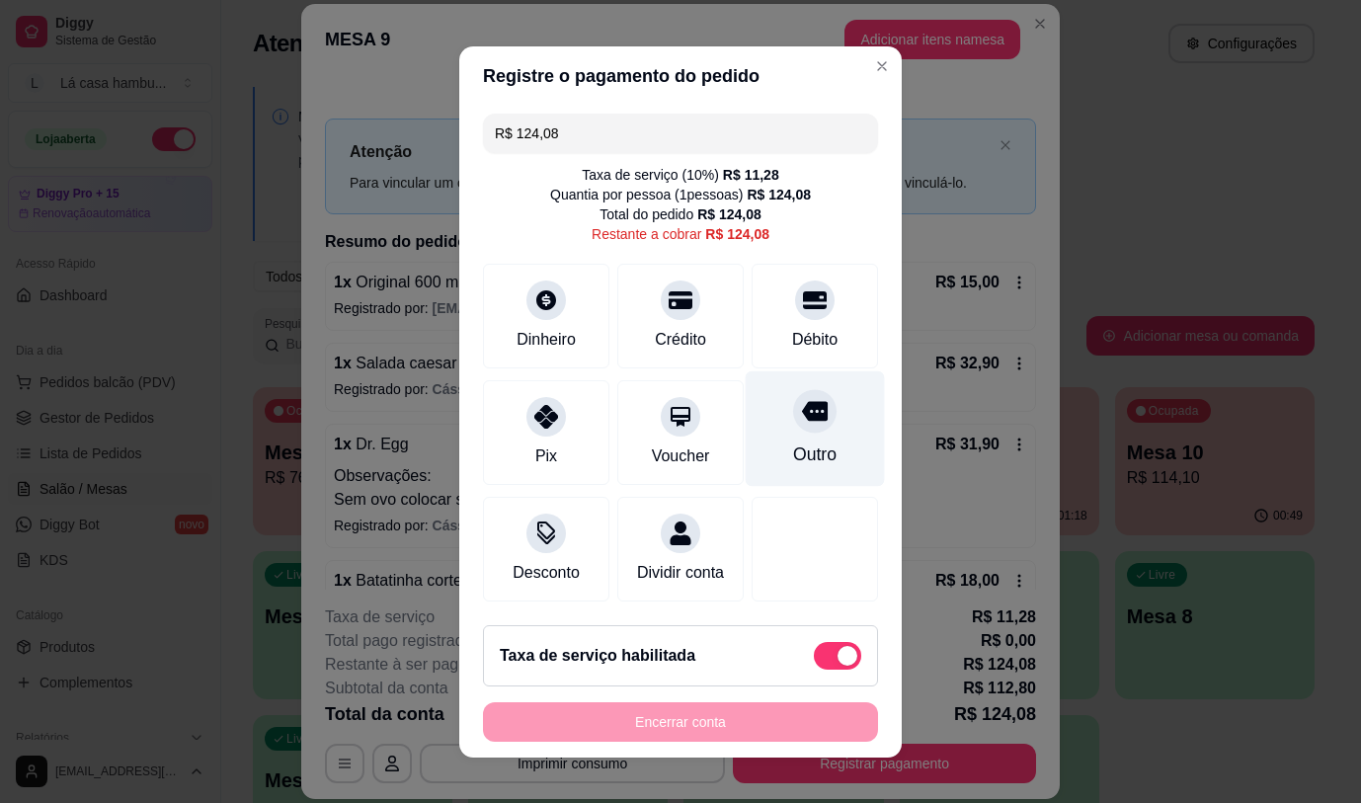
click at [752, 431] on div "Outro" at bounding box center [815, 428] width 139 height 116
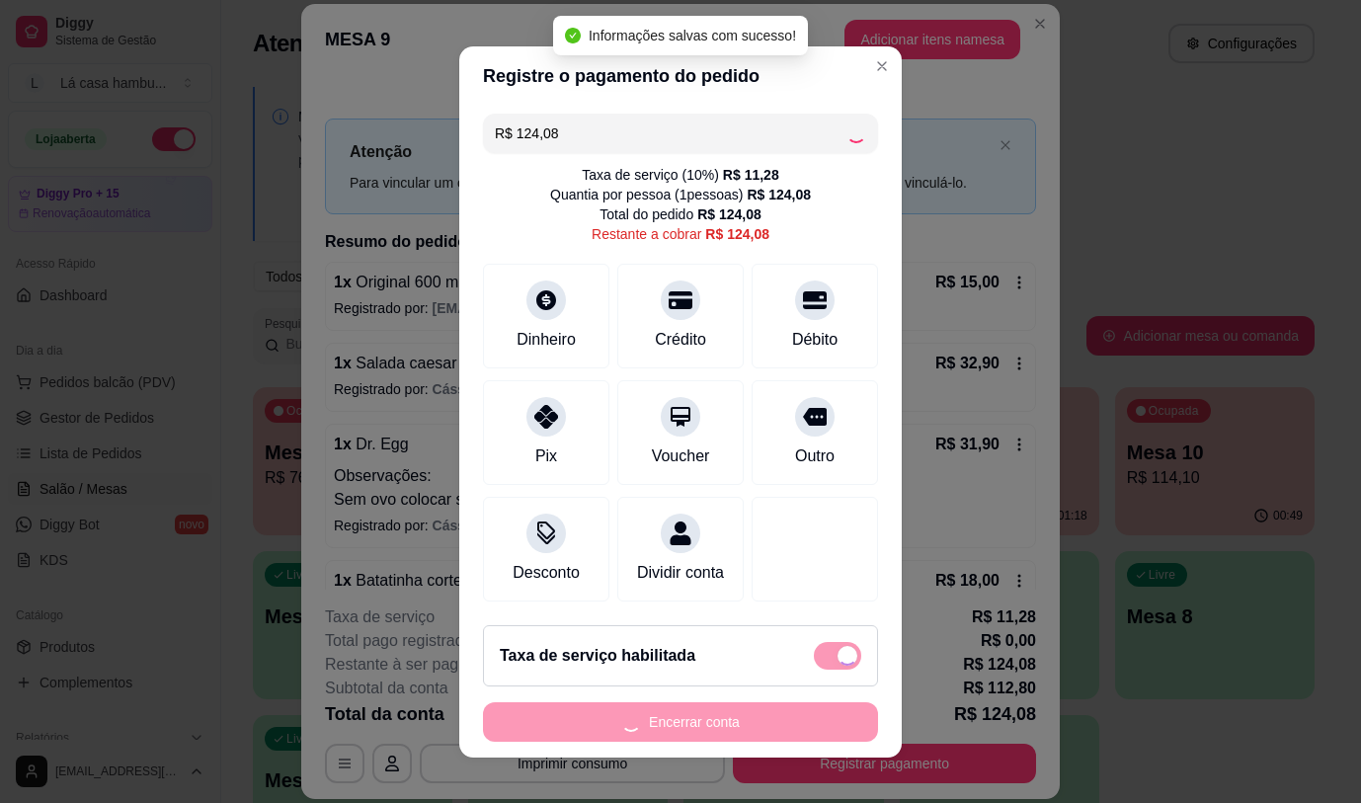
type input "R$ 0,00"
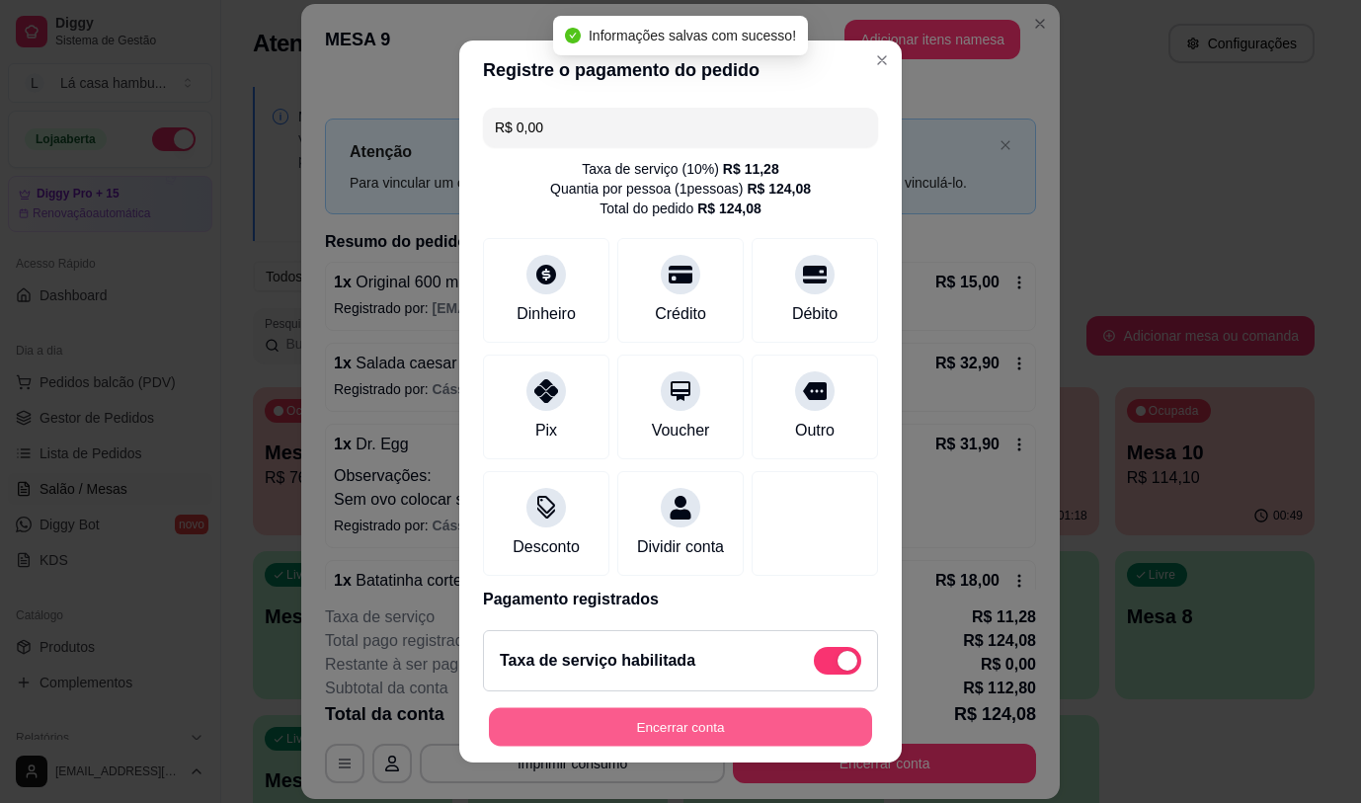
click at [732, 723] on button "Encerrar conta" at bounding box center [680, 727] width 383 height 39
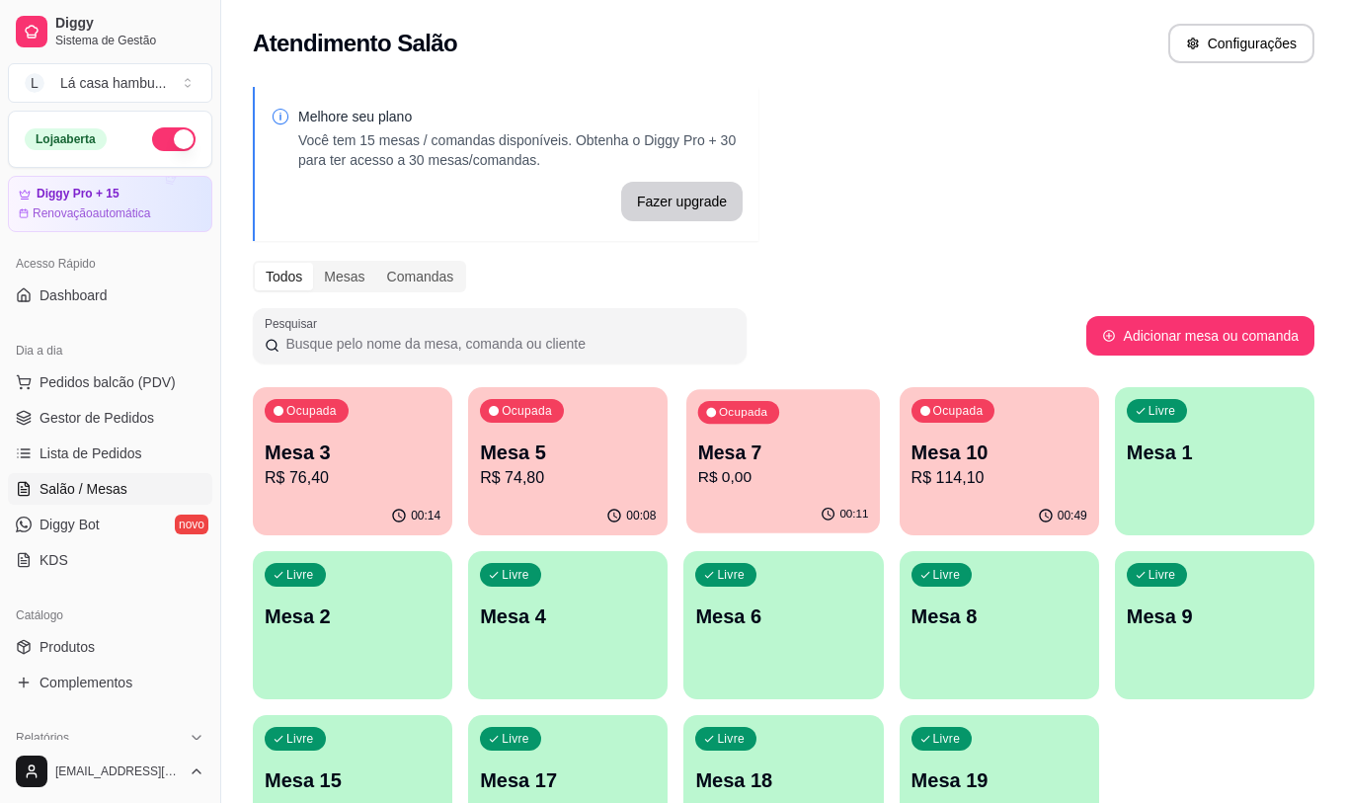
click at [814, 487] on p "R$ 0,00" at bounding box center [783, 477] width 171 height 23
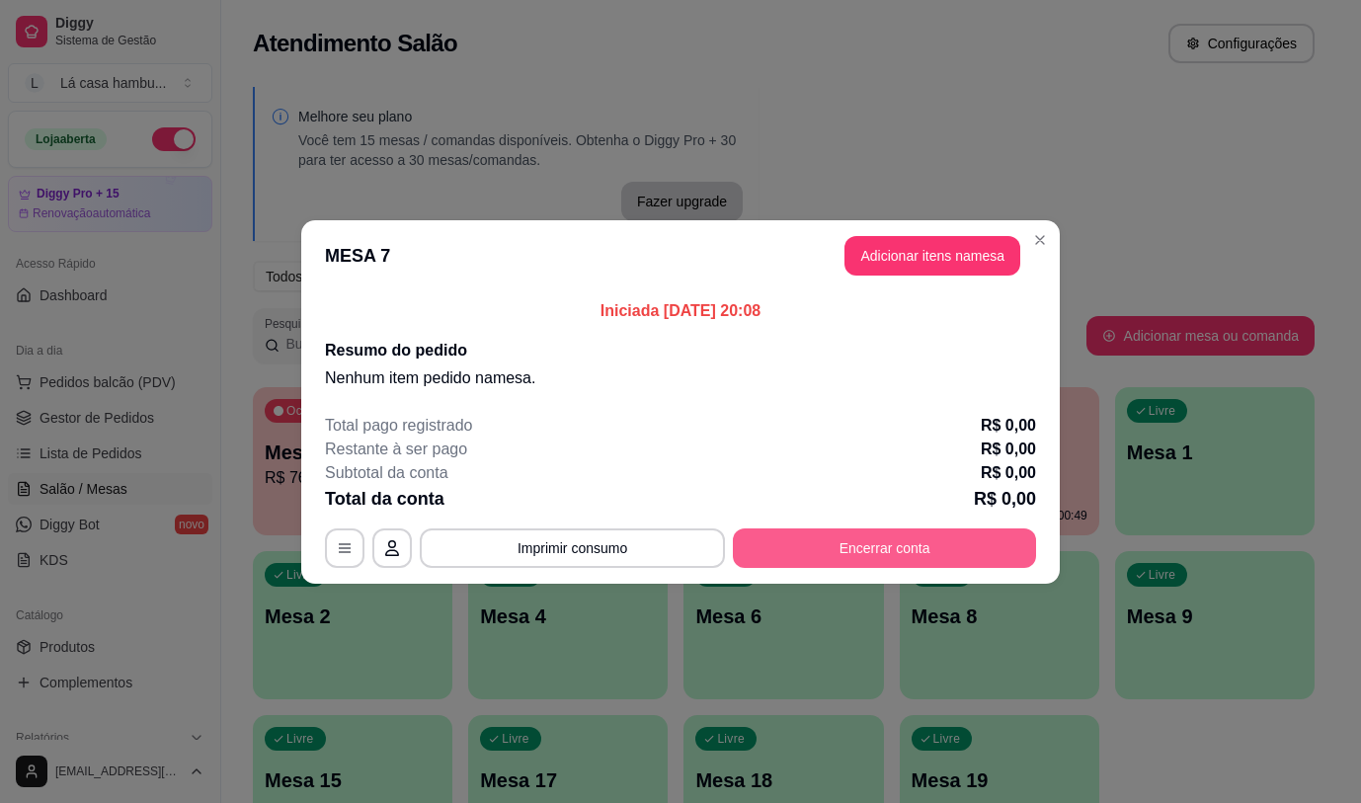
click at [907, 558] on button "Encerrar conta" at bounding box center [884, 548] width 303 height 40
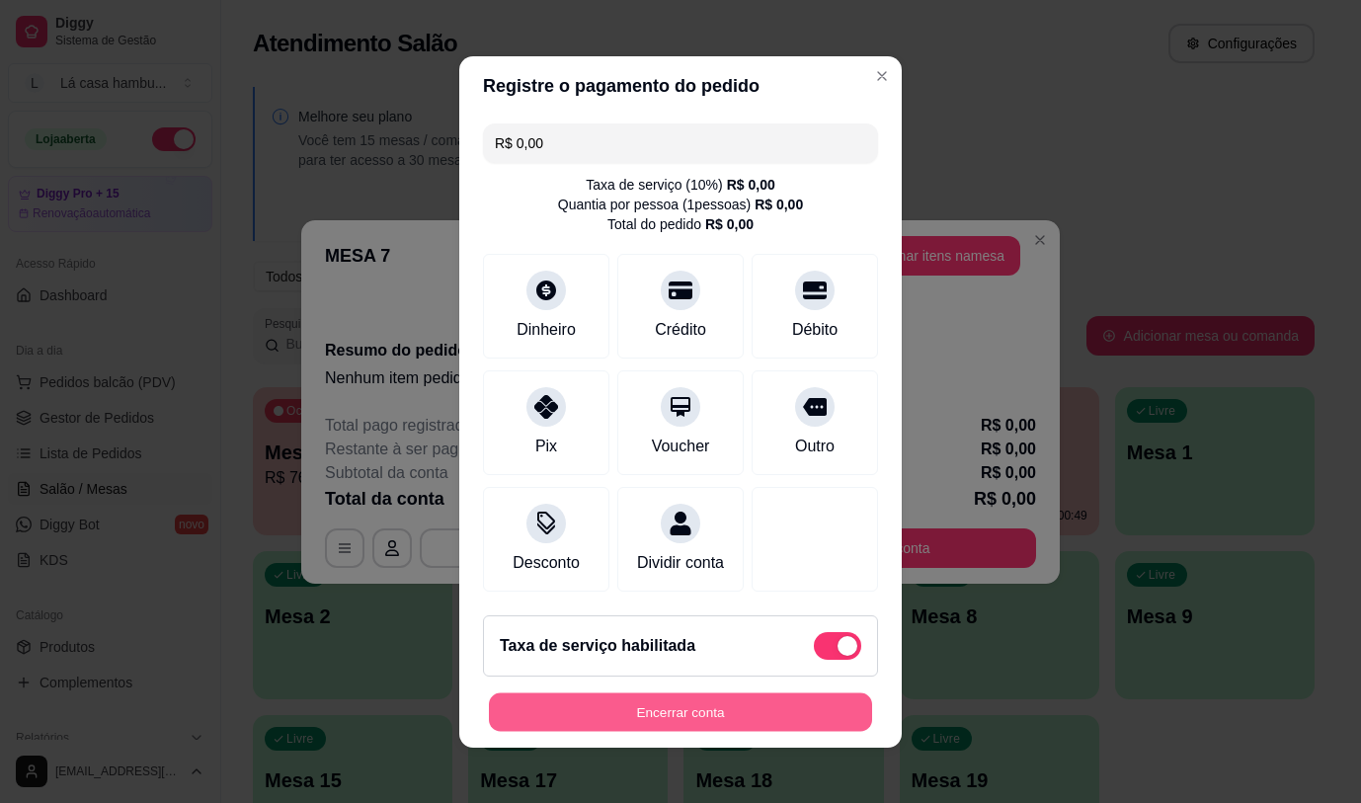
click at [699, 715] on button "Encerrar conta" at bounding box center [680, 711] width 383 height 39
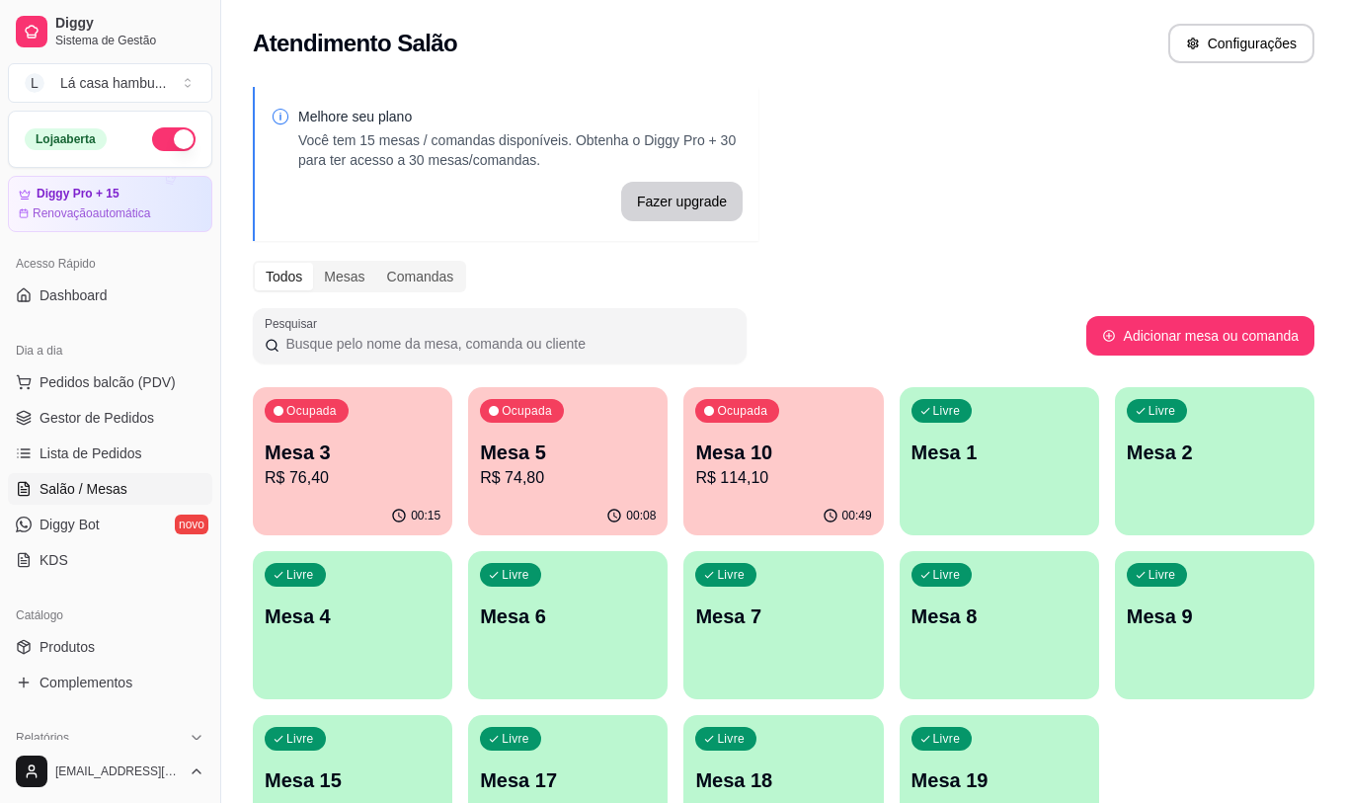
click at [818, 473] on p "R$ 114,10" at bounding box center [783, 478] width 176 height 24
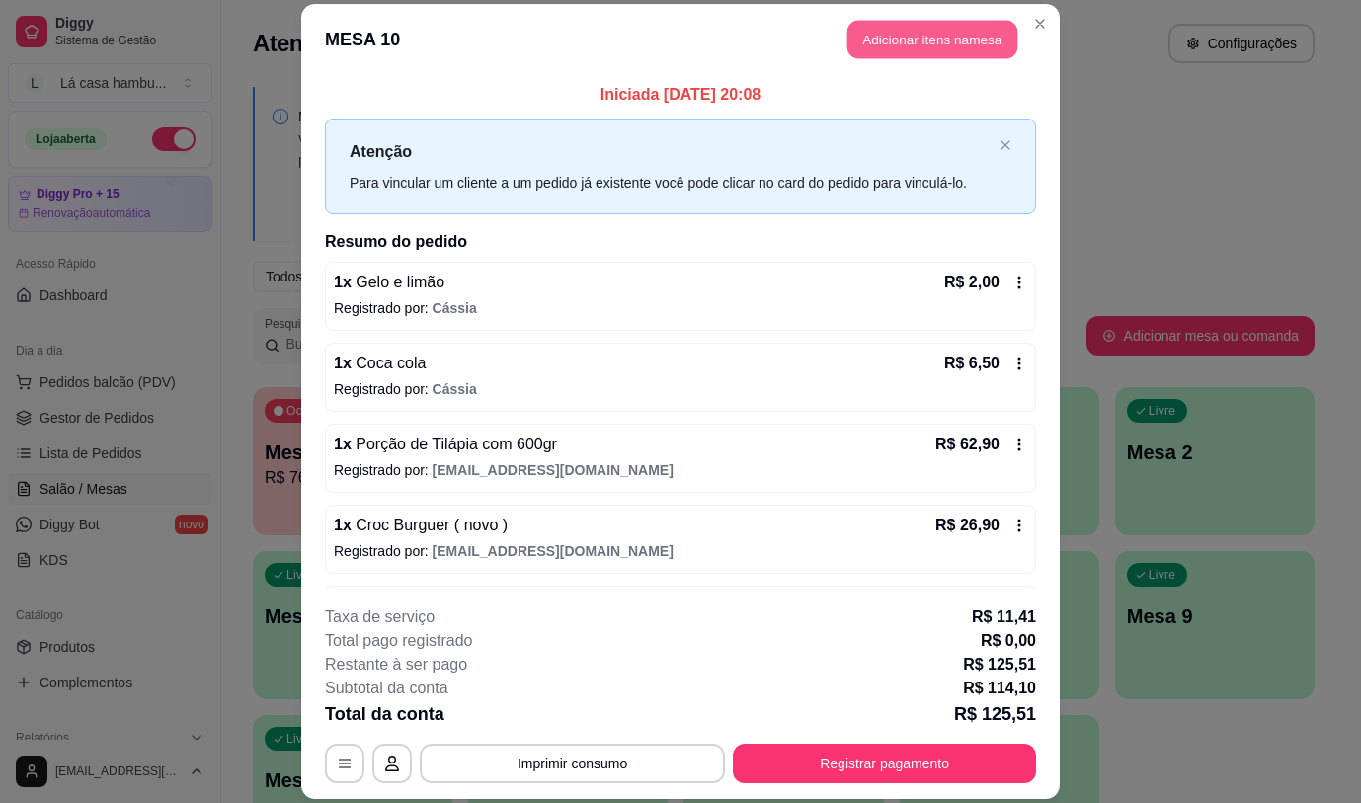
click at [945, 34] on button "Adicionar itens na mesa" at bounding box center [933, 40] width 170 height 39
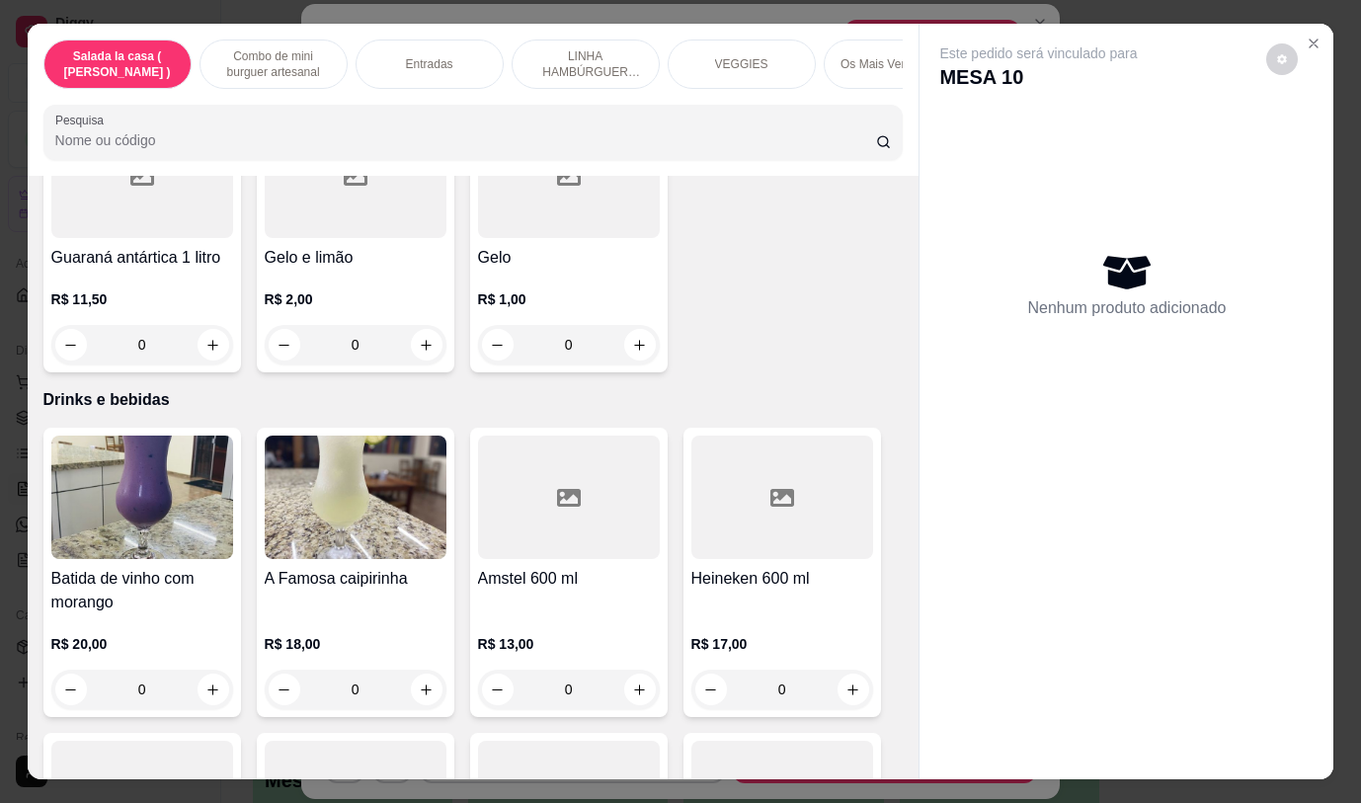
scroll to position [10358, 0]
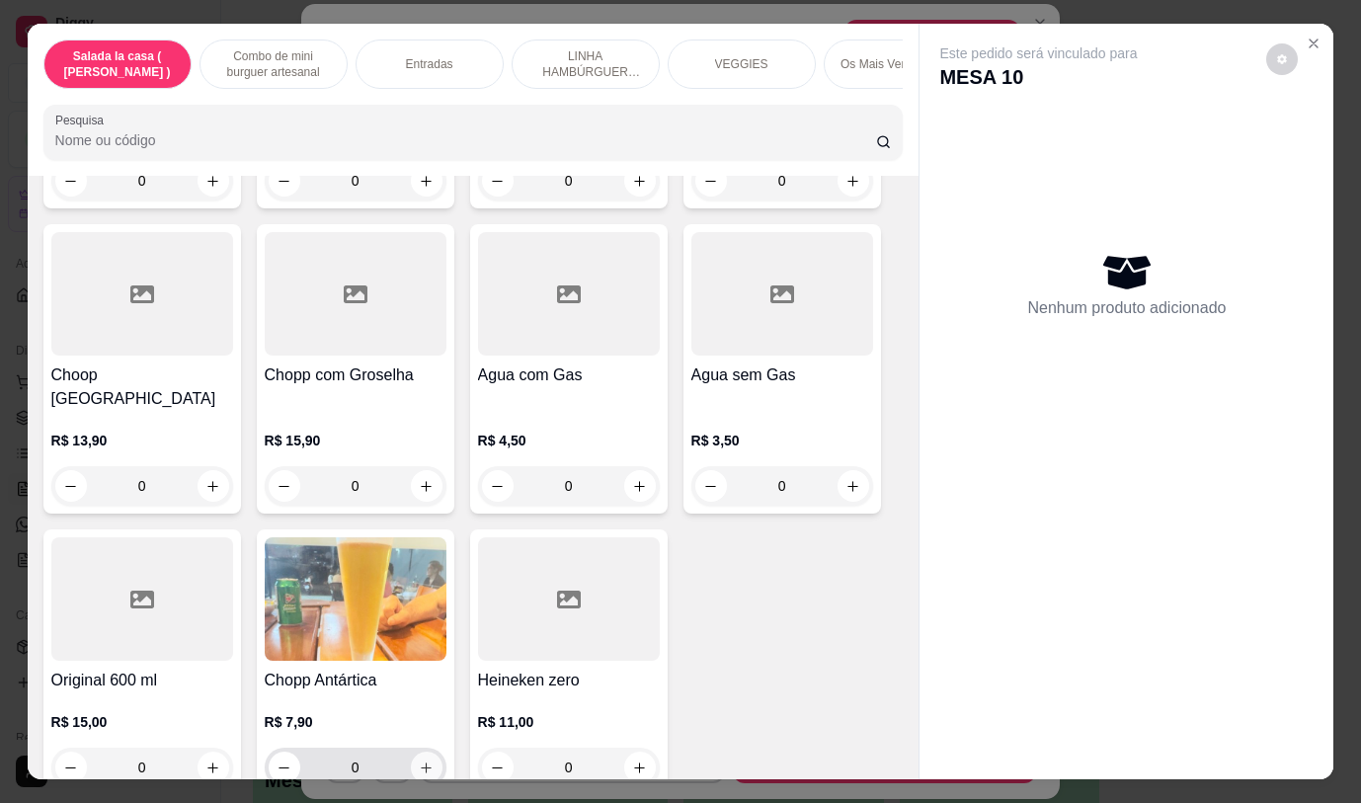
click at [421, 763] on icon "increase-product-quantity" at bounding box center [426, 768] width 11 height 11
type input "1"
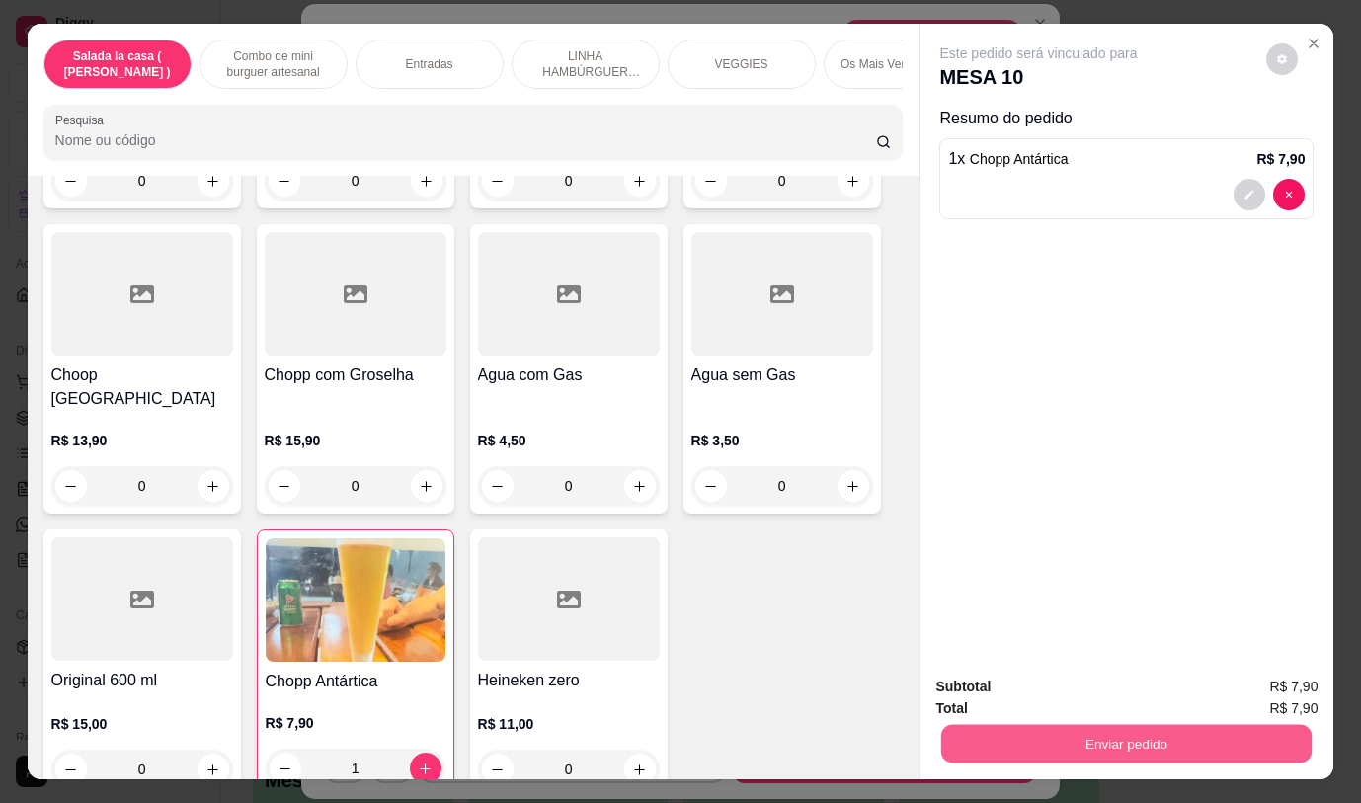
click at [1173, 732] on button "Enviar pedido" at bounding box center [1126, 743] width 370 height 39
click at [1092, 693] on button "Não registrar e enviar pedido" at bounding box center [1062, 687] width 200 height 37
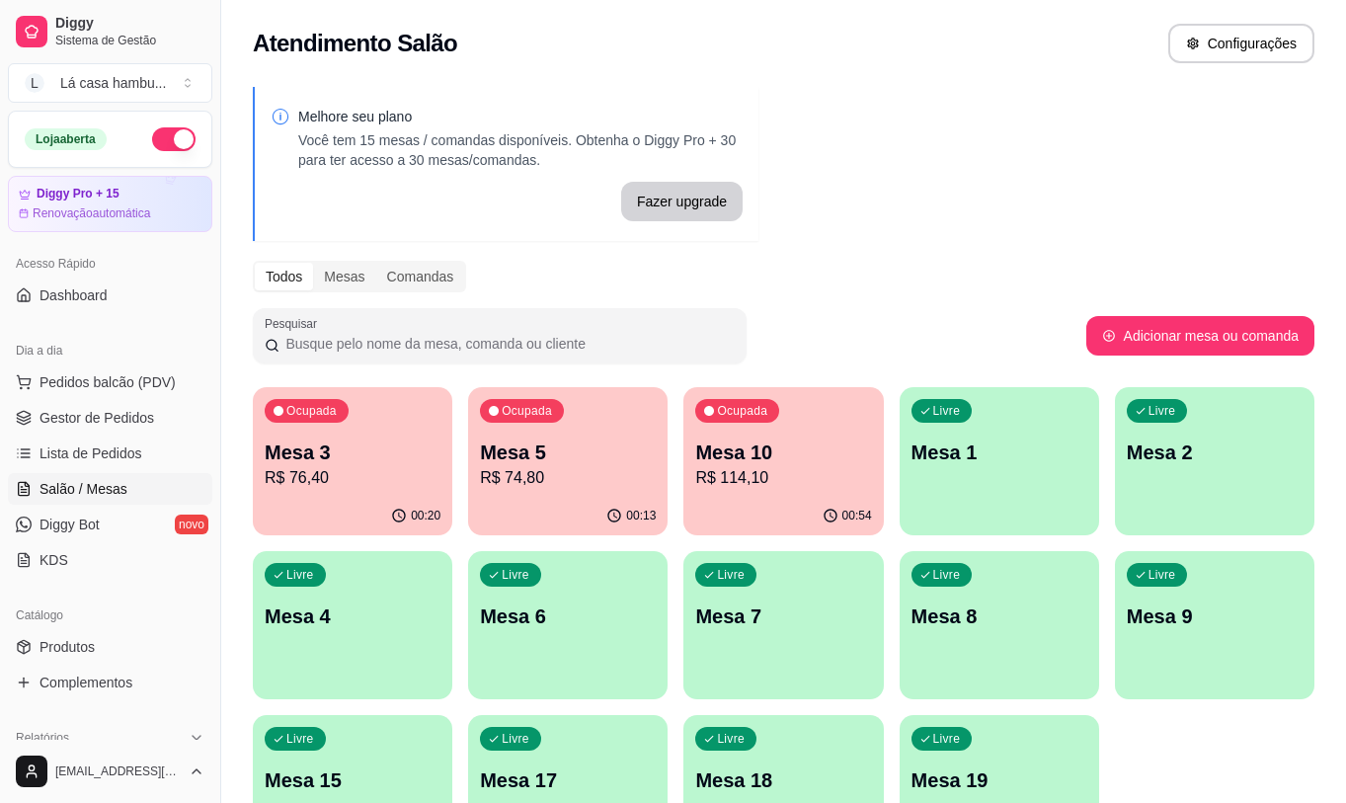
click at [550, 464] on p "Mesa 5" at bounding box center [568, 453] width 176 height 28
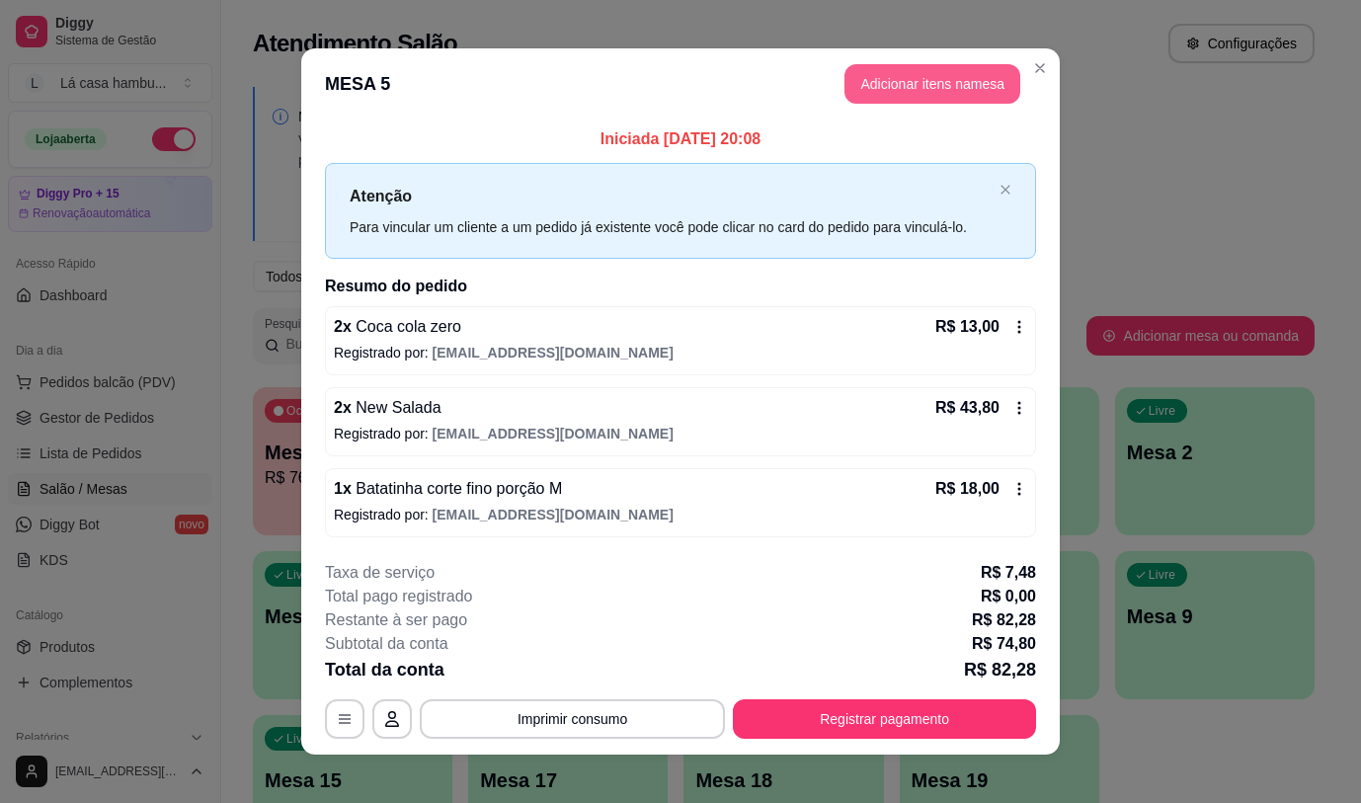
click at [916, 78] on button "Adicionar itens na mesa" at bounding box center [933, 84] width 176 height 40
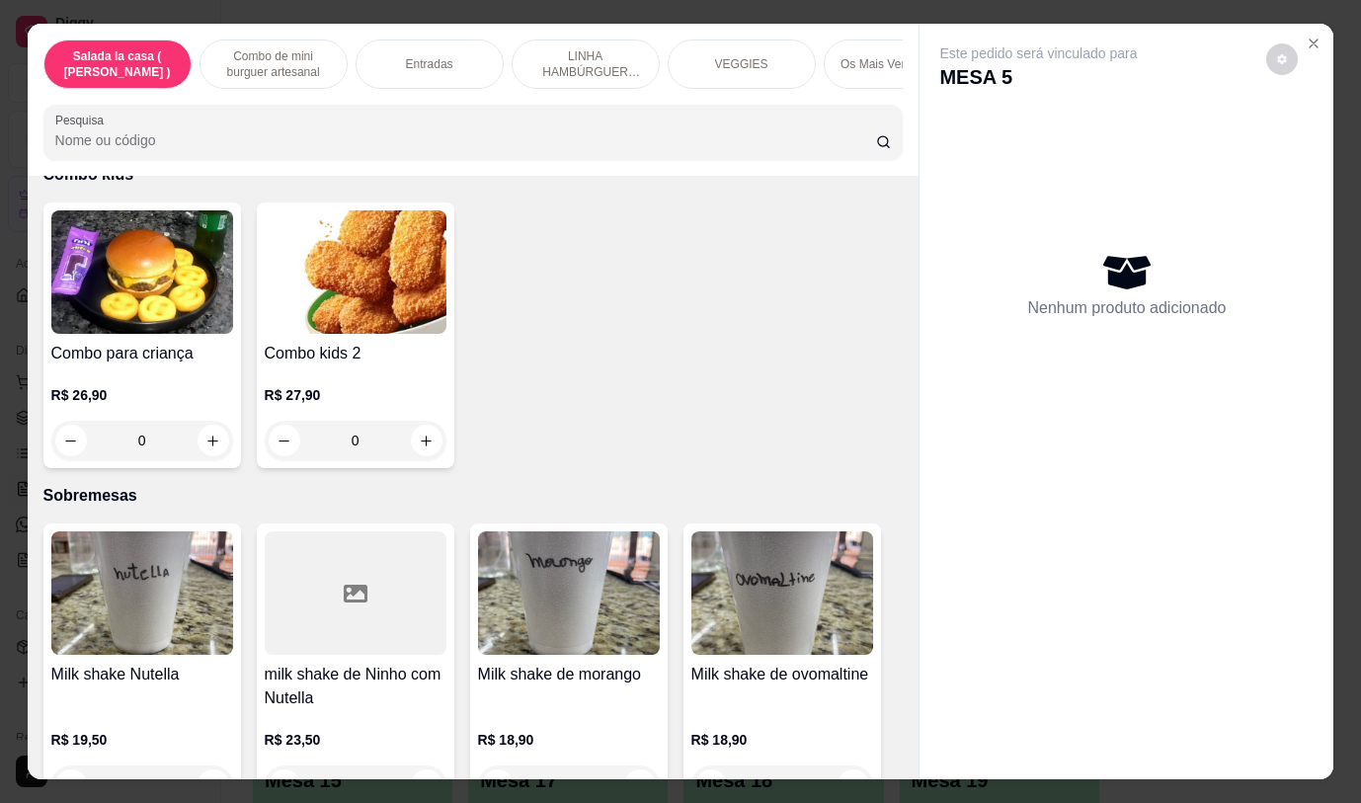
scroll to position [6834, 0]
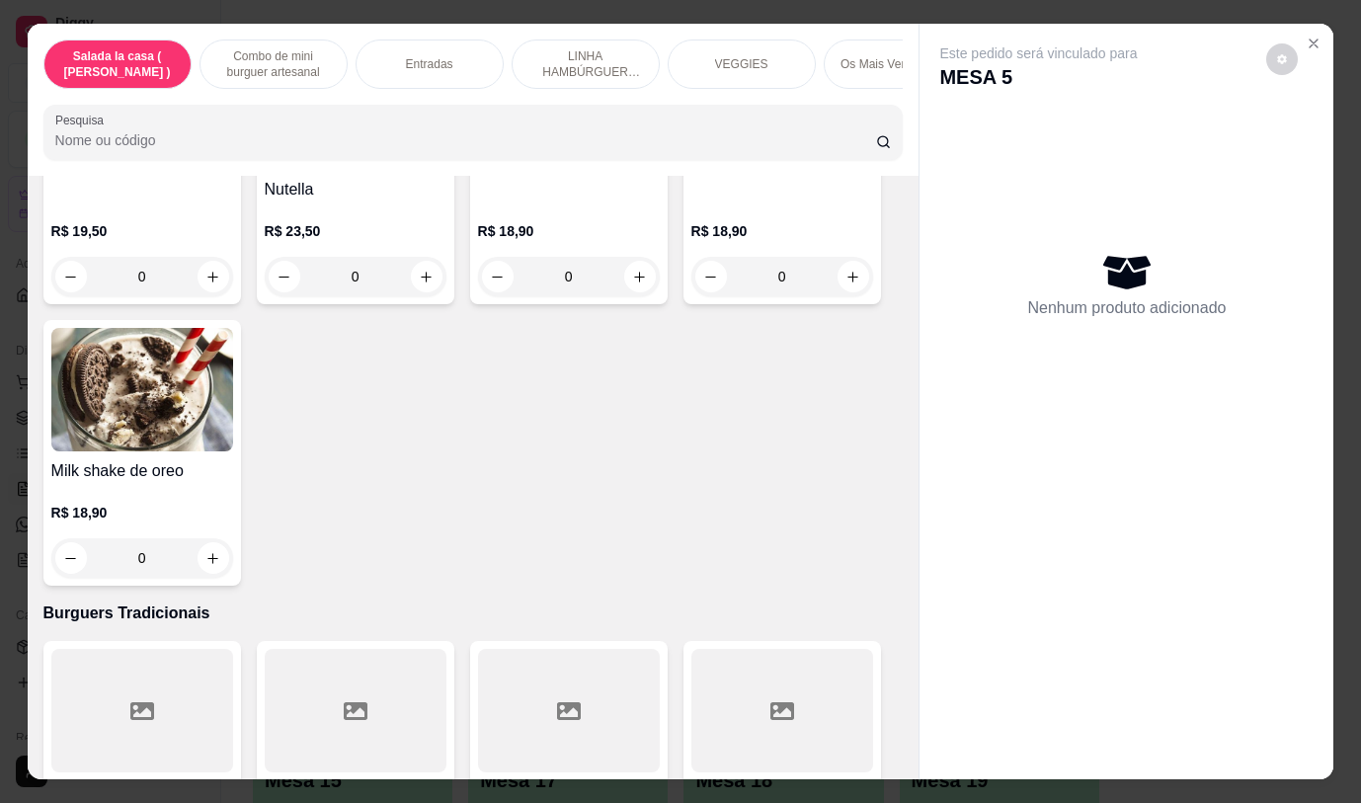
drag, startPoint x: 929, startPoint y: 569, endPoint x: 929, endPoint y: 593, distance: 23.7
click at [929, 593] on div "Este pedido será vinculado para MESA 5 Nenhum produto adicionado" at bounding box center [1127, 385] width 414 height 723
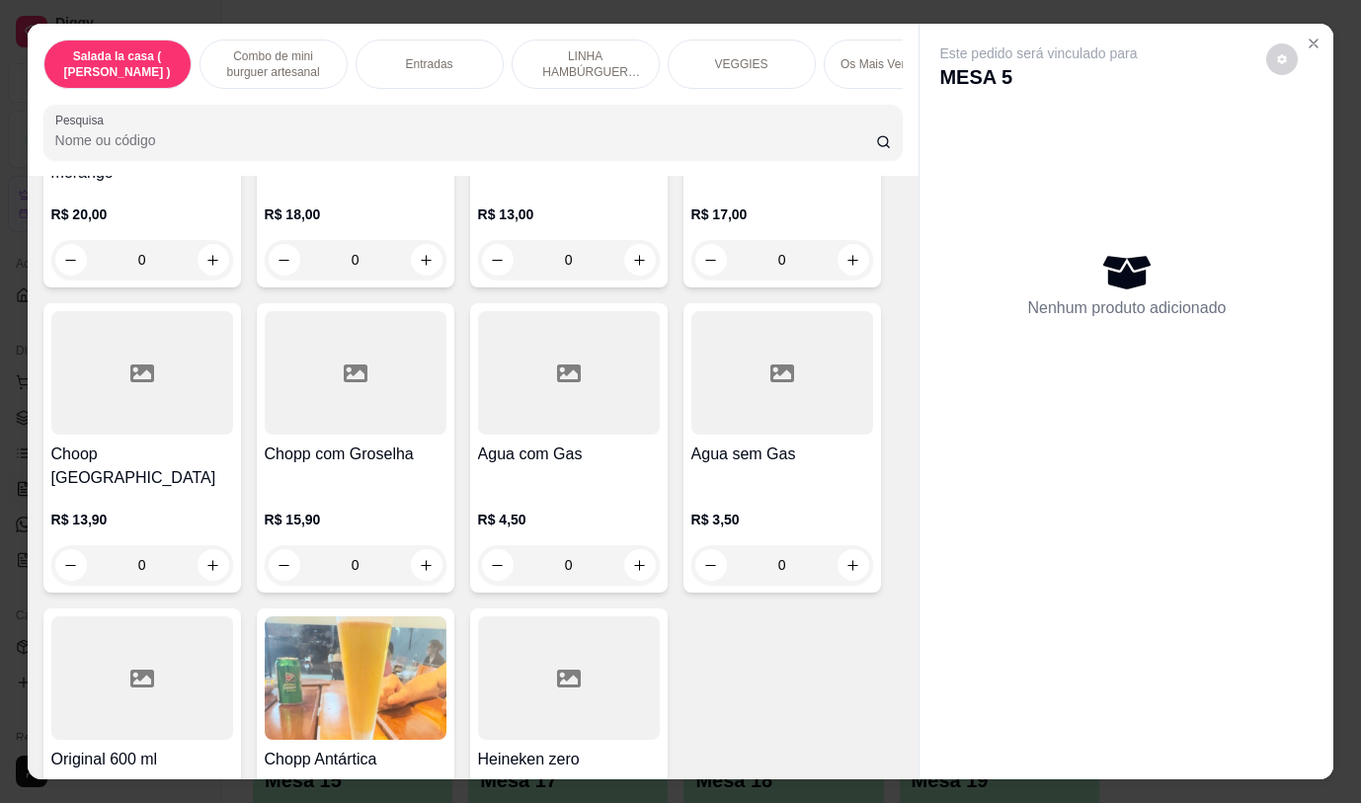
scroll to position [10358, 0]
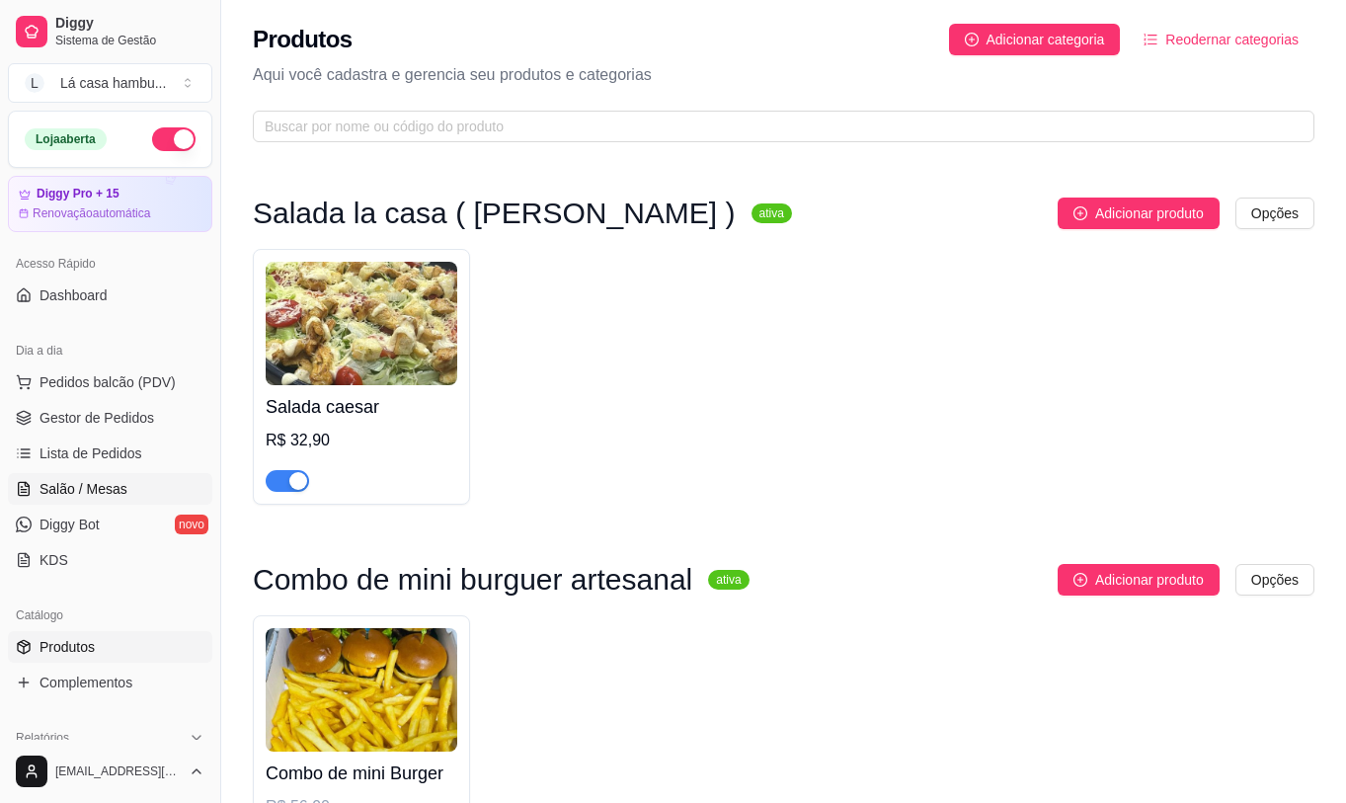
click at [109, 495] on span "Salão / Mesas" at bounding box center [84, 489] width 88 height 20
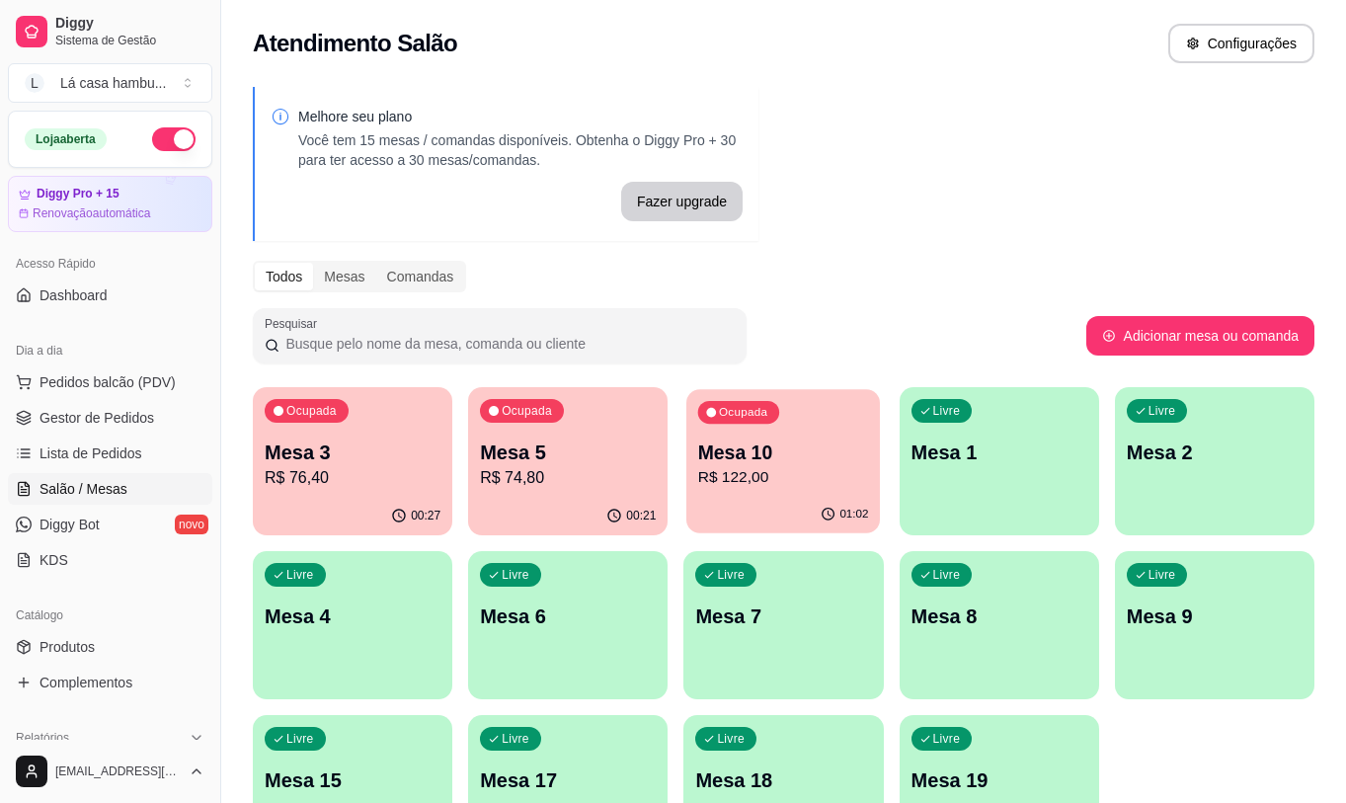
click at [868, 460] on p "Mesa 10" at bounding box center [783, 453] width 171 height 27
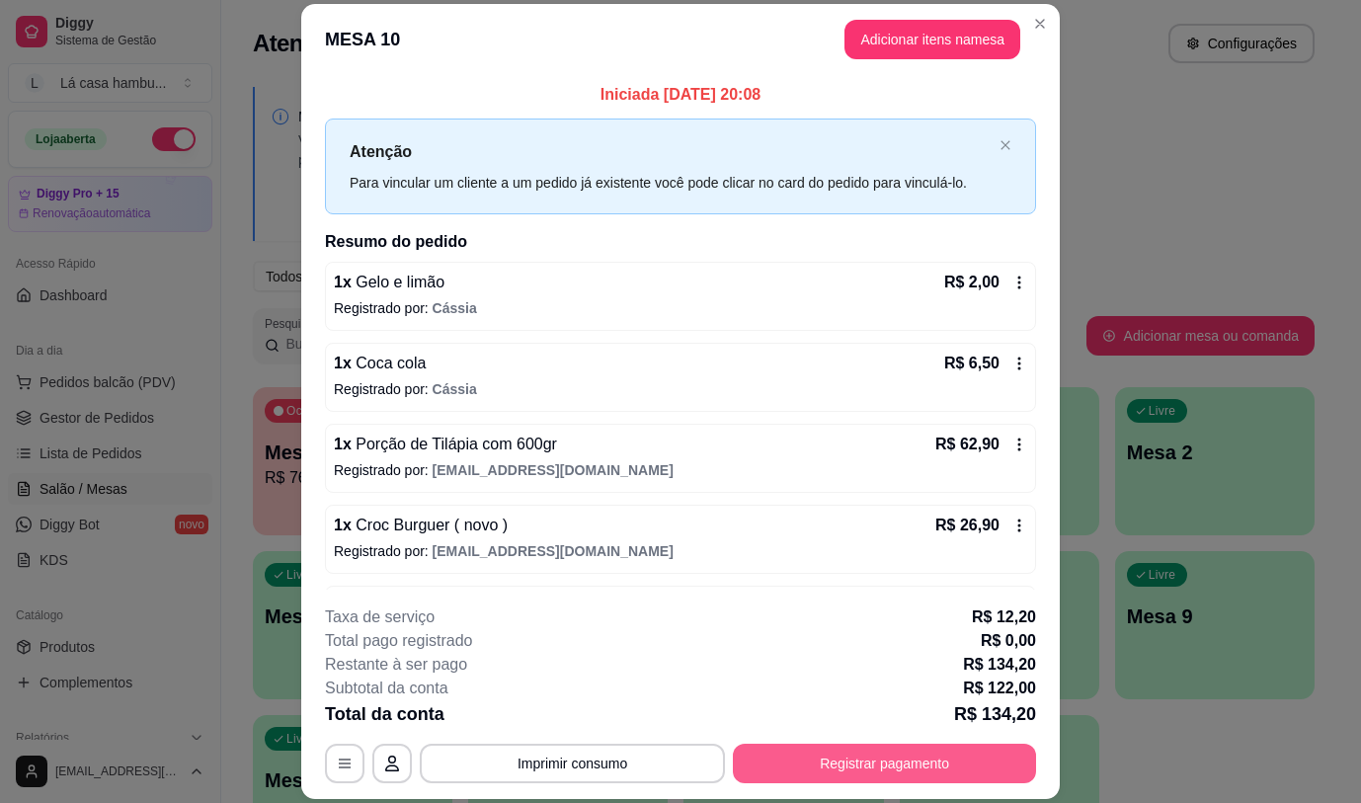
click at [846, 771] on button "Registrar pagamento" at bounding box center [884, 764] width 303 height 40
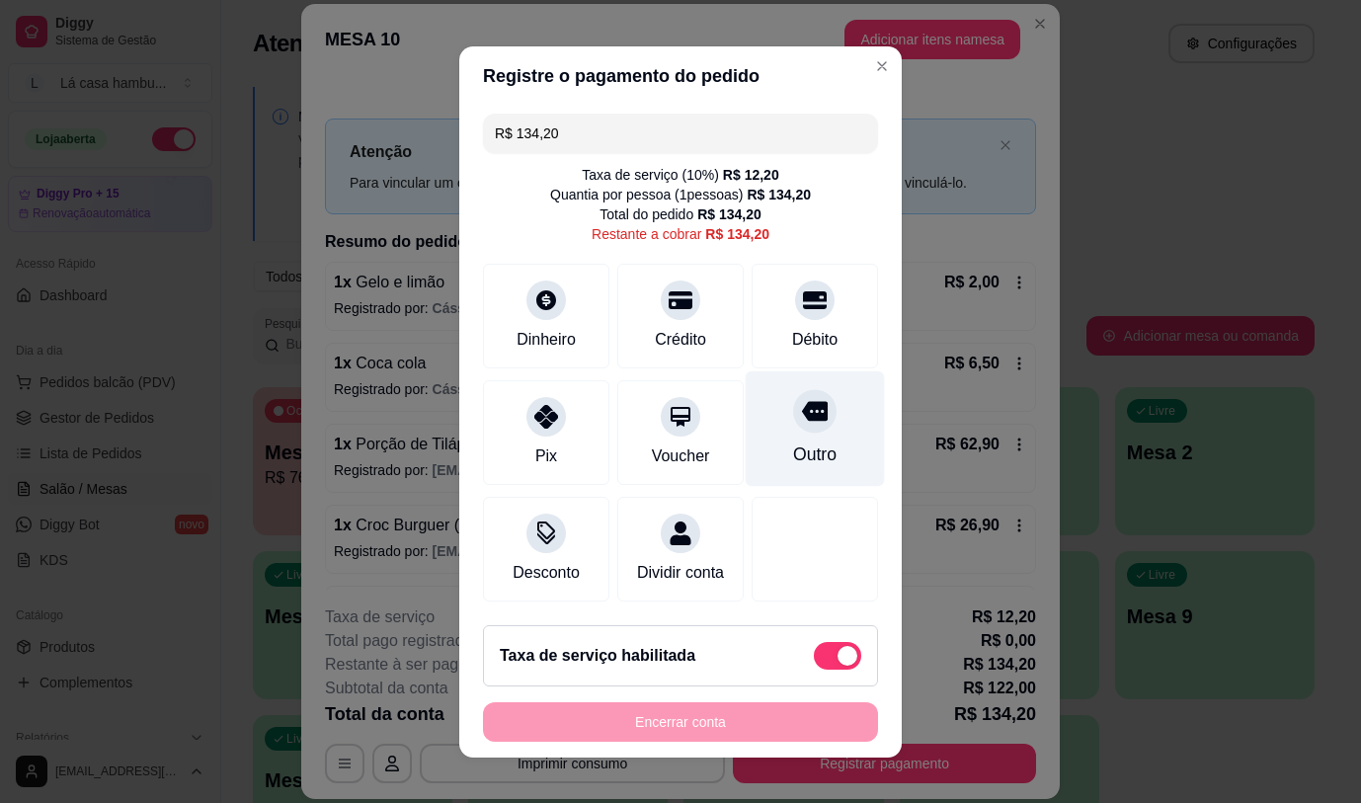
click at [802, 412] on icon at bounding box center [815, 411] width 26 height 20
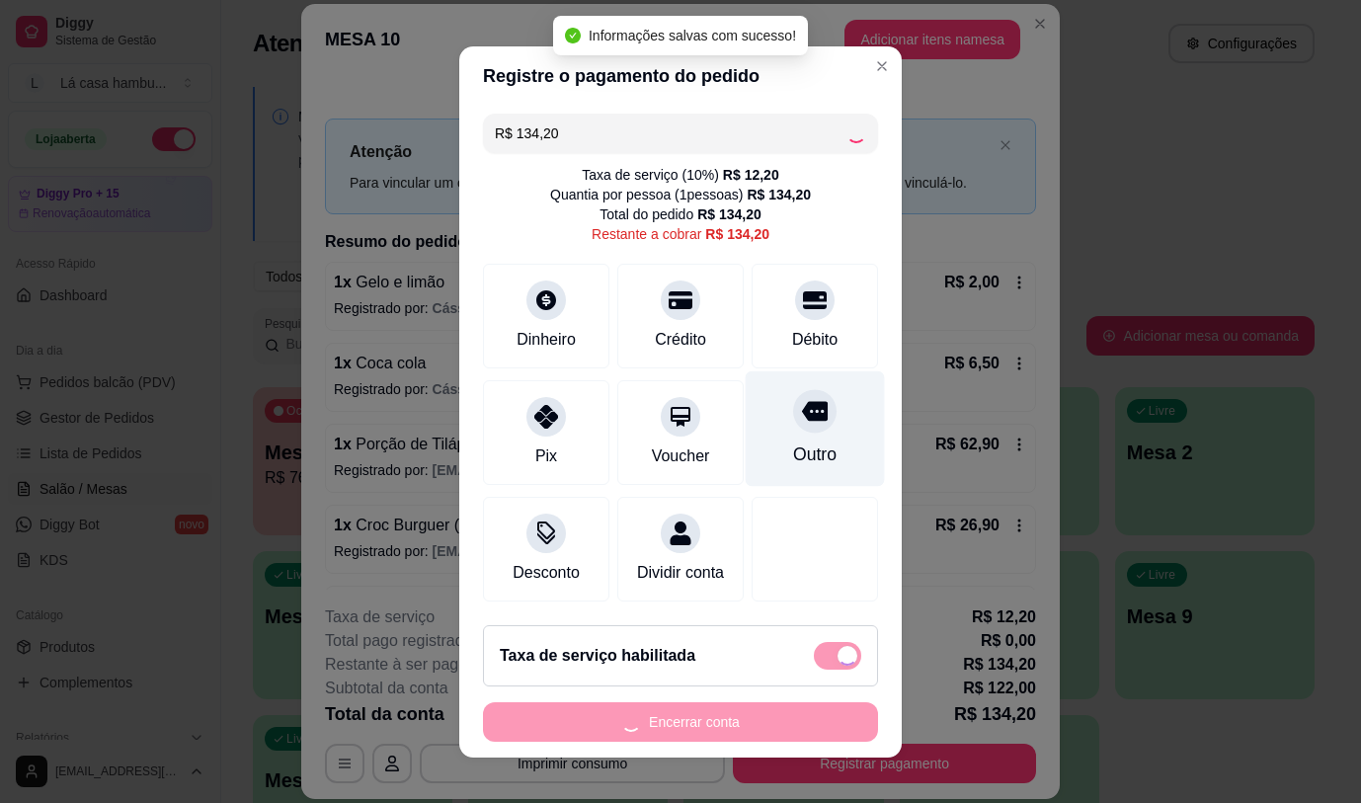
type input "R$ 0,00"
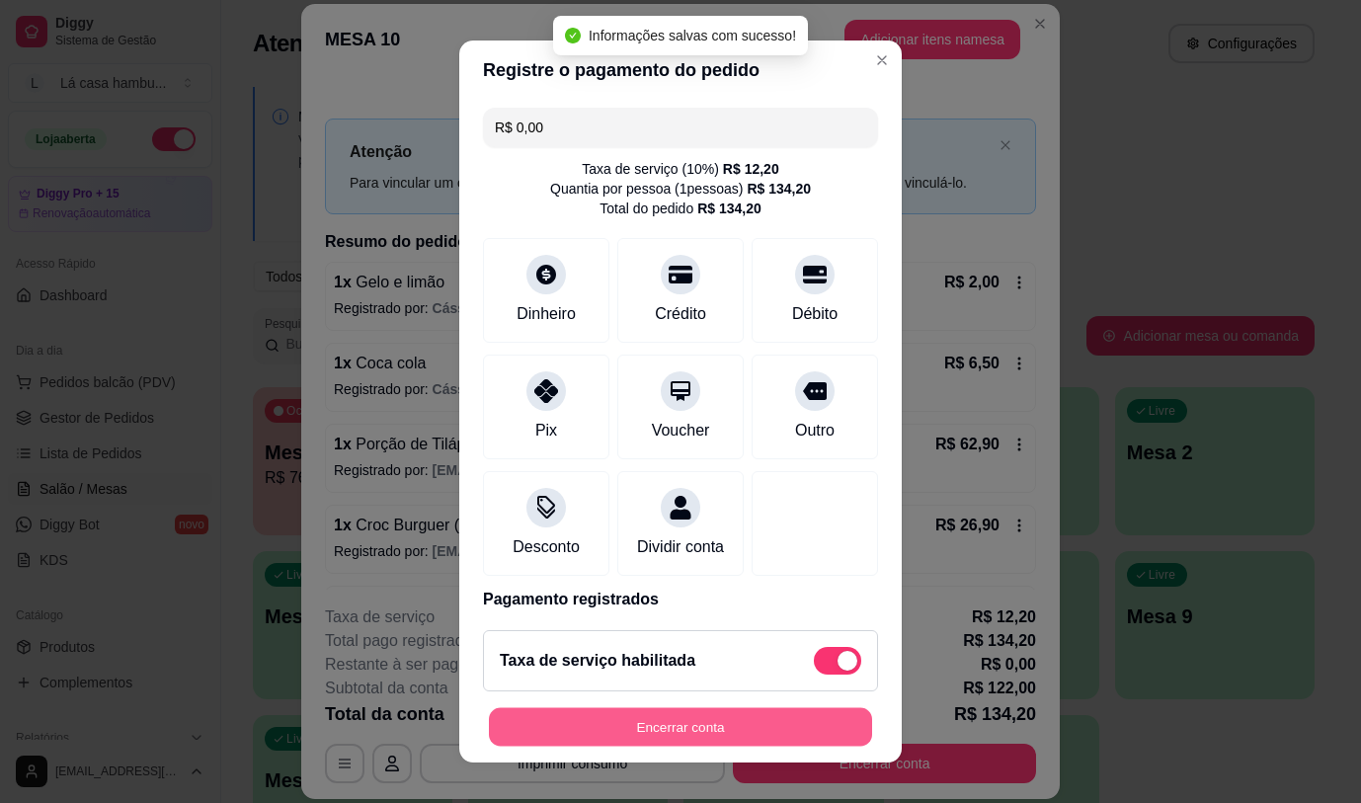
click at [745, 729] on button "Encerrar conta" at bounding box center [680, 727] width 383 height 39
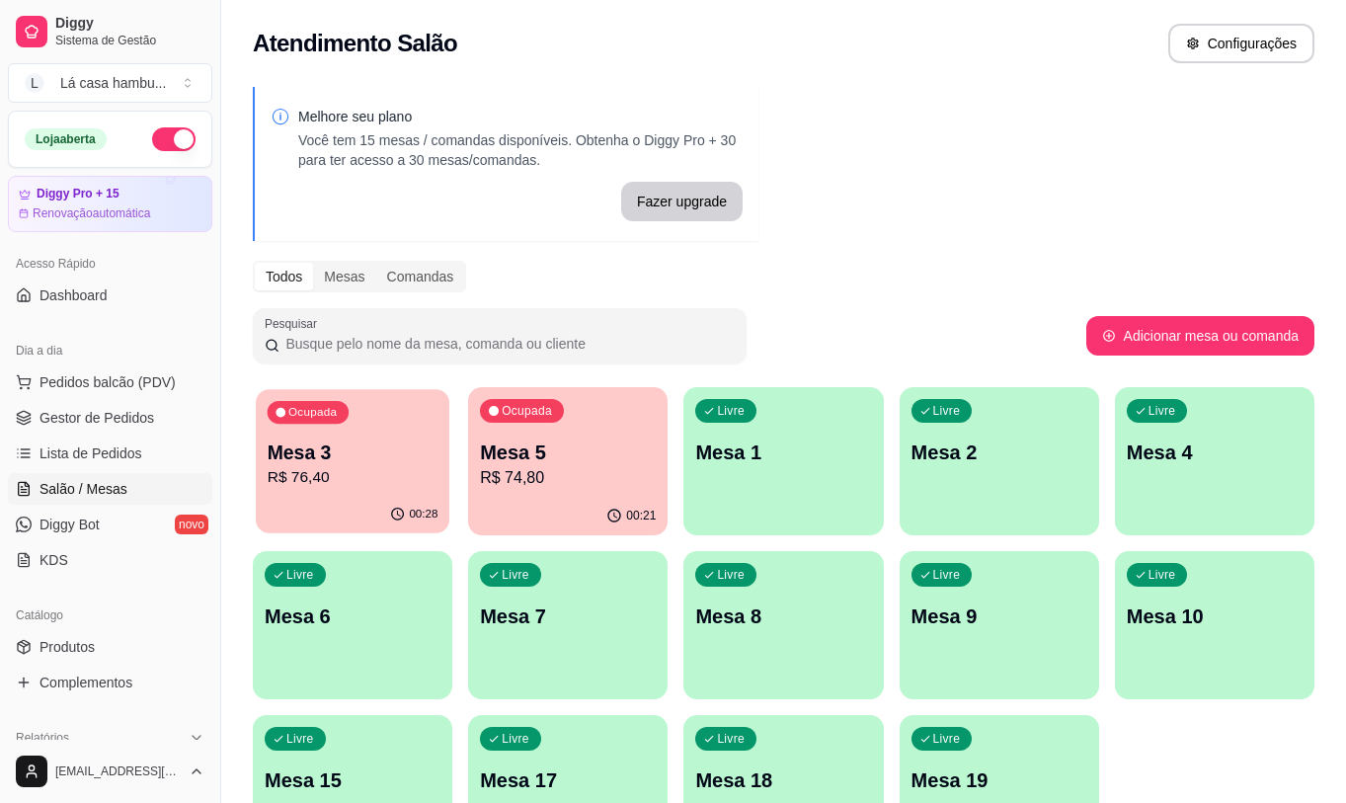
click at [365, 502] on div "00:28" at bounding box center [353, 515] width 194 height 38
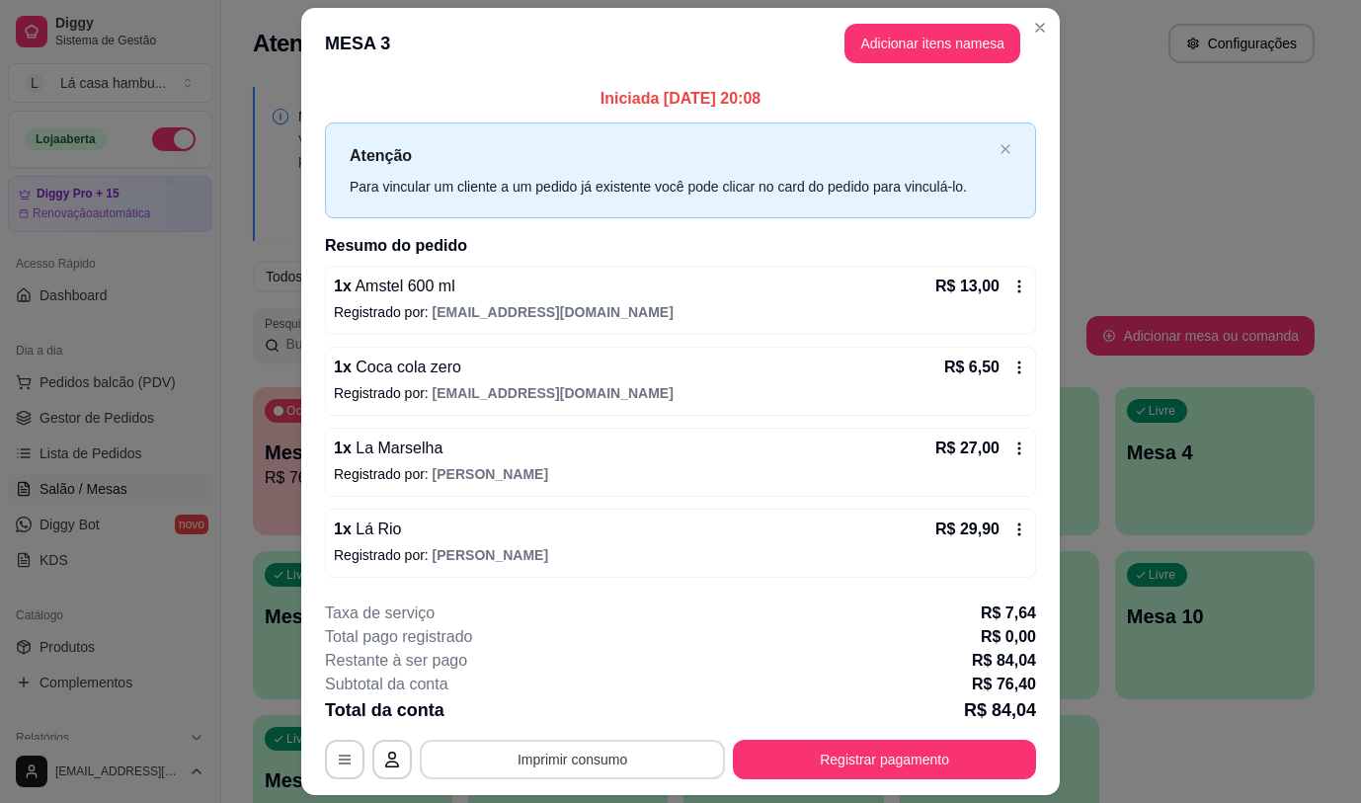
click at [581, 761] on button "Imprimir consumo" at bounding box center [572, 760] width 305 height 40
click at [586, 710] on button "IMPRESSORA" at bounding box center [571, 714] width 143 height 32
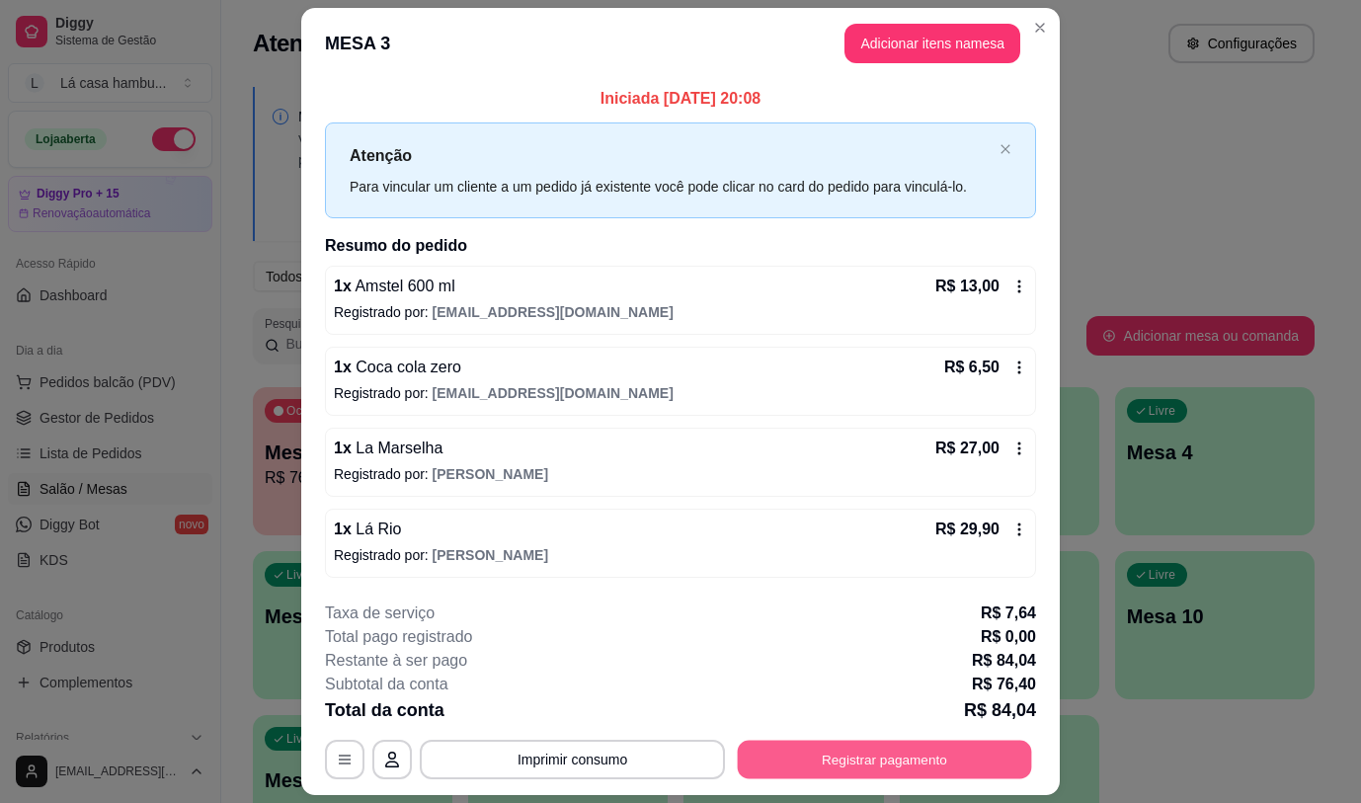
click at [830, 767] on button "Registrar pagamento" at bounding box center [885, 760] width 294 height 39
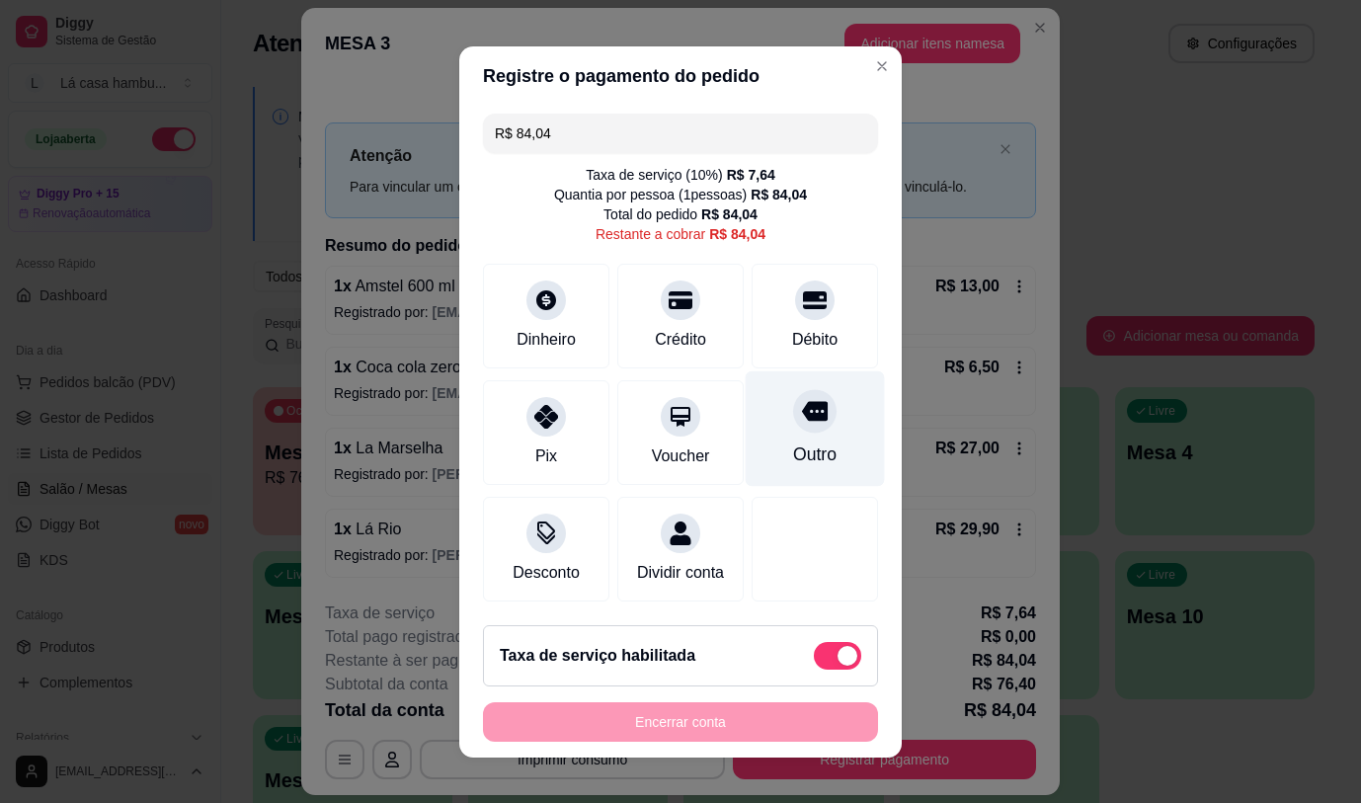
click at [802, 410] on icon at bounding box center [815, 411] width 26 height 20
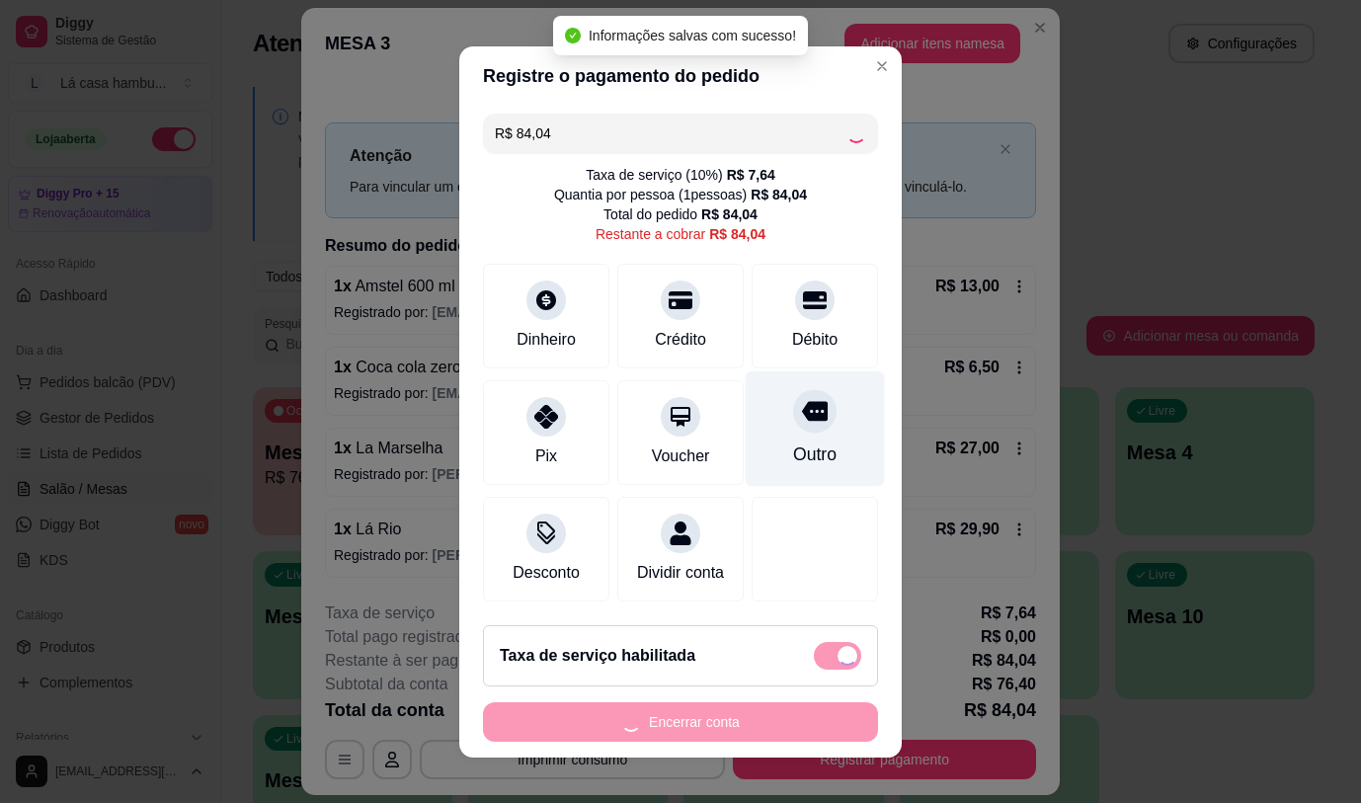
type input "R$ 0,00"
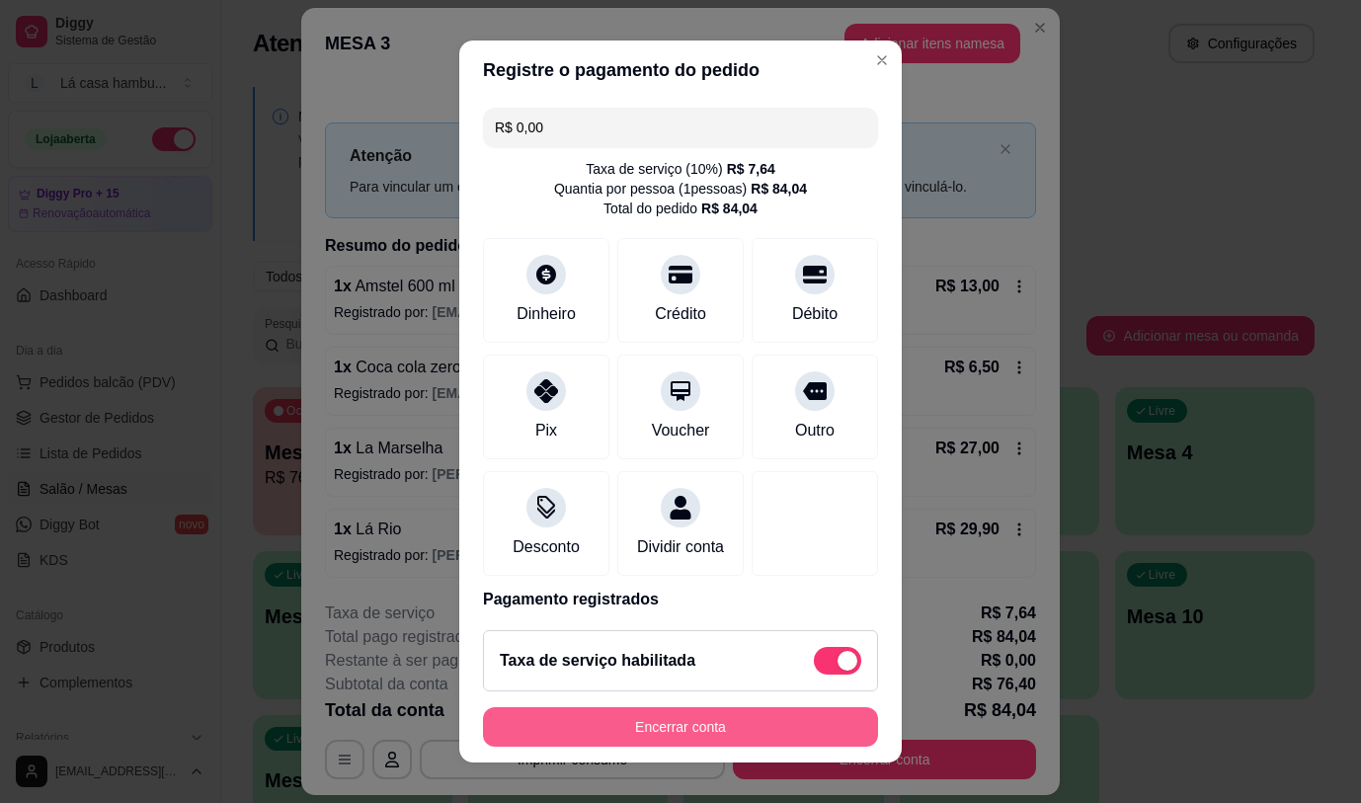
click at [708, 729] on button "Encerrar conta" at bounding box center [680, 727] width 395 height 40
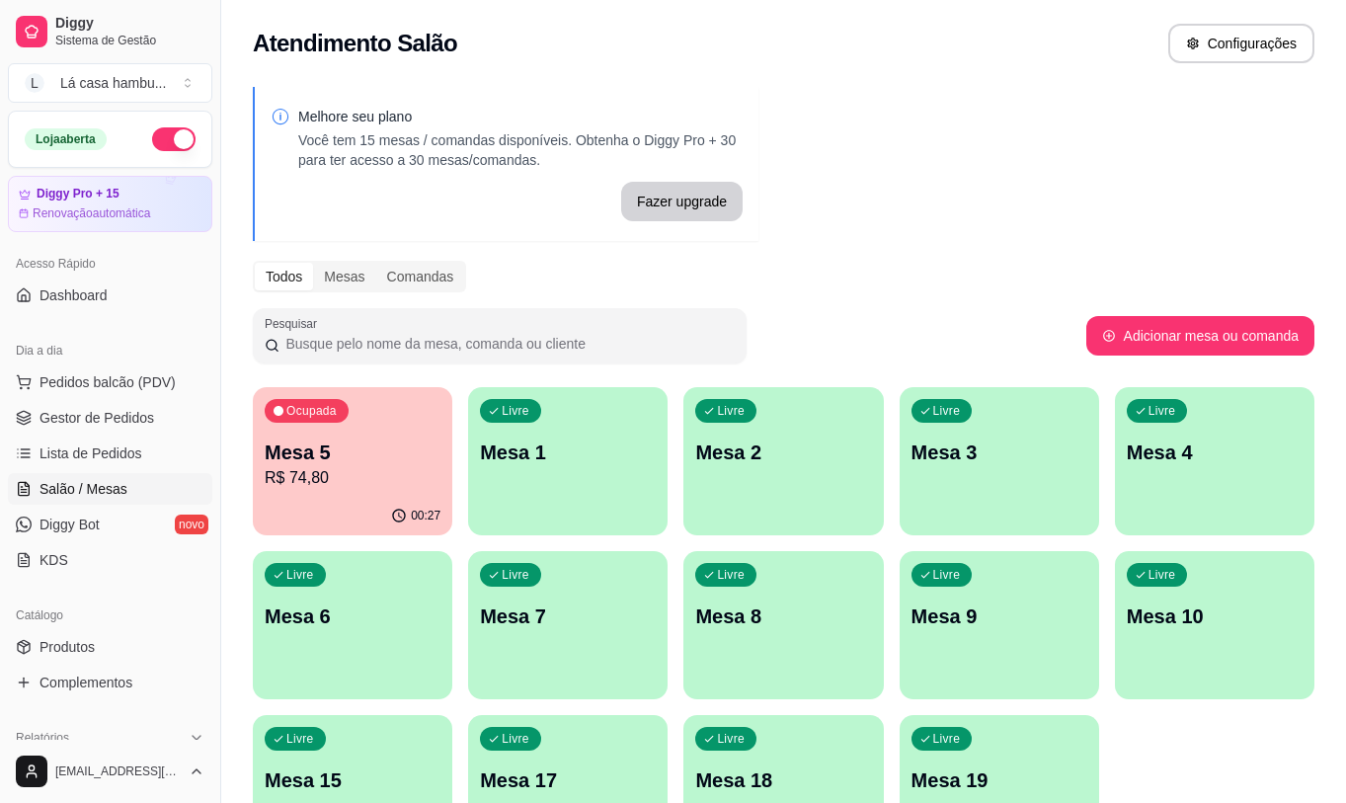
click at [323, 448] on p "Mesa 5" at bounding box center [353, 453] width 176 height 28
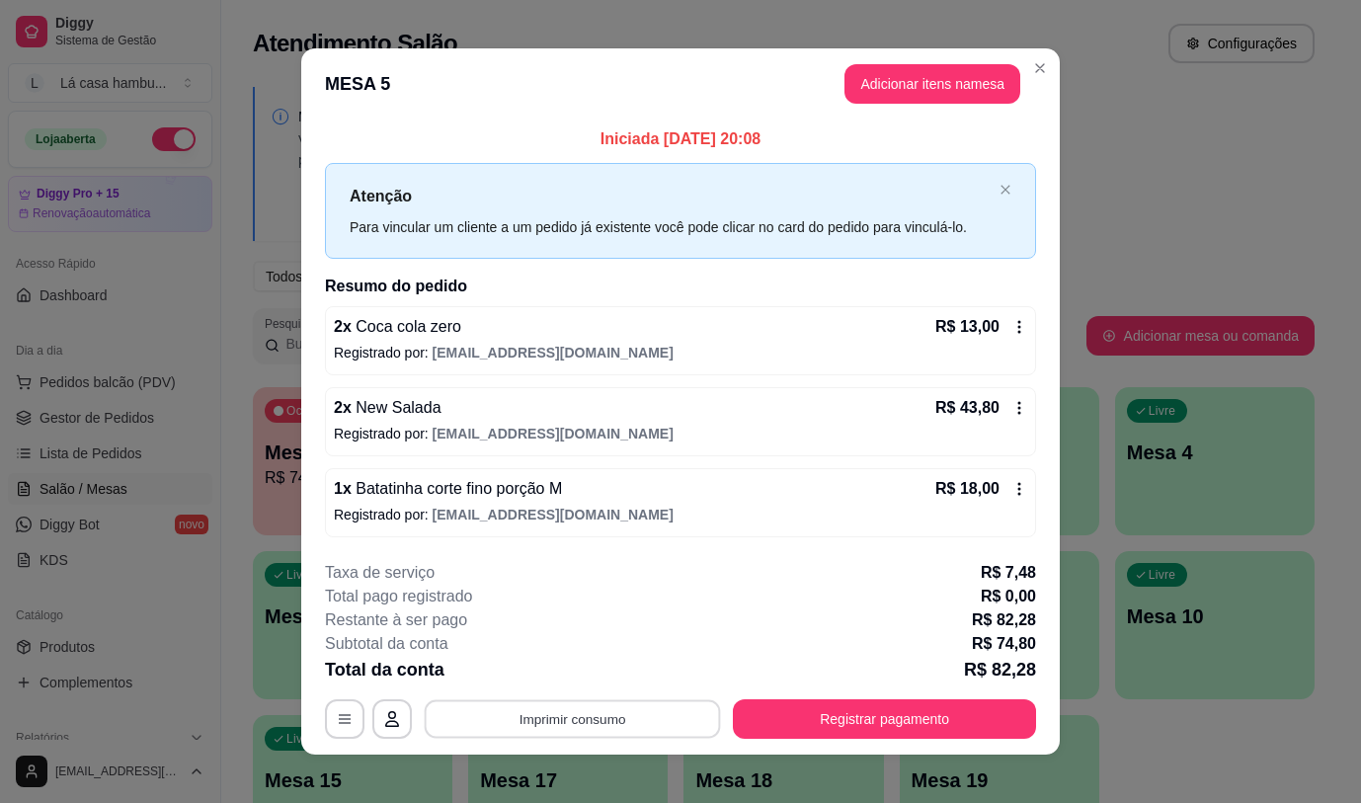
click at [618, 725] on button "Imprimir consumo" at bounding box center [573, 719] width 296 height 39
click at [608, 671] on button "IMPRESSORA" at bounding box center [571, 673] width 138 height 31
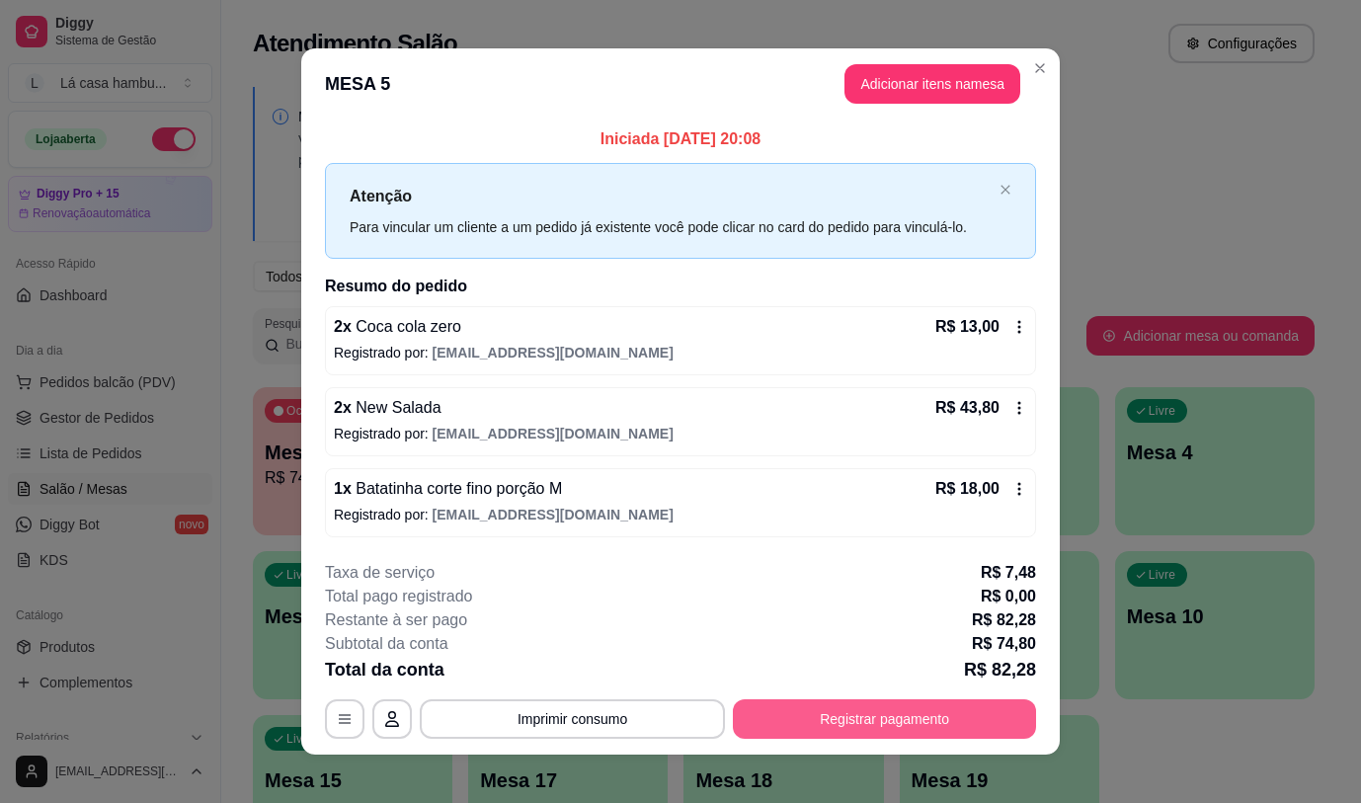
click at [970, 724] on button "Registrar pagamento" at bounding box center [884, 719] width 303 height 40
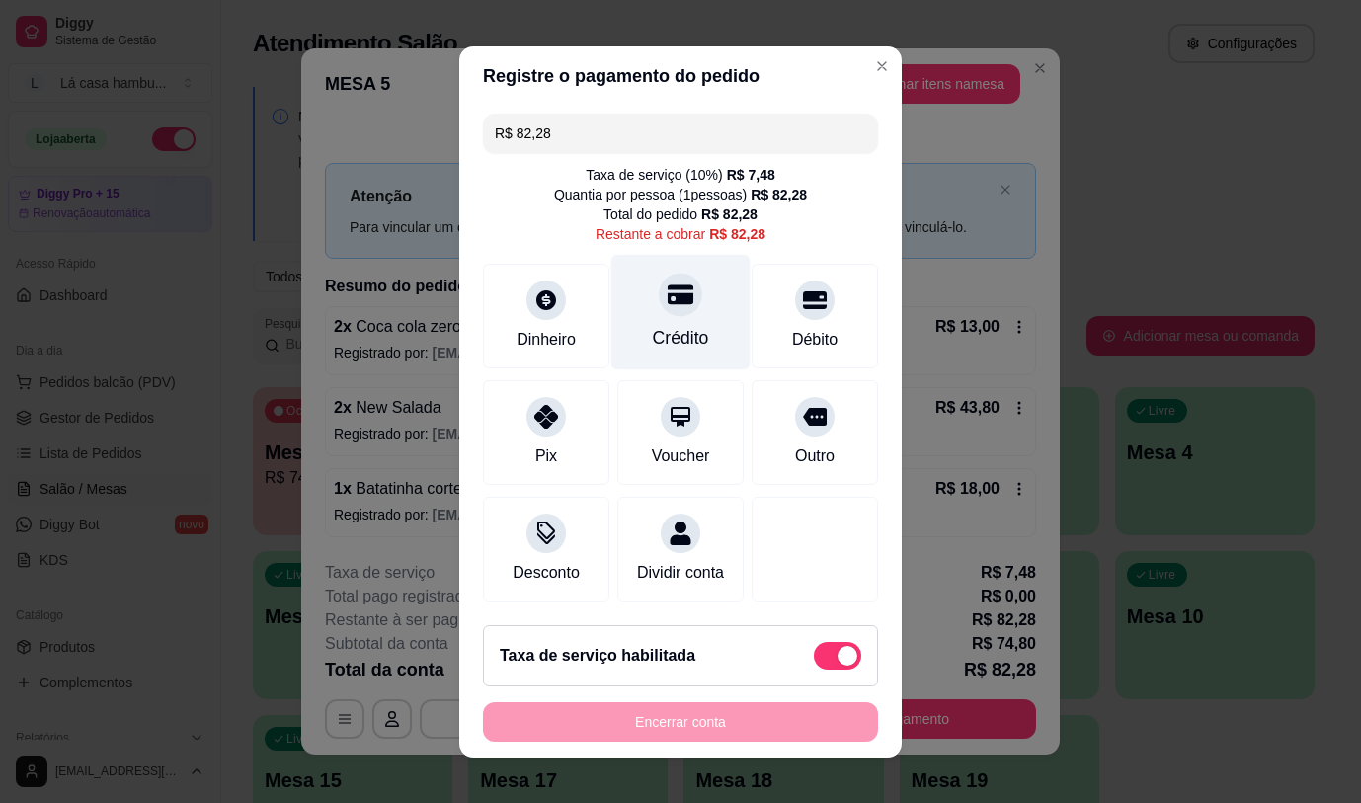
click at [668, 287] on icon at bounding box center [681, 294] width 26 height 20
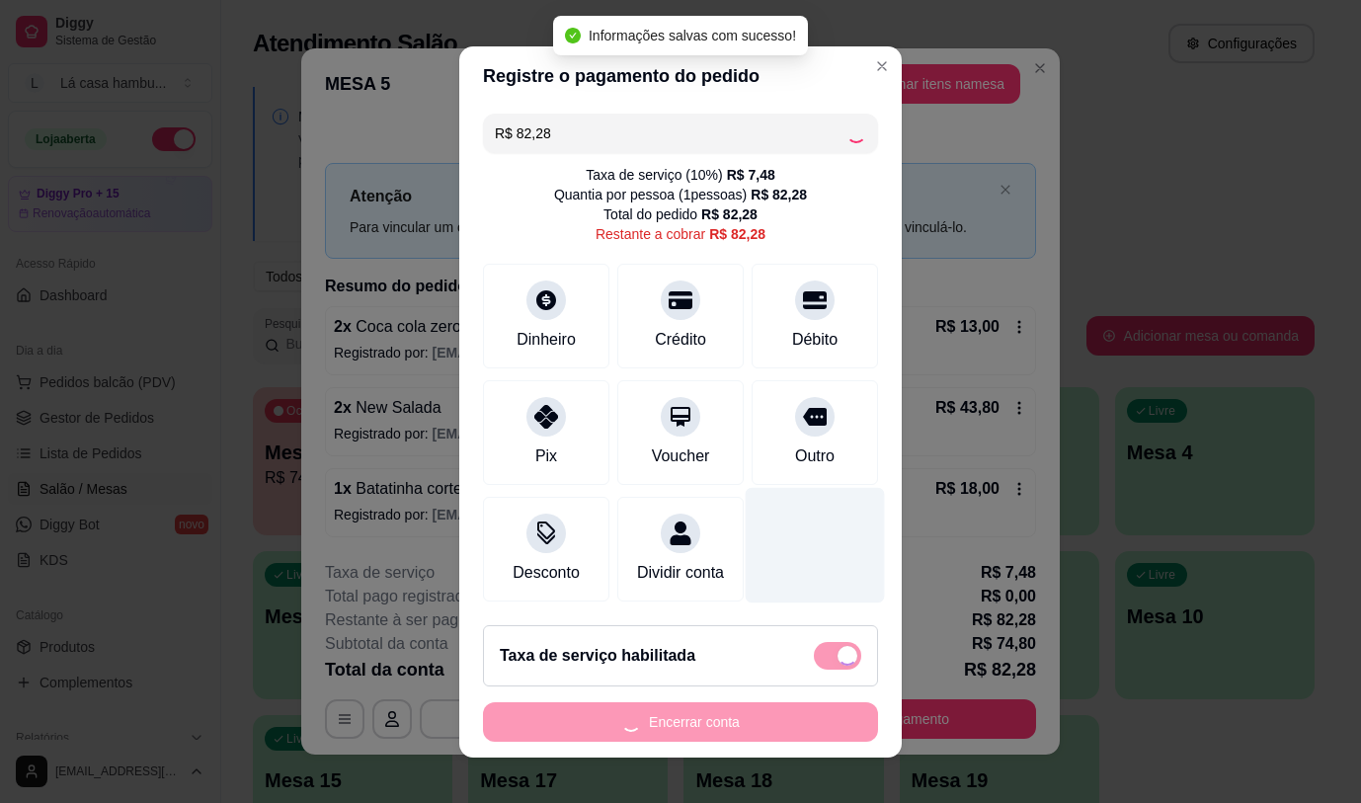
type input "R$ 0,00"
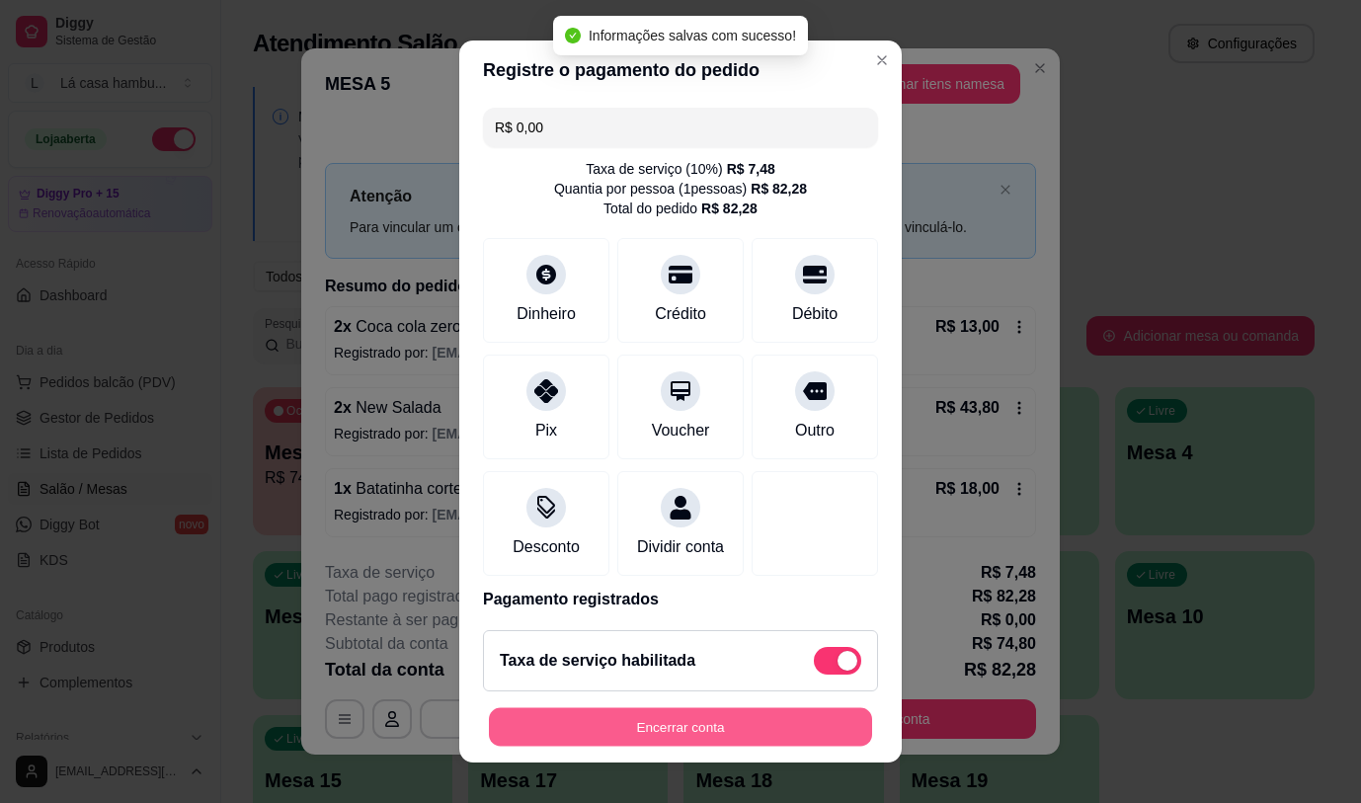
click at [695, 721] on button "Encerrar conta" at bounding box center [680, 727] width 383 height 39
